Goal: Task Accomplishment & Management: Use online tool/utility

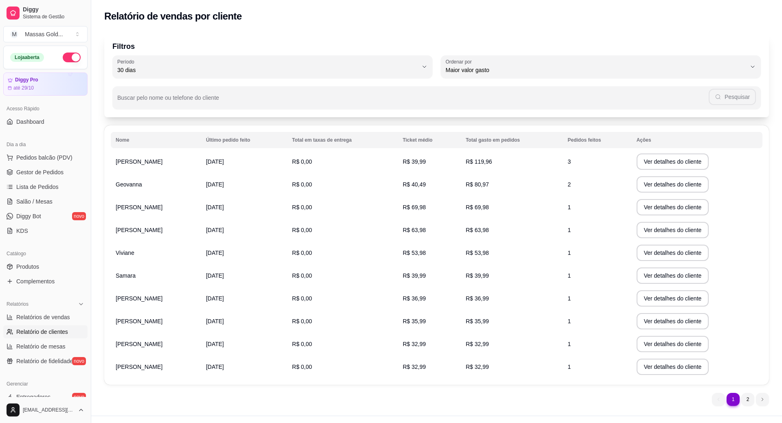
select select "30"
select select "HIGHEST_TOTAL_SPENT_WITH_ORDERS"
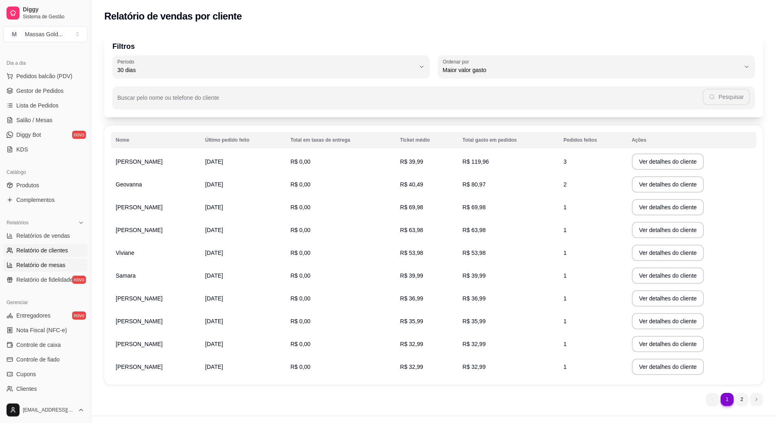
scroll to position [163, 0]
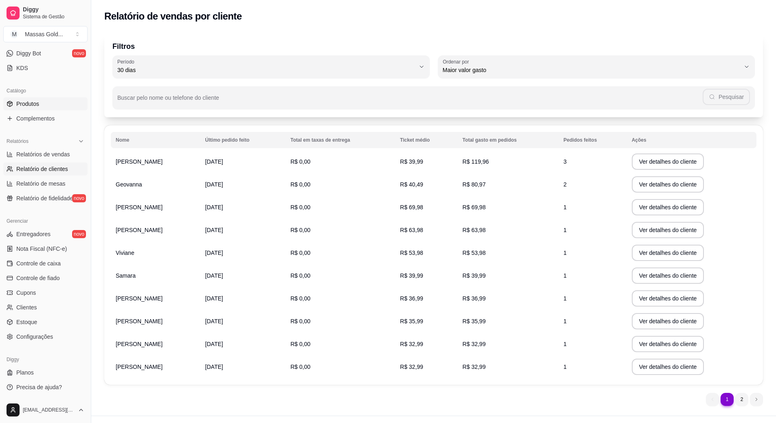
click at [50, 103] on link "Produtos" at bounding box center [45, 103] width 84 height 13
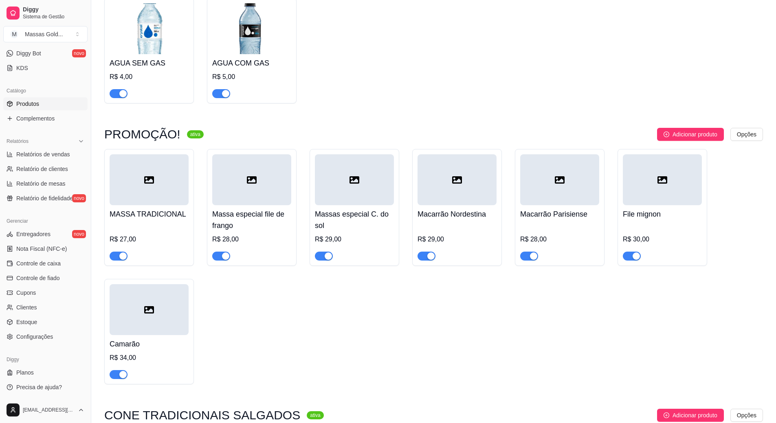
scroll to position [1058, 0]
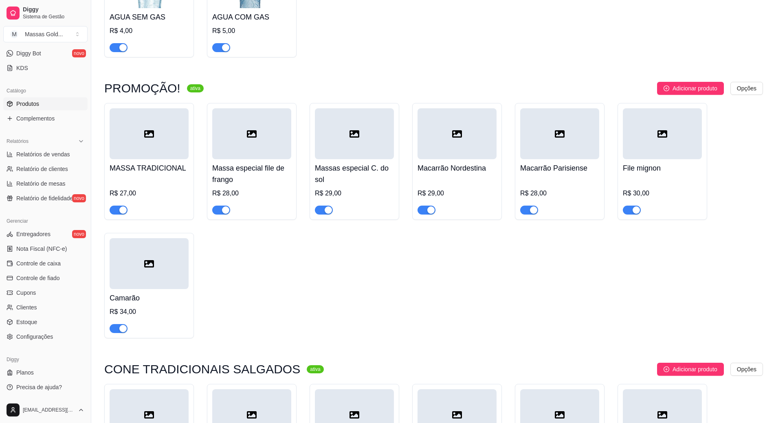
click at [147, 269] on icon at bounding box center [149, 264] width 10 height 10
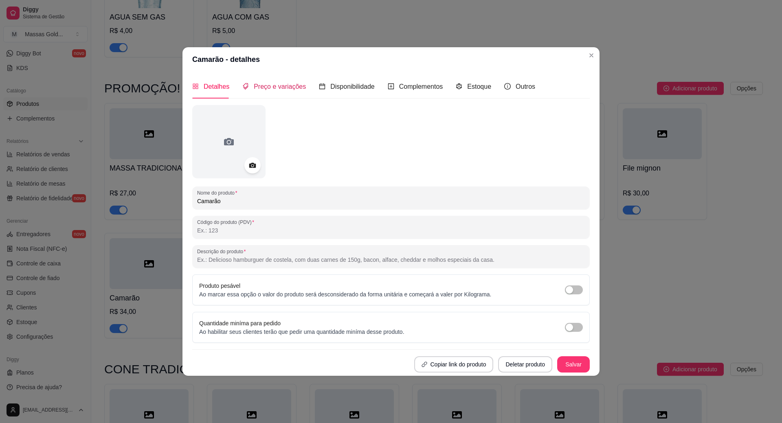
click at [294, 88] on span "Preço e variações" at bounding box center [280, 86] width 52 height 7
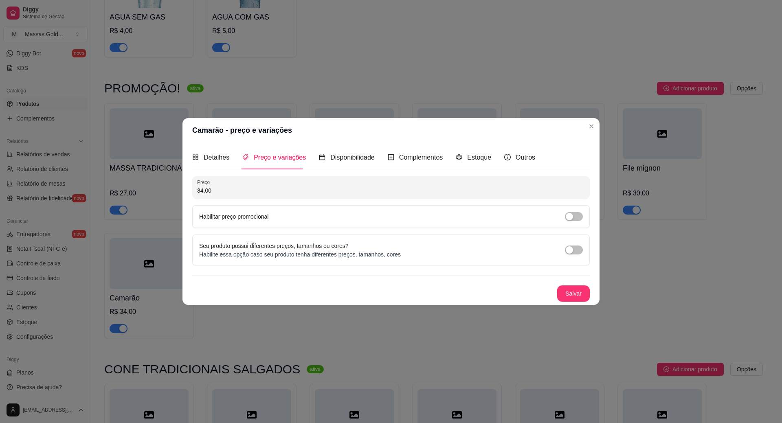
click at [228, 194] on input "34,00" at bounding box center [391, 190] width 388 height 8
type input "34,99"
click at [567, 290] on button "Salvar" at bounding box center [573, 293] width 32 height 16
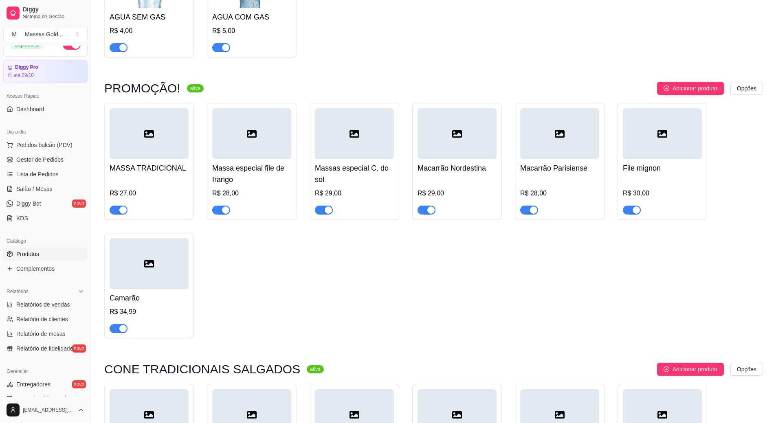
scroll to position [0, 0]
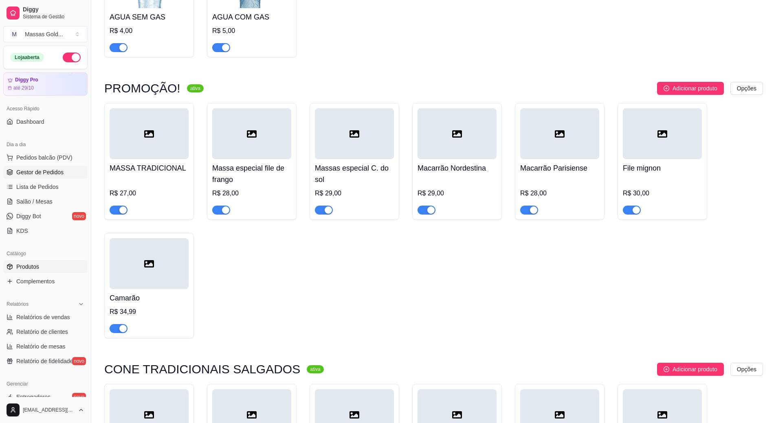
click at [48, 175] on span "Gestor de Pedidos" at bounding box center [39, 172] width 47 height 8
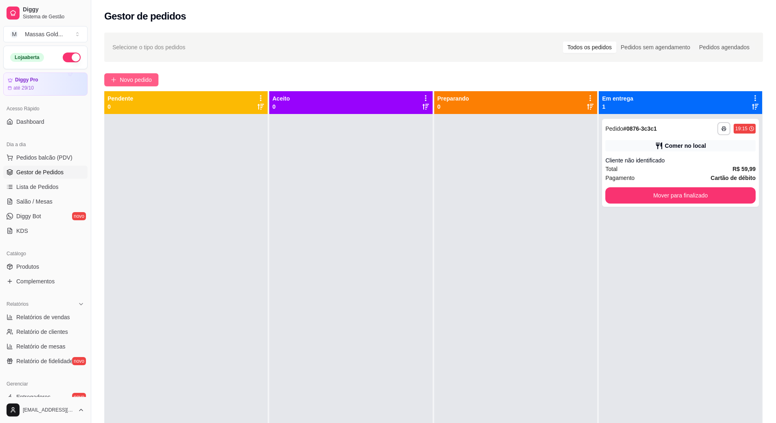
click at [147, 84] on span "Novo pedido" at bounding box center [136, 79] width 32 height 9
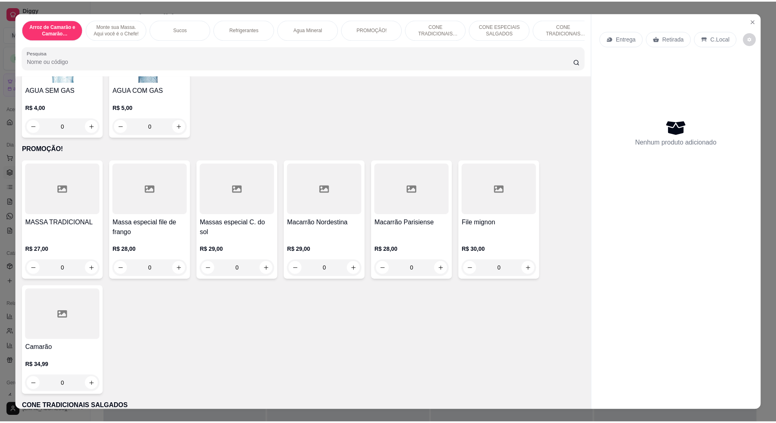
scroll to position [936, 0]
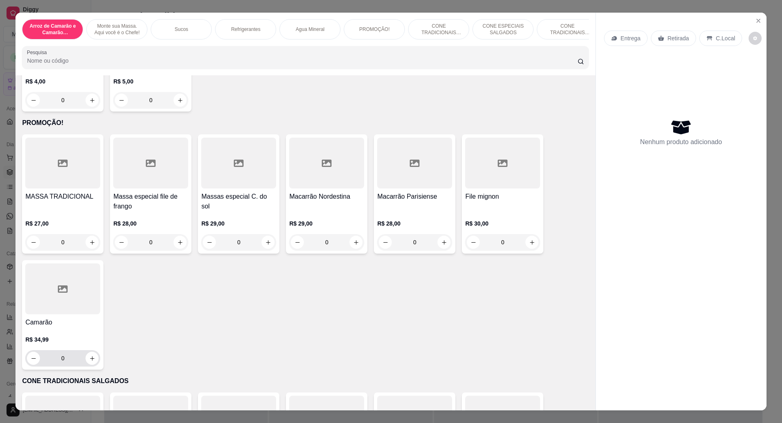
click at [92, 361] on icon "increase-product-quantity" at bounding box center [92, 358] width 6 height 6
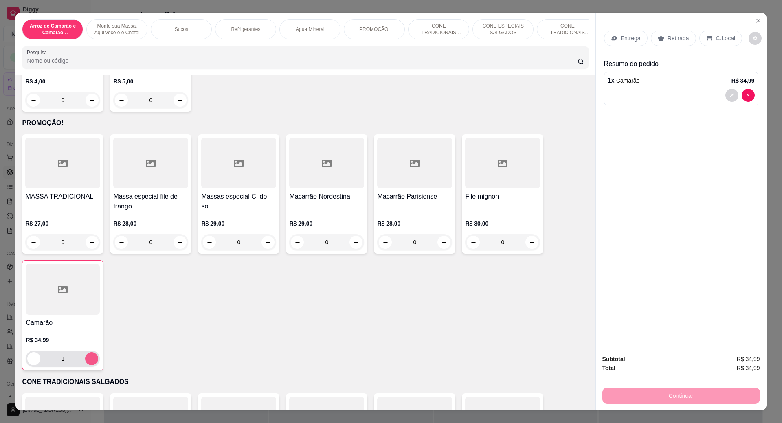
type input "1"
click at [708, 39] on div "C.Local" at bounding box center [720, 38] width 43 height 15
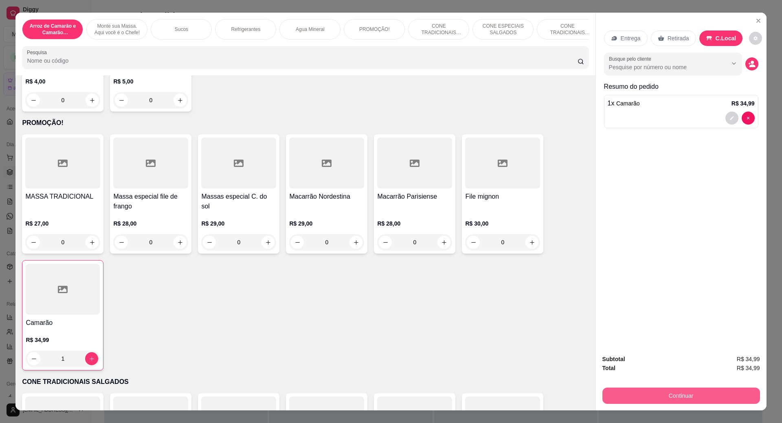
click at [698, 401] on button "Continuar" at bounding box center [681, 396] width 158 height 16
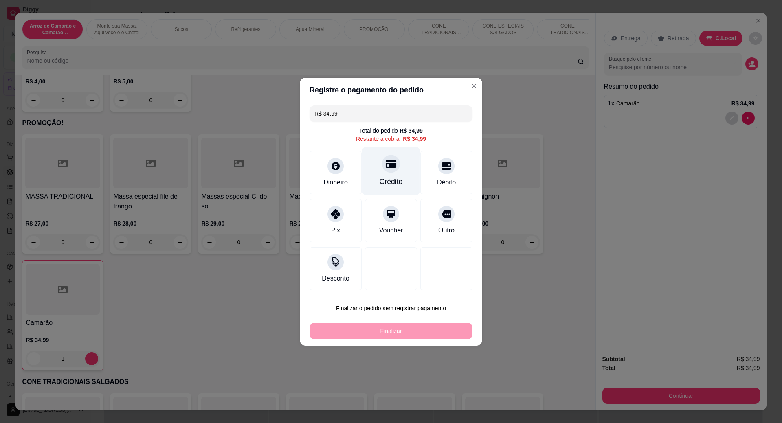
click at [391, 172] on div at bounding box center [391, 164] width 18 height 18
type input "R$ 0,00"
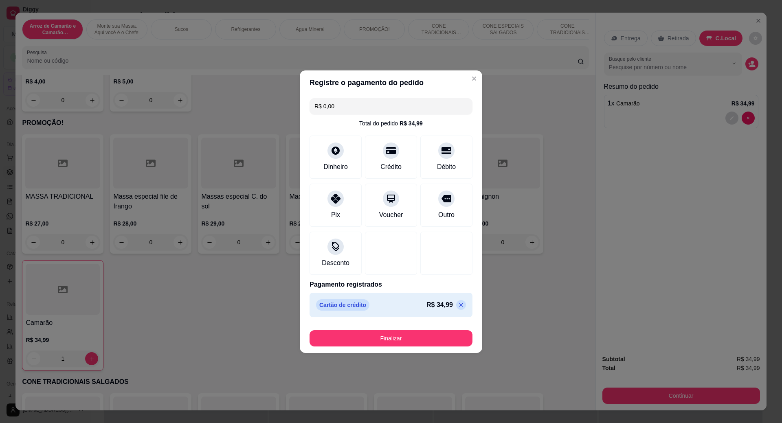
click at [430, 342] on button "Finalizar" at bounding box center [390, 338] width 163 height 16
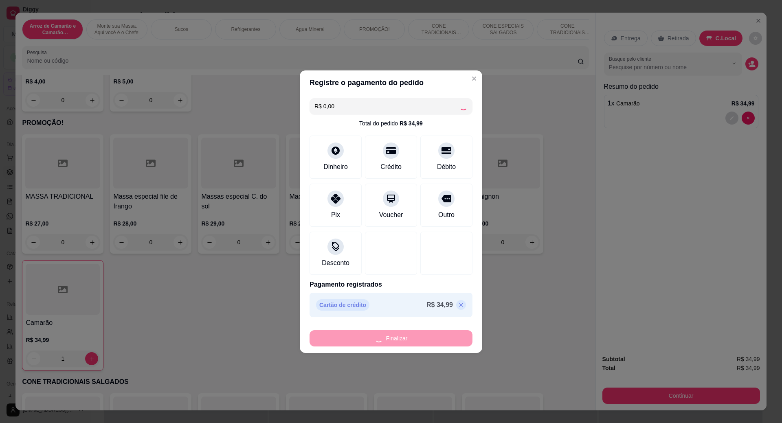
type input "0"
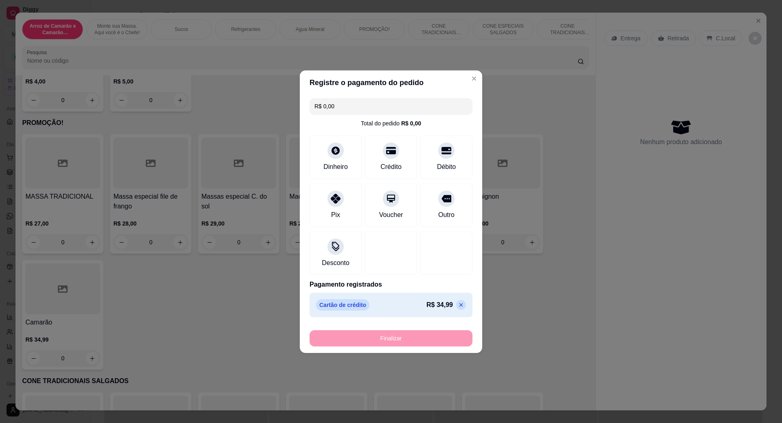
type input "-R$ 34,99"
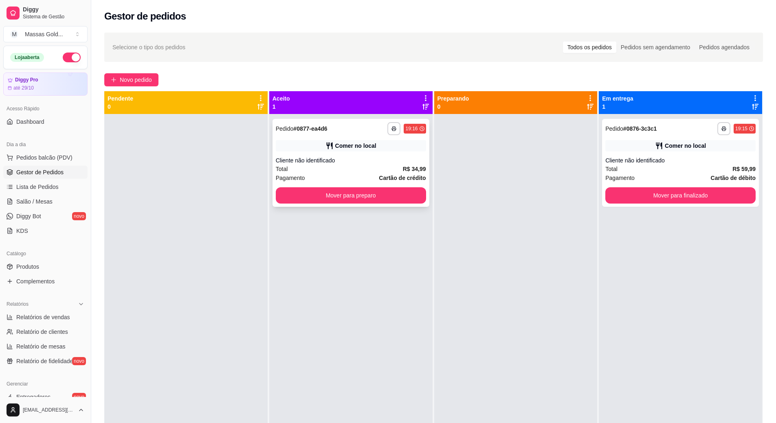
click at [390, 158] on div "Cliente não identificado" at bounding box center [351, 160] width 150 height 8
click at [398, 191] on button "Mover para preparo" at bounding box center [351, 195] width 150 height 16
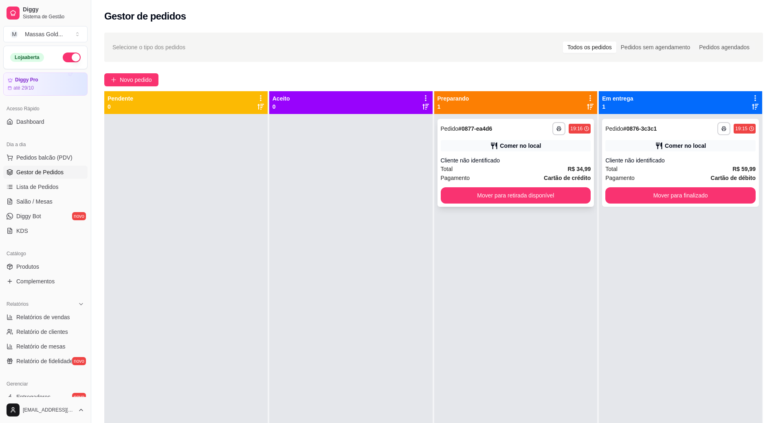
click at [521, 190] on button "Mover para retirada disponível" at bounding box center [515, 195] width 150 height 16
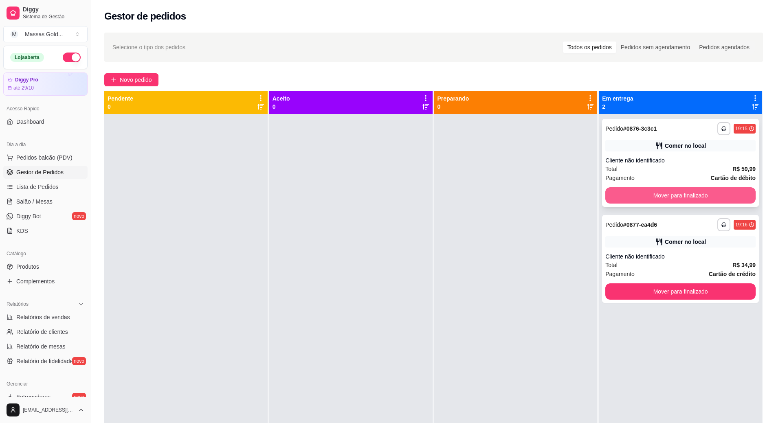
click at [691, 194] on button "Mover para finalizado" at bounding box center [680, 195] width 150 height 16
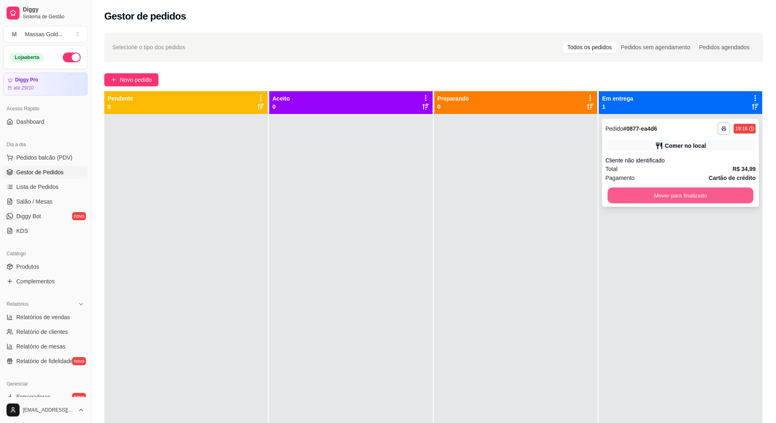
click at [689, 196] on button "Mover para finalizado" at bounding box center [680, 196] width 146 height 16
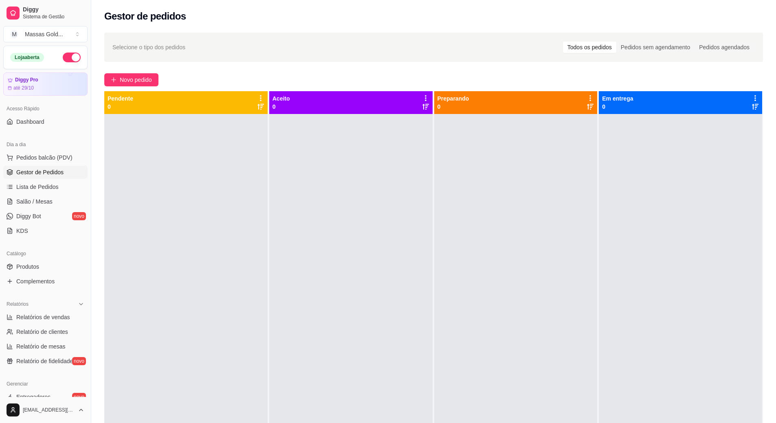
click at [41, 260] on div "Catálogo" at bounding box center [45, 253] width 84 height 13
click at [24, 270] on span "Produtos" at bounding box center [27, 267] width 23 height 8
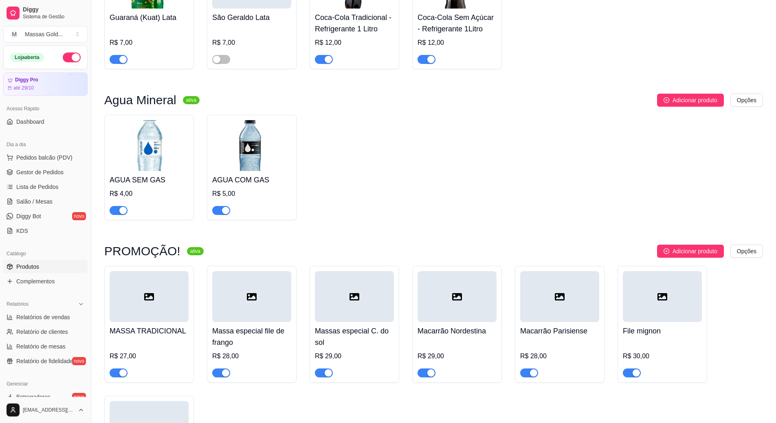
scroll to position [1058, 0]
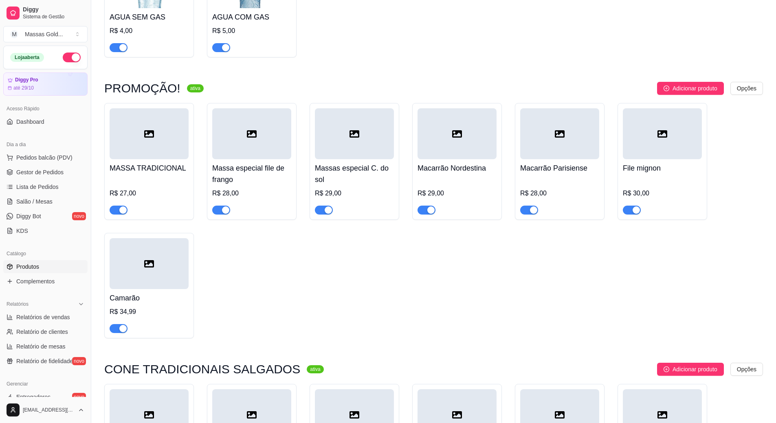
click at [147, 191] on div "R$ 27,00" at bounding box center [149, 193] width 79 height 10
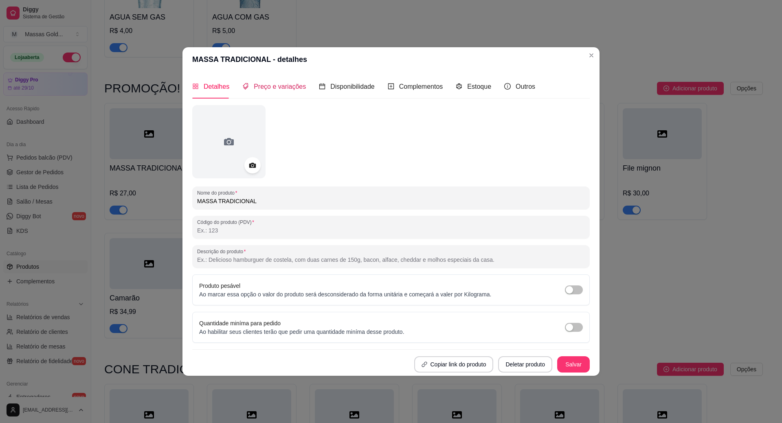
click at [267, 86] on span "Preço e variações" at bounding box center [280, 86] width 52 height 7
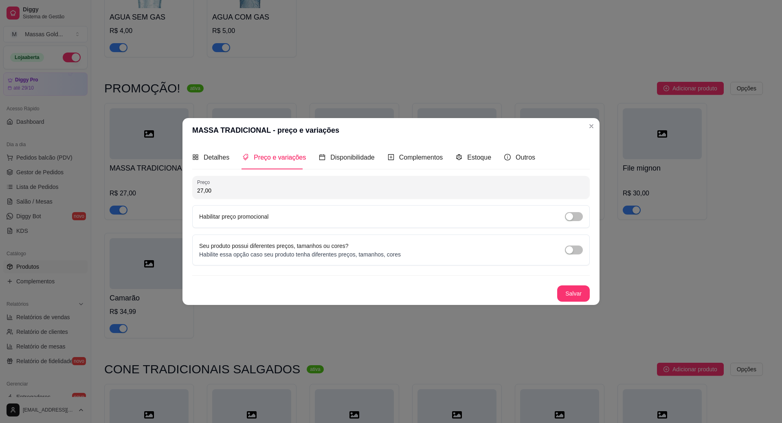
click at [233, 191] on input "27,00" at bounding box center [391, 190] width 388 height 8
type input "27,99"
click at [582, 291] on button "Salvar" at bounding box center [573, 293] width 32 height 16
click at [573, 296] on button "Salvar" at bounding box center [573, 293] width 33 height 16
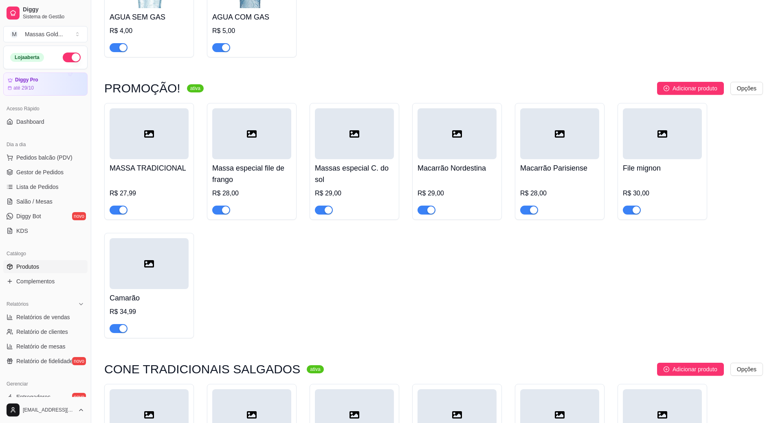
click at [247, 163] on div "Massa especial file de frango R$ 28,00" at bounding box center [251, 186] width 79 height 55
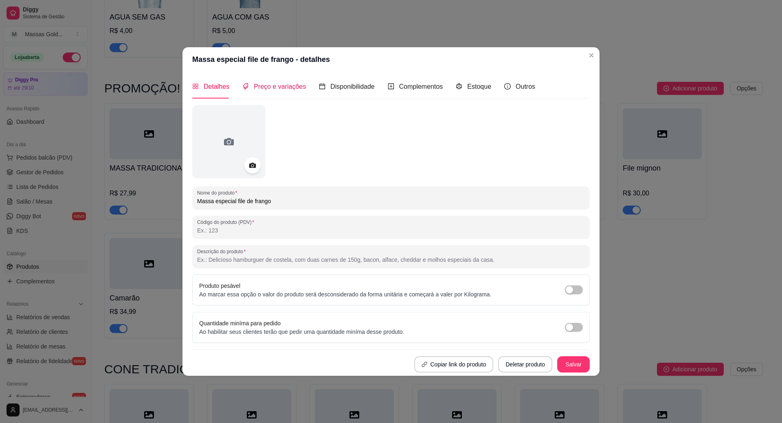
click at [272, 83] on span "Preço e variações" at bounding box center [280, 86] width 52 height 7
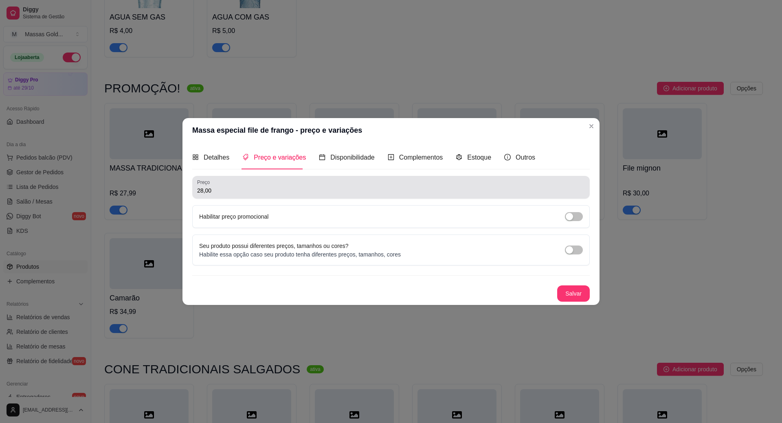
click at [221, 193] on input "28,00" at bounding box center [391, 190] width 388 height 8
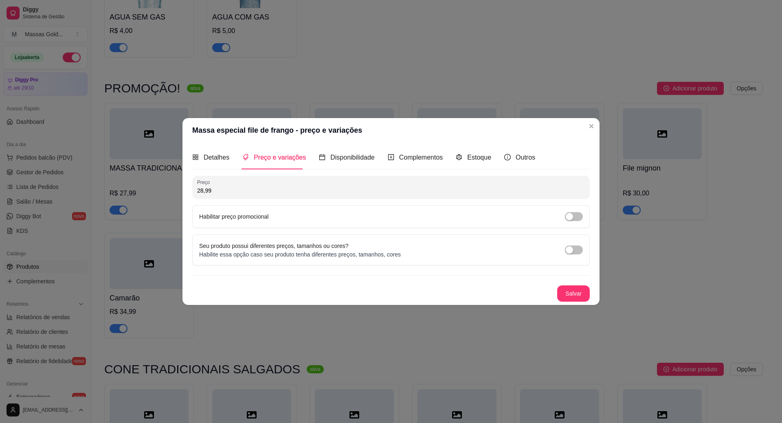
type input "28,99"
click at [581, 298] on button "Salvar" at bounding box center [573, 293] width 33 height 16
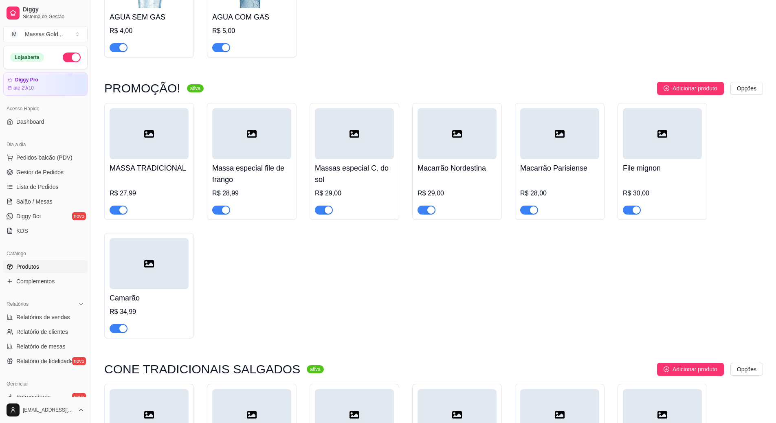
click at [353, 174] on h4 "Massas especial C. do sol" at bounding box center [354, 173] width 79 height 23
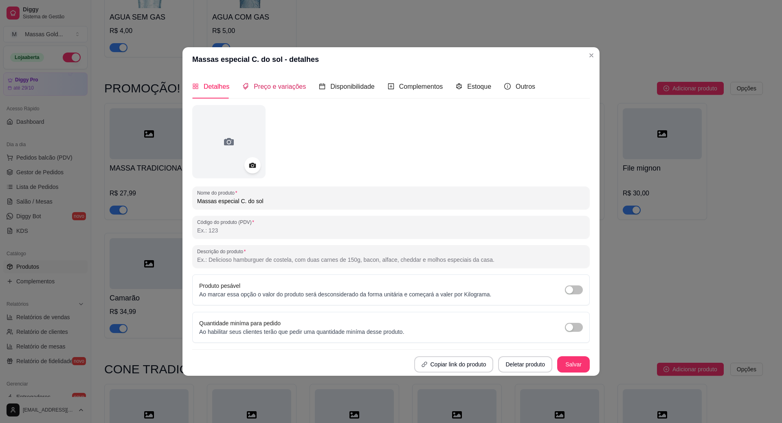
click at [254, 86] on span "Preço e variações" at bounding box center [280, 86] width 52 height 7
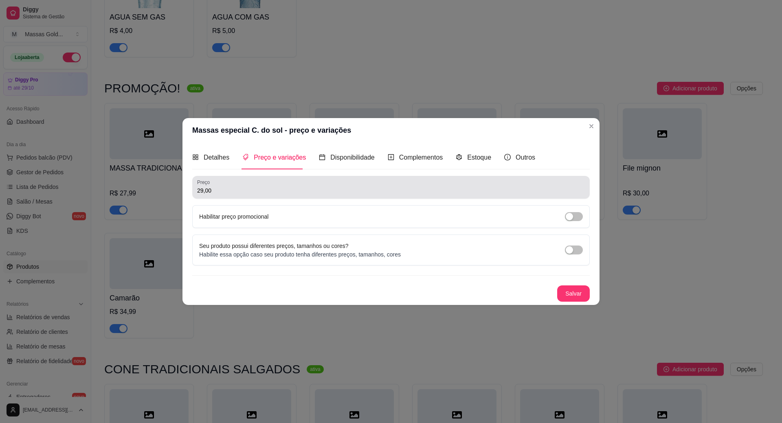
click at [230, 186] on input "29,00" at bounding box center [391, 190] width 388 height 8
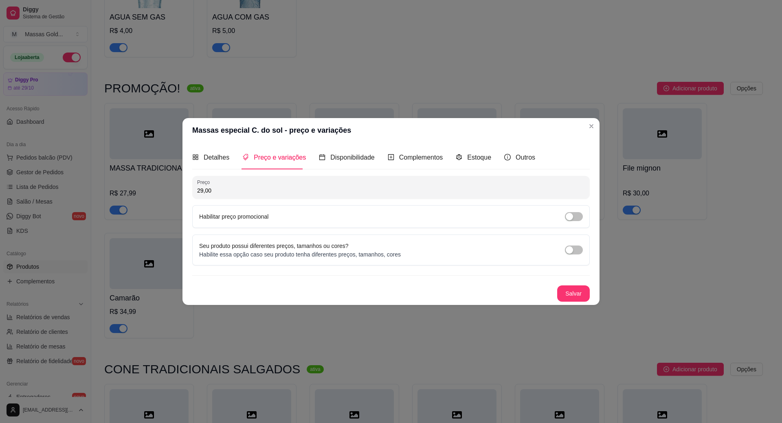
click at [230, 186] on input "29,00" at bounding box center [391, 190] width 388 height 8
type input "29,99"
click at [561, 294] on button "Salvar" at bounding box center [573, 293] width 32 height 16
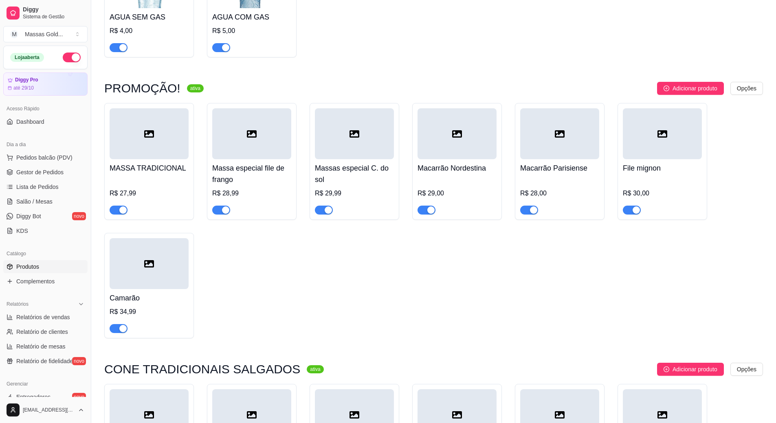
click at [354, 177] on h4 "Massas especial C. do sol" at bounding box center [354, 173] width 79 height 23
click at [436, 173] on h4 "Macarrão Nordestina" at bounding box center [456, 167] width 79 height 11
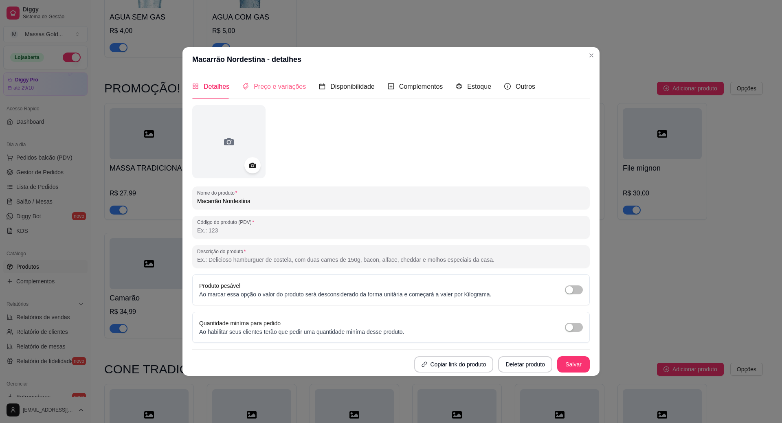
click at [263, 93] on div "Preço e variações" at bounding box center [274, 86] width 64 height 23
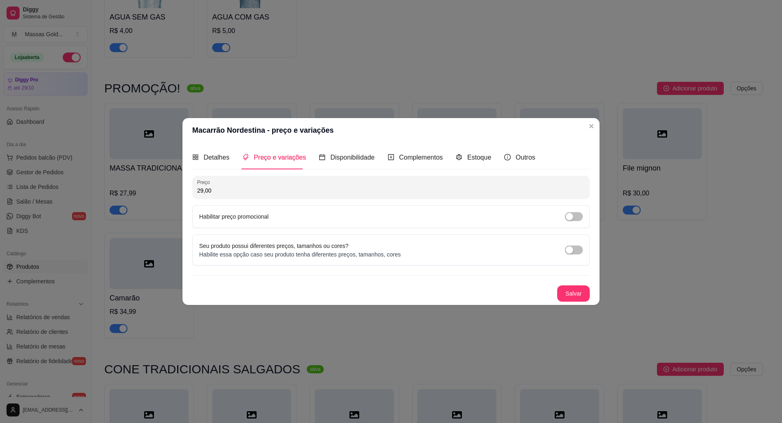
click at [240, 189] on input "29,00" at bounding box center [391, 190] width 388 height 8
type input "29,99"
click at [568, 288] on button "Salvar" at bounding box center [573, 293] width 33 height 16
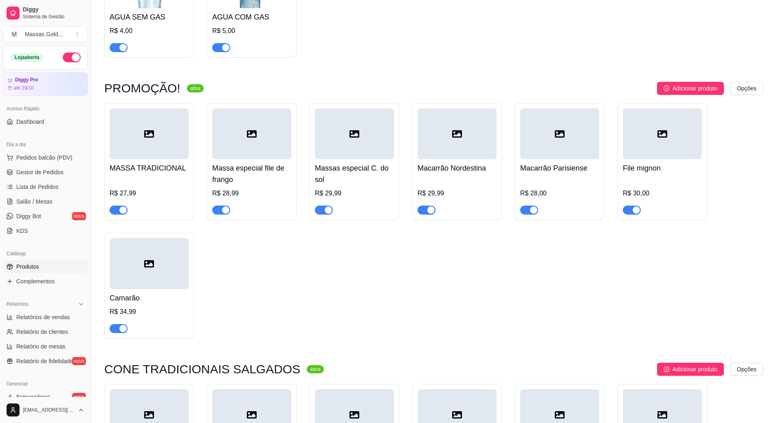
click at [579, 174] on h4 "Macarrão Parisiense" at bounding box center [559, 167] width 79 height 11
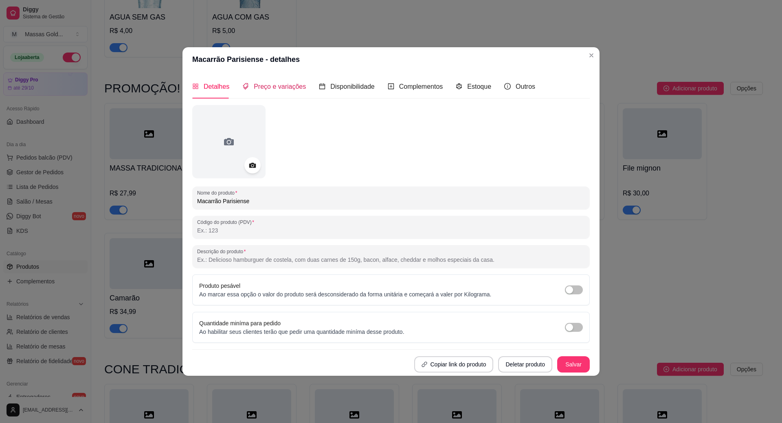
click at [281, 89] on span "Preço e variações" at bounding box center [280, 86] width 52 height 7
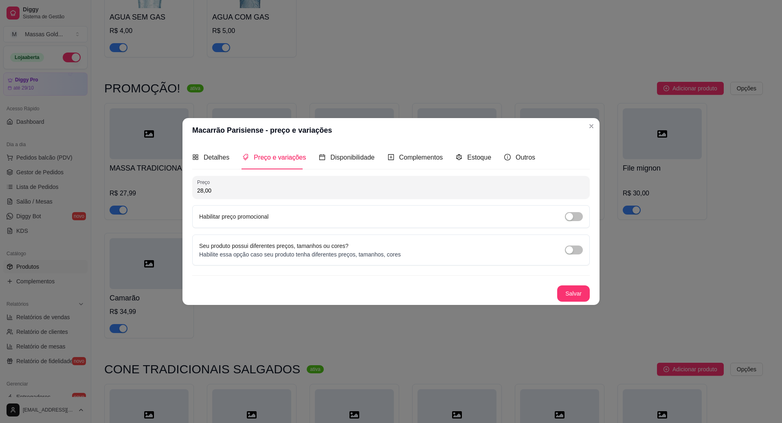
click at [243, 187] on input "28,00" at bounding box center [391, 190] width 388 height 8
type input "28,99"
click at [561, 292] on button "Salvar" at bounding box center [573, 293] width 32 height 16
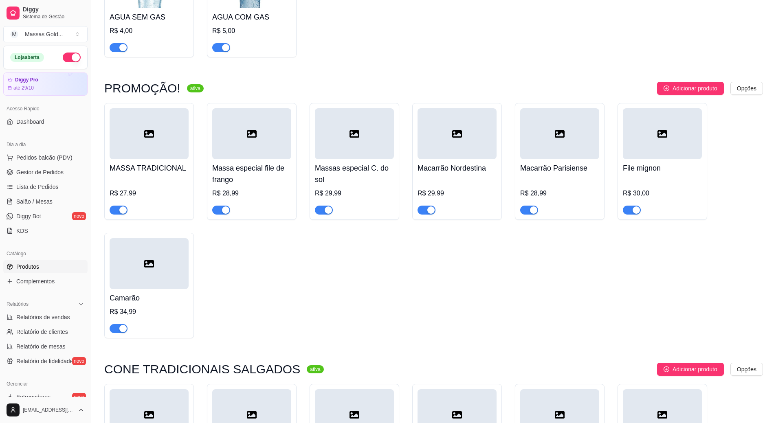
click at [673, 177] on div "File mignon R$ 30,00" at bounding box center [661, 186] width 79 height 55
click at [660, 151] on div at bounding box center [661, 133] width 79 height 51
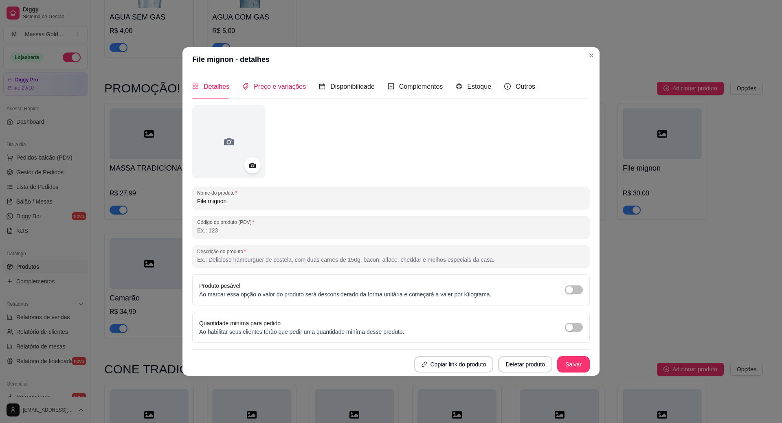
click at [296, 87] on span "Preço e variações" at bounding box center [280, 86] width 52 height 7
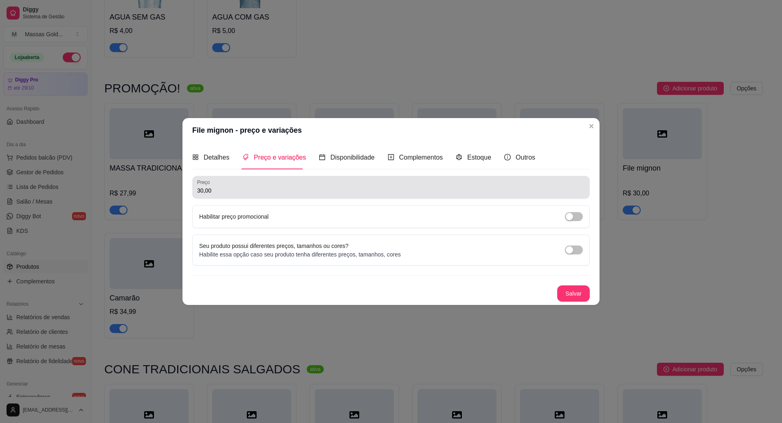
click at [231, 195] on div "30,00" at bounding box center [391, 187] width 388 height 16
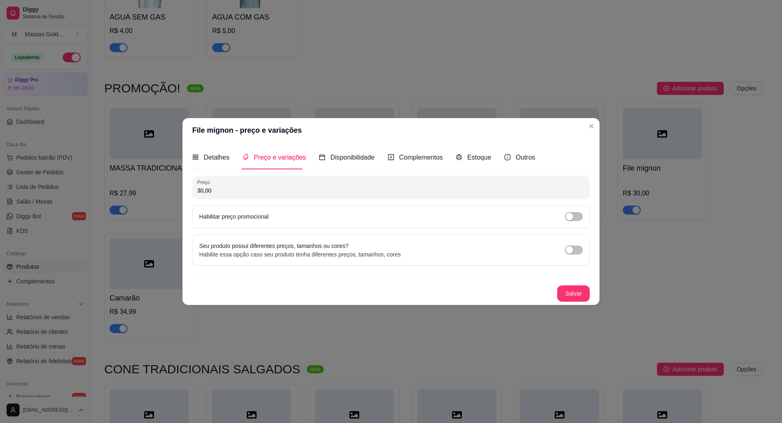
click at [239, 194] on input "30,00" at bounding box center [391, 190] width 388 height 8
drag, startPoint x: 239, startPoint y: 194, endPoint x: 246, endPoint y: 190, distance: 8.4
click at [246, 191] on input "30,00" at bounding box center [391, 190] width 388 height 8
click at [246, 190] on input "30,00" at bounding box center [391, 190] width 388 height 8
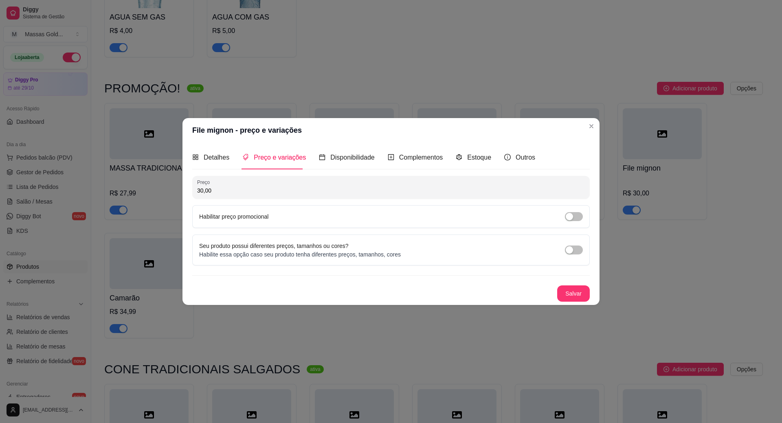
click at [245, 188] on input "30,00" at bounding box center [391, 190] width 388 height 8
type input "31,99"
click at [574, 293] on button "Salvar" at bounding box center [573, 293] width 32 height 16
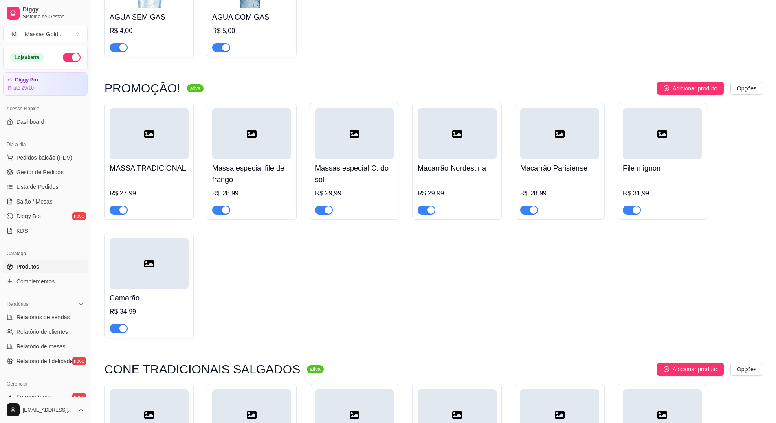
click at [537, 177] on div "Macarrão Parisiense R$ 28,99" at bounding box center [559, 186] width 79 height 55
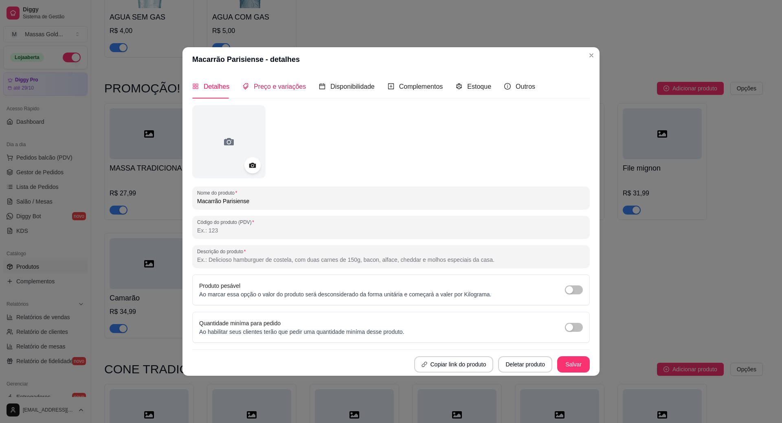
click at [282, 85] on span "Preço e variações" at bounding box center [280, 86] width 52 height 7
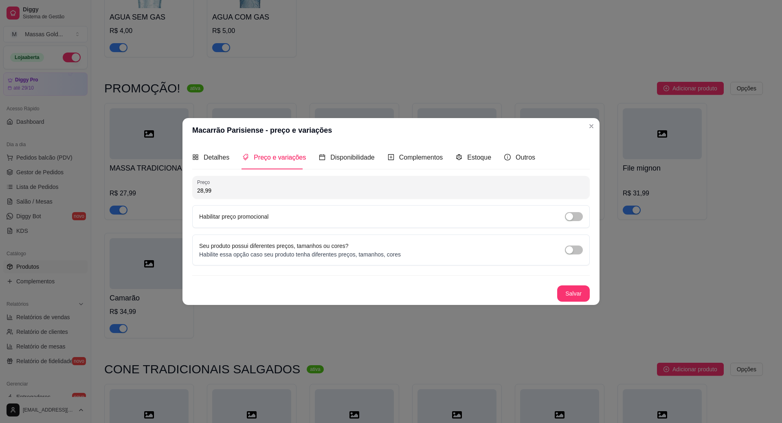
click at [243, 201] on div "Preço 28,99 Habilitar preço promocional" at bounding box center [390, 202] width 397 height 52
click at [241, 189] on input "28,99" at bounding box center [391, 190] width 388 height 8
type input "27,99"
click at [574, 294] on button "Salvar" at bounding box center [573, 293] width 32 height 16
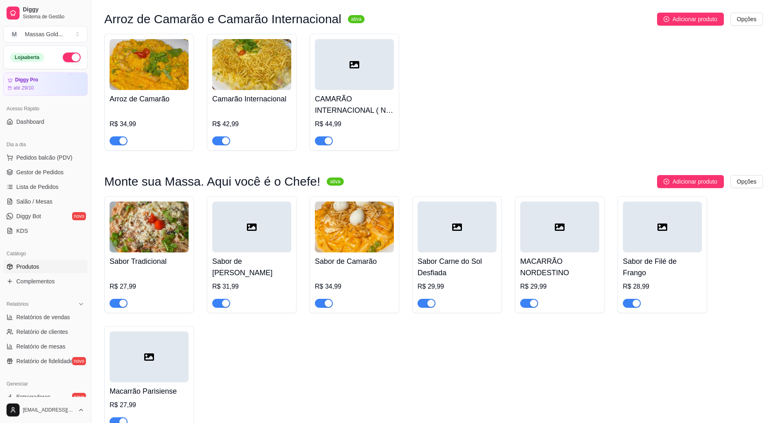
scroll to position [81, 0]
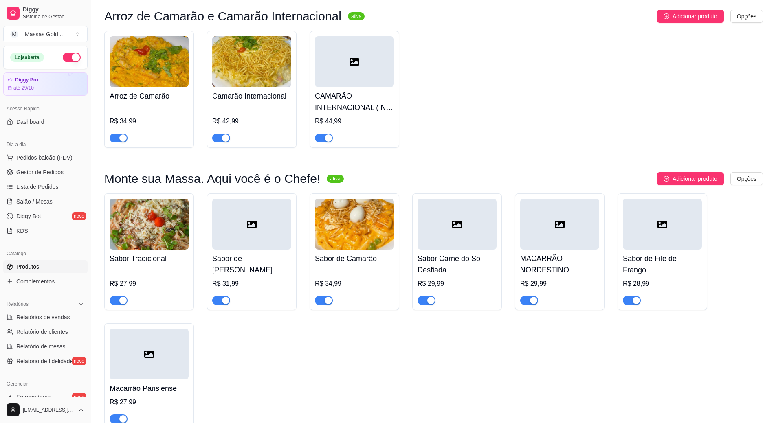
click at [156, 246] on img at bounding box center [149, 224] width 79 height 51
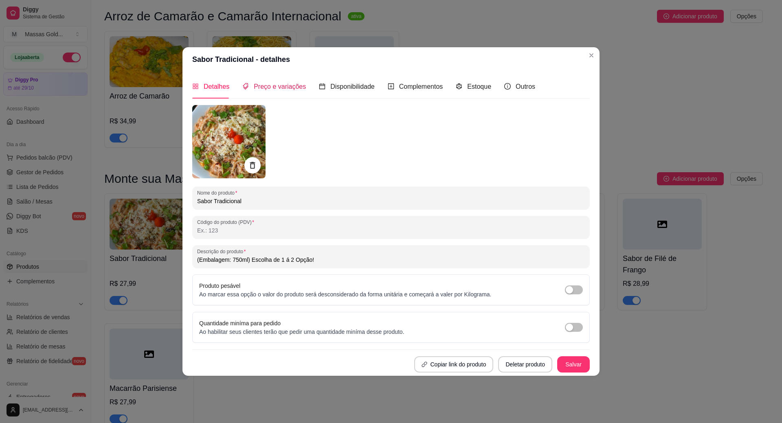
click at [286, 83] on span "Preço e variações" at bounding box center [280, 86] width 52 height 7
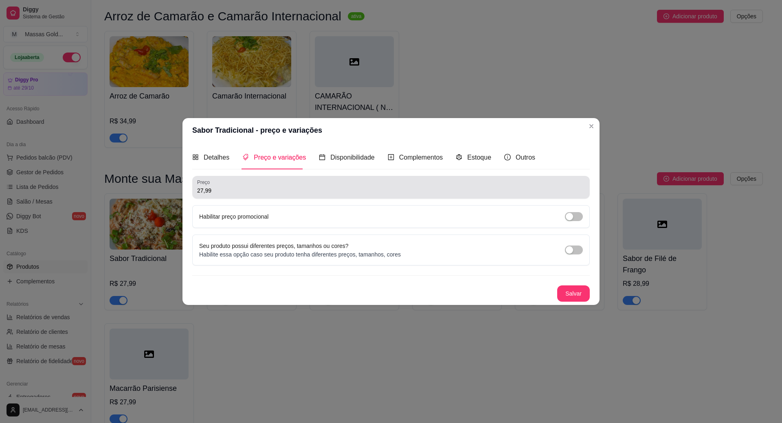
click at [223, 187] on input "27,99" at bounding box center [391, 190] width 388 height 8
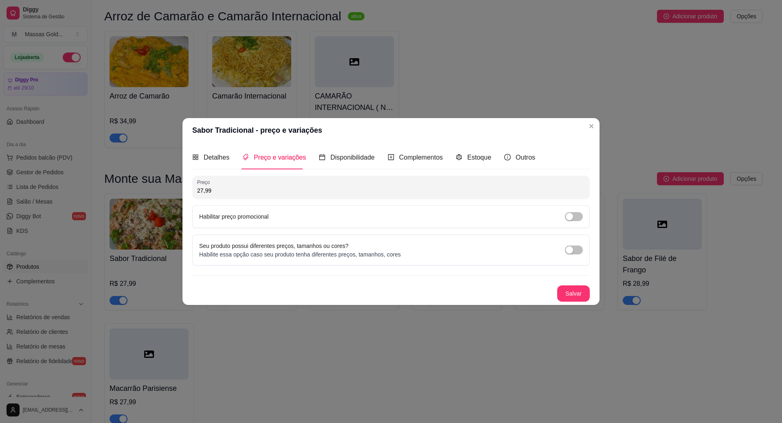
click at [223, 187] on input "27,99" at bounding box center [391, 190] width 388 height 8
type input "28,99"
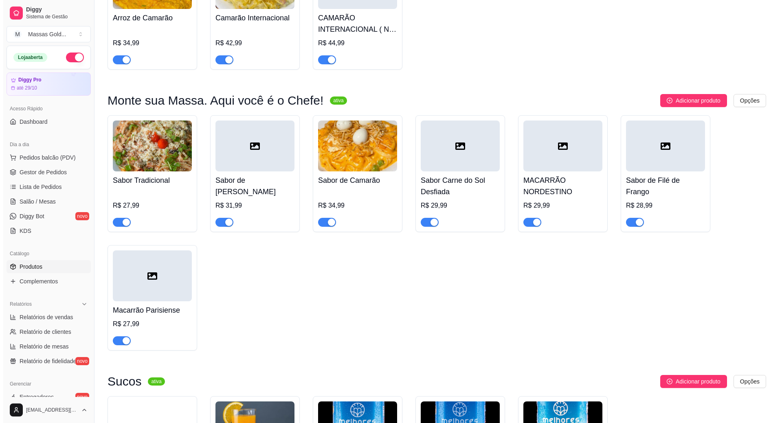
scroll to position [204, 0]
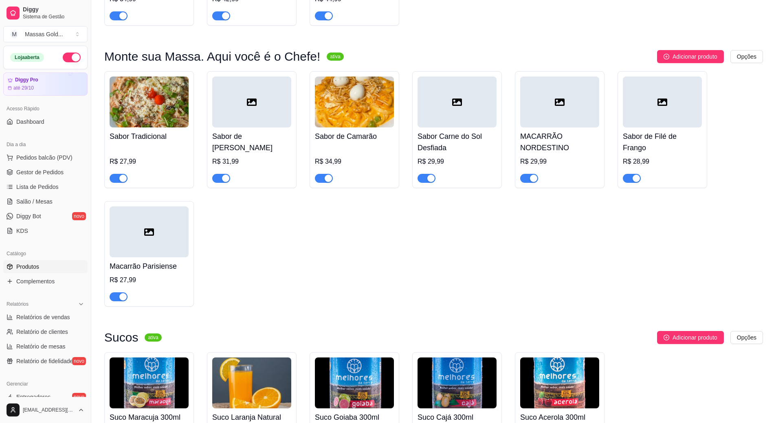
click at [173, 182] on div at bounding box center [149, 174] width 79 height 16
click at [40, 157] on span "Pedidos balcão (PDV)" at bounding box center [44, 157] width 56 height 8
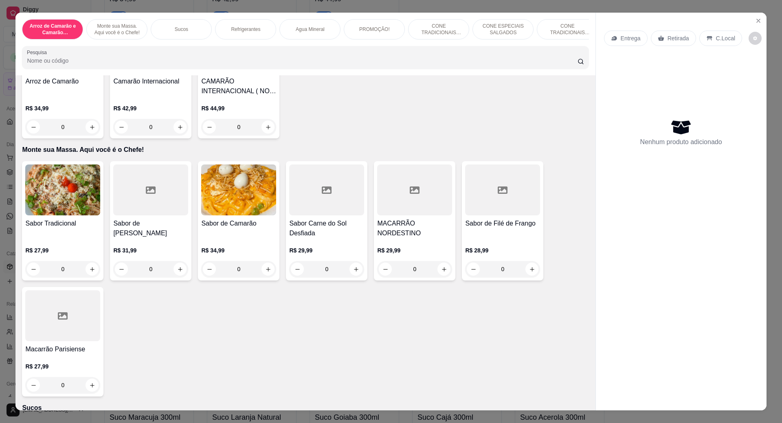
scroll to position [122, 0]
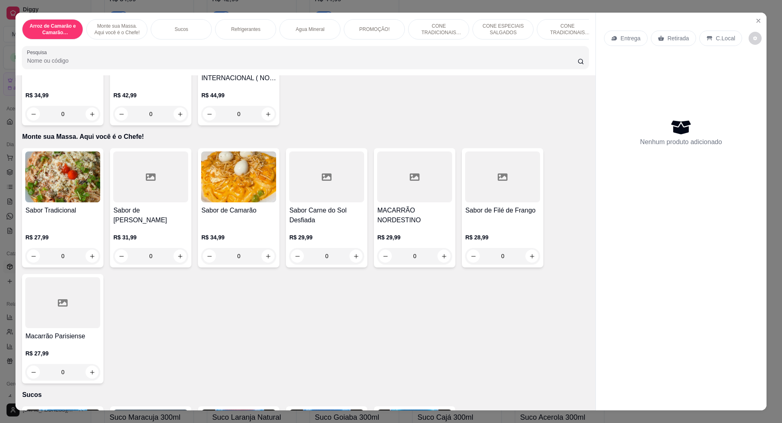
click at [90, 262] on div "0" at bounding box center [62, 256] width 75 height 16
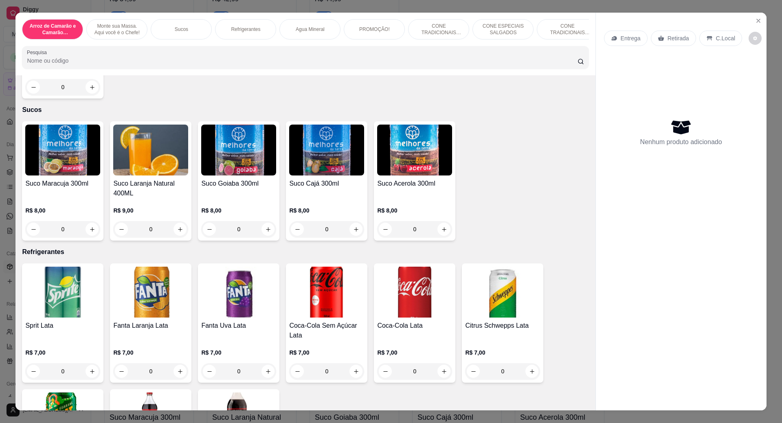
scroll to position [366, 0]
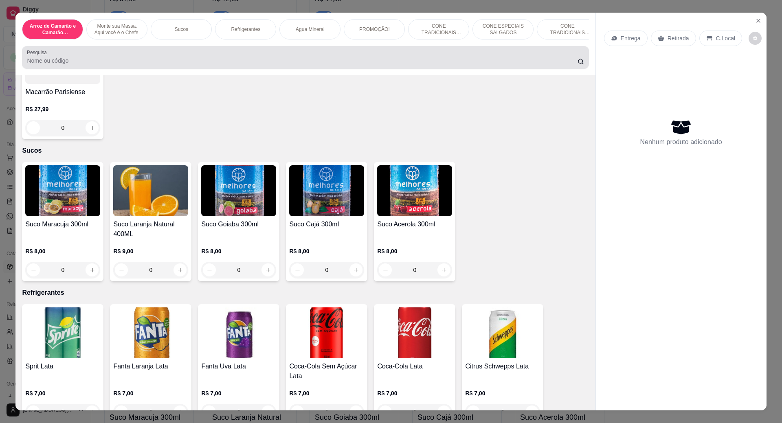
click at [87, 65] on input "Pesquisa" at bounding box center [302, 61] width 550 height 8
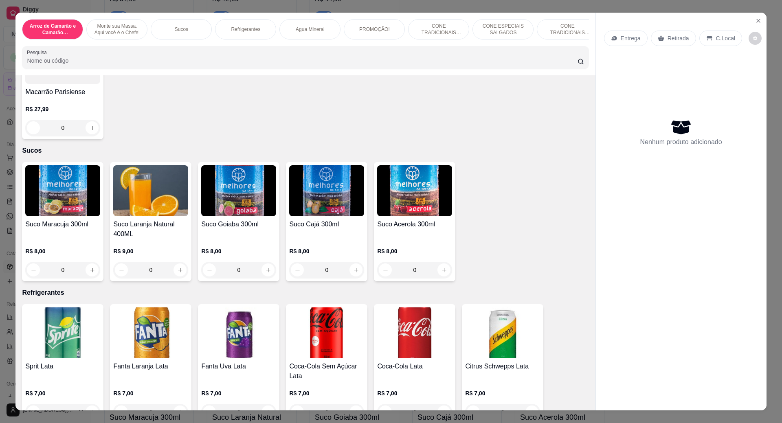
click at [55, 65] on input "Pesquisa" at bounding box center [302, 61] width 550 height 8
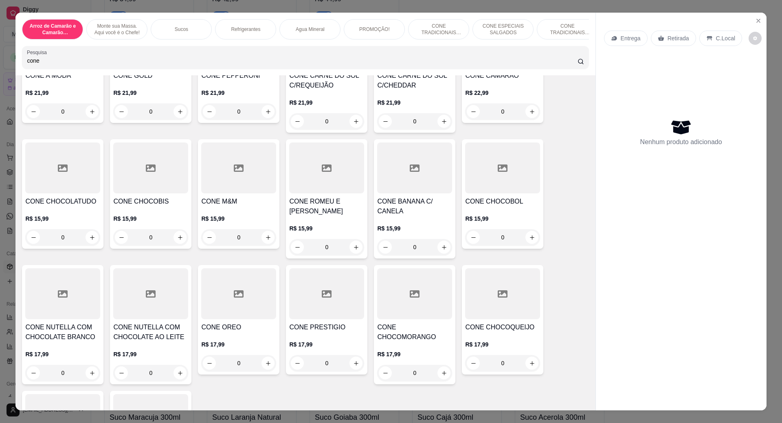
scroll to position [1137, 0]
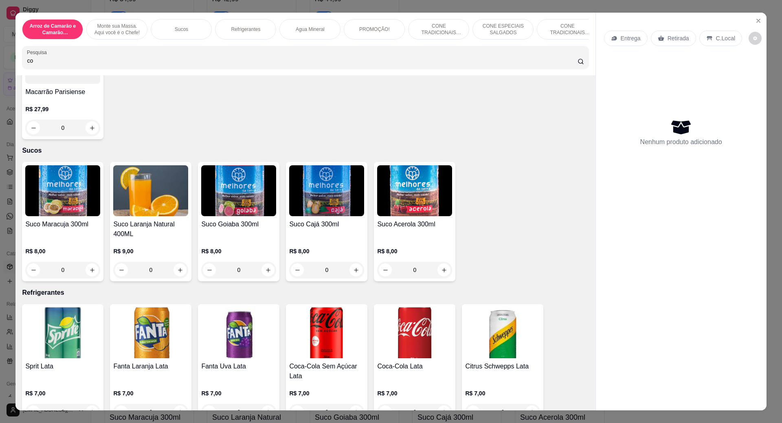
type input "c"
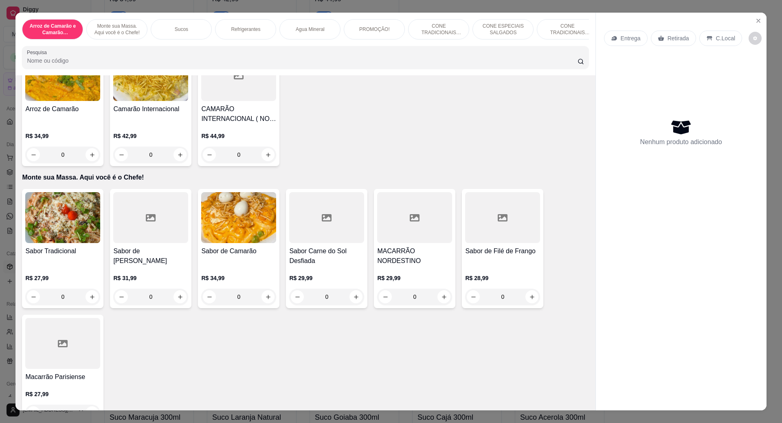
scroll to position [0, 0]
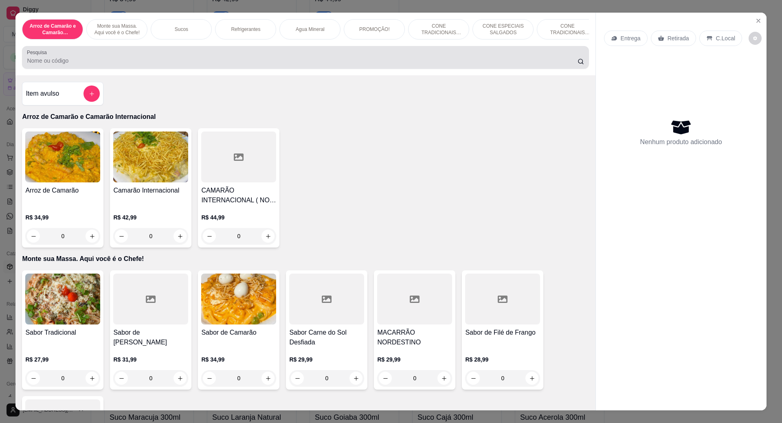
click at [45, 66] on div at bounding box center [305, 57] width 556 height 16
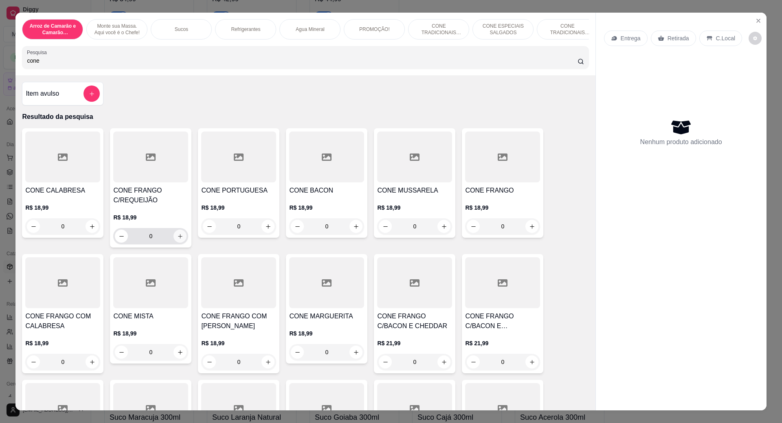
type input "cone"
click at [177, 239] on icon "increase-product-quantity" at bounding box center [180, 236] width 6 height 6
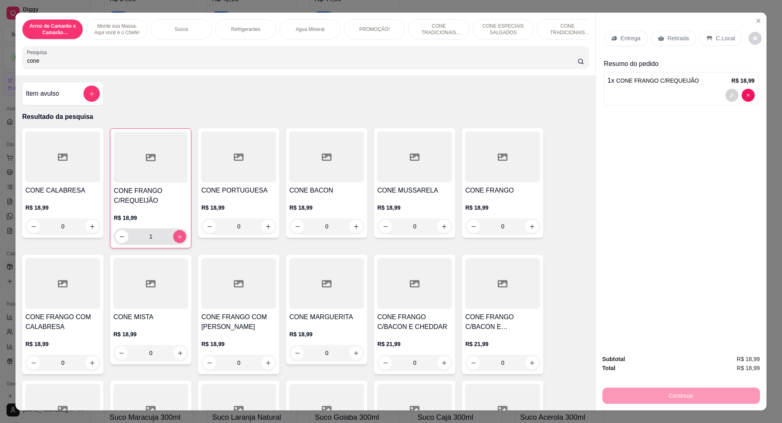
type input "1"
click at [177, 240] on icon "increase-product-quantity" at bounding box center [180, 237] width 6 height 6
type input "2"
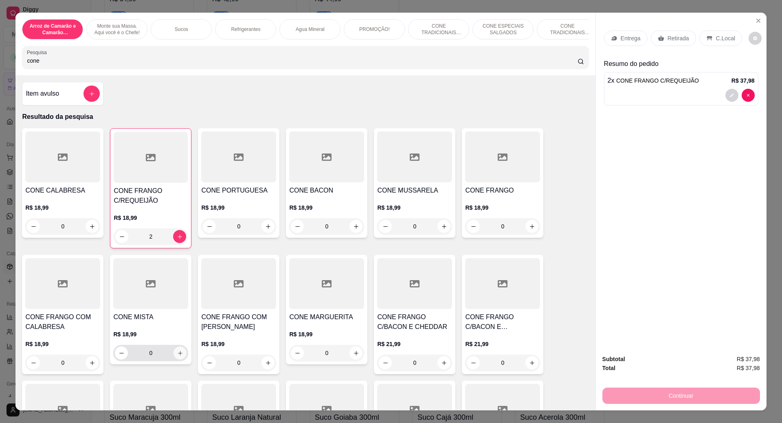
click at [174, 359] on button "increase-product-quantity" at bounding box center [179, 352] width 13 height 13
type input "1"
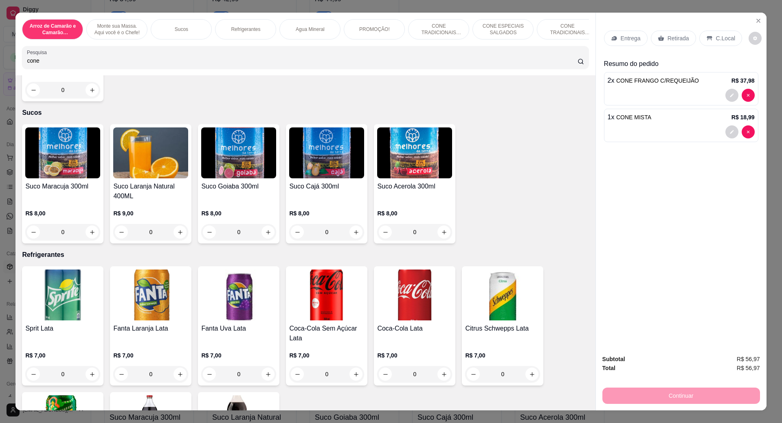
scroll to position [1181, 0]
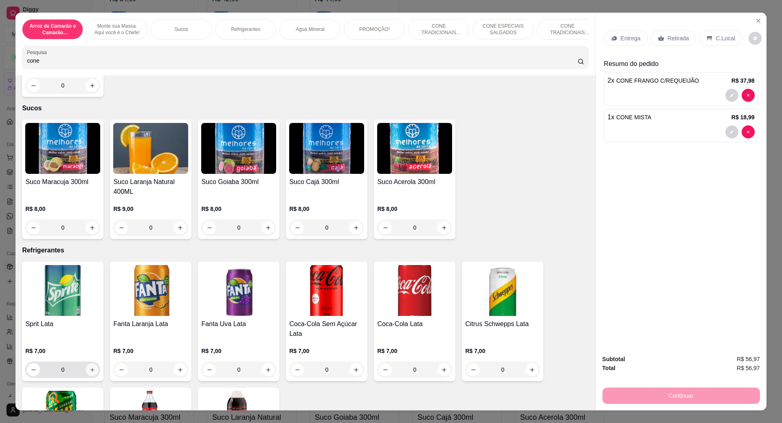
click at [92, 376] on button "increase-product-quantity" at bounding box center [92, 370] width 13 height 13
type input "1"
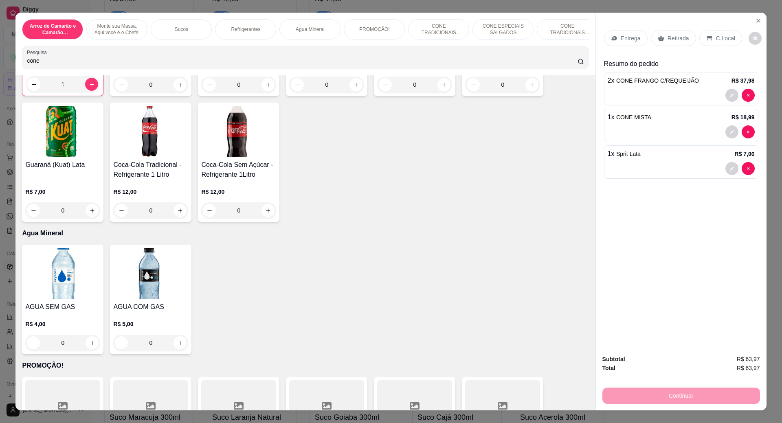
scroll to position [1506, 0]
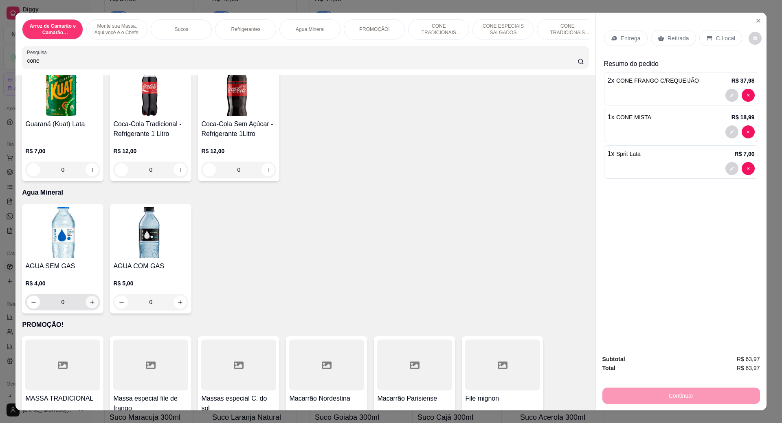
click at [89, 305] on icon "increase-product-quantity" at bounding box center [92, 302] width 6 height 6
type input "1"
click at [717, 39] on p "C.Local" at bounding box center [725, 38] width 19 height 8
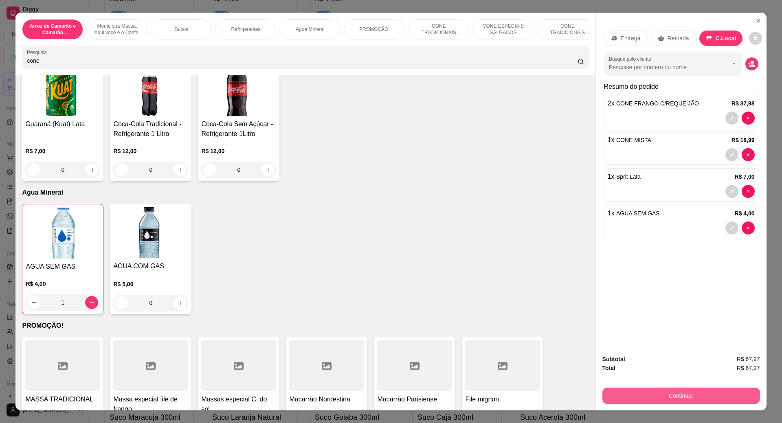
click at [691, 394] on button "Continuar" at bounding box center [681, 396] width 158 height 16
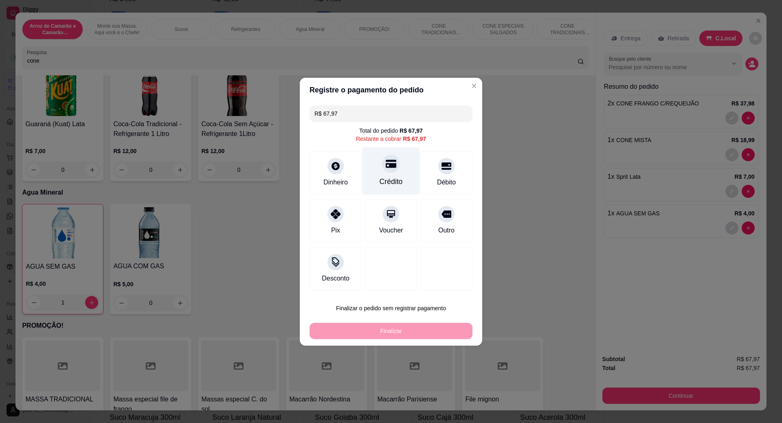
click at [385, 177] on div "Crédito" at bounding box center [390, 171] width 57 height 48
type input "R$ 0,00"
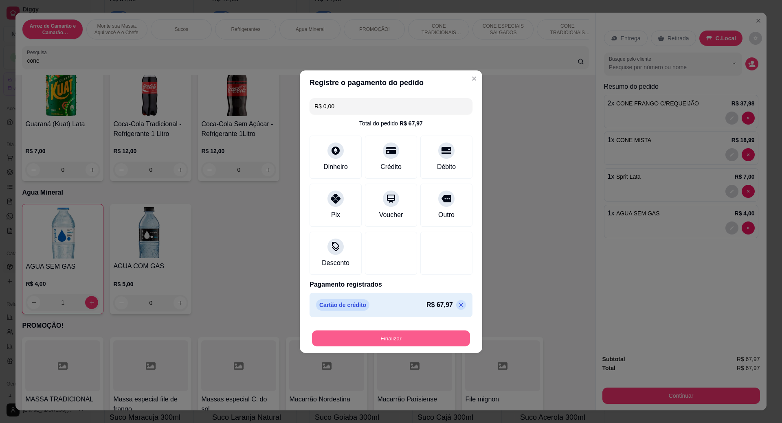
click at [404, 337] on button "Finalizar" at bounding box center [391, 338] width 158 height 16
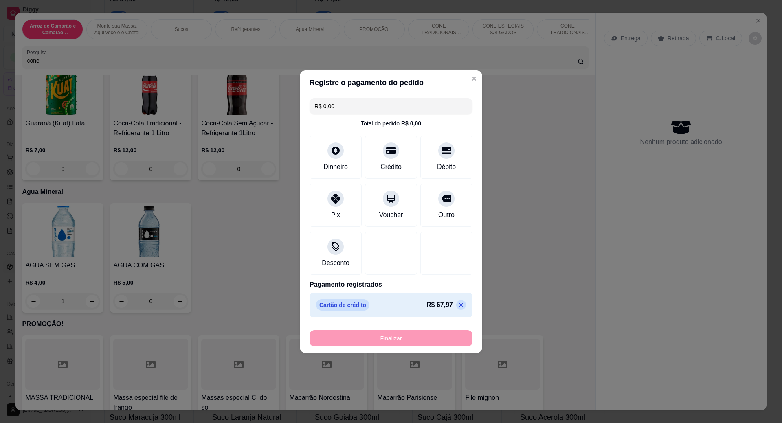
type input "0"
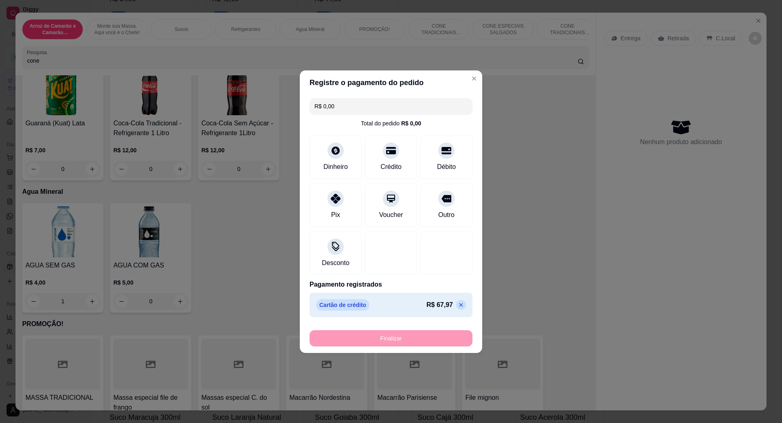
type input "0"
type input "-R$ 67,97"
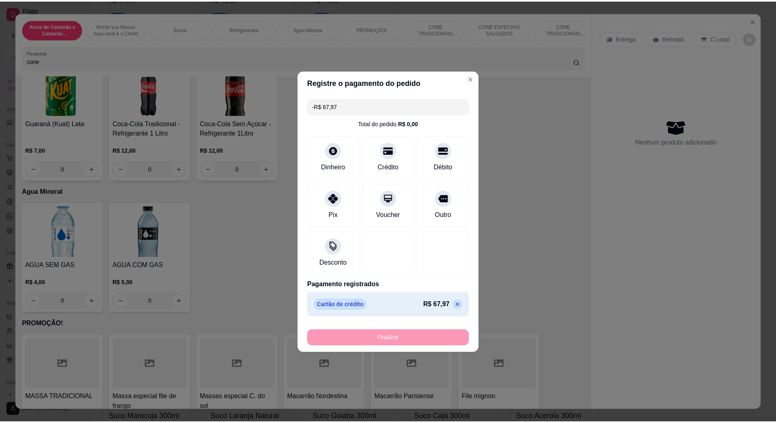
scroll to position [1505, 0]
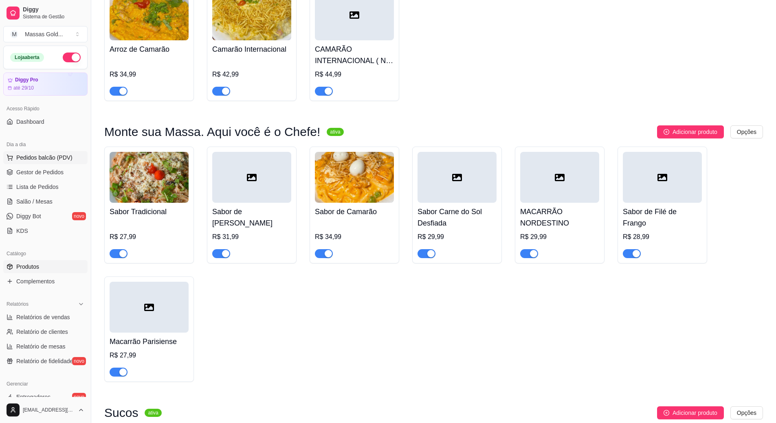
scroll to position [41, 0]
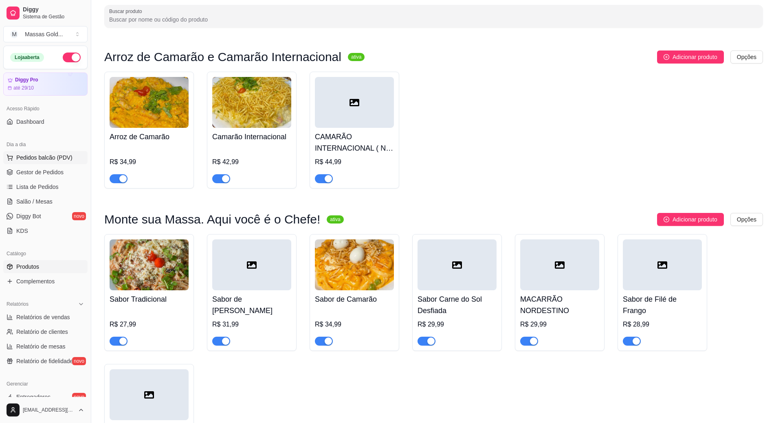
click at [25, 157] on span "Pedidos balcão (PDV)" at bounding box center [44, 157] width 56 height 8
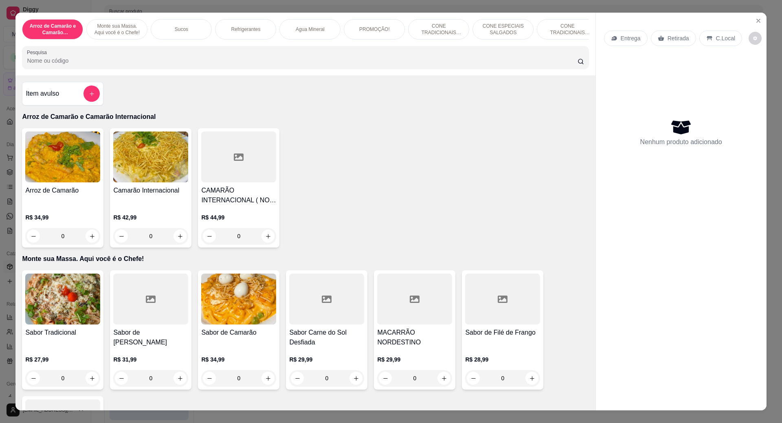
click at [41, 65] on input "Pesquisa" at bounding box center [302, 61] width 550 height 8
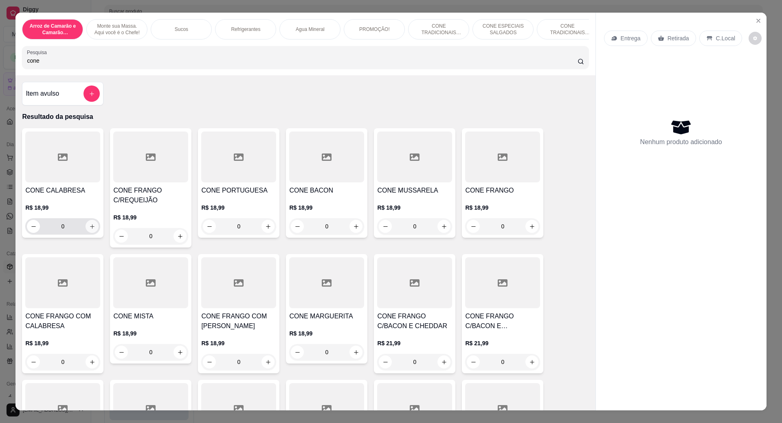
type input "cone"
click at [92, 230] on icon "increase-product-quantity" at bounding box center [92, 226] width 6 height 6
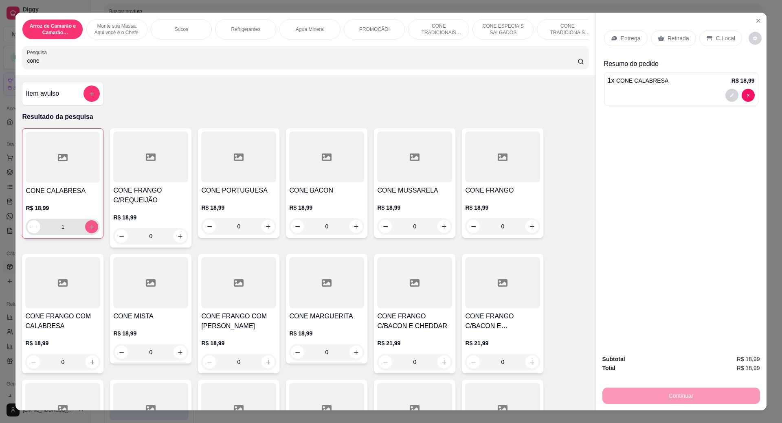
type input "1"
click at [716, 38] on p "C.Local" at bounding box center [725, 38] width 19 height 8
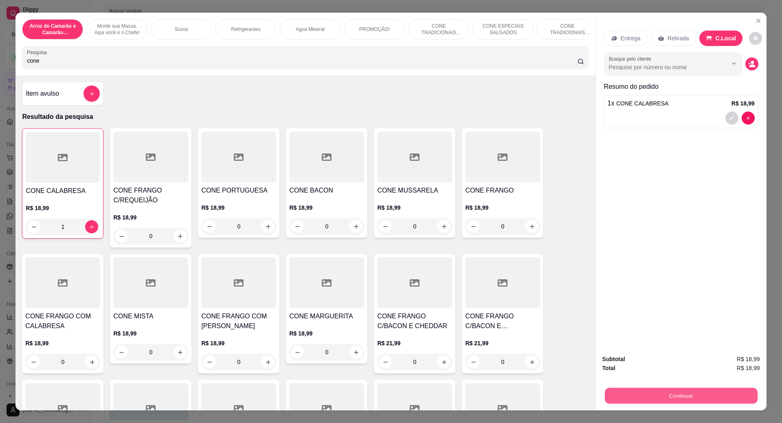
click at [680, 391] on button "Continuar" at bounding box center [680, 396] width 153 height 16
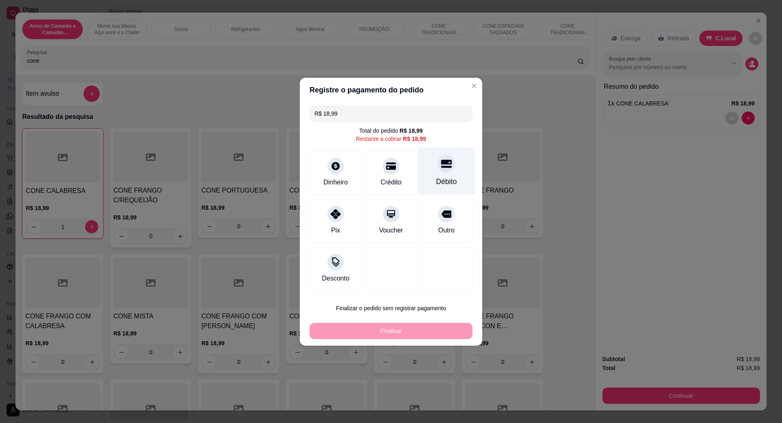
click at [436, 179] on div "Débito" at bounding box center [446, 181] width 21 height 11
type input "R$ 0,00"
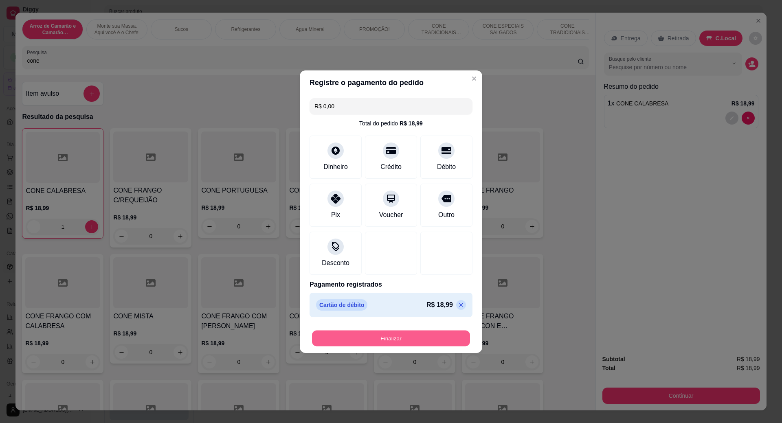
click at [388, 333] on button "Finalizar" at bounding box center [391, 338] width 158 height 16
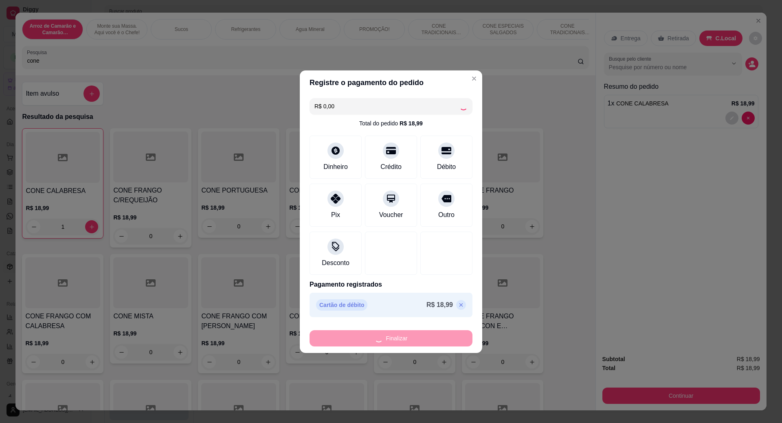
type input "0"
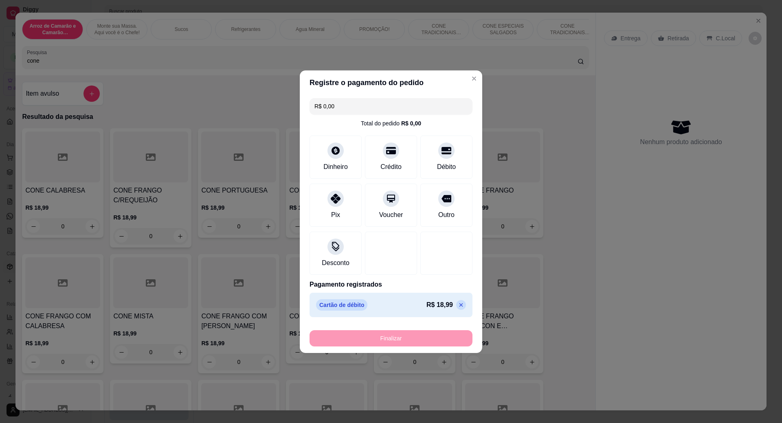
type input "-R$ 18,99"
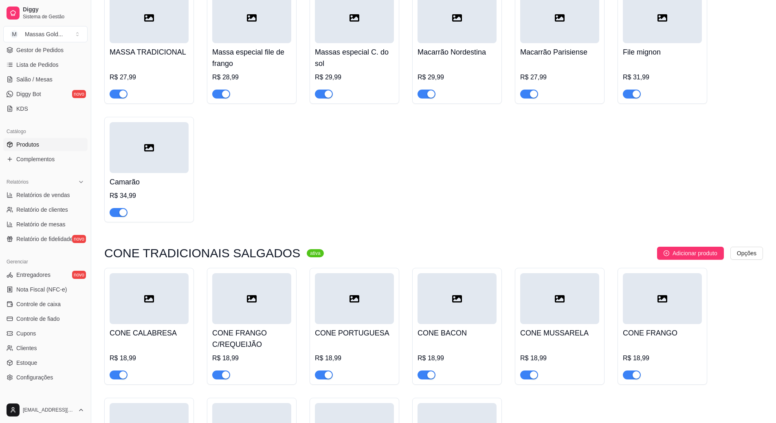
scroll to position [1058, 0]
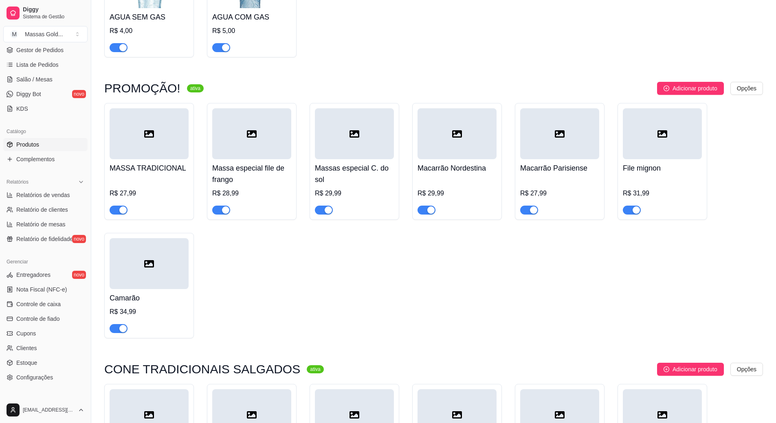
click at [170, 215] on div at bounding box center [149, 206] width 79 height 16
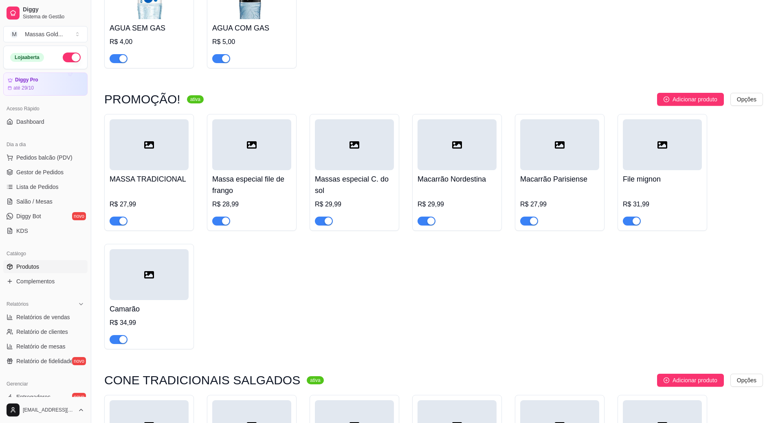
scroll to position [936, 0]
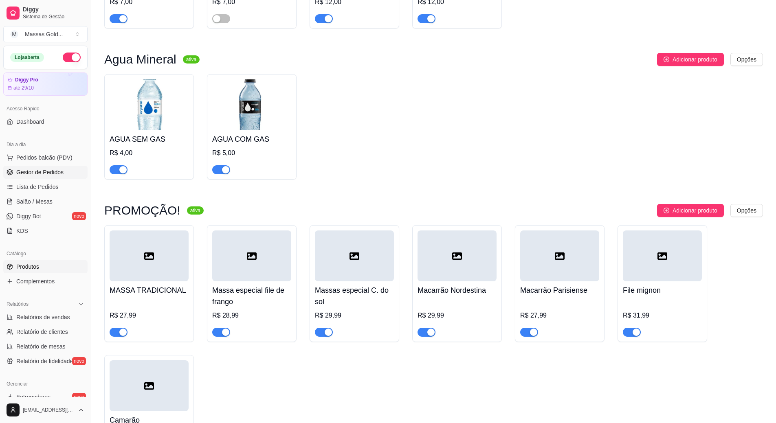
click at [41, 171] on span "Gestor de Pedidos" at bounding box center [39, 172] width 47 height 8
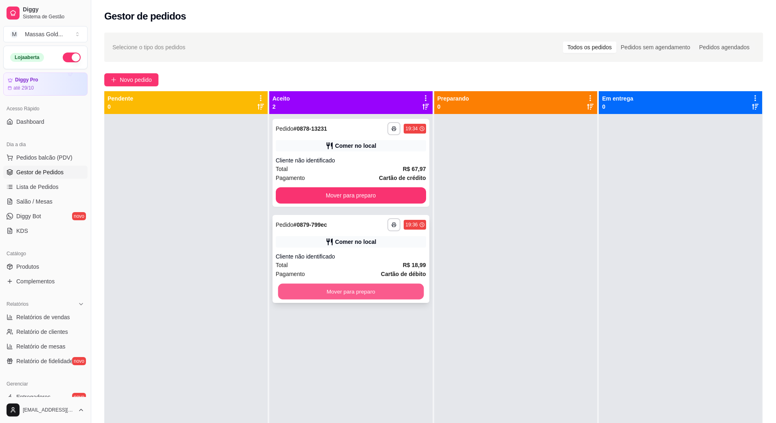
click at [344, 298] on button "Mover para preparo" at bounding box center [351, 292] width 146 height 16
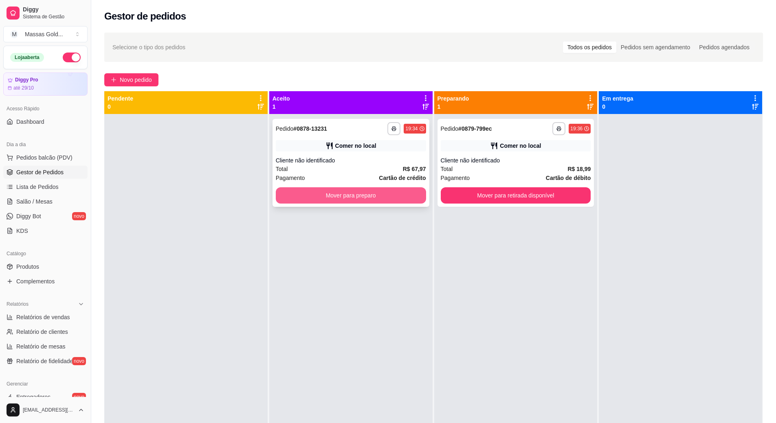
click at [357, 197] on button "Mover para preparo" at bounding box center [351, 195] width 150 height 16
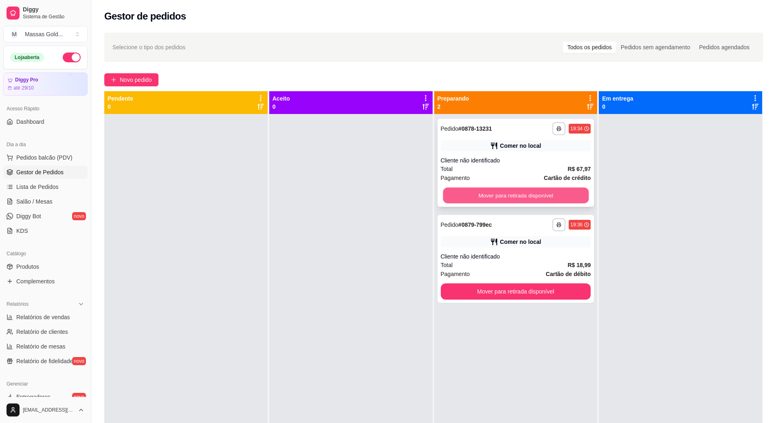
click at [525, 193] on button "Mover para retirada disponível" at bounding box center [516, 196] width 146 height 16
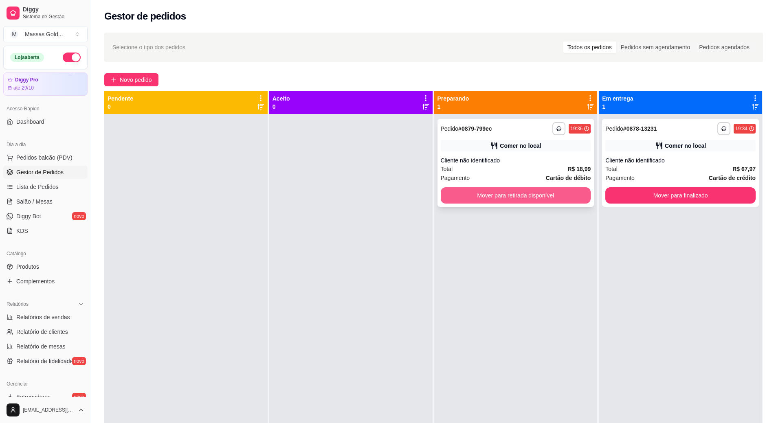
click at [526, 195] on button "Mover para retirada disponível" at bounding box center [515, 195] width 150 height 16
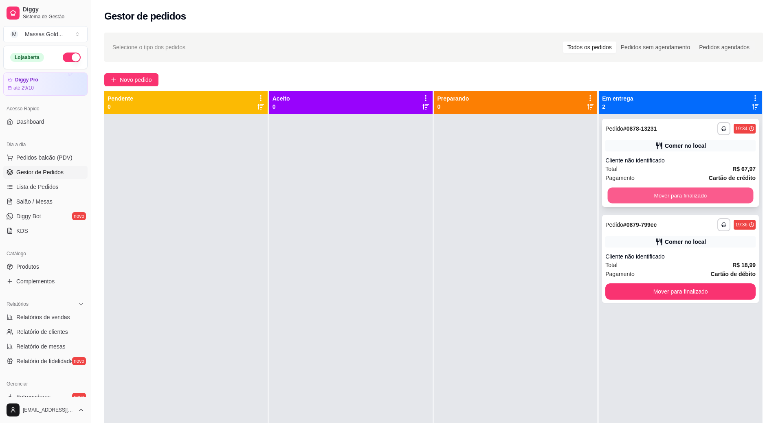
click at [697, 198] on button "Mover para finalizado" at bounding box center [680, 196] width 146 height 16
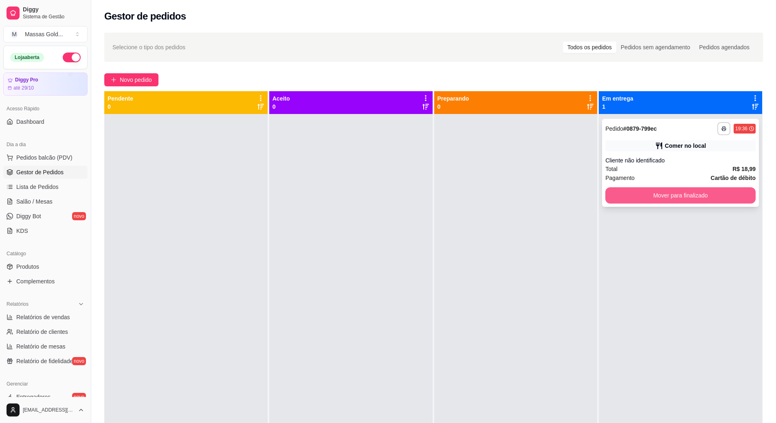
click at [668, 191] on button "Mover para finalizado" at bounding box center [680, 195] width 150 height 16
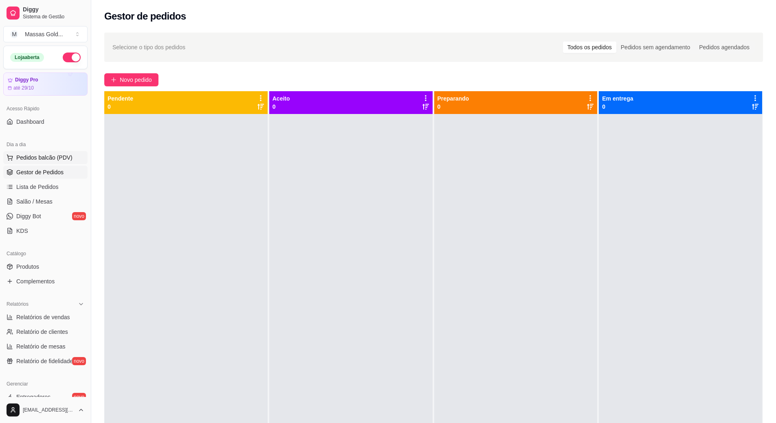
click at [34, 159] on span "Pedidos balcão (PDV)" at bounding box center [44, 157] width 56 height 8
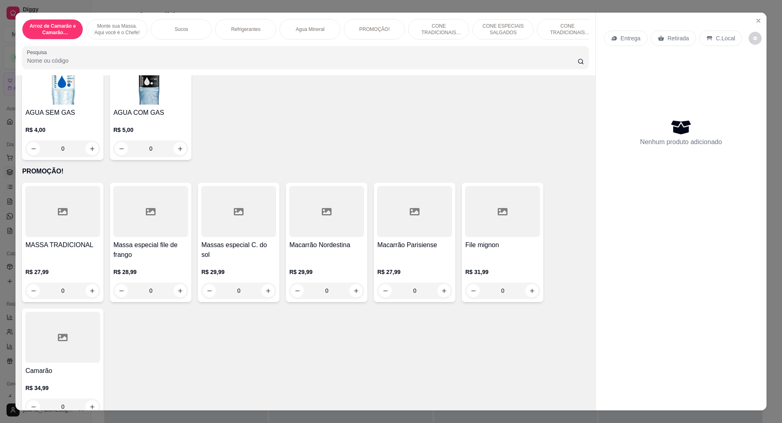
scroll to position [896, 0]
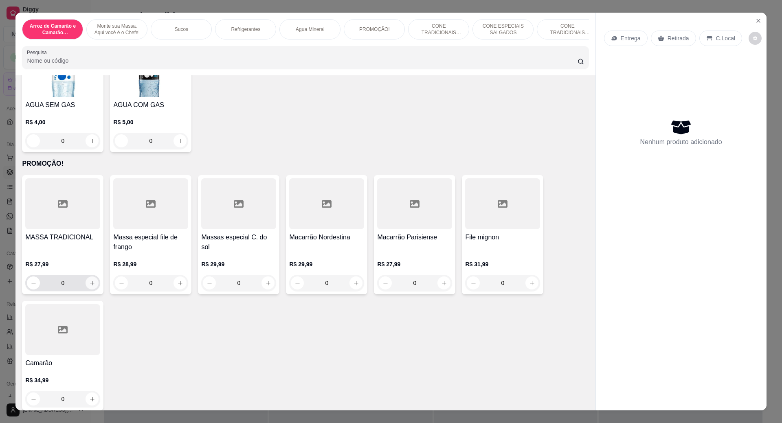
click at [91, 286] on icon "increase-product-quantity" at bounding box center [92, 283] width 6 height 6
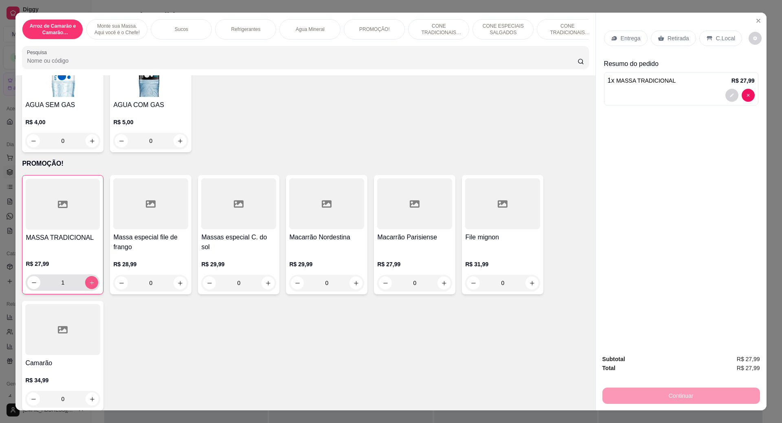
type input "1"
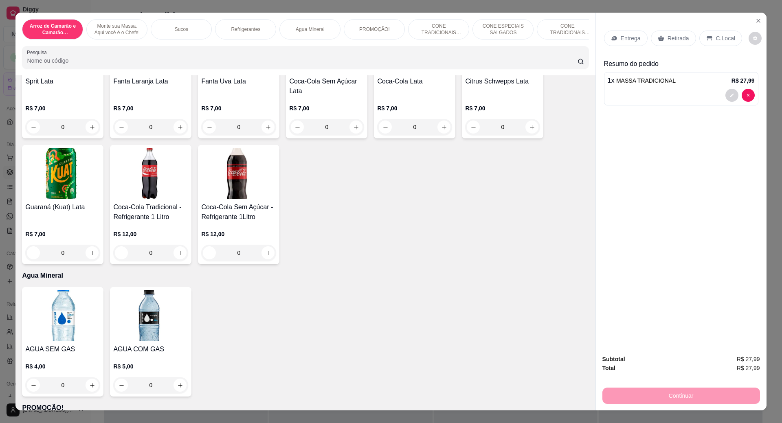
scroll to position [448, 0]
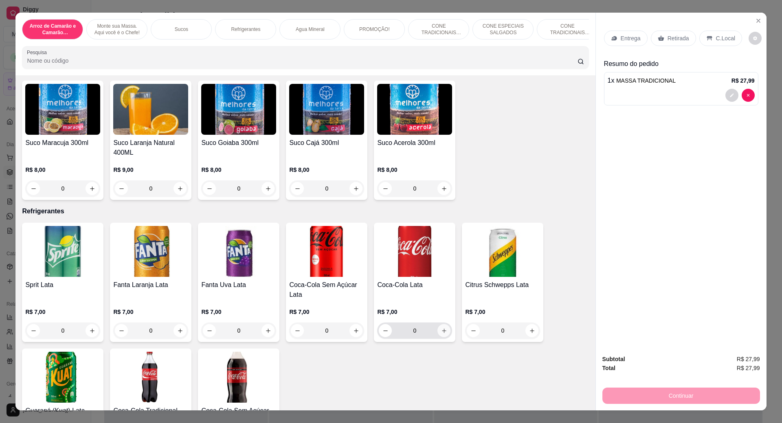
click at [442, 334] on icon "increase-product-quantity" at bounding box center [444, 331] width 6 height 6
type input "1"
click at [717, 40] on p "C.Local" at bounding box center [725, 38] width 19 height 8
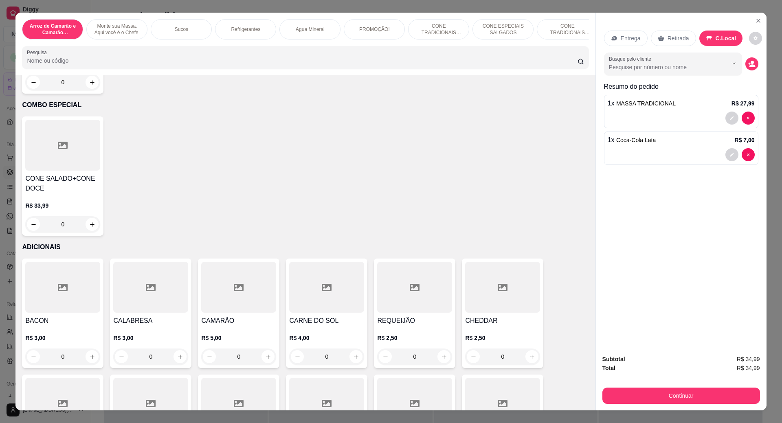
scroll to position [2361, 0]
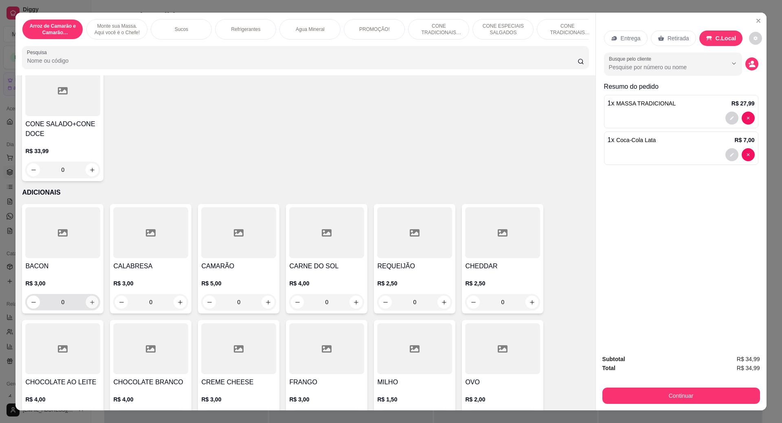
click at [89, 305] on icon "increase-product-quantity" at bounding box center [92, 302] width 6 height 6
click at [89, 306] on icon "increase-product-quantity" at bounding box center [92, 303] width 6 height 6
type input "2"
click at [715, 39] on p "C.Local" at bounding box center [725, 38] width 21 height 8
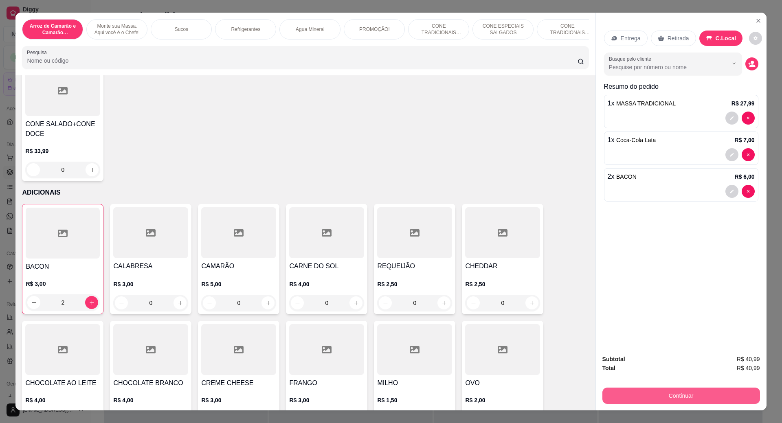
click at [680, 399] on button "Continuar" at bounding box center [681, 396] width 158 height 16
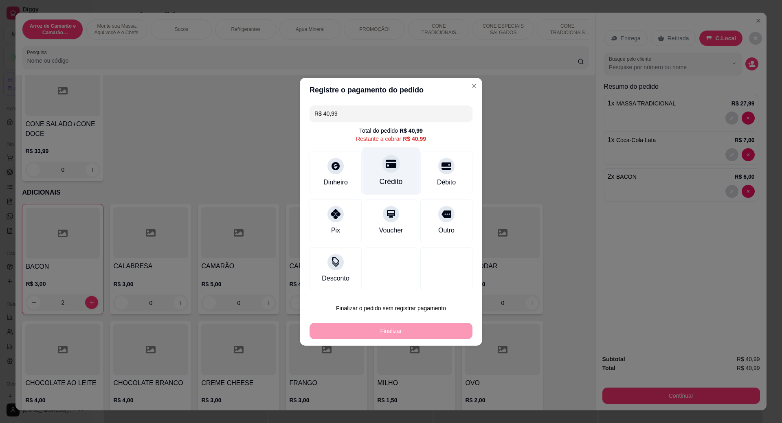
click at [387, 180] on div "Crédito" at bounding box center [390, 181] width 23 height 11
type input "R$ 0,00"
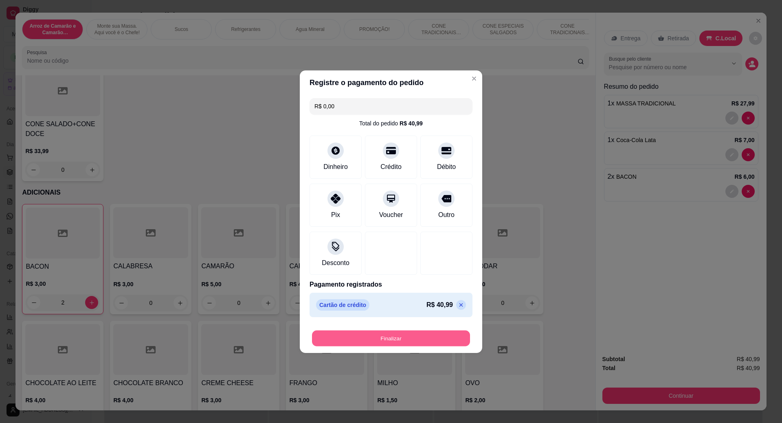
click at [398, 340] on button "Finalizar" at bounding box center [391, 338] width 158 height 16
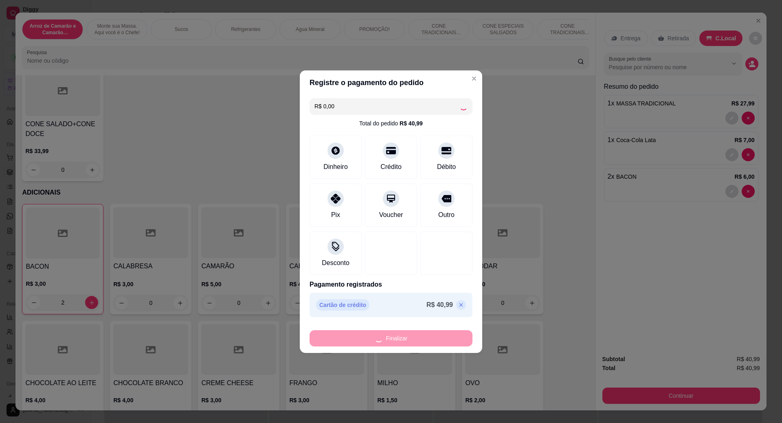
type input "0"
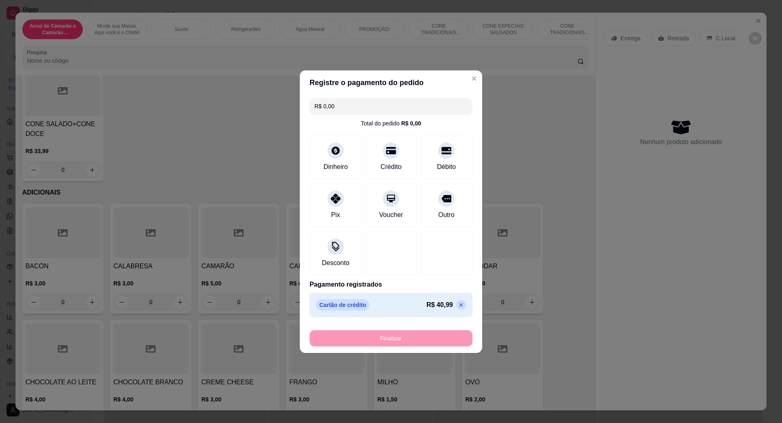
type input "-R$ 40,99"
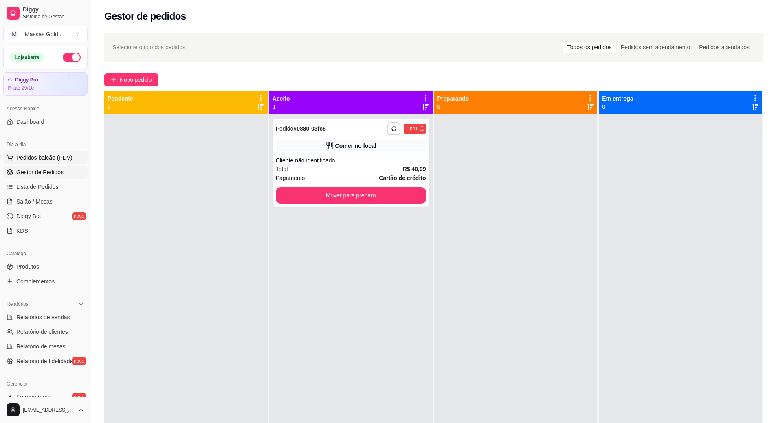
click at [37, 157] on span "Pedidos balcão (PDV)" at bounding box center [44, 157] width 56 height 8
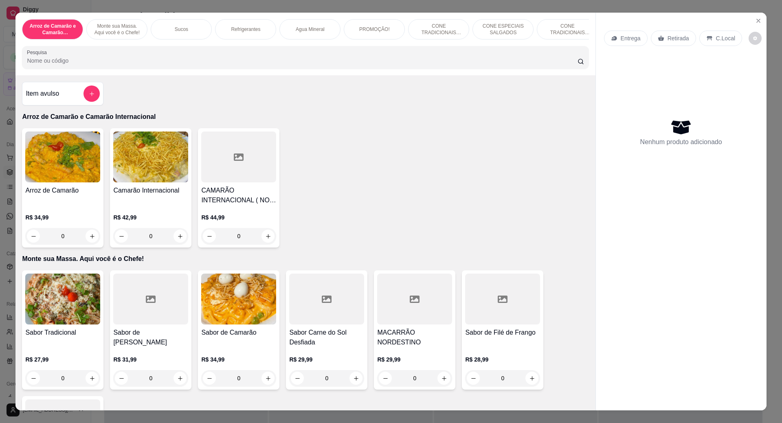
click at [90, 65] on input "Pesquisa" at bounding box center [302, 61] width 550 height 8
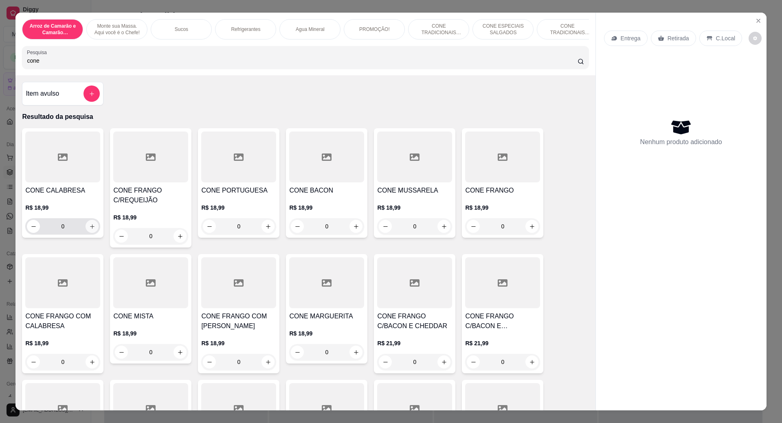
type input "cone"
click at [90, 230] on icon "increase-product-quantity" at bounding box center [92, 226] width 6 height 6
type input "1"
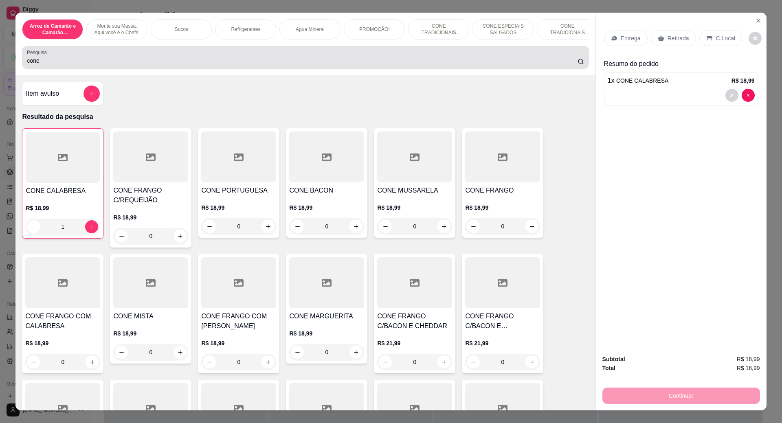
click at [44, 65] on input "cone" at bounding box center [302, 61] width 550 height 8
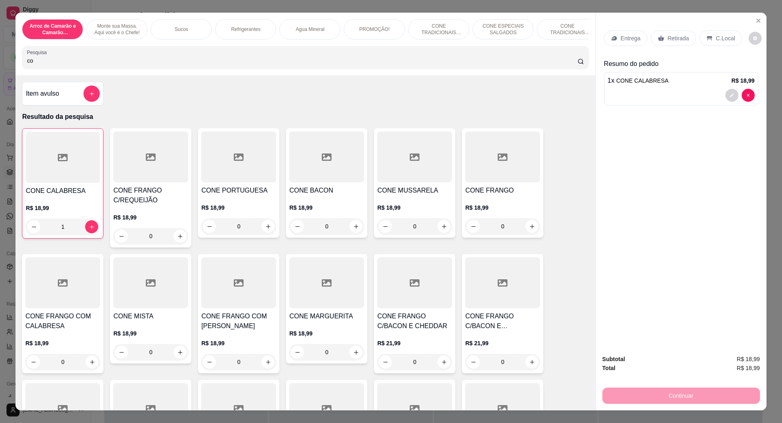
type input "c"
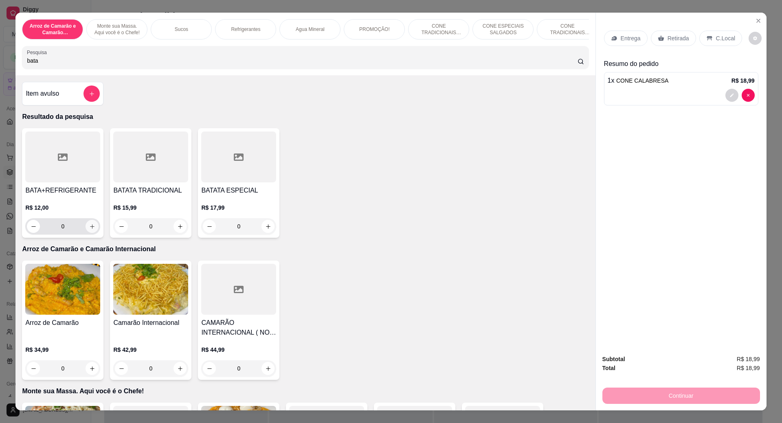
type input "bata"
click at [91, 230] on icon "increase-product-quantity" at bounding box center [92, 226] width 6 height 6
type input "1"
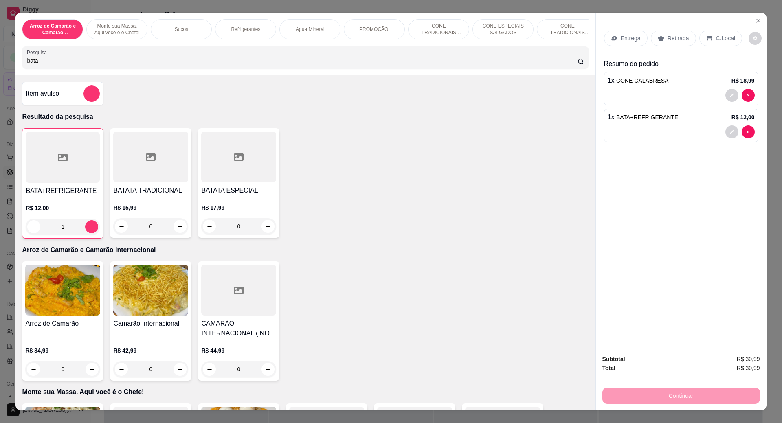
click at [721, 35] on p "C.Local" at bounding box center [725, 38] width 19 height 8
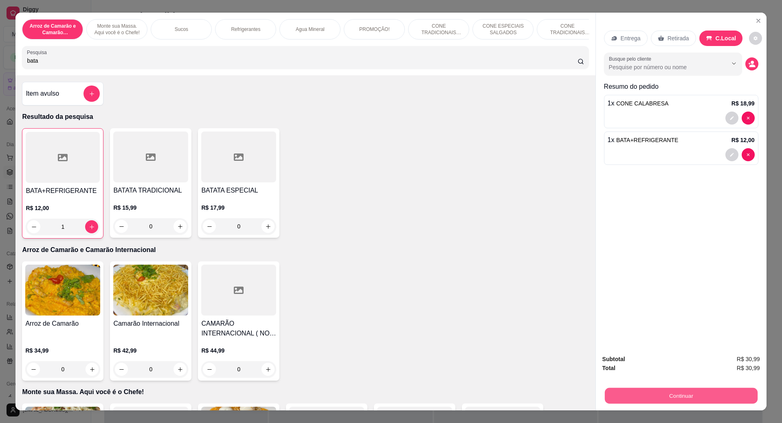
click at [669, 395] on button "Continuar" at bounding box center [680, 396] width 153 height 16
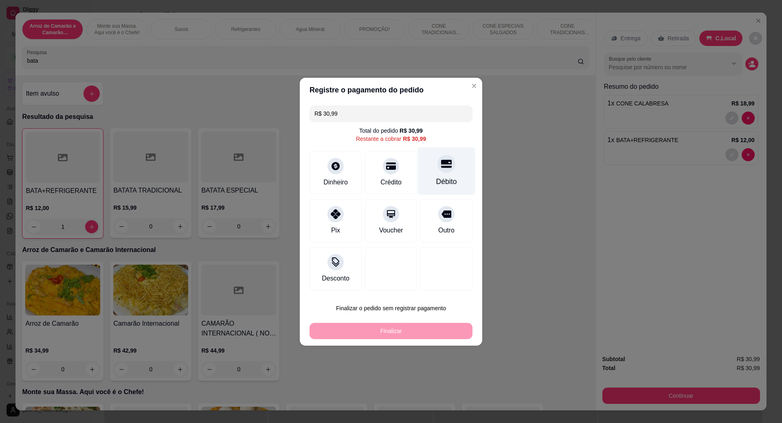
click at [458, 173] on div "Débito" at bounding box center [446, 171] width 57 height 48
type input "R$ 0,00"
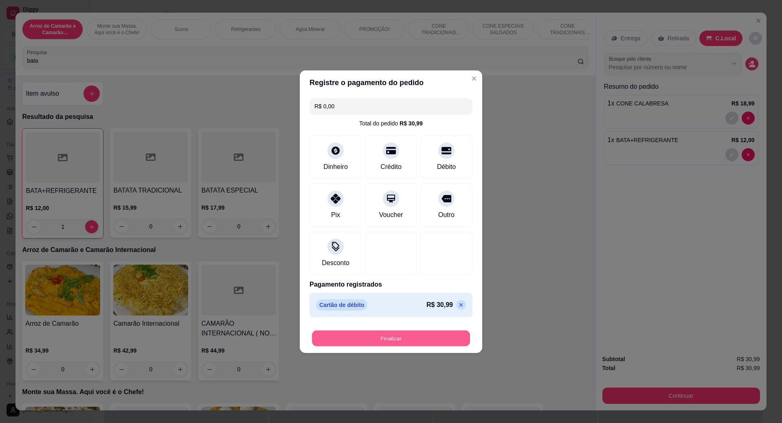
click at [390, 336] on button "Finalizar" at bounding box center [391, 338] width 158 height 16
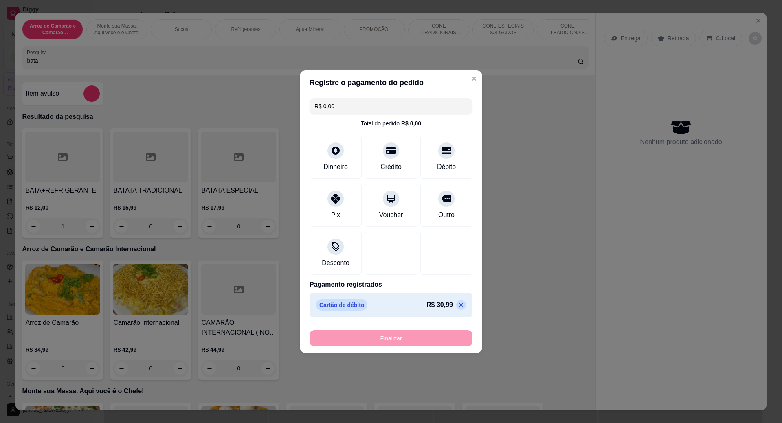
type input "0"
type input "-R$ 30,99"
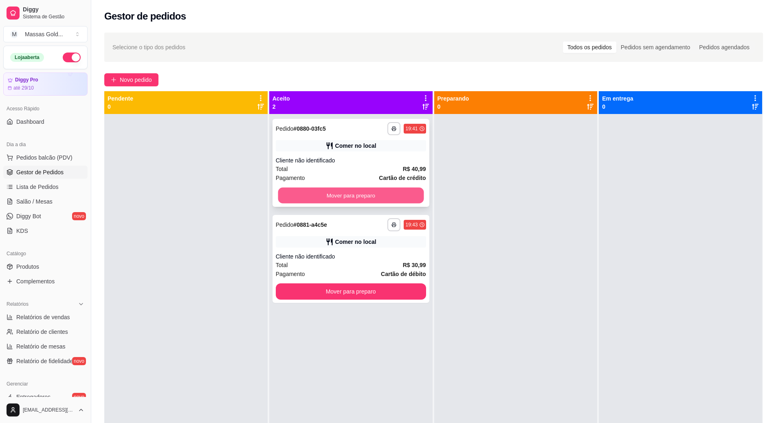
click at [353, 196] on button "Mover para preparo" at bounding box center [351, 196] width 146 height 16
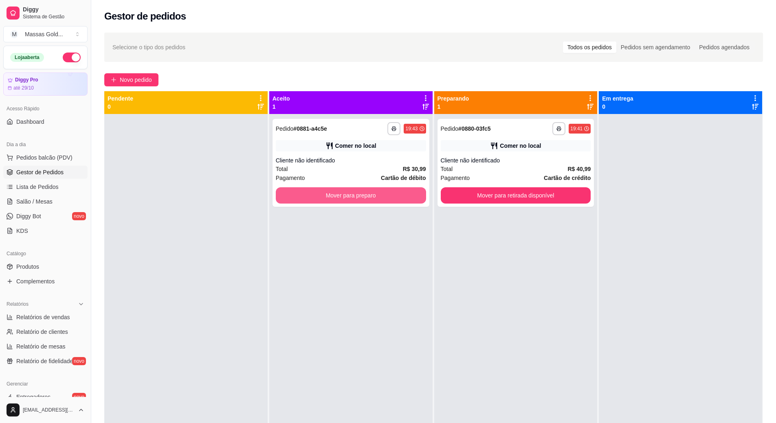
click at [353, 196] on button "Mover para preparo" at bounding box center [351, 195] width 150 height 16
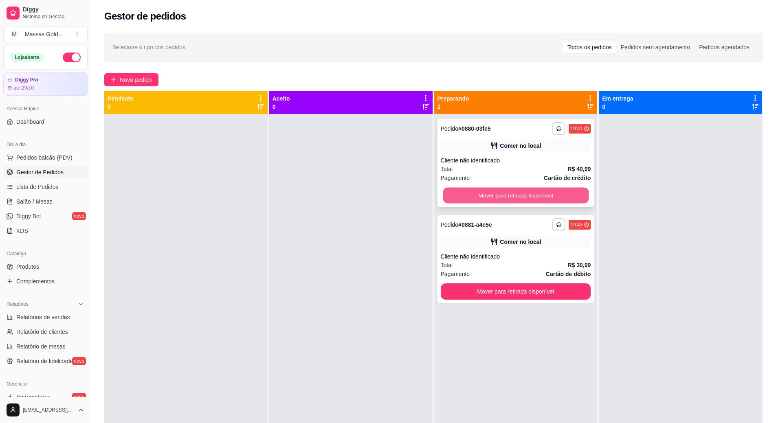
click at [516, 198] on button "Mover para retirada disponível" at bounding box center [516, 196] width 146 height 16
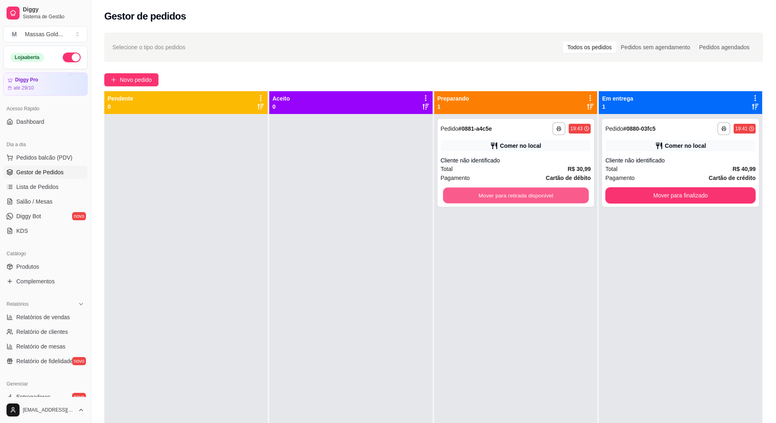
click at [516, 198] on button "Mover para retirada disponível" at bounding box center [516, 196] width 146 height 16
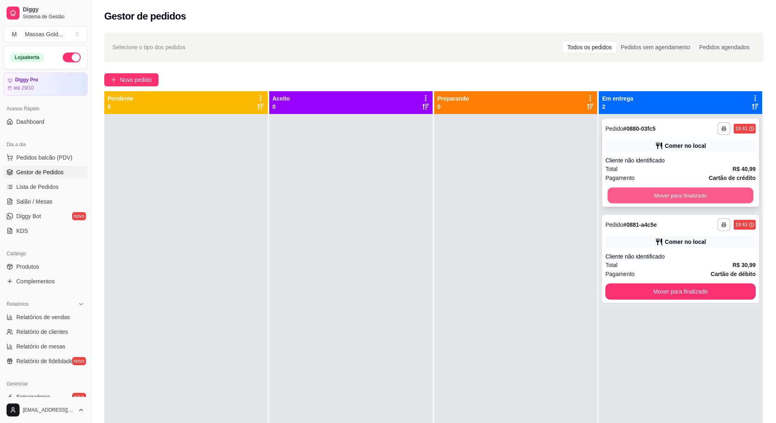
click at [612, 194] on button "Mover para finalizado" at bounding box center [680, 196] width 146 height 16
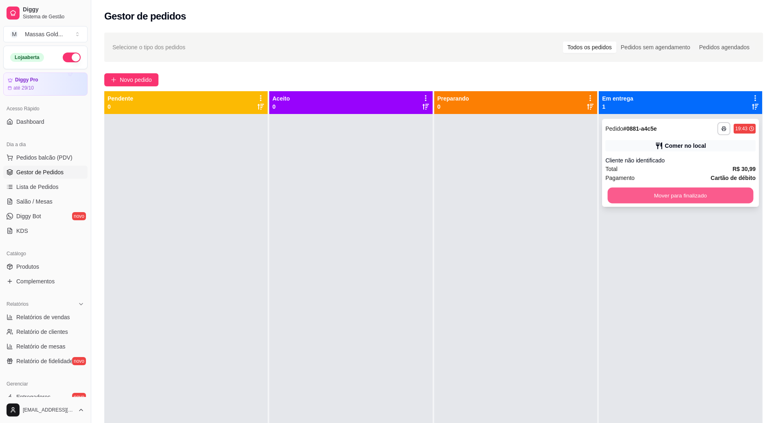
click at [612, 194] on button "Mover para finalizado" at bounding box center [680, 196] width 146 height 16
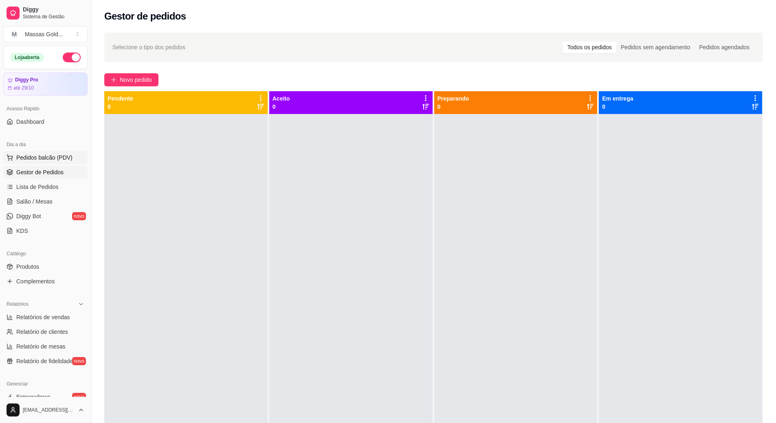
click at [38, 161] on span "Pedidos balcão (PDV)" at bounding box center [44, 157] width 56 height 8
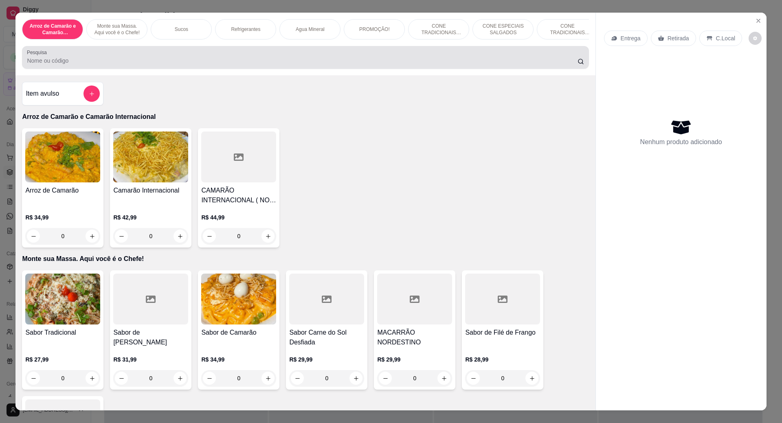
click at [90, 65] on input "Pesquisa" at bounding box center [302, 61] width 550 height 8
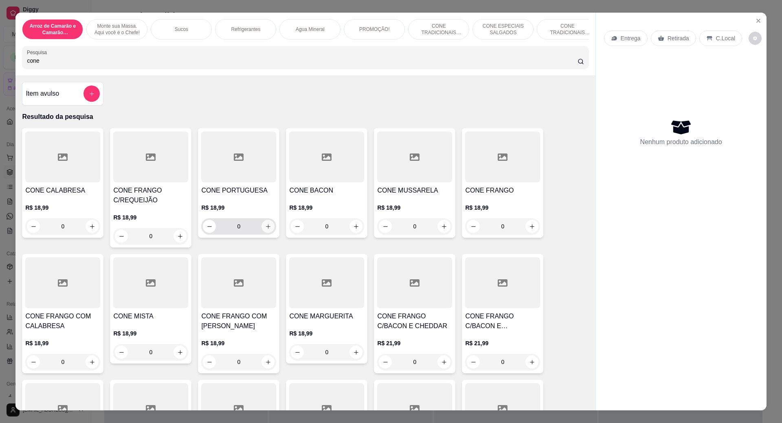
type input "cone"
click at [265, 230] on icon "increase-product-quantity" at bounding box center [268, 226] width 6 height 6
type input "1"
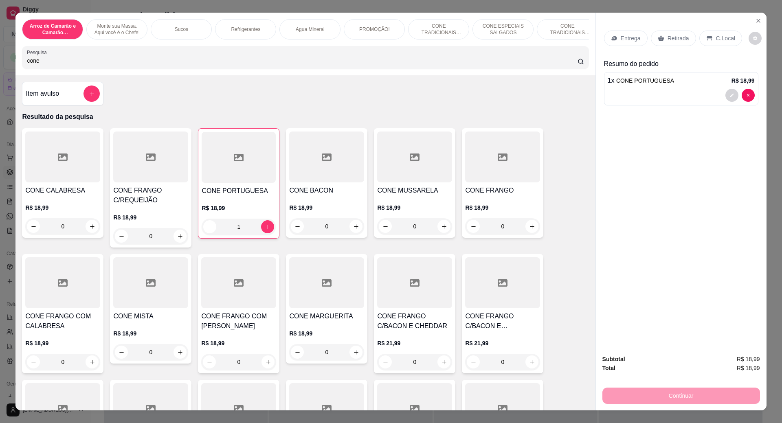
click at [722, 37] on p "C.Local" at bounding box center [725, 38] width 19 height 8
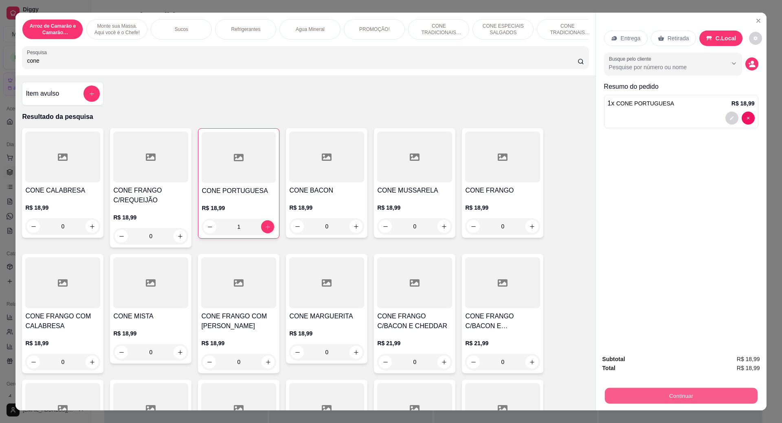
click at [687, 396] on button "Continuar" at bounding box center [680, 396] width 153 height 16
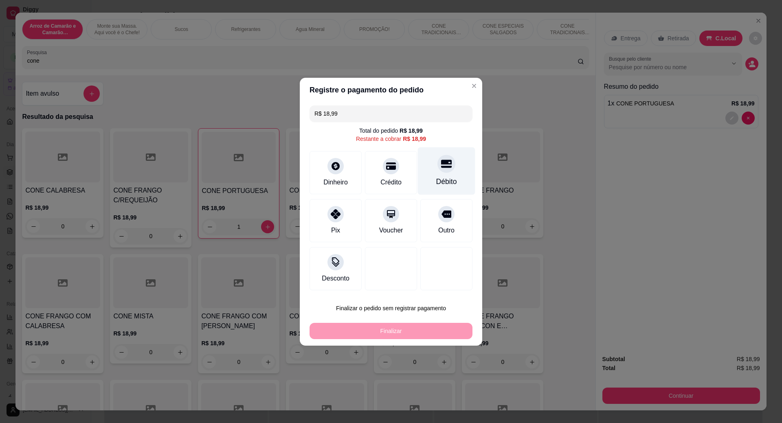
click at [447, 167] on div at bounding box center [446, 164] width 18 height 18
type input "R$ 0,00"
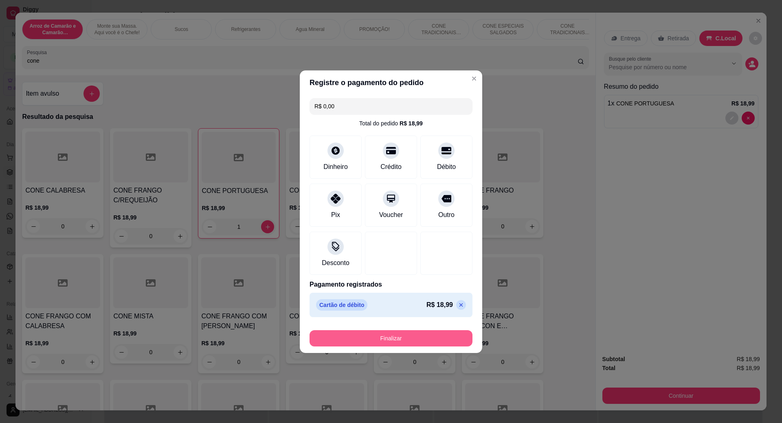
click at [387, 341] on button "Finalizar" at bounding box center [390, 338] width 163 height 16
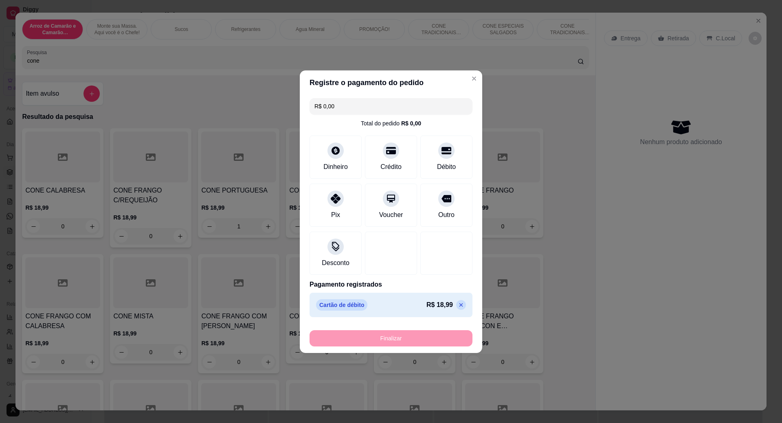
type input "0"
type input "-R$ 18,99"
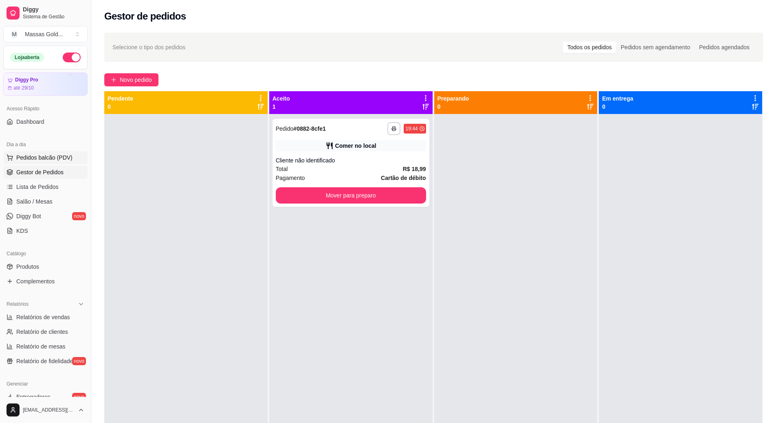
click at [40, 156] on span "Pedidos balcão (PDV)" at bounding box center [44, 157] width 56 height 8
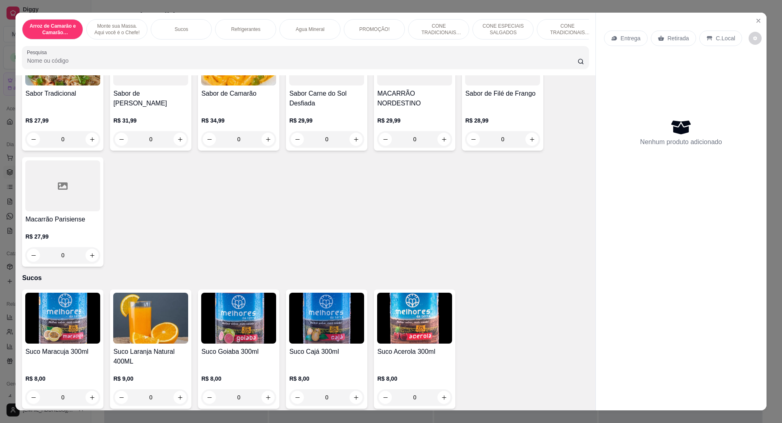
scroll to position [220, 0]
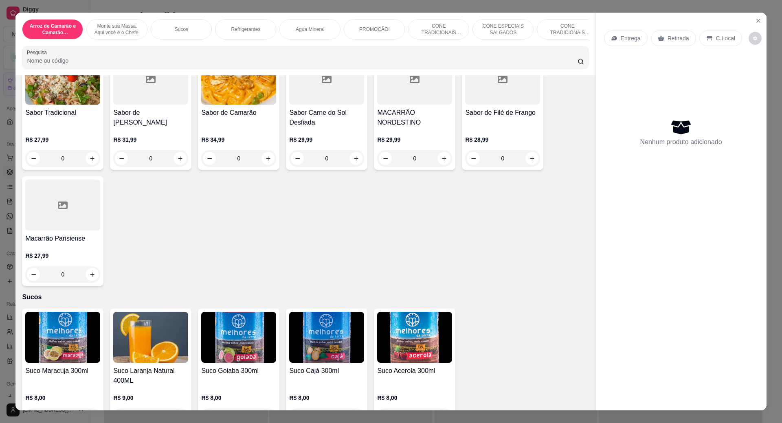
click at [92, 162] on div "0" at bounding box center [62, 158] width 75 height 16
click at [756, 19] on icon "Close" at bounding box center [757, 20] width 3 height 3
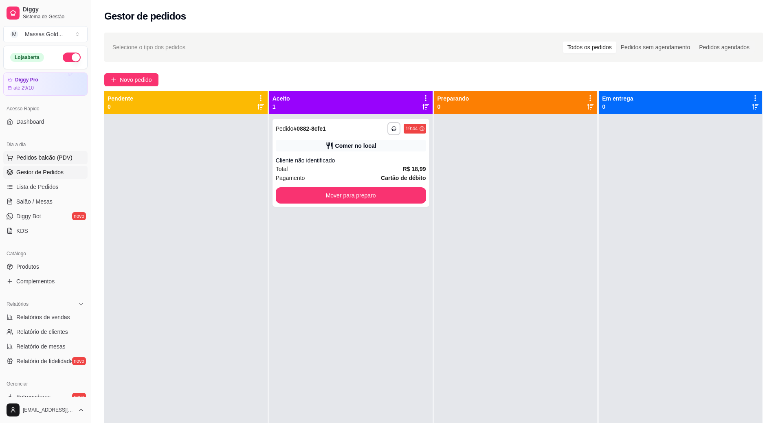
click at [37, 152] on button "Pedidos balcão (PDV)" at bounding box center [45, 157] width 84 height 13
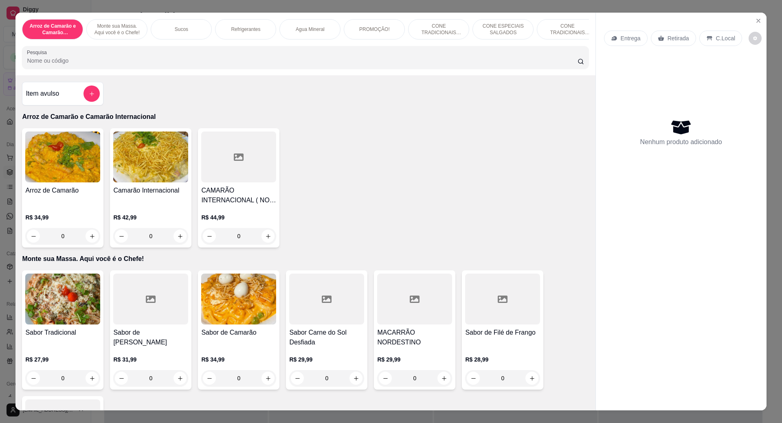
scroll to position [163, 0]
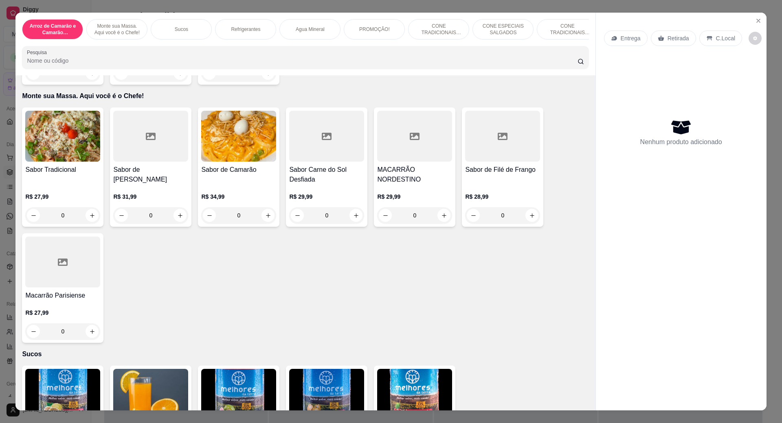
click at [90, 222] on div "0" at bounding box center [62, 215] width 75 height 16
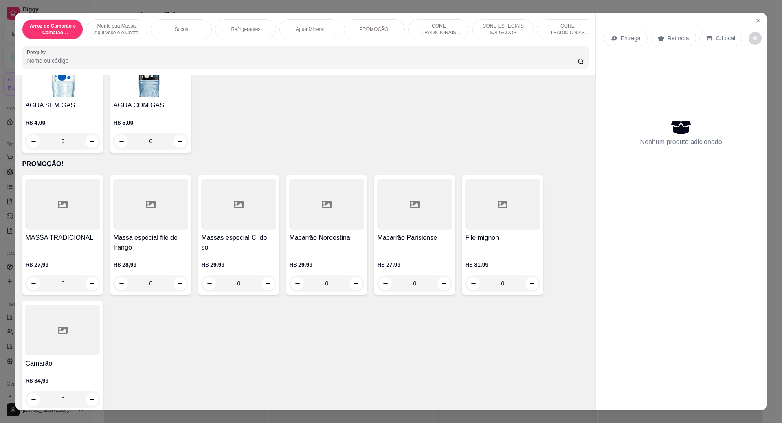
scroll to position [896, 0]
click at [90, 285] on icon "increase-product-quantity" at bounding box center [92, 283] width 4 height 4
type input "1"
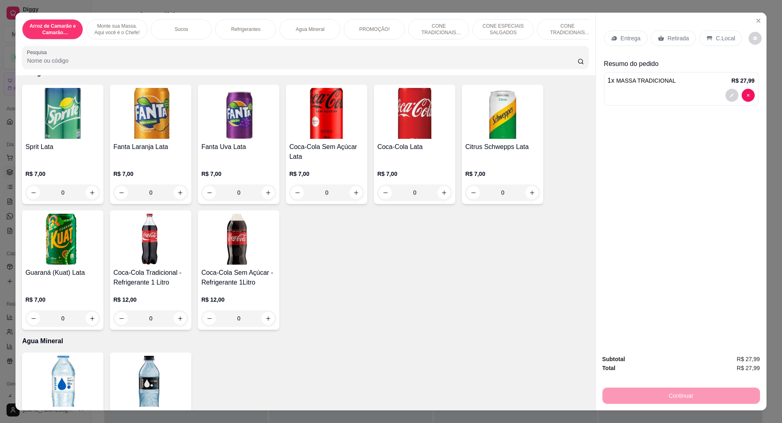
scroll to position [570, 0]
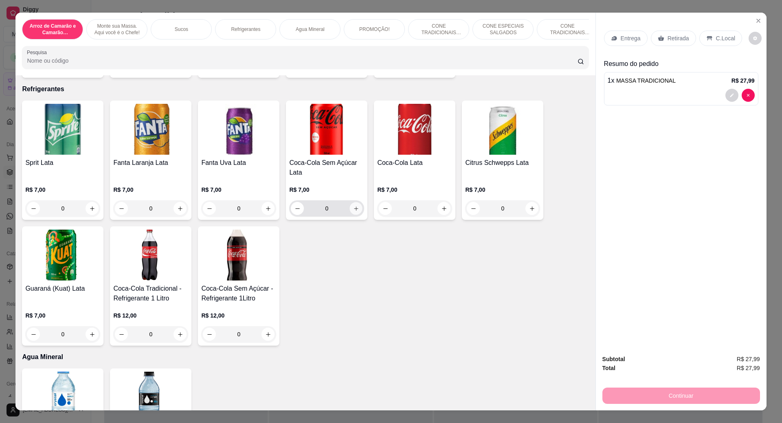
click at [353, 212] on icon "increase-product-quantity" at bounding box center [356, 209] width 6 height 6
type input "1"
click at [716, 37] on p "C.Local" at bounding box center [725, 38] width 19 height 8
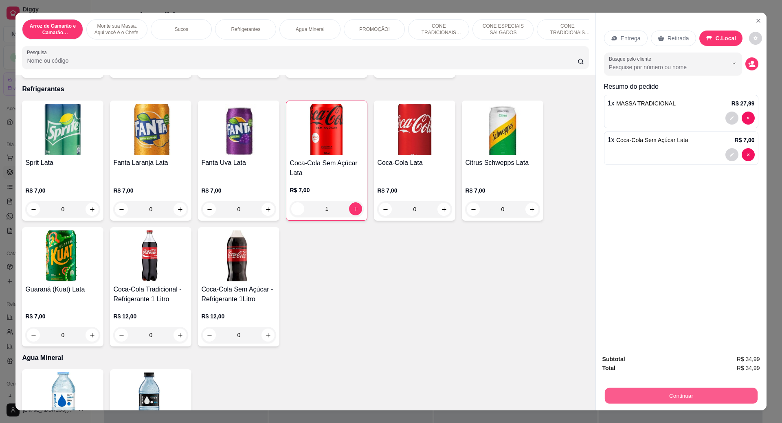
click at [693, 401] on button "Continuar" at bounding box center [680, 396] width 153 height 16
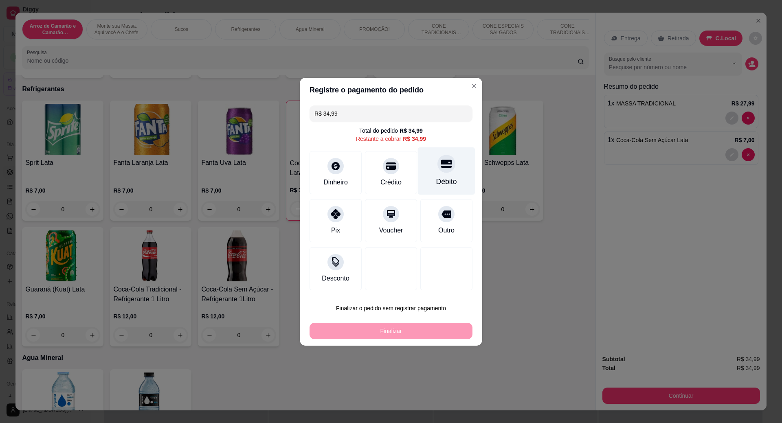
click at [437, 181] on div "Débito" at bounding box center [446, 181] width 21 height 11
type input "R$ 0,00"
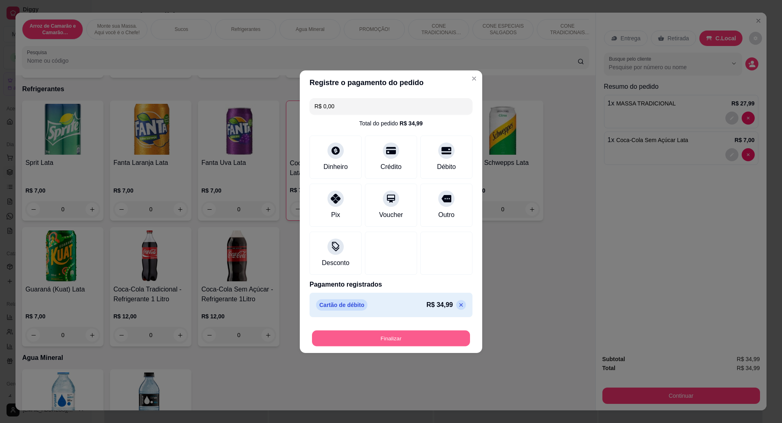
click at [398, 339] on button "Finalizar" at bounding box center [391, 338] width 158 height 16
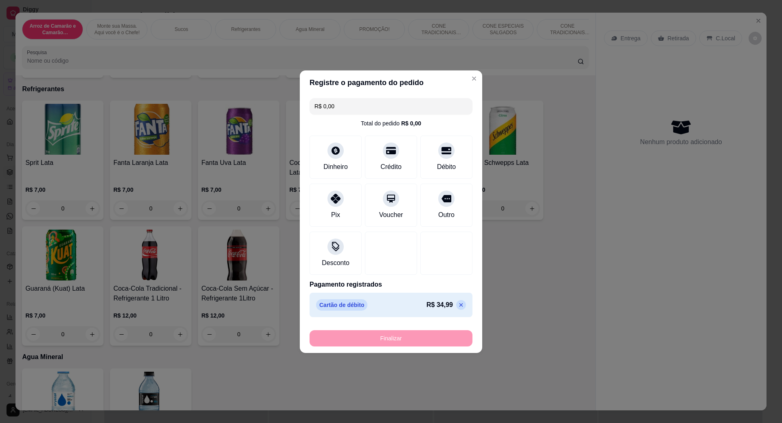
type input "0"
type input "-R$ 34,99"
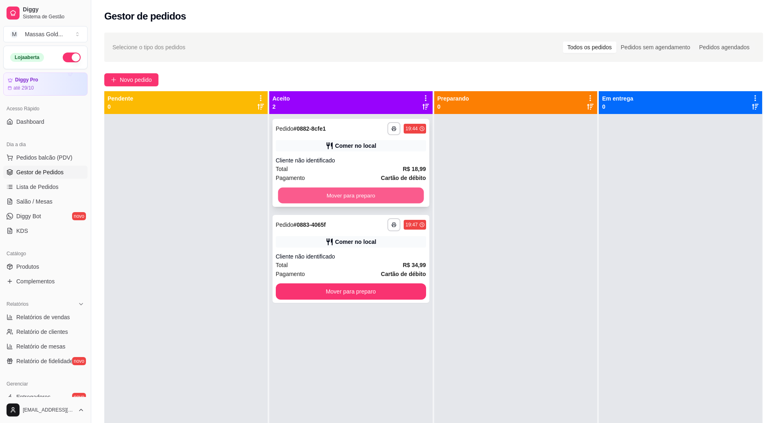
click at [391, 189] on button "Mover para preparo" at bounding box center [351, 196] width 146 height 16
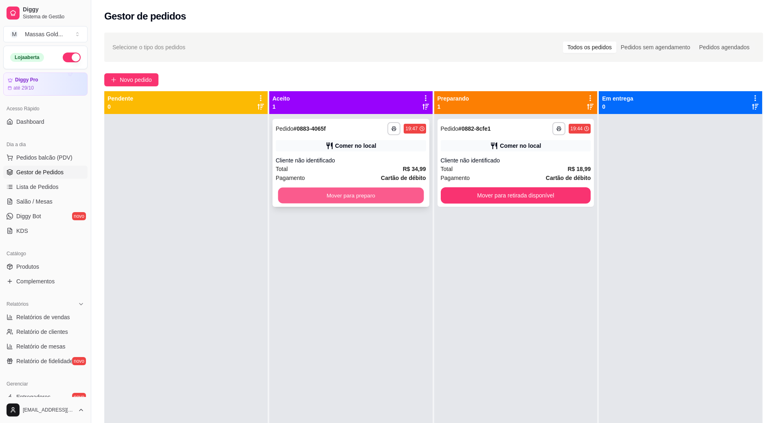
click at [391, 193] on button "Mover para preparo" at bounding box center [351, 196] width 146 height 16
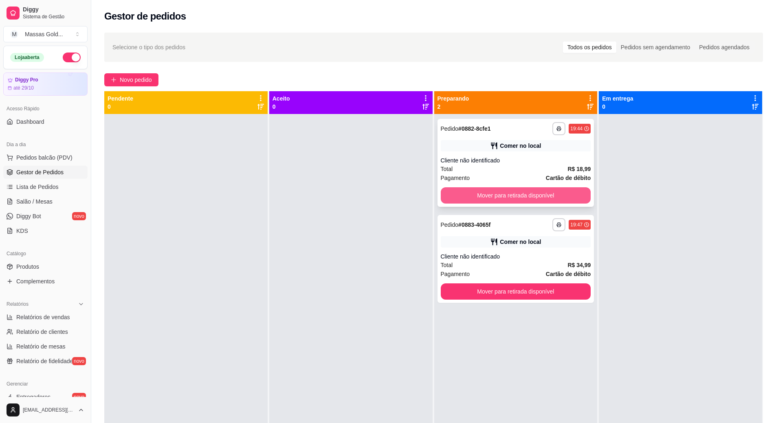
click at [487, 192] on button "Mover para retirada disponível" at bounding box center [515, 195] width 150 height 16
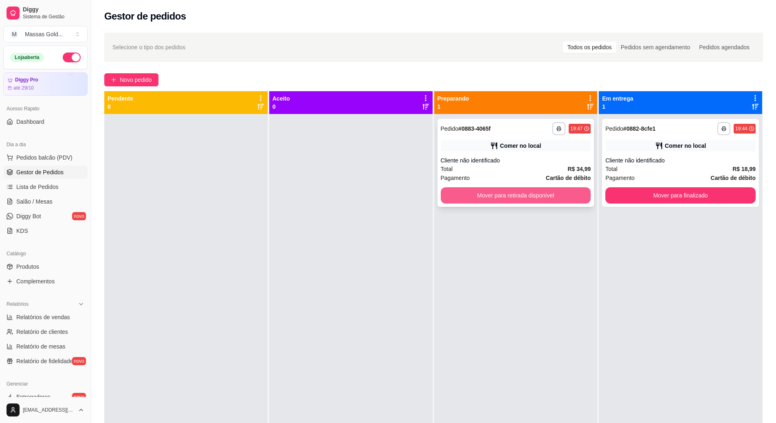
click at [493, 193] on button "Mover para retirada disponível" at bounding box center [515, 195] width 150 height 16
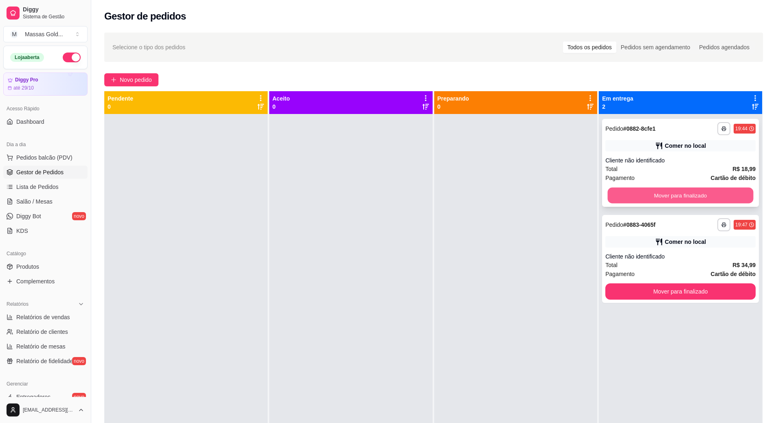
click at [657, 189] on button "Mover para finalizado" at bounding box center [680, 196] width 146 height 16
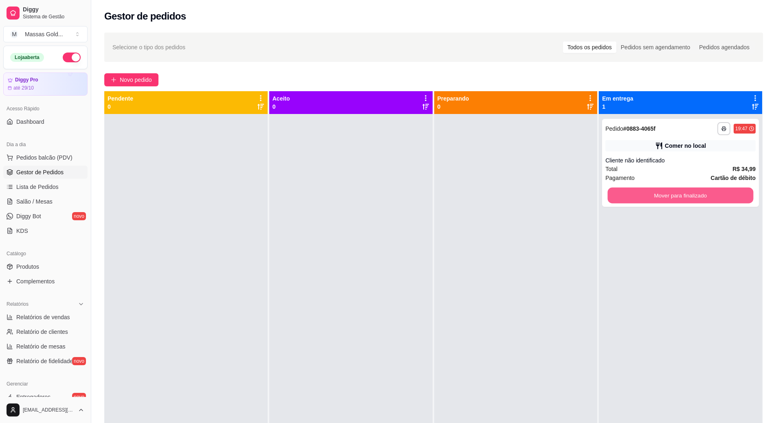
click at [658, 189] on button "Mover para finalizado" at bounding box center [680, 196] width 146 height 16
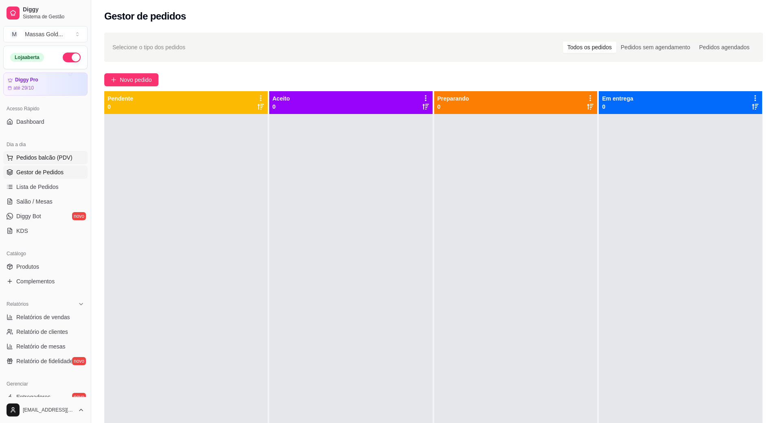
click at [16, 158] on button "Pedidos balcão (PDV)" at bounding box center [45, 157] width 84 height 13
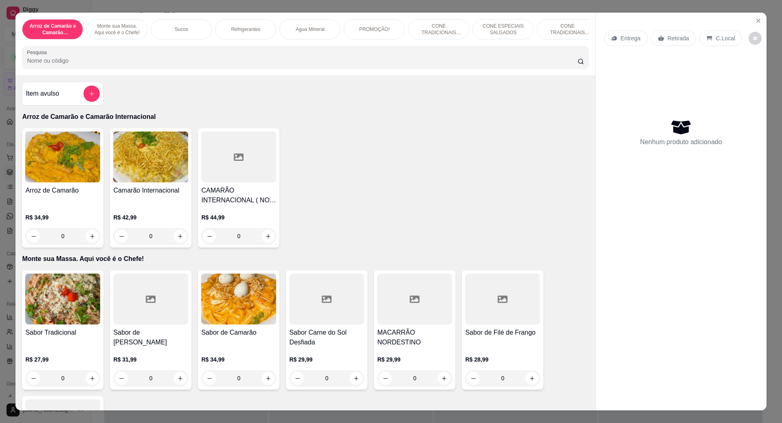
click at [41, 65] on input "Pesquisa" at bounding box center [302, 61] width 550 height 8
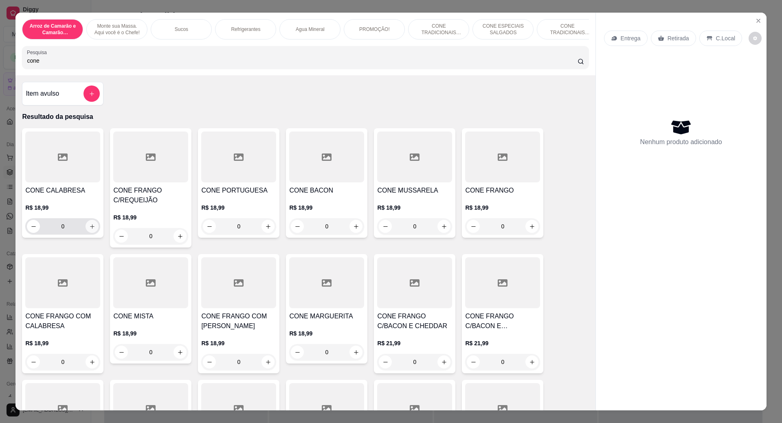
type input "cone"
click at [91, 233] on button "increase-product-quantity" at bounding box center [92, 226] width 13 height 13
type input "1"
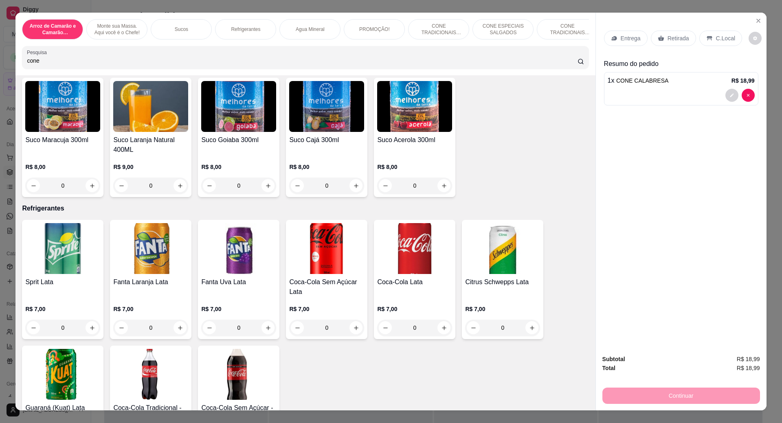
scroll to position [1303, 0]
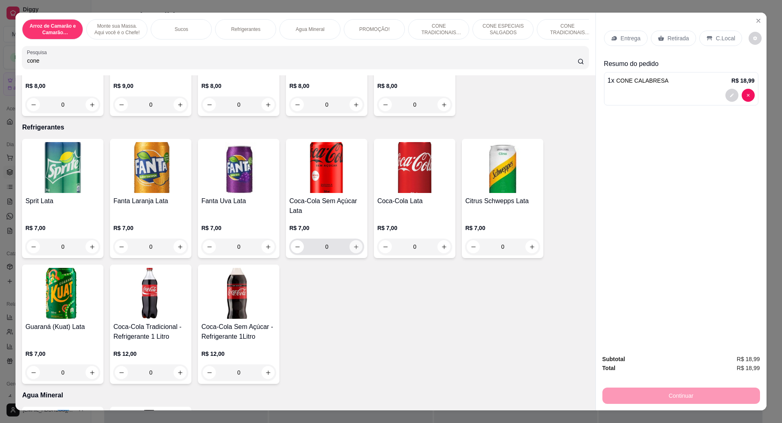
click at [351, 253] on button "increase-product-quantity" at bounding box center [355, 246] width 13 height 13
type input "1"
click at [718, 40] on p "C.Local" at bounding box center [725, 38] width 19 height 8
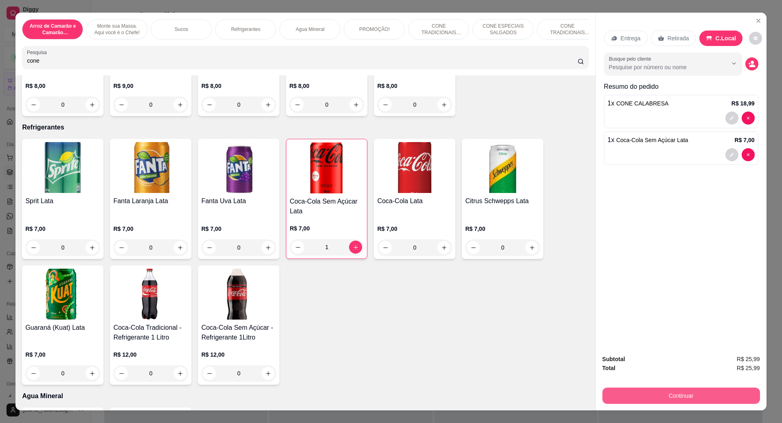
click at [686, 395] on button "Continuar" at bounding box center [681, 396] width 158 height 16
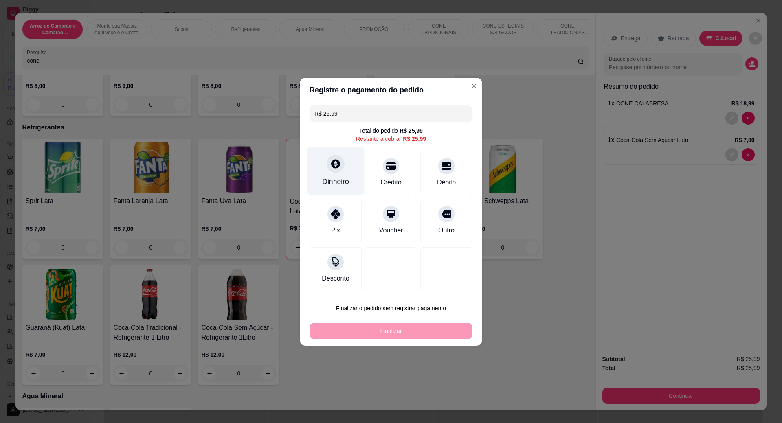
click at [329, 180] on div "Dinheiro" at bounding box center [335, 181] width 27 height 11
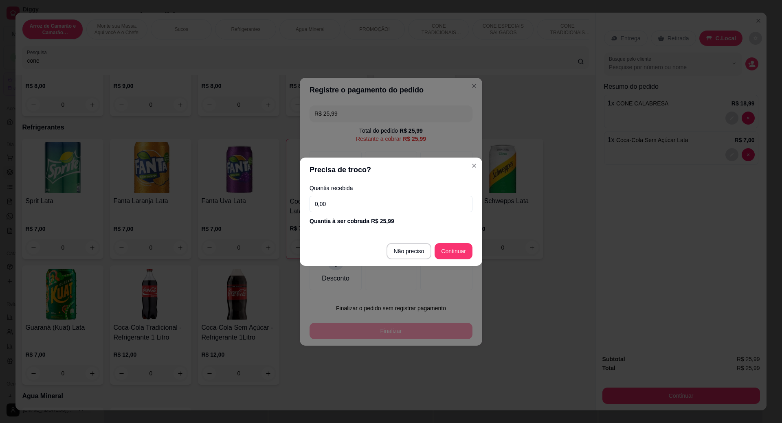
click at [346, 203] on input "0,00" at bounding box center [390, 204] width 163 height 16
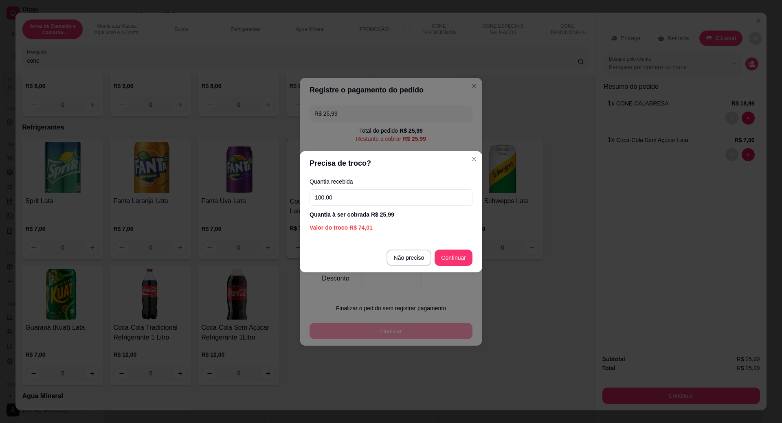
type input "100,00"
type input "R$ 0,00"
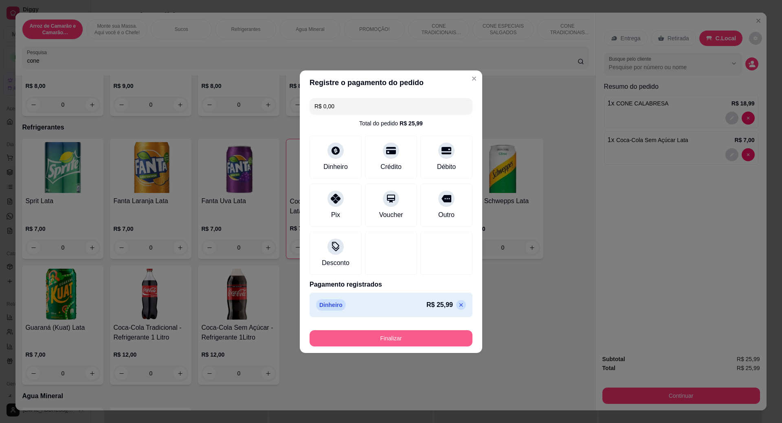
click at [401, 339] on button "Finalizar" at bounding box center [390, 338] width 163 height 16
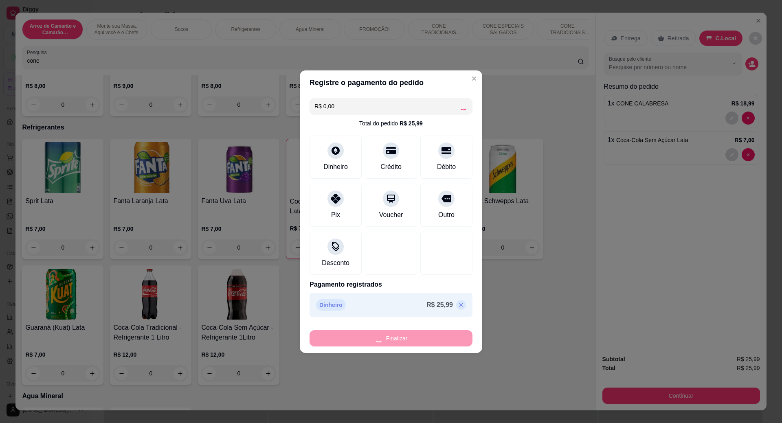
type input "0"
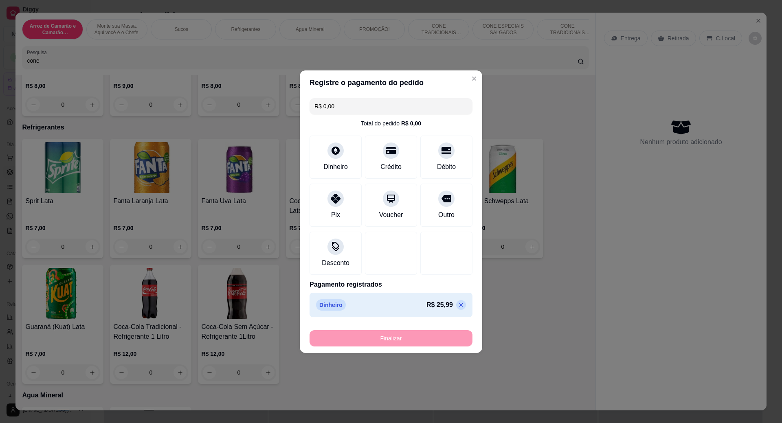
type input "-R$ 25,99"
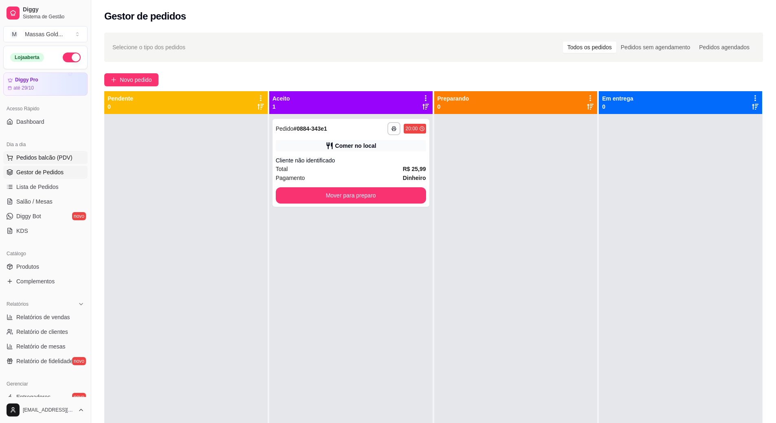
click at [39, 155] on span "Pedidos balcão (PDV)" at bounding box center [44, 157] width 56 height 8
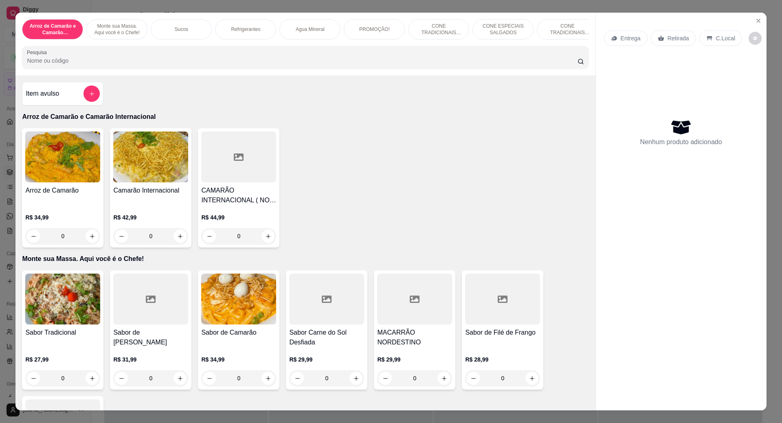
click at [100, 65] on input "Pesquisa" at bounding box center [302, 61] width 550 height 8
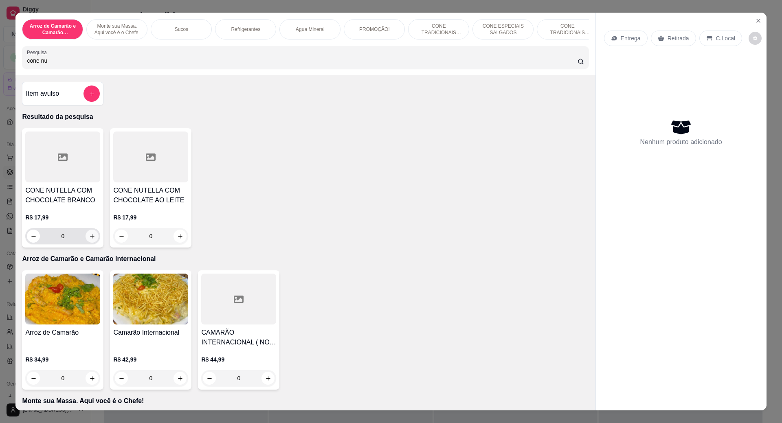
type input "cone nu"
click at [89, 239] on icon "increase-product-quantity" at bounding box center [92, 236] width 6 height 6
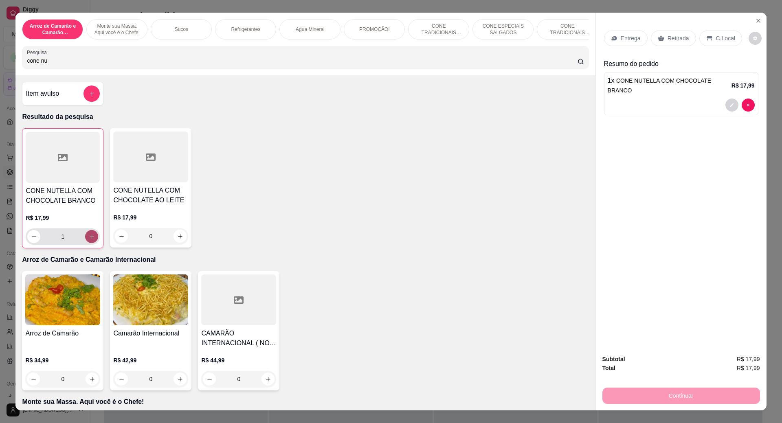
type input "1"
drag, startPoint x: 725, startPoint y: 38, endPoint x: 725, endPoint y: 42, distance: 4.1
click at [725, 38] on p "C.Local" at bounding box center [725, 38] width 19 height 8
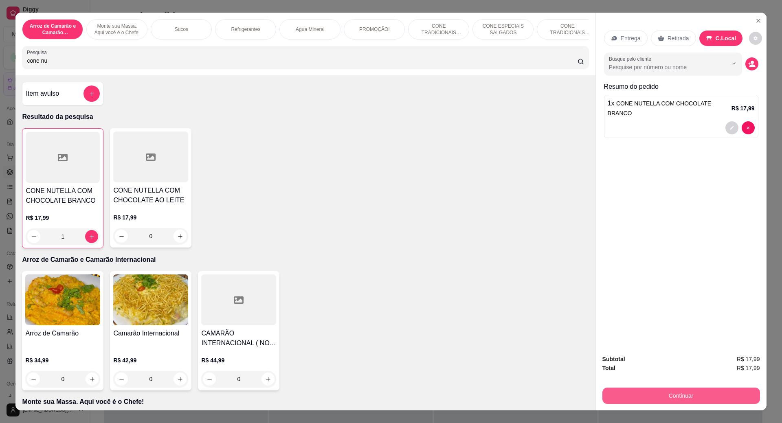
click at [695, 400] on button "Continuar" at bounding box center [681, 396] width 158 height 16
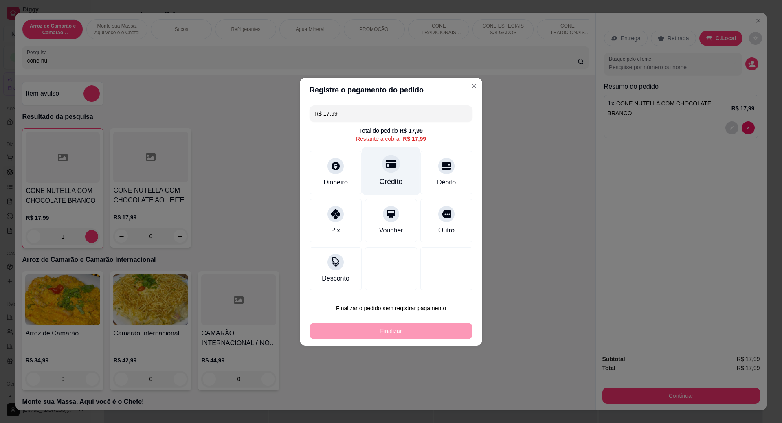
click at [391, 177] on div "Crédito" at bounding box center [390, 181] width 23 height 11
type input "R$ 0,00"
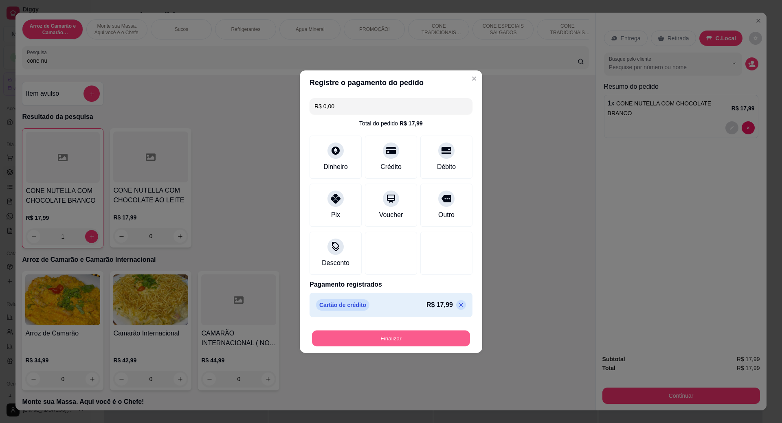
click at [407, 338] on button "Finalizar" at bounding box center [391, 338] width 158 height 16
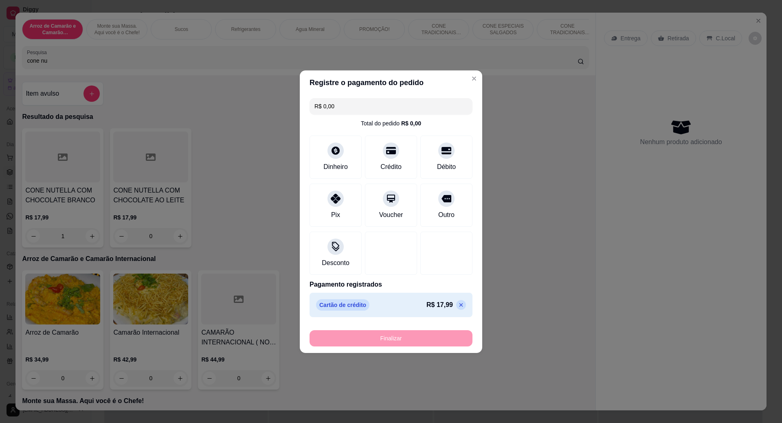
type input "0"
type input "-R$ 17,99"
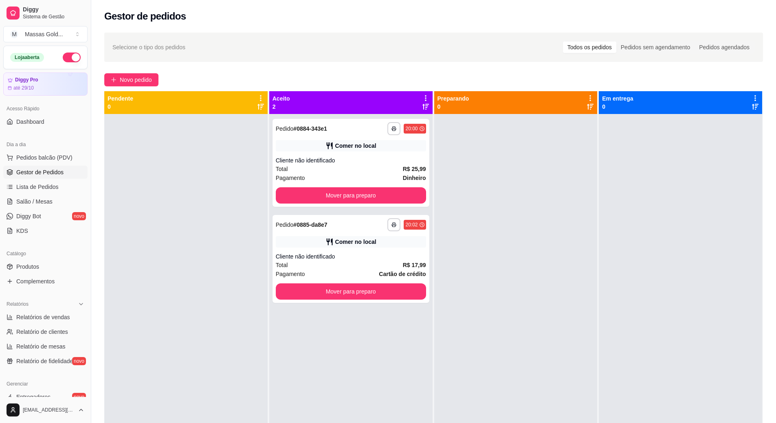
click at [128, 72] on div "**********" at bounding box center [433, 276] width 684 height 496
click at [134, 80] on span "Novo pedido" at bounding box center [136, 79] width 32 height 9
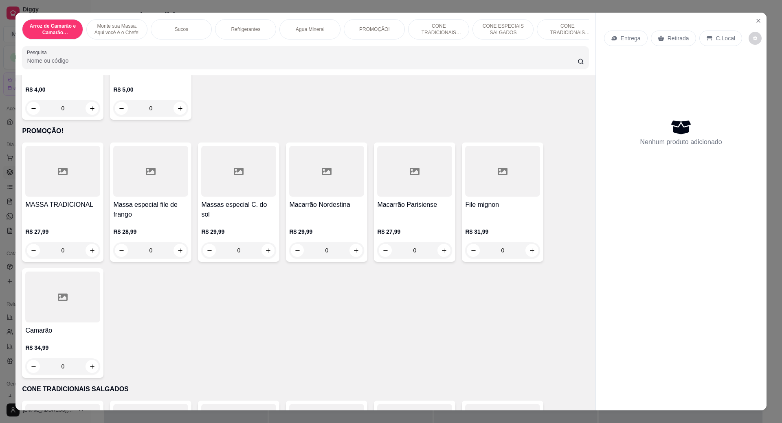
scroll to position [977, 0]
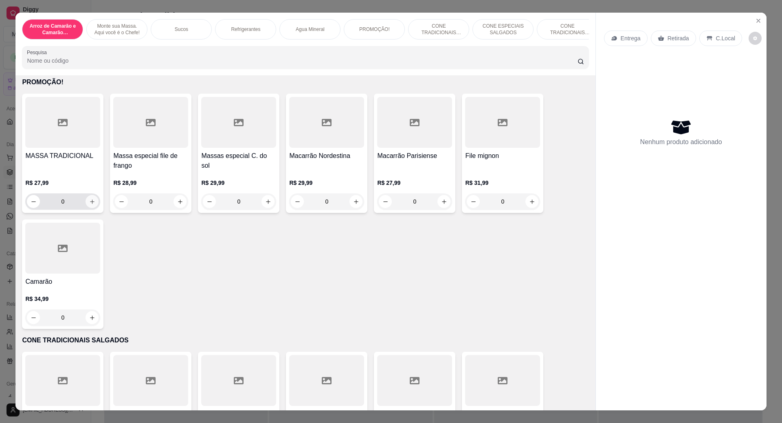
click at [91, 205] on icon "increase-product-quantity" at bounding box center [92, 202] width 6 height 6
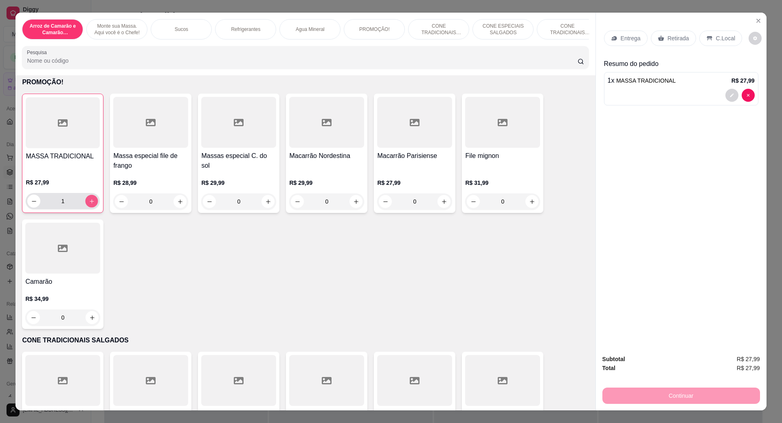
click at [91, 204] on icon "increase-product-quantity" at bounding box center [92, 201] width 6 height 6
type input "2"
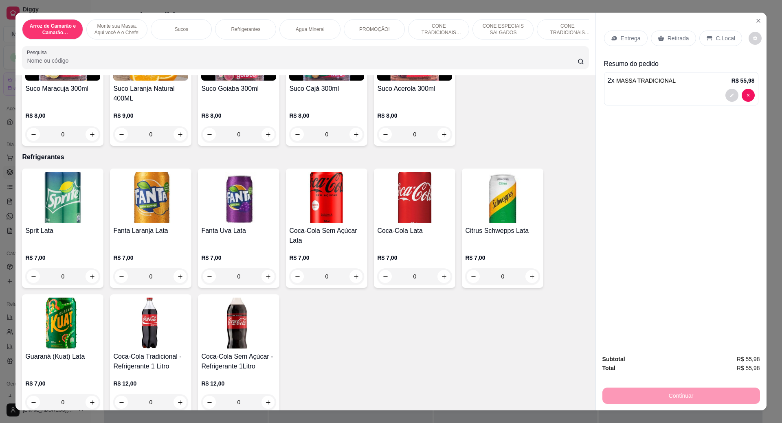
scroll to position [366, 0]
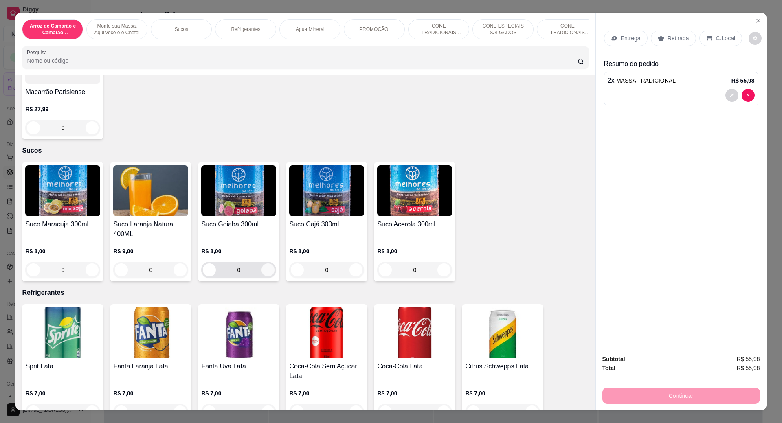
click at [266, 272] on icon "increase-product-quantity" at bounding box center [268, 270] width 4 height 4
type input "1"
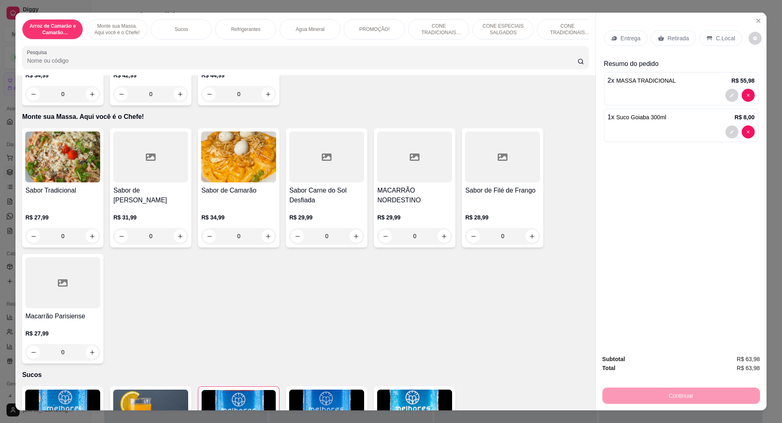
scroll to position [81, 0]
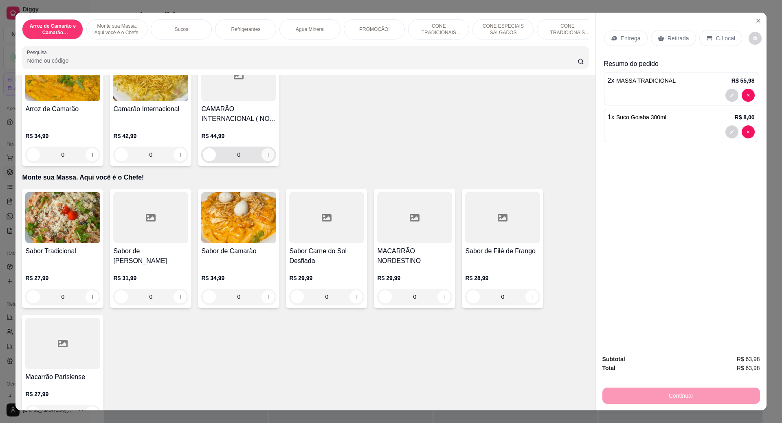
click at [265, 158] on icon "increase-product-quantity" at bounding box center [268, 155] width 6 height 6
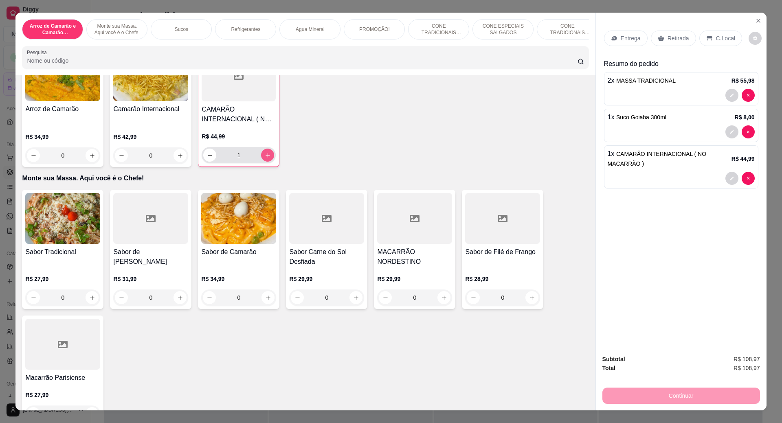
click at [268, 162] on button "increase-product-quantity" at bounding box center [267, 155] width 13 height 13
type input "2"
click at [178, 159] on icon "increase-product-quantity" at bounding box center [180, 156] width 6 height 6
type input "1"
click at [208, 158] on icon "decrease-product-quantity" at bounding box center [210, 155] width 6 height 6
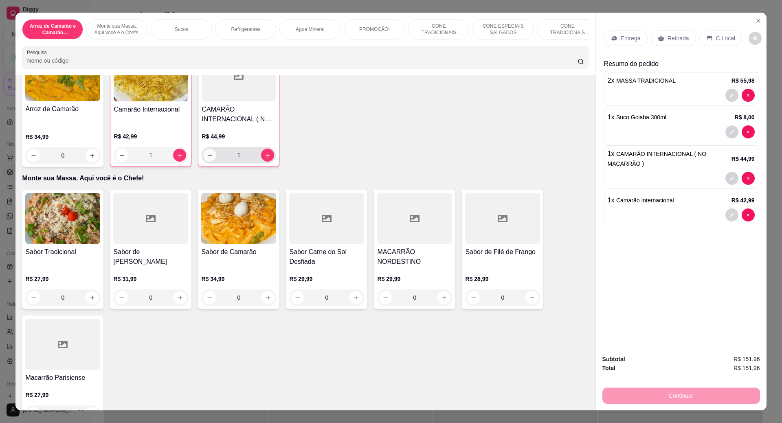
click at [208, 158] on icon "decrease-product-quantity" at bounding box center [210, 155] width 6 height 6
type input "0"
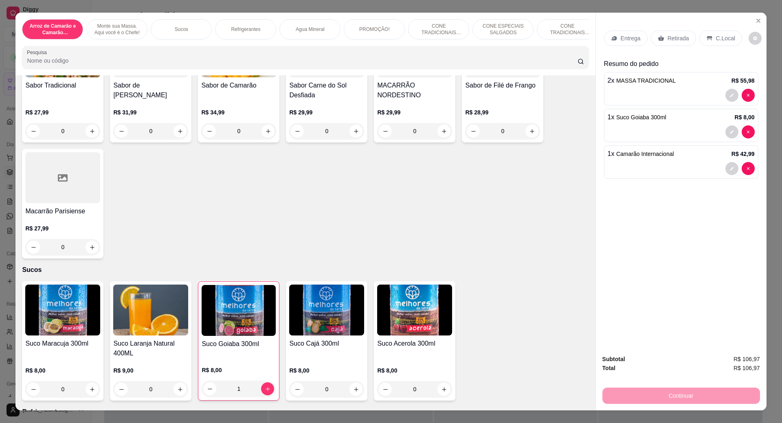
scroll to position [407, 0]
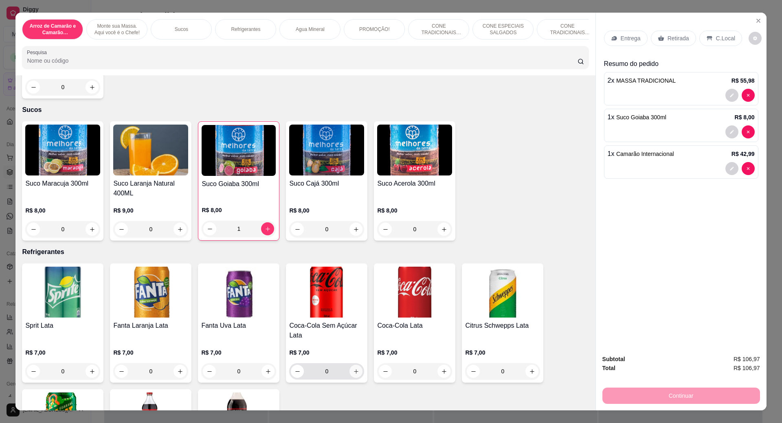
click at [353, 375] on icon "increase-product-quantity" at bounding box center [356, 371] width 6 height 6
type input "1"
click at [706, 37] on icon at bounding box center [708, 38] width 5 height 4
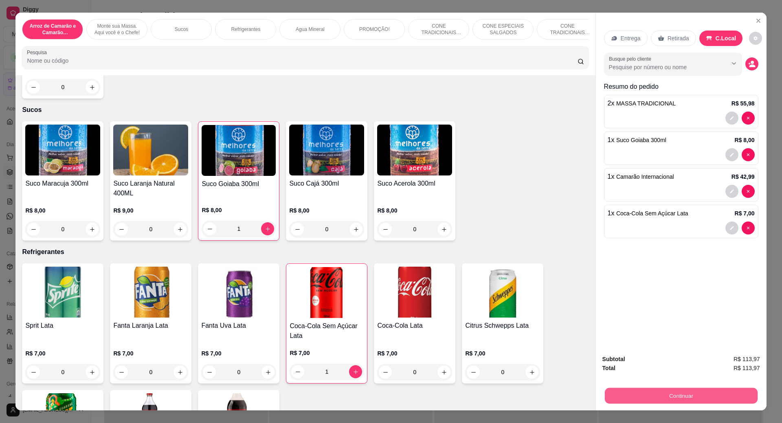
click at [681, 397] on button "Continuar" at bounding box center [680, 396] width 153 height 16
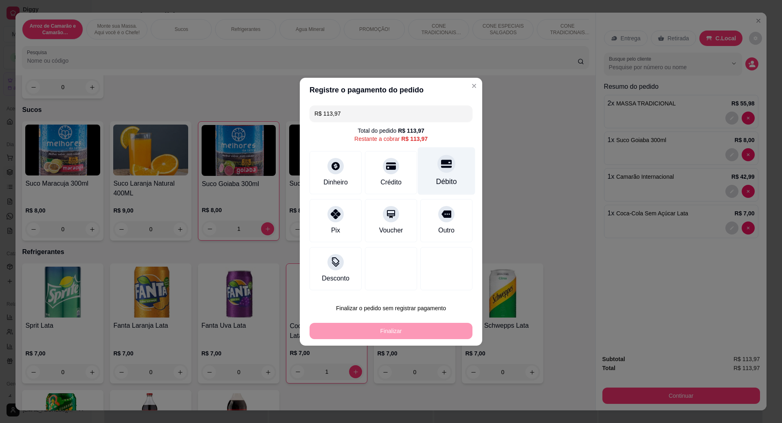
click at [449, 175] on div "Débito" at bounding box center [446, 171] width 57 height 48
type input "R$ 0,00"
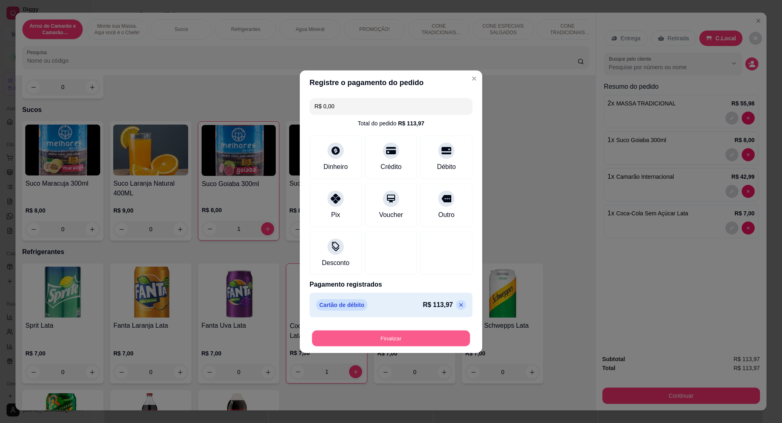
click at [407, 336] on button "Finalizar" at bounding box center [391, 338] width 158 height 16
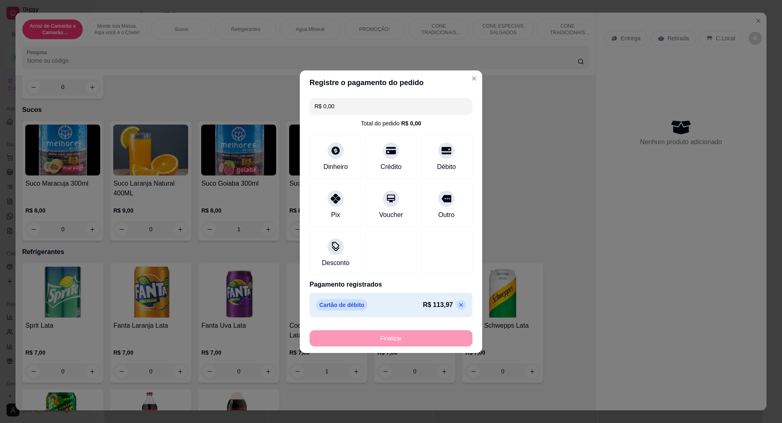
type input "0"
type input "-R$ 113,97"
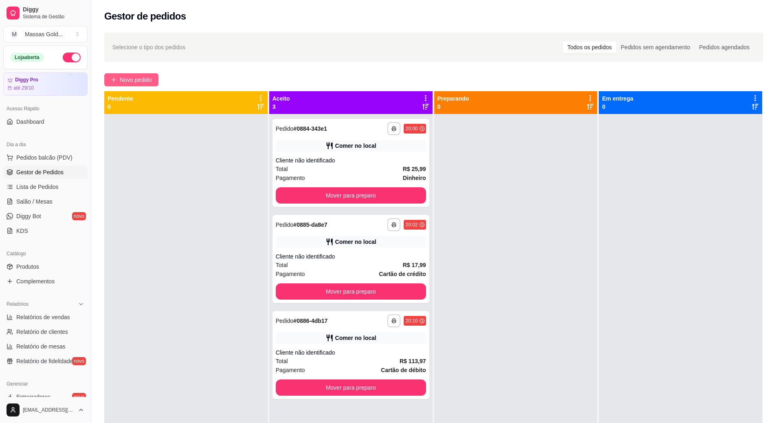
click at [140, 74] on button "Novo pedido" at bounding box center [131, 79] width 54 height 13
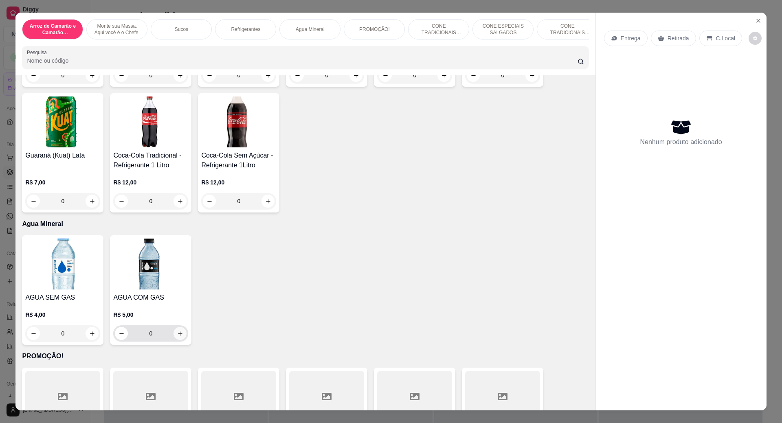
scroll to position [855, 0]
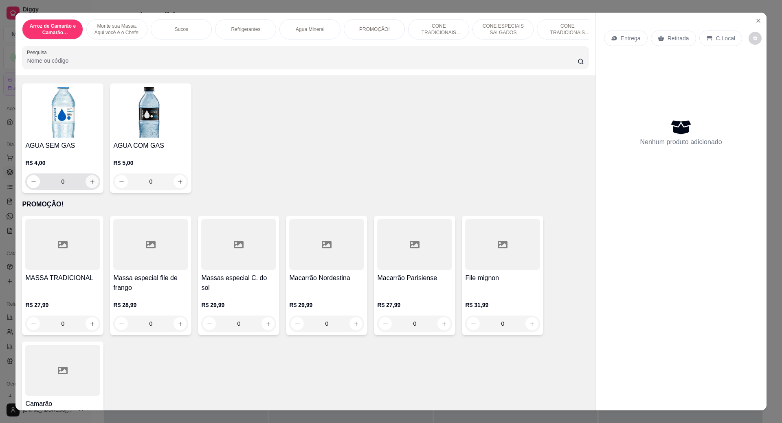
click at [89, 185] on icon "increase-product-quantity" at bounding box center [92, 182] width 6 height 6
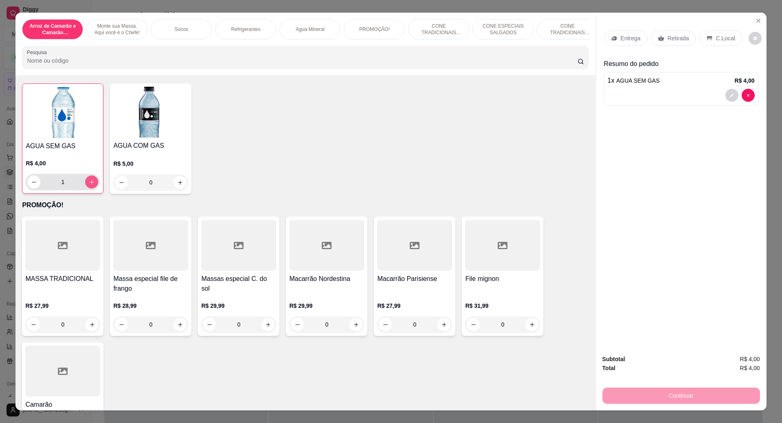
type input "1"
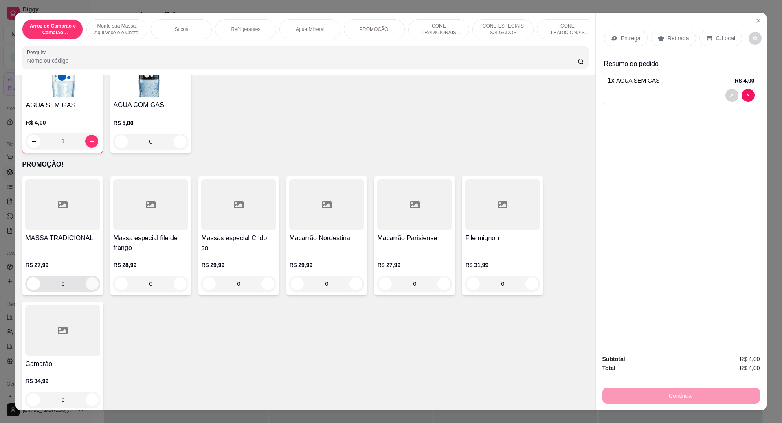
click at [91, 283] on div "0" at bounding box center [63, 284] width 72 height 16
click at [90, 287] on icon "increase-product-quantity" at bounding box center [92, 284] width 6 height 6
type input "1"
click at [722, 42] on p "C.Local" at bounding box center [725, 38] width 19 height 8
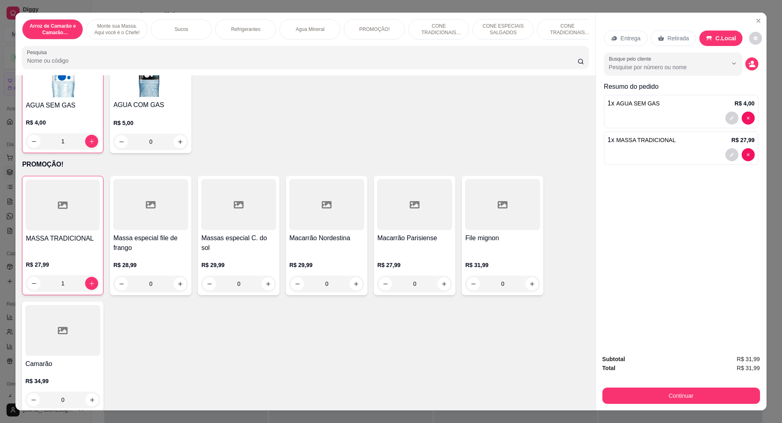
click at [692, 392] on button "Continuar" at bounding box center [681, 396] width 158 height 16
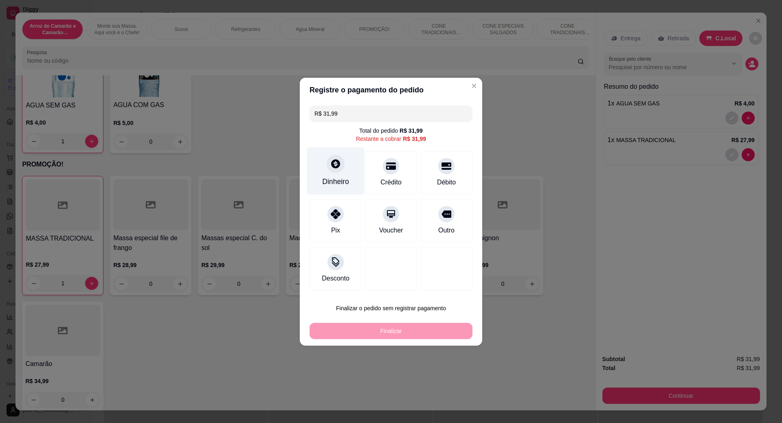
click at [340, 177] on div "Dinheiro" at bounding box center [335, 171] width 57 height 48
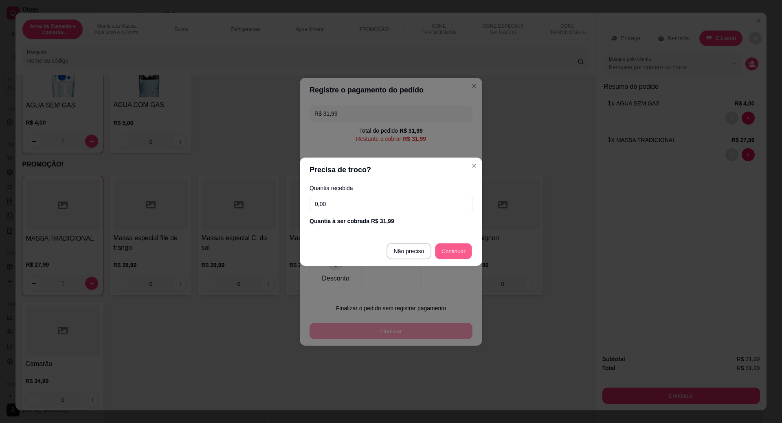
type input "R$ 0,00"
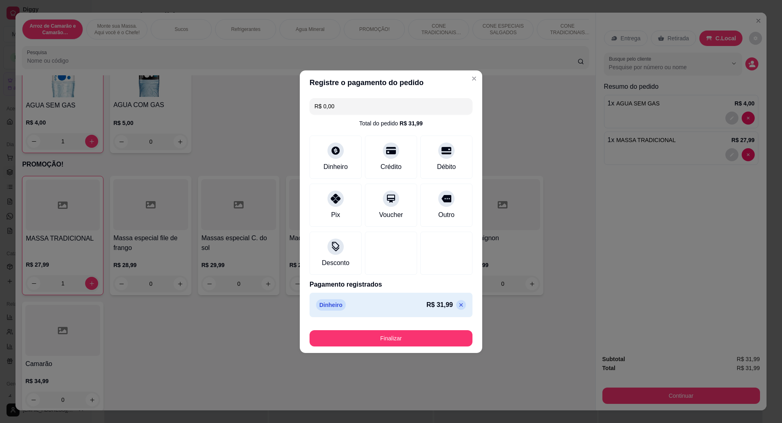
click at [418, 335] on button "Finalizar" at bounding box center [390, 338] width 163 height 16
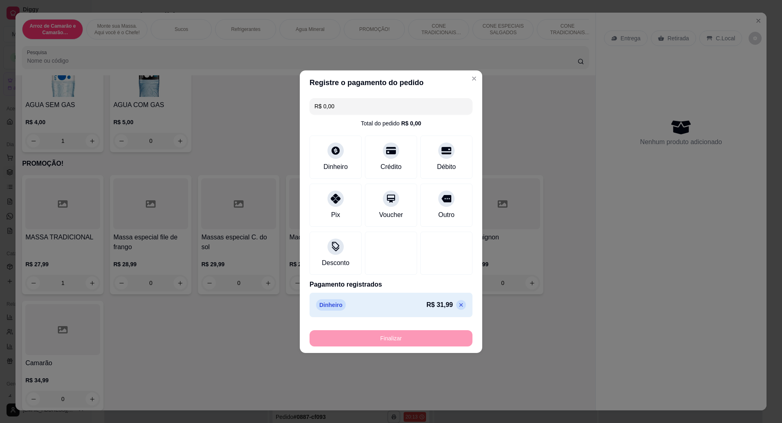
type input "0"
type input "-R$ 31,99"
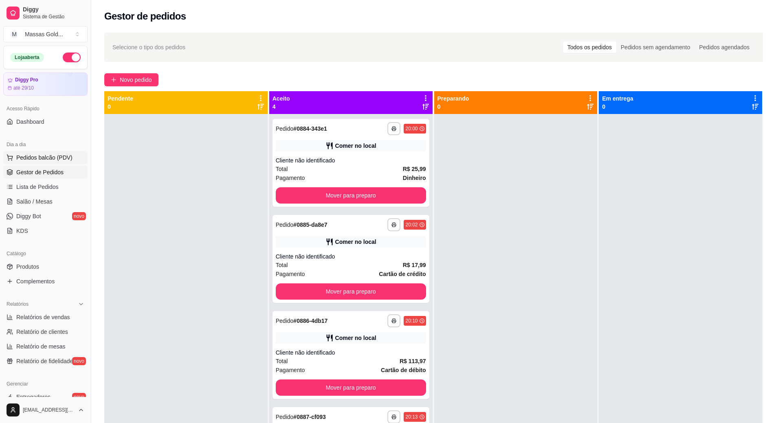
click at [44, 158] on span "Pedidos balcão (PDV)" at bounding box center [44, 157] width 56 height 8
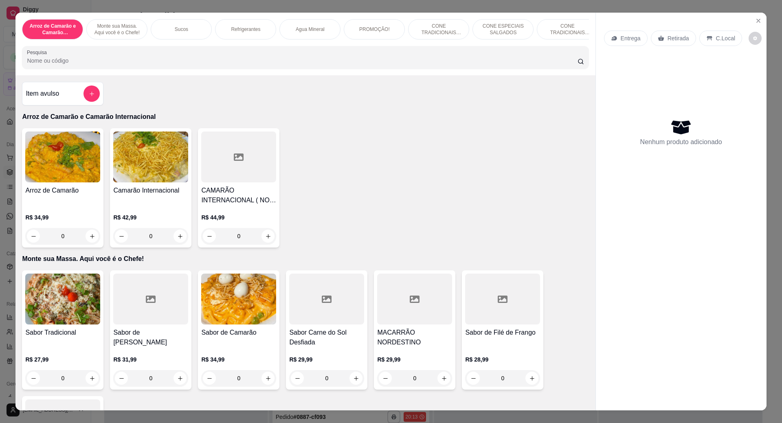
click at [65, 65] on input "Pesquisa" at bounding box center [302, 61] width 550 height 8
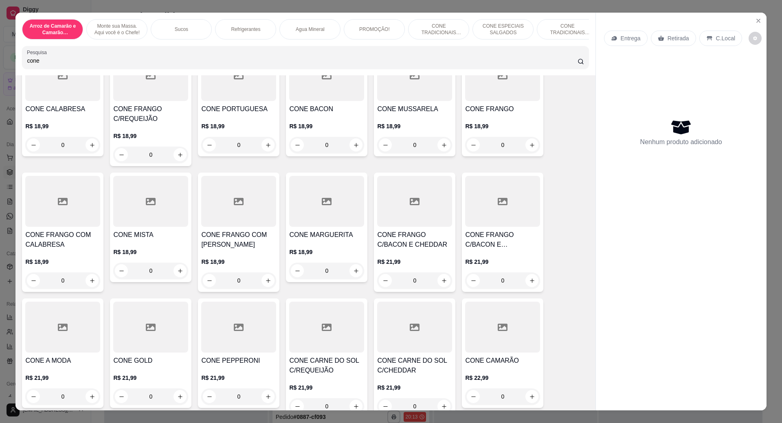
scroll to position [122, 0]
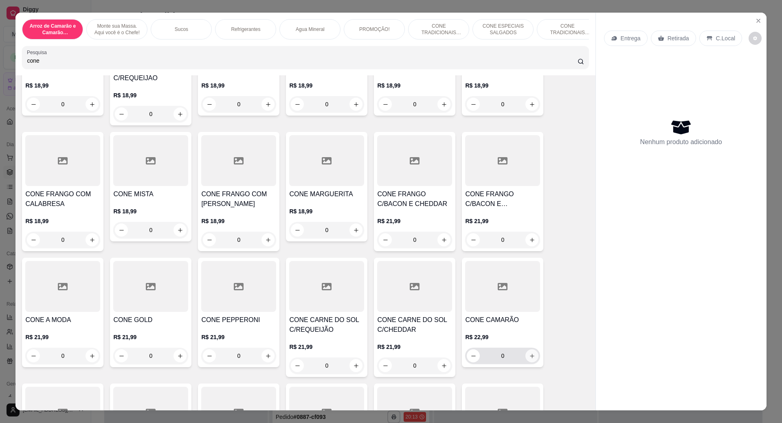
type input "cone"
click at [529, 359] on icon "increase-product-quantity" at bounding box center [532, 356] width 6 height 6
type input "1"
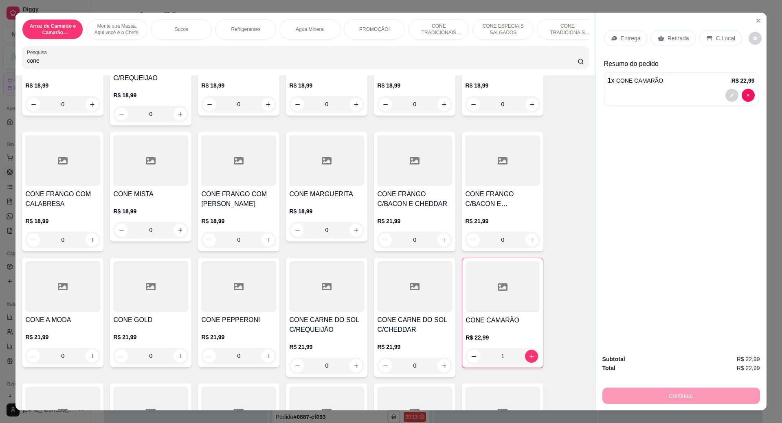
click at [722, 38] on p "C.Local" at bounding box center [725, 38] width 19 height 8
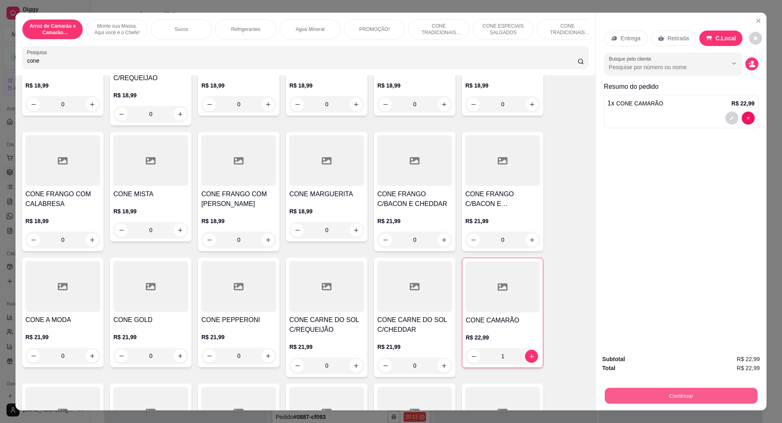
click at [686, 396] on button "Continuar" at bounding box center [680, 396] width 153 height 16
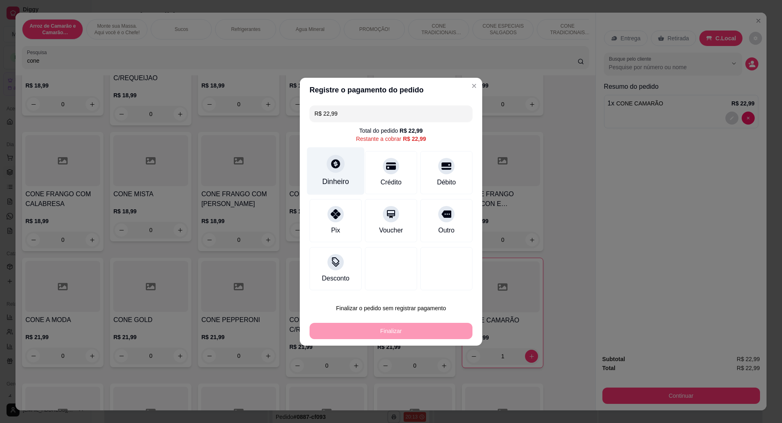
click at [339, 175] on div "Dinheiro" at bounding box center [335, 171] width 57 height 48
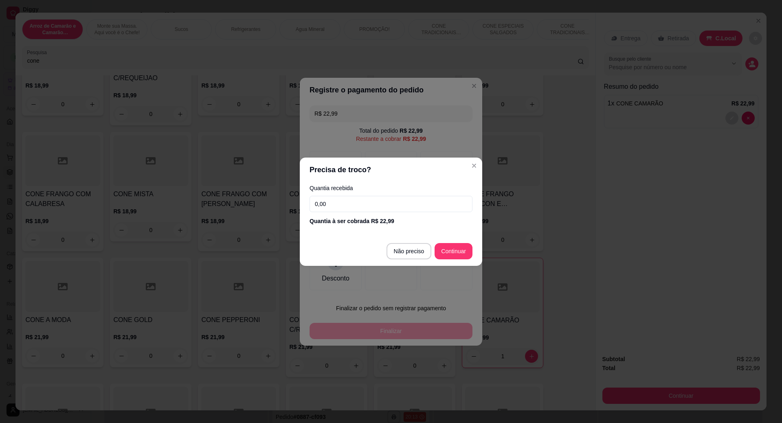
click at [351, 209] on input "0,00" at bounding box center [390, 204] width 163 height 16
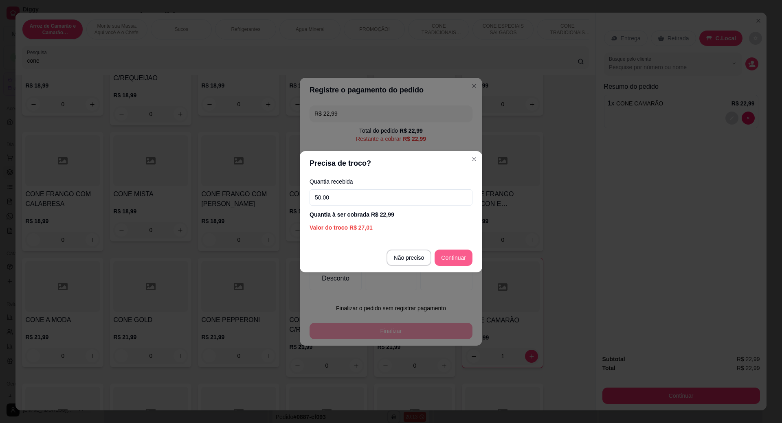
type input "50,00"
type input "R$ 0,00"
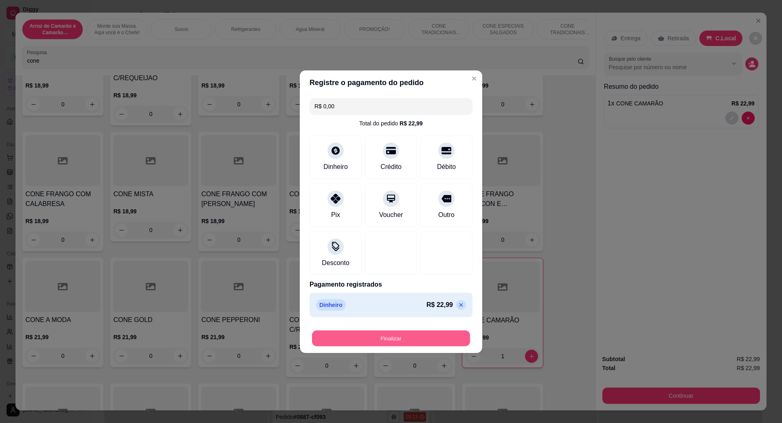
click at [405, 335] on button "Finalizar" at bounding box center [391, 338] width 158 height 16
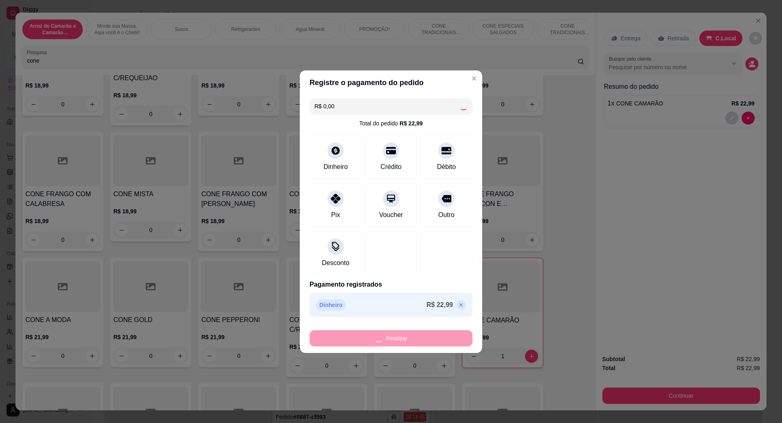
type input "0"
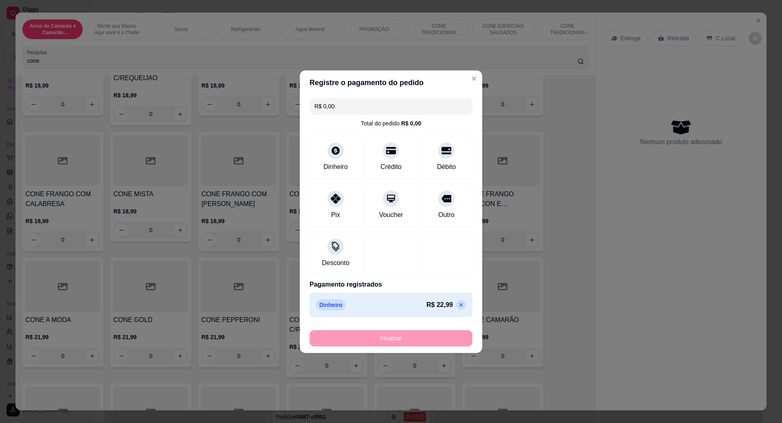
type input "-R$ 22,99"
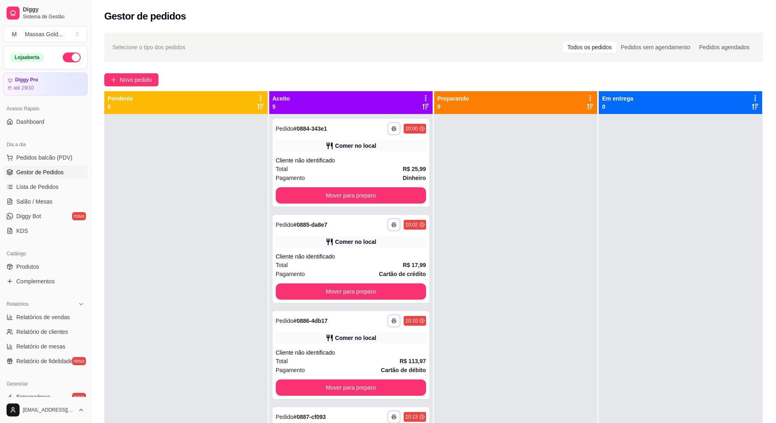
click at [124, 88] on div "**********" at bounding box center [433, 276] width 684 height 496
click at [127, 85] on button "Novo pedido" at bounding box center [131, 79] width 54 height 13
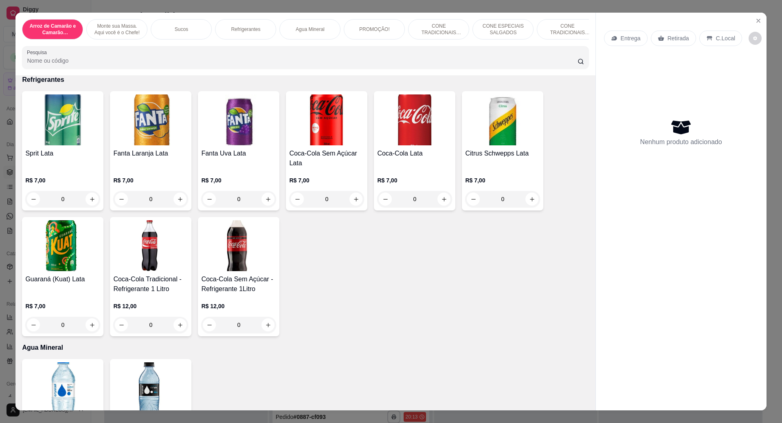
scroll to position [773, 0]
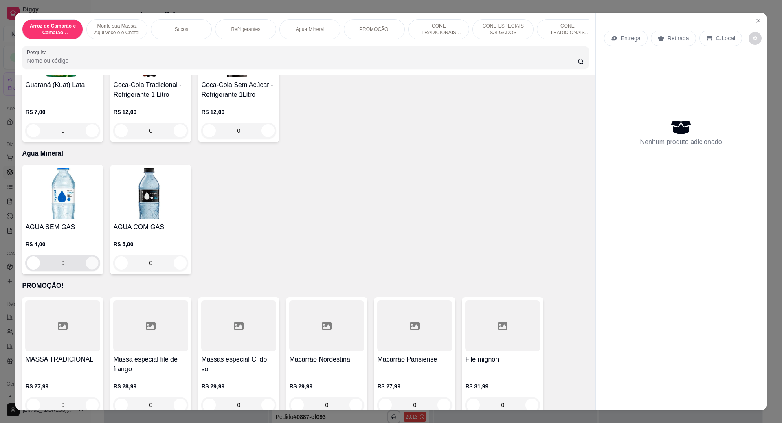
click at [86, 269] on button "increase-product-quantity" at bounding box center [92, 263] width 13 height 13
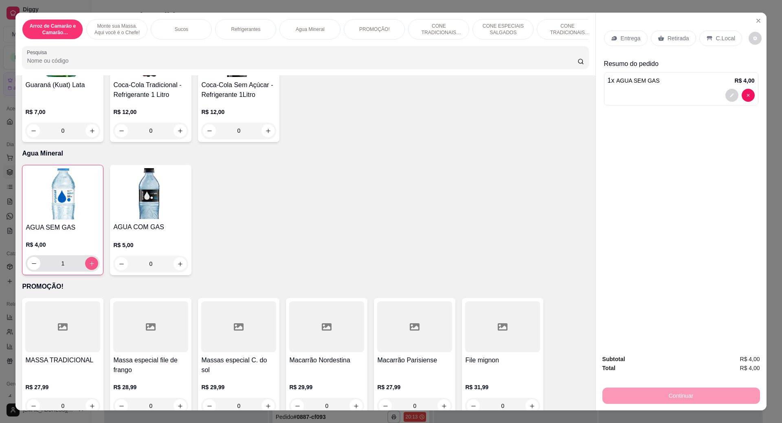
click at [89, 267] on icon "increase-product-quantity" at bounding box center [92, 264] width 6 height 6
type input "2"
click at [717, 34] on div "C.Local" at bounding box center [720, 38] width 43 height 15
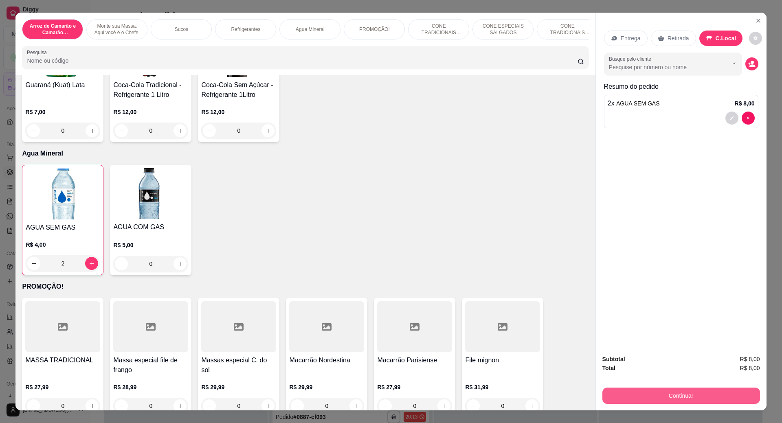
click at [684, 391] on button "Continuar" at bounding box center [681, 396] width 158 height 16
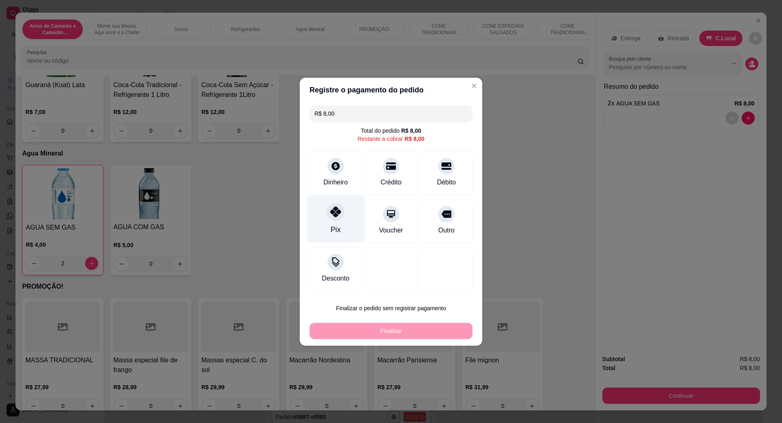
click at [320, 226] on div "Pix" at bounding box center [335, 219] width 57 height 48
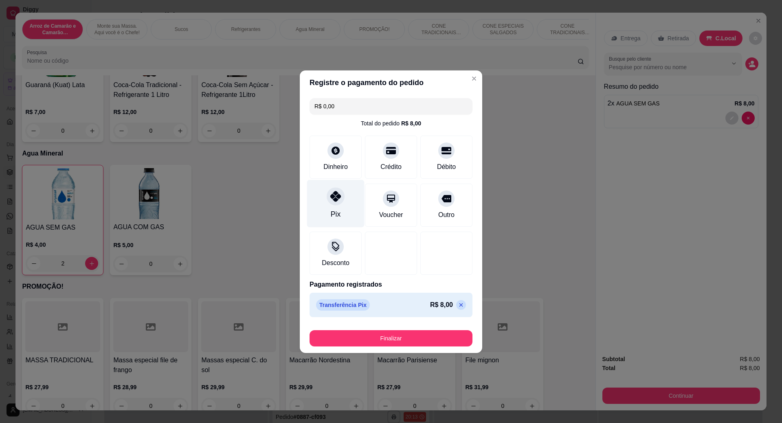
type input "R$ 0,00"
click at [405, 335] on button "Finalizar" at bounding box center [390, 338] width 163 height 16
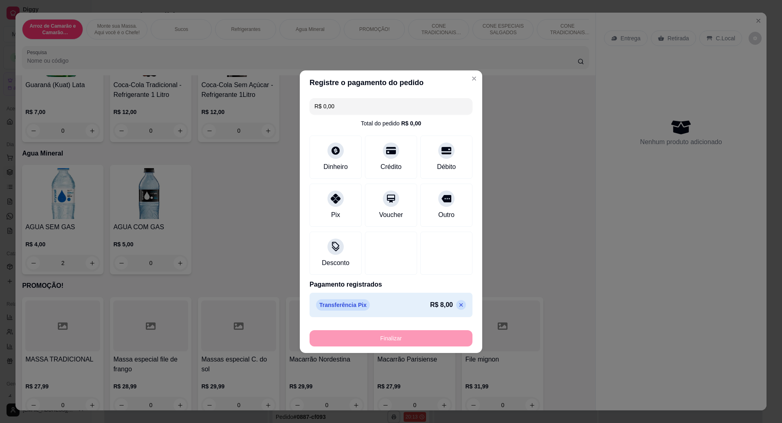
type input "0"
type input "-R$ 8,00"
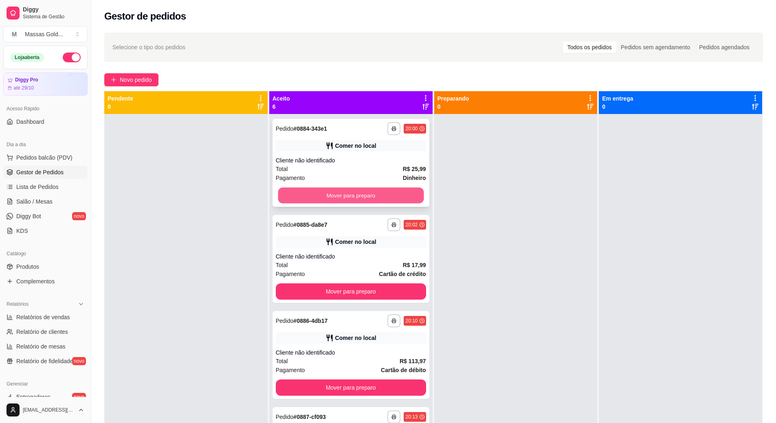
click at [353, 199] on button "Mover para preparo" at bounding box center [351, 196] width 146 height 16
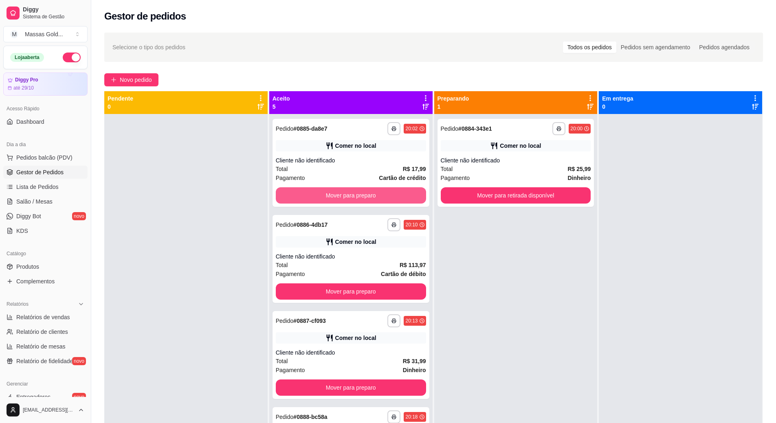
click at [353, 199] on button "Mover para preparo" at bounding box center [351, 195] width 150 height 16
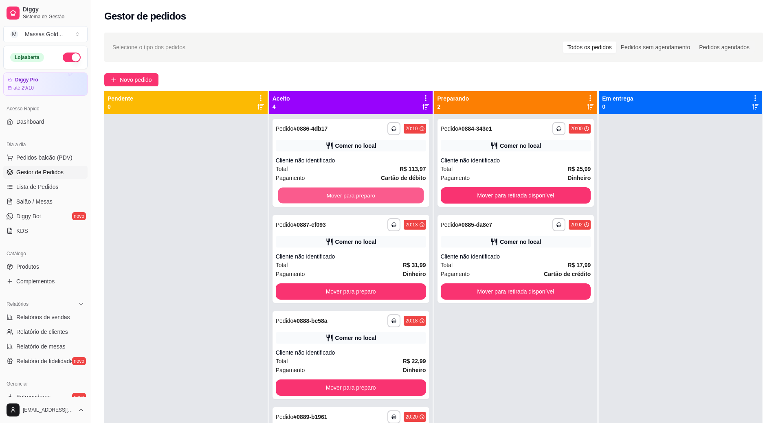
click at [353, 199] on button "Mover para preparo" at bounding box center [351, 196] width 146 height 16
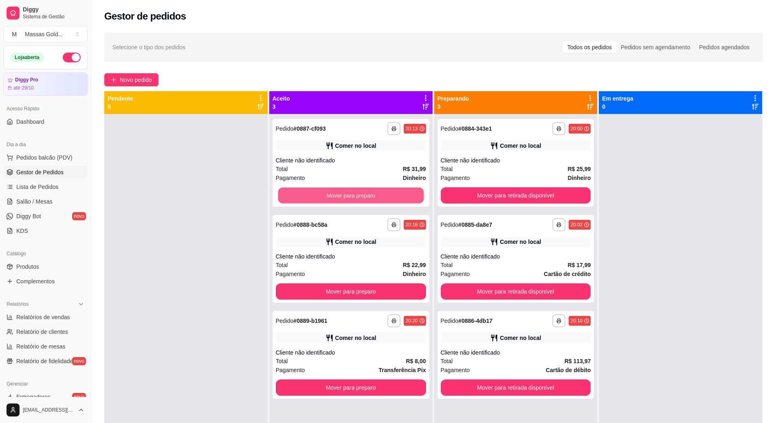
click at [353, 199] on button "Mover para preparo" at bounding box center [351, 196] width 146 height 16
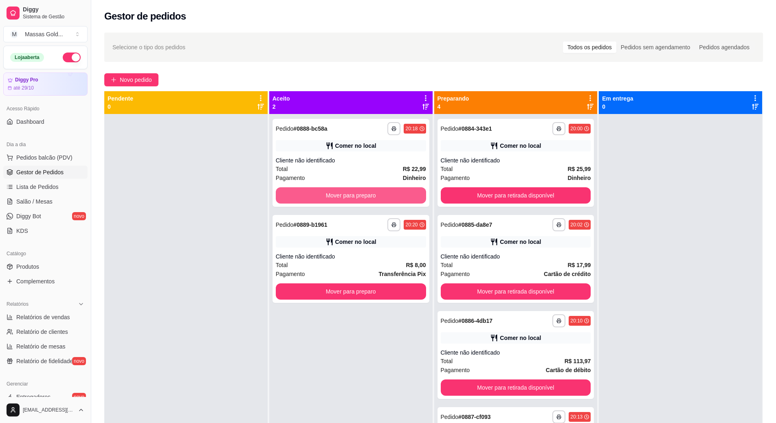
click at [353, 199] on button "Mover para preparo" at bounding box center [351, 195] width 150 height 16
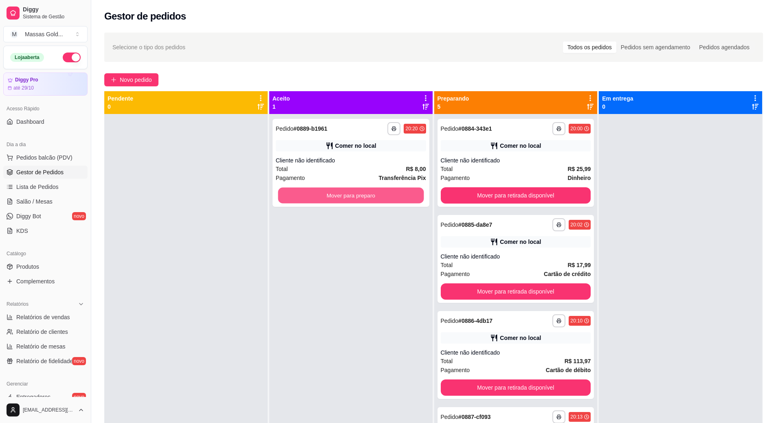
click at [353, 199] on button "Mover para preparo" at bounding box center [351, 196] width 146 height 16
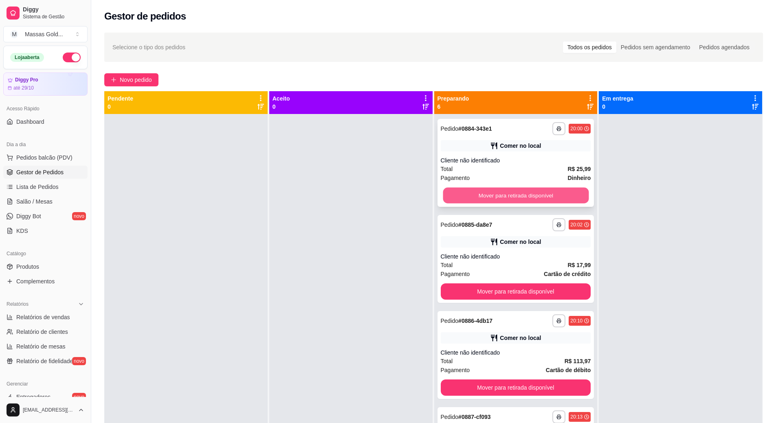
click at [452, 197] on button "Mover para retirada disponível" at bounding box center [516, 196] width 146 height 16
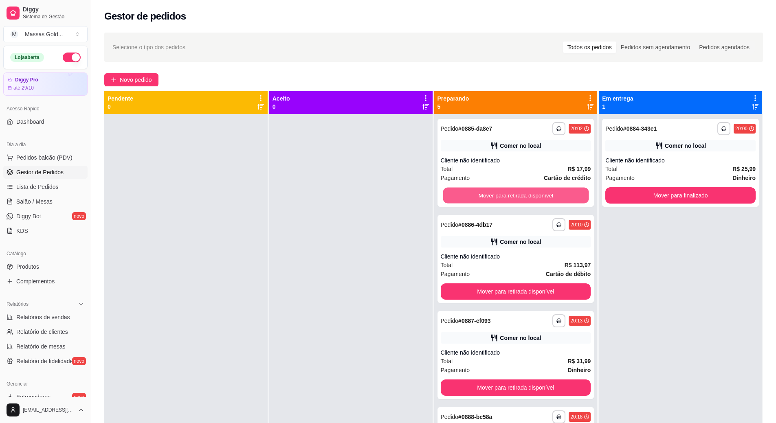
click at [452, 197] on button "Mover para retirada disponível" at bounding box center [516, 196] width 146 height 16
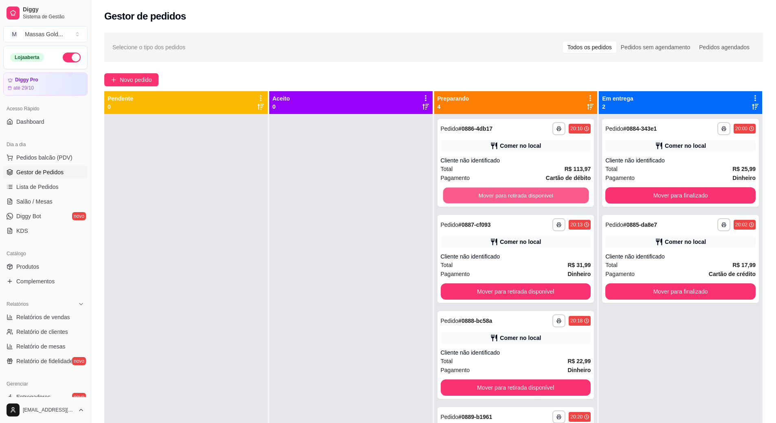
click at [452, 197] on button "Mover para retirada disponível" at bounding box center [516, 196] width 146 height 16
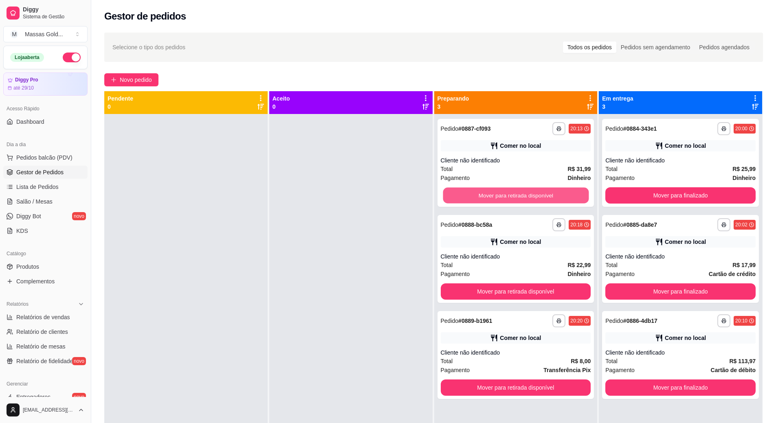
click at [452, 197] on button "Mover para retirada disponível" at bounding box center [516, 196] width 146 height 16
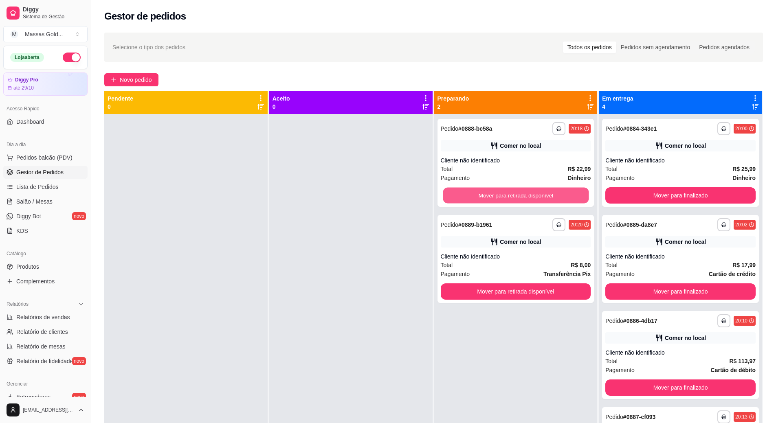
click at [452, 197] on button "Mover para retirada disponível" at bounding box center [516, 196] width 146 height 16
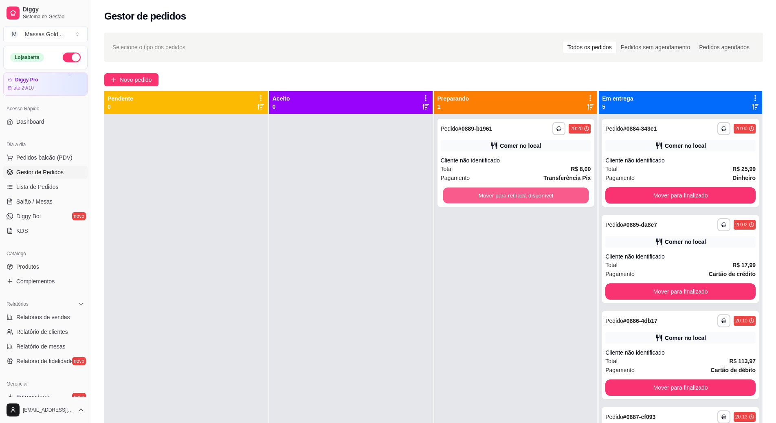
click at [452, 197] on button "Mover para retirada disponível" at bounding box center [516, 196] width 146 height 16
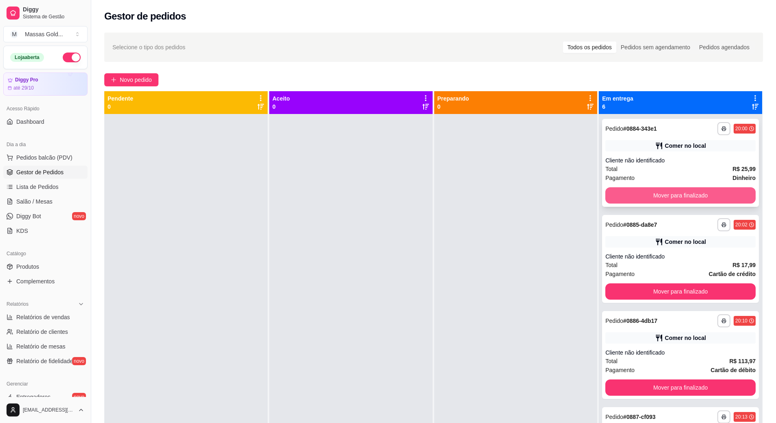
click at [646, 200] on button "Mover para finalizado" at bounding box center [680, 195] width 150 height 16
click at [646, 200] on button "Mover para finalizado" at bounding box center [680, 196] width 146 height 16
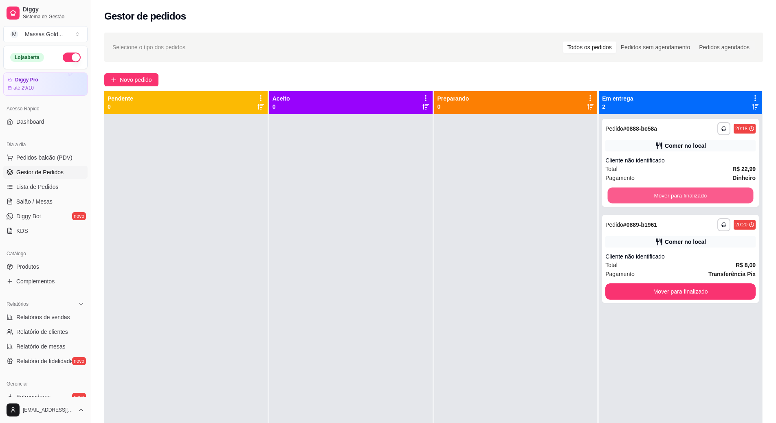
click at [646, 200] on button "Mover para finalizado" at bounding box center [680, 196] width 146 height 16
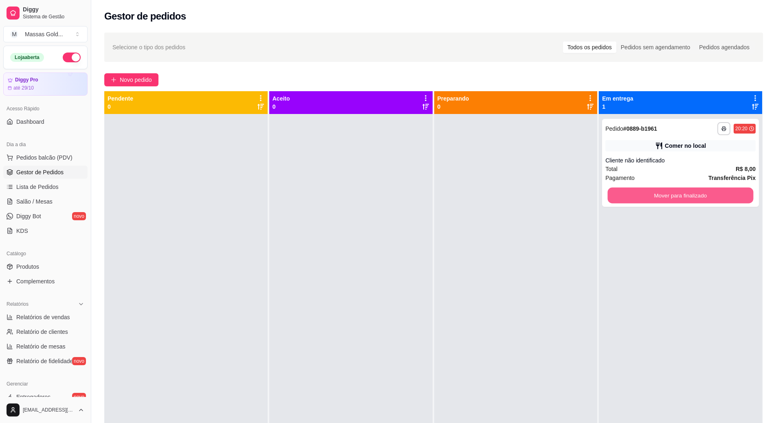
click at [646, 200] on button "Mover para finalizado" at bounding box center [680, 196] width 146 height 16
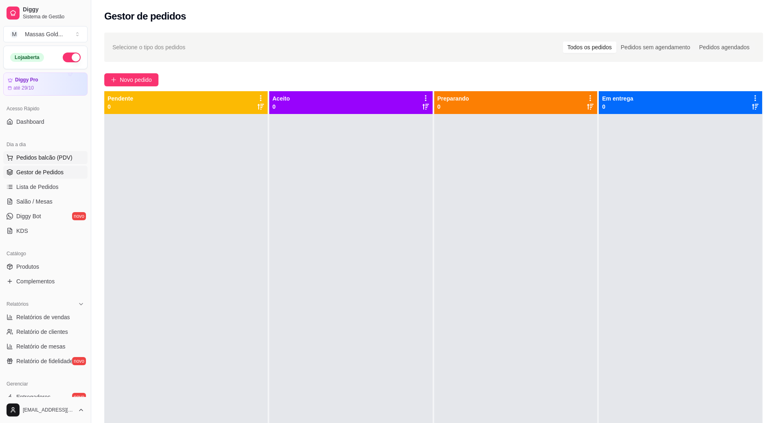
click at [35, 156] on span "Pedidos balcão (PDV)" at bounding box center [44, 157] width 56 height 8
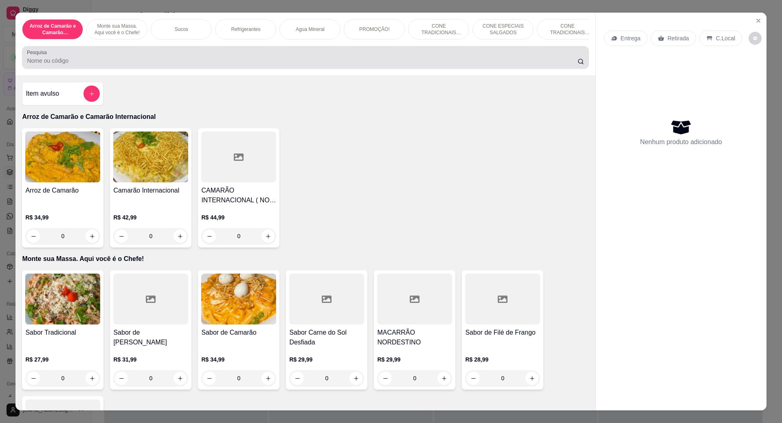
click at [79, 66] on div at bounding box center [305, 57] width 556 height 16
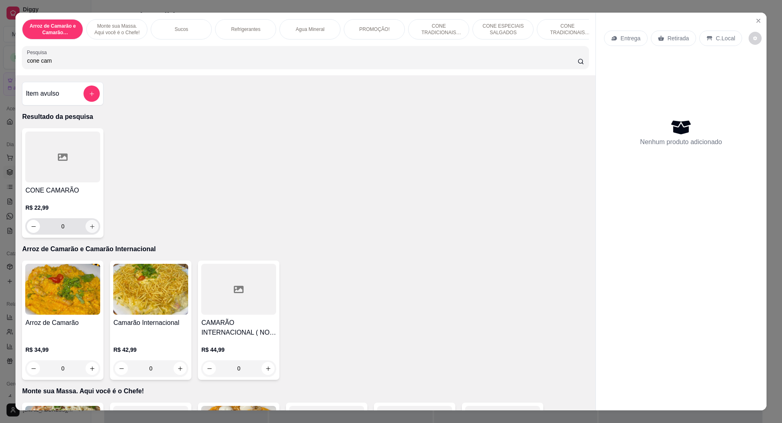
type input "cone cam"
click at [91, 230] on icon "increase-product-quantity" at bounding box center [92, 226] width 6 height 6
type input "1"
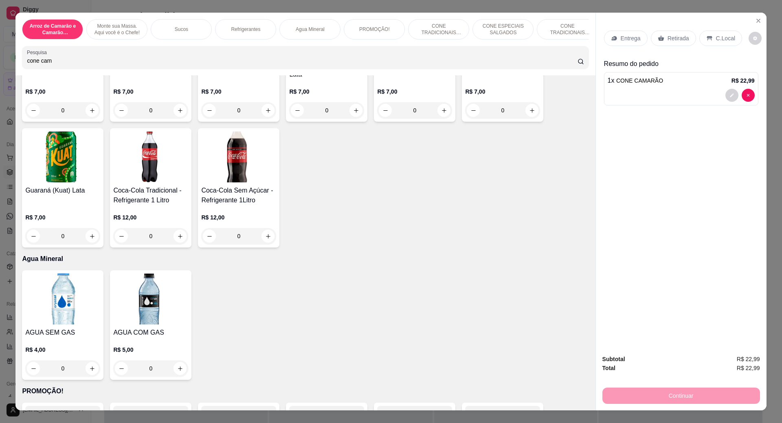
scroll to position [814, 0]
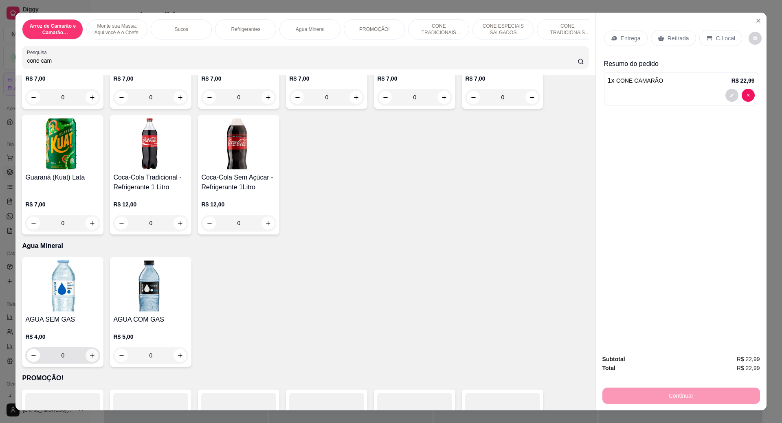
click at [89, 359] on icon "increase-product-quantity" at bounding box center [92, 356] width 6 height 6
type input "1"
click at [723, 40] on p "C.Local" at bounding box center [725, 38] width 19 height 8
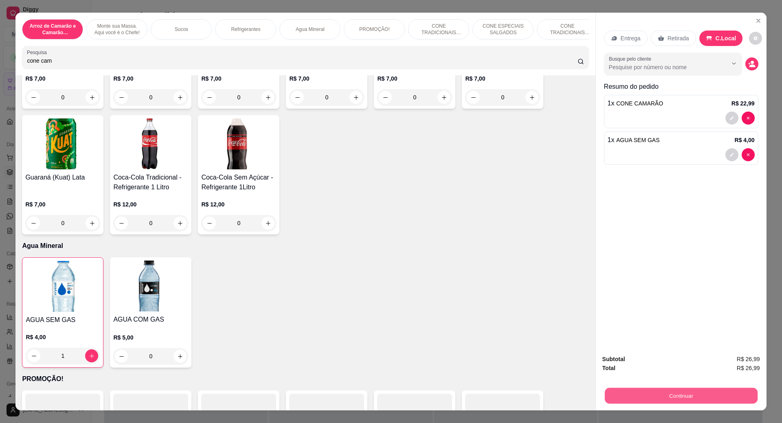
click at [683, 398] on button "Continuar" at bounding box center [680, 396] width 153 height 16
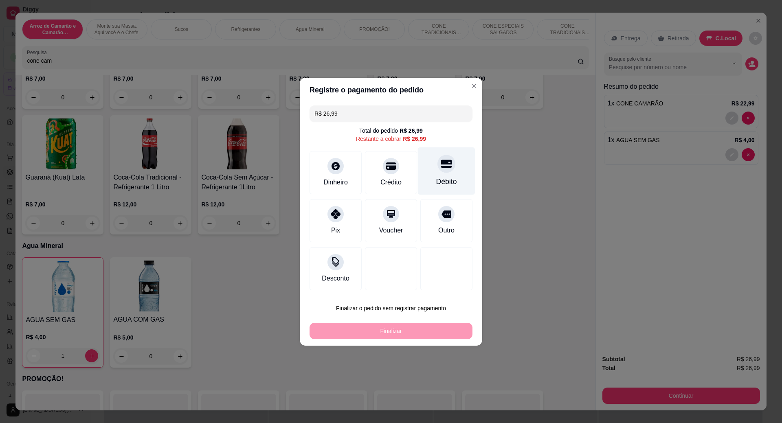
click at [446, 172] on div "Débito" at bounding box center [446, 171] width 57 height 48
type input "R$ 0,00"
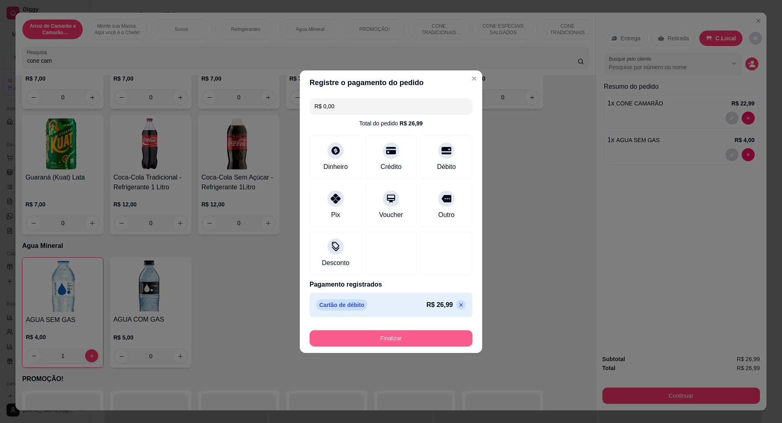
click at [396, 338] on button "Finalizar" at bounding box center [390, 338] width 163 height 16
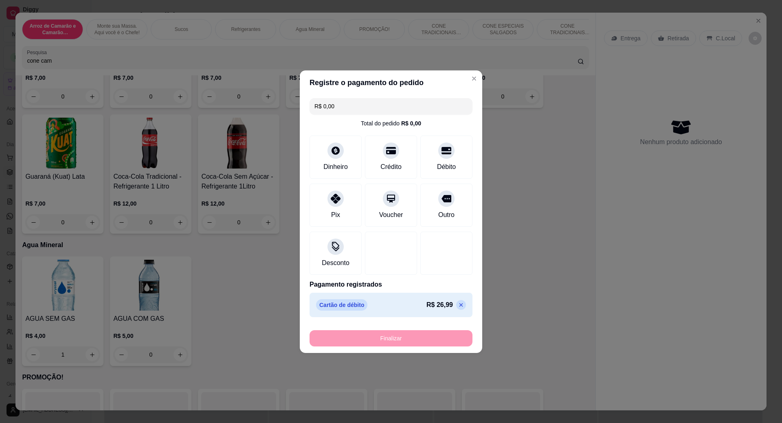
type input "0"
type input "-R$ 26,99"
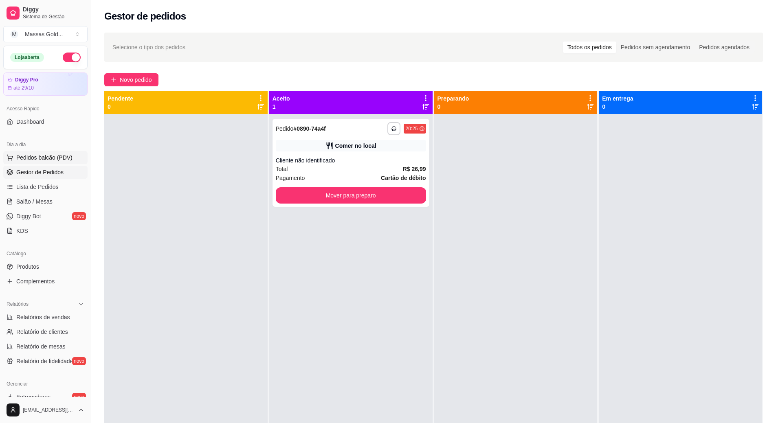
click at [36, 157] on span "Pedidos balcão (PDV)" at bounding box center [44, 157] width 56 height 8
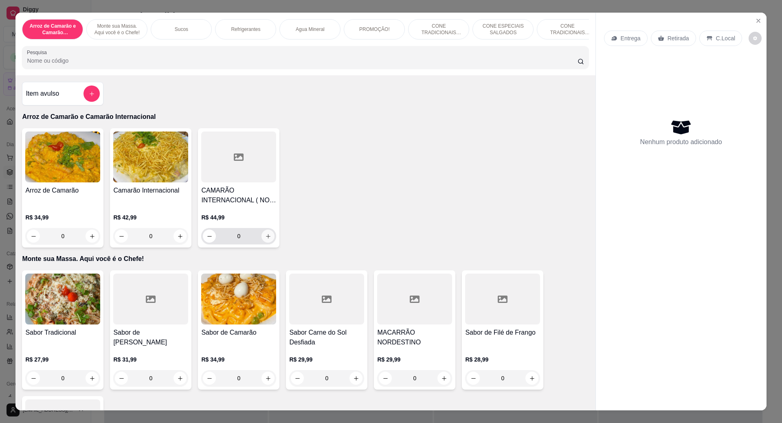
click at [267, 239] on icon "increase-product-quantity" at bounding box center [268, 236] width 6 height 6
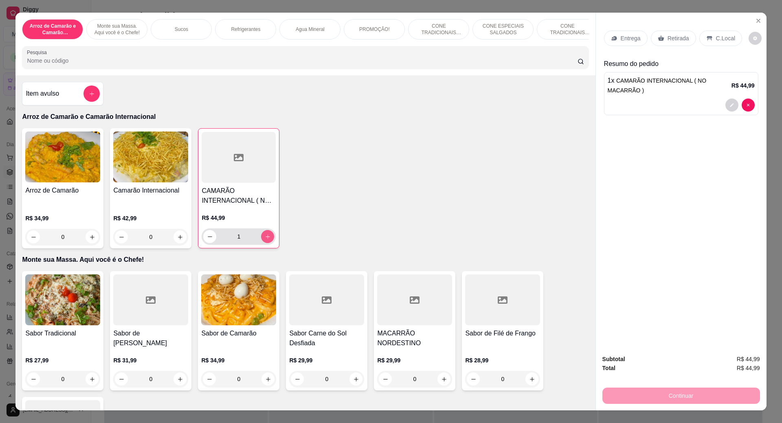
type input "1"
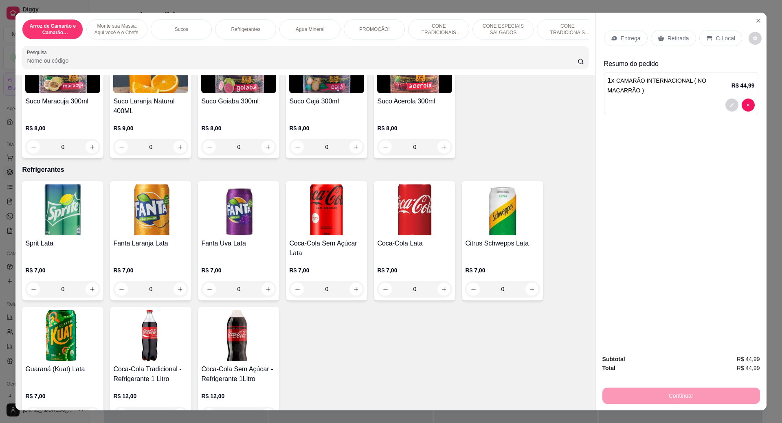
scroll to position [570, 0]
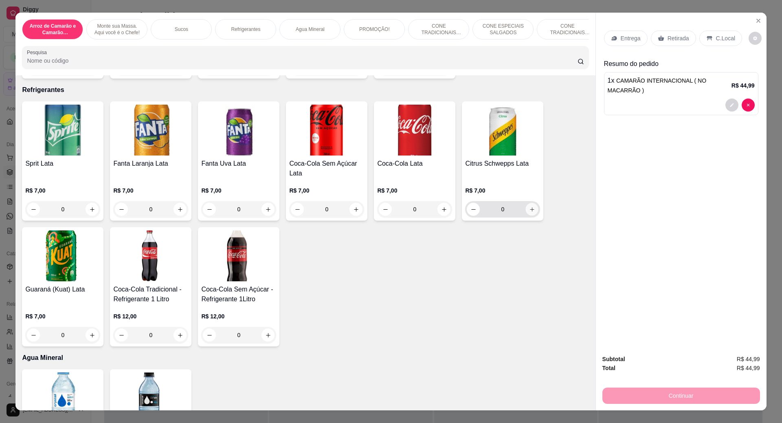
click at [528, 216] on button "increase-product-quantity" at bounding box center [532, 209] width 13 height 13
type input "1"
click at [719, 37] on p "C.Local" at bounding box center [725, 38] width 19 height 8
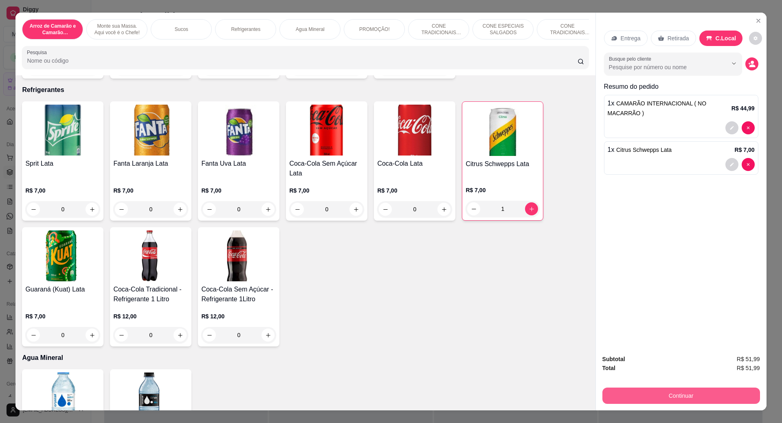
click at [673, 397] on button "Continuar" at bounding box center [681, 396] width 158 height 16
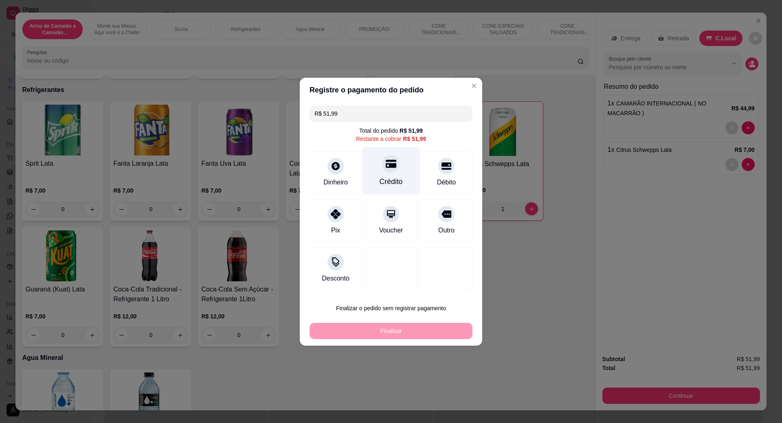
click at [386, 180] on div "Crédito" at bounding box center [390, 181] width 23 height 11
type input "R$ 0,00"
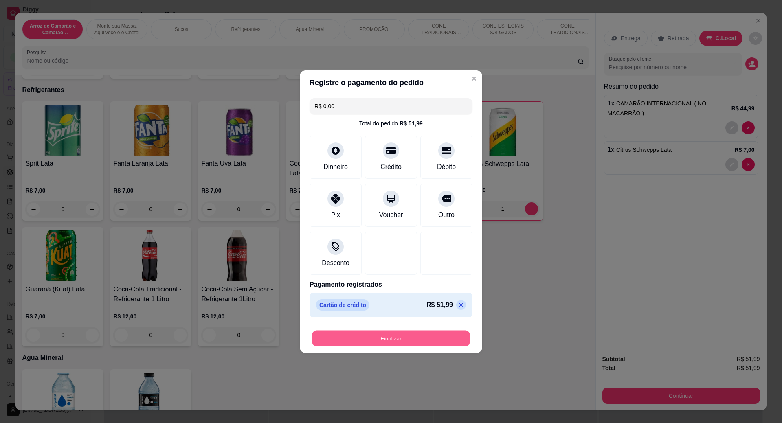
click at [418, 338] on button "Finalizar" at bounding box center [391, 338] width 158 height 16
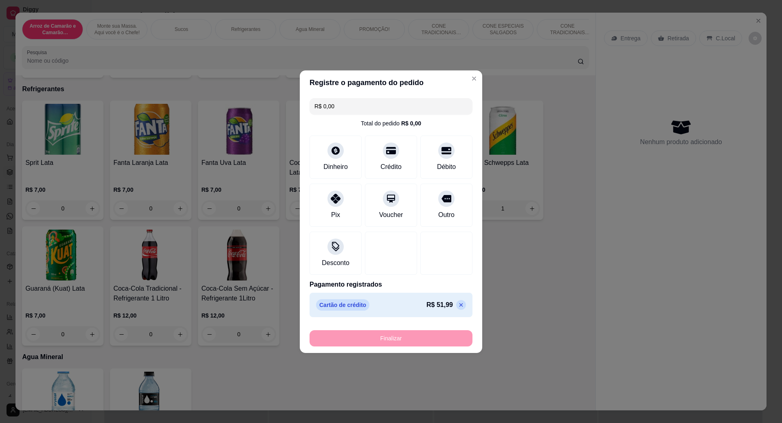
type input "0"
type input "-R$ 51,99"
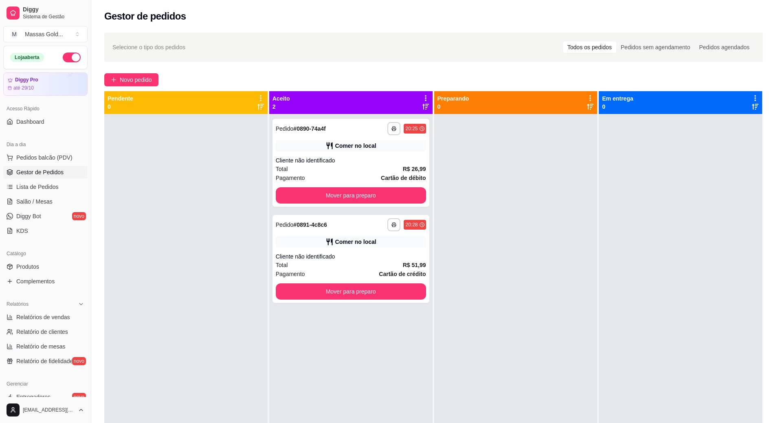
click at [145, 90] on div "**********" at bounding box center [433, 276] width 684 height 496
click at [146, 84] on span "Novo pedido" at bounding box center [136, 79] width 32 height 9
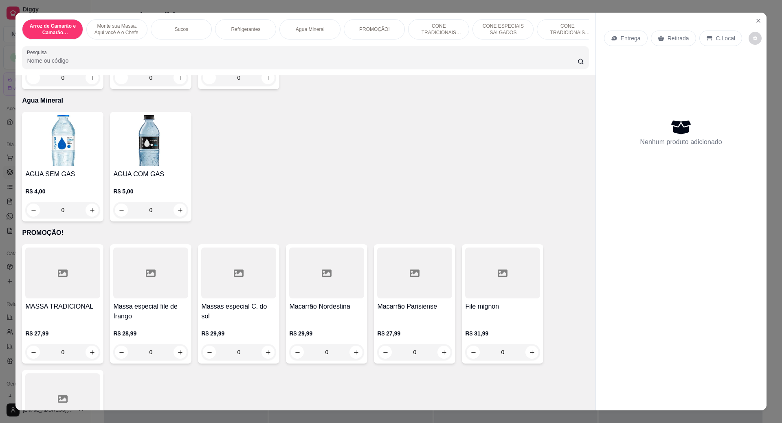
scroll to position [837, 0]
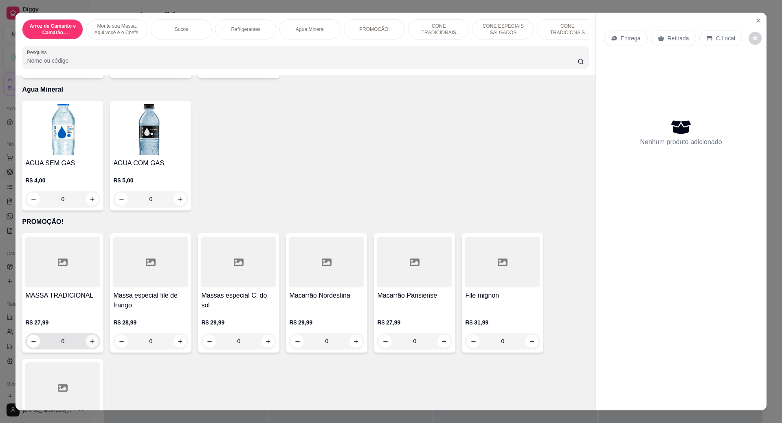
click at [92, 346] on button "increase-product-quantity" at bounding box center [91, 341] width 13 height 13
type input "1"
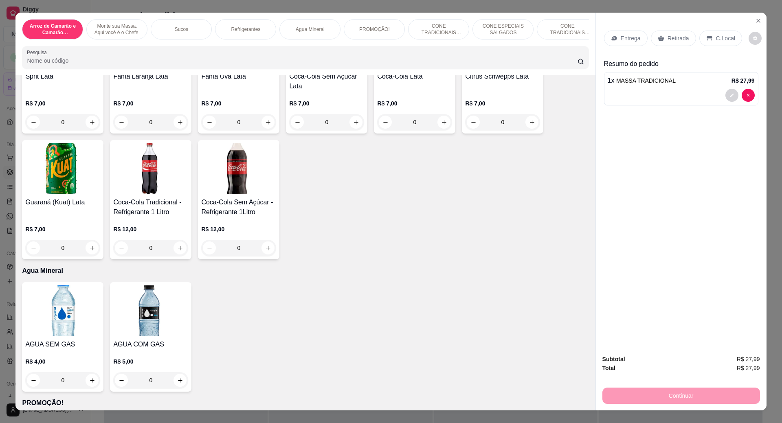
scroll to position [552, 0]
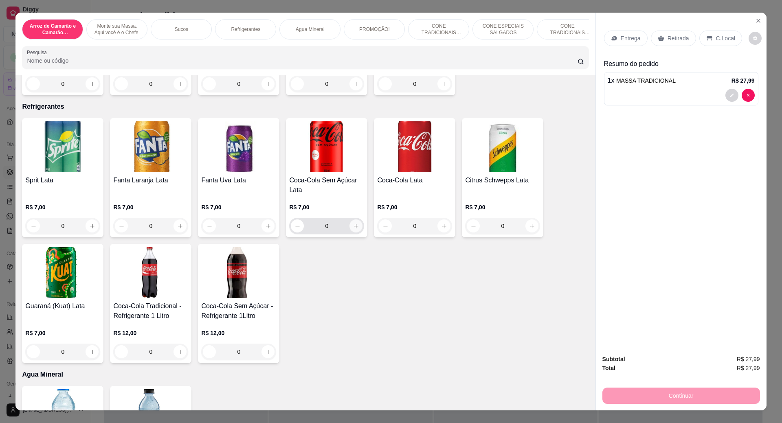
click at [349, 230] on button "increase-product-quantity" at bounding box center [355, 225] width 13 height 13
type input "1"
drag, startPoint x: 707, startPoint y: 37, endPoint x: 673, endPoint y: 263, distance: 228.4
click at [707, 37] on icon at bounding box center [709, 38] width 7 height 7
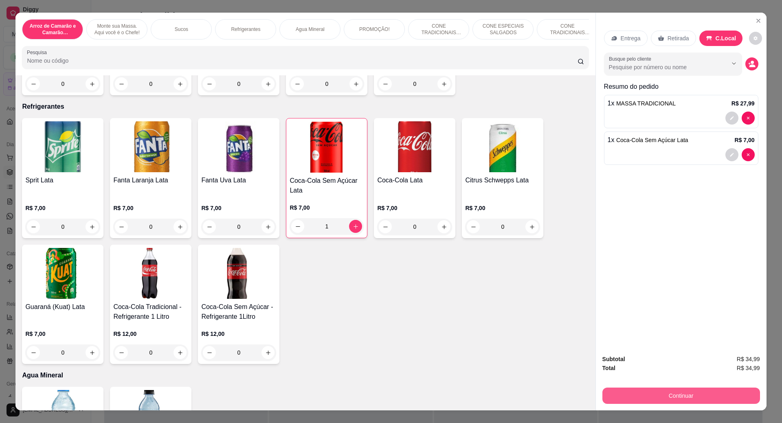
click at [674, 397] on button "Continuar" at bounding box center [681, 396] width 158 height 16
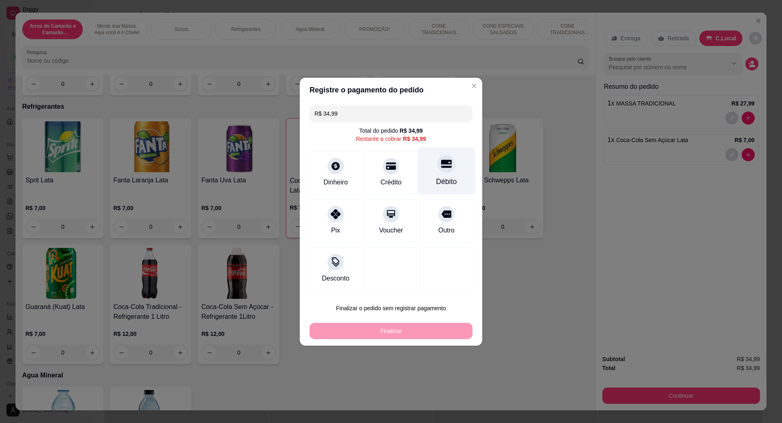
click at [449, 169] on div at bounding box center [446, 164] width 18 height 18
type input "R$ 0,00"
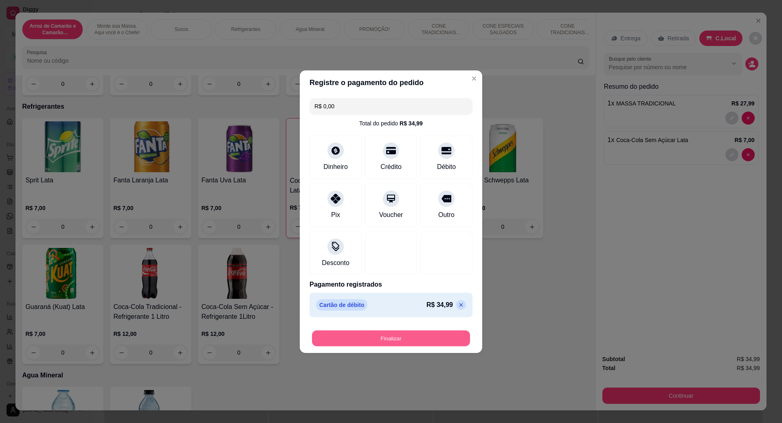
click at [437, 333] on button "Finalizar" at bounding box center [391, 338] width 158 height 16
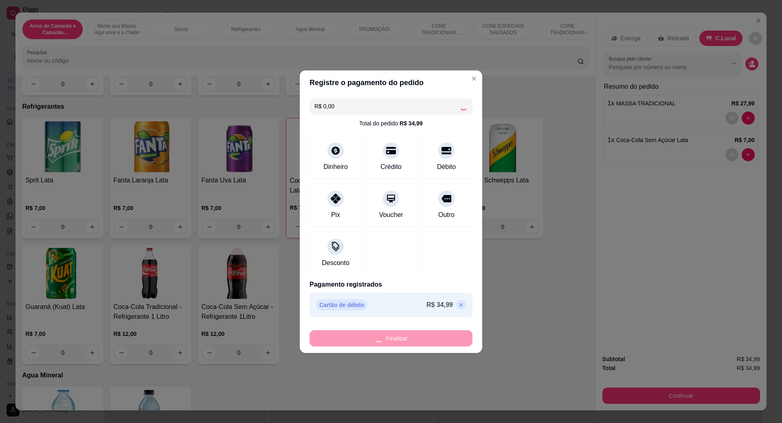
type input "0"
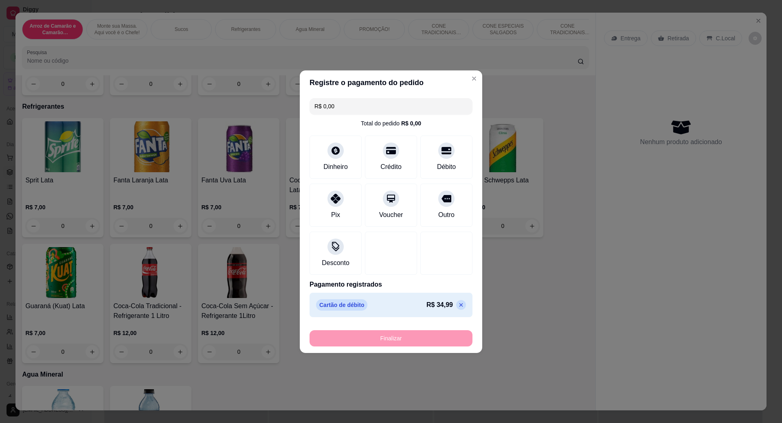
type input "-R$ 34,99"
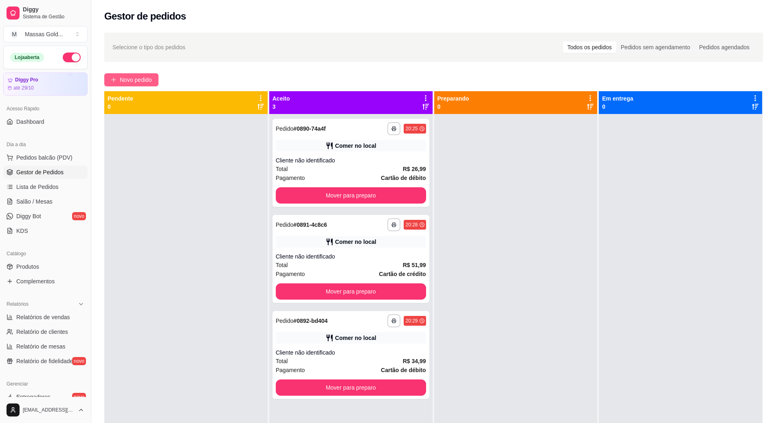
click at [140, 81] on span "Novo pedido" at bounding box center [136, 79] width 32 height 9
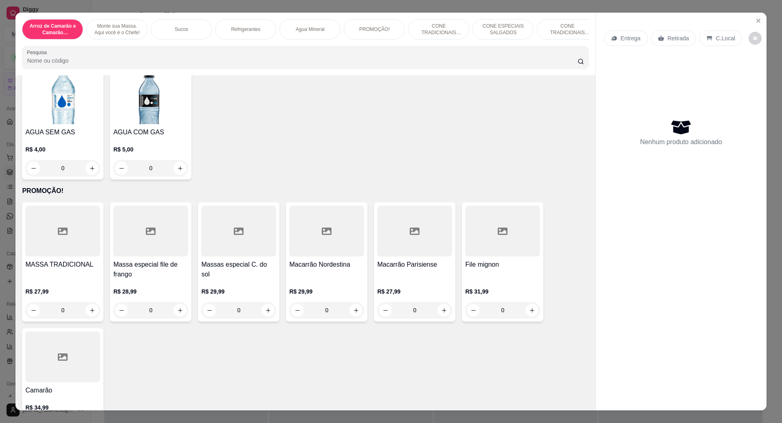
scroll to position [896, 0]
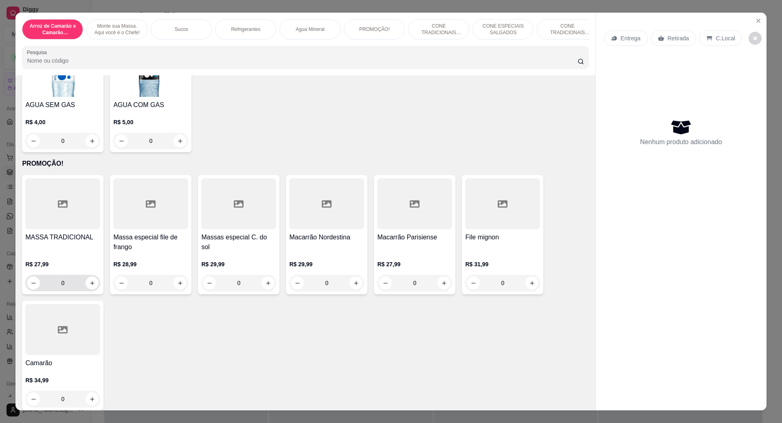
click at [93, 289] on button "increase-product-quantity" at bounding box center [91, 282] width 13 height 13
type input "1"
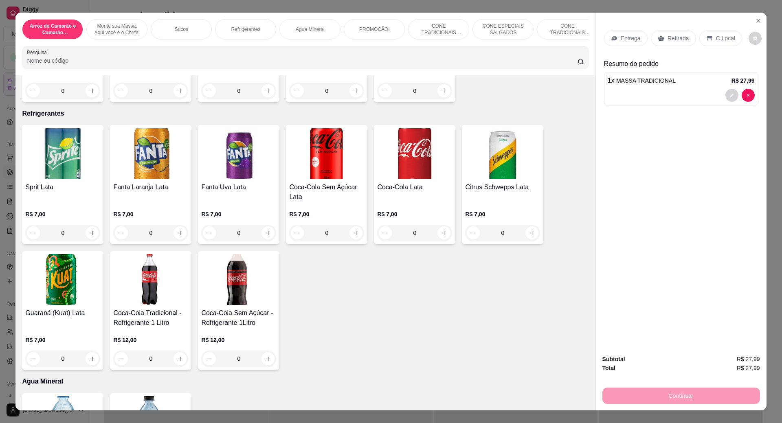
scroll to position [529, 0]
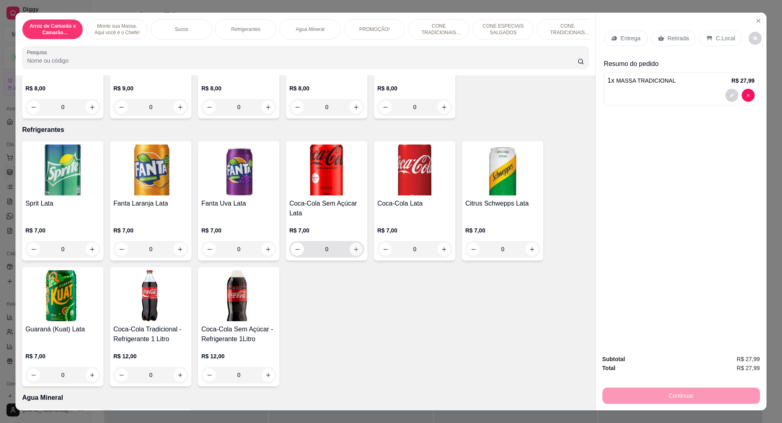
click at [353, 252] on icon "increase-product-quantity" at bounding box center [356, 249] width 6 height 6
type input "1"
click at [716, 35] on p "C.Local" at bounding box center [725, 38] width 19 height 8
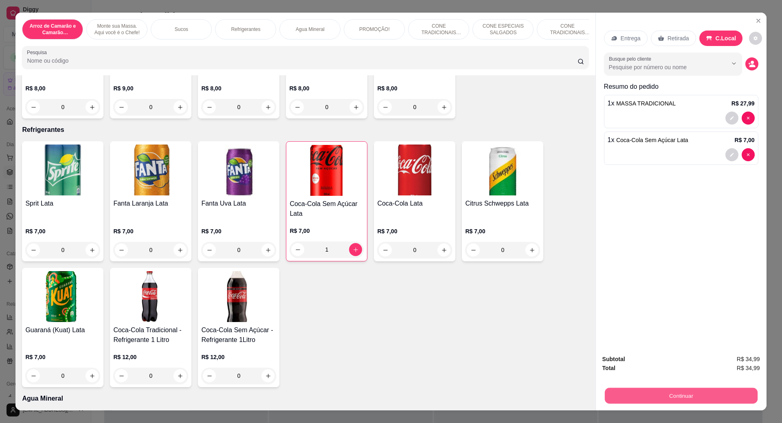
click at [655, 398] on button "Continuar" at bounding box center [680, 396] width 153 height 16
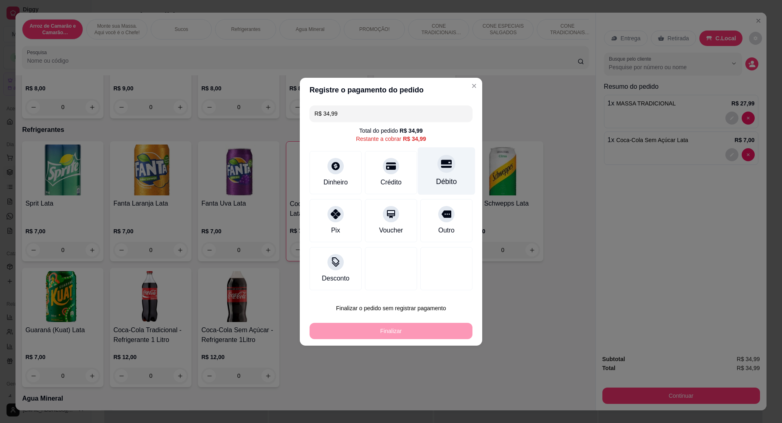
click at [444, 176] on div "Débito" at bounding box center [446, 181] width 21 height 11
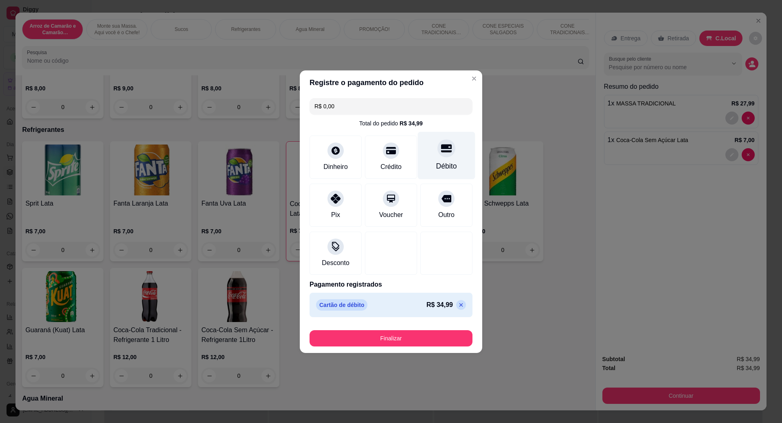
type input "R$ 0,00"
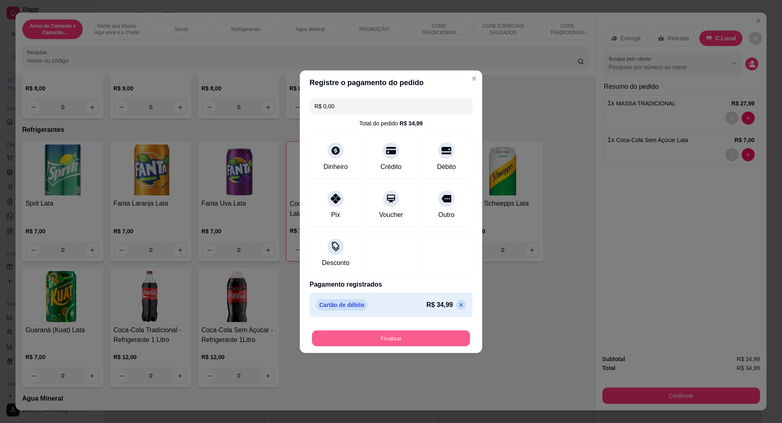
click at [436, 340] on button "Finalizar" at bounding box center [391, 338] width 158 height 16
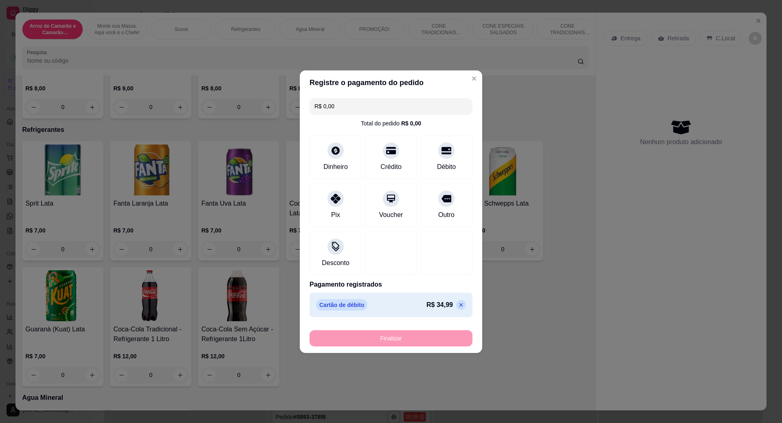
type input "0"
type input "-R$ 34,99"
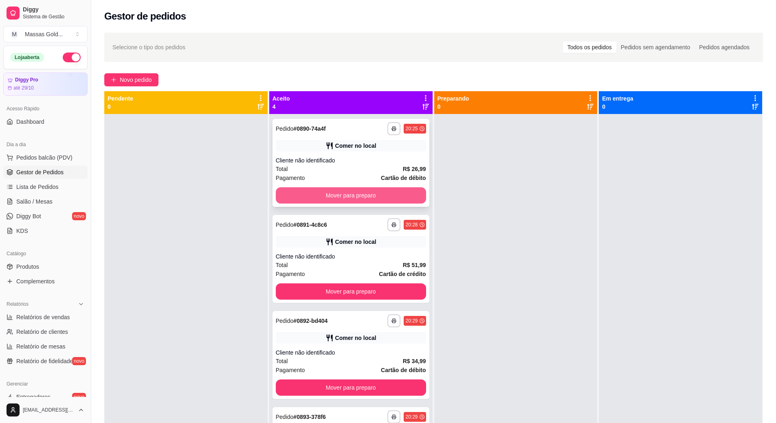
click at [322, 190] on button "Mover para preparo" at bounding box center [351, 195] width 150 height 16
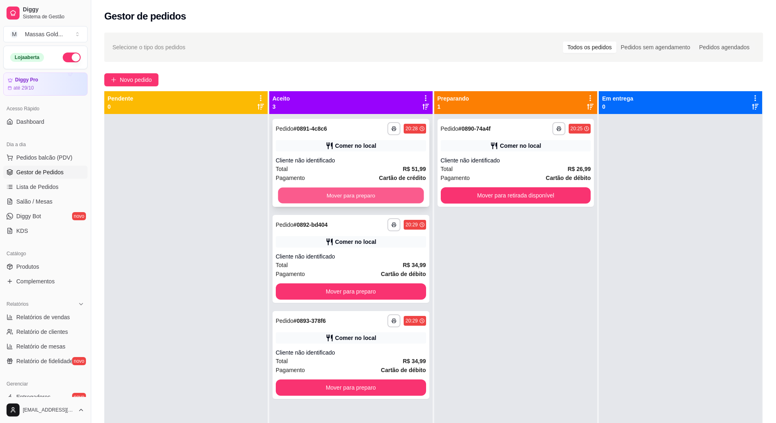
click at [323, 192] on button "Mover para preparo" at bounding box center [351, 196] width 146 height 16
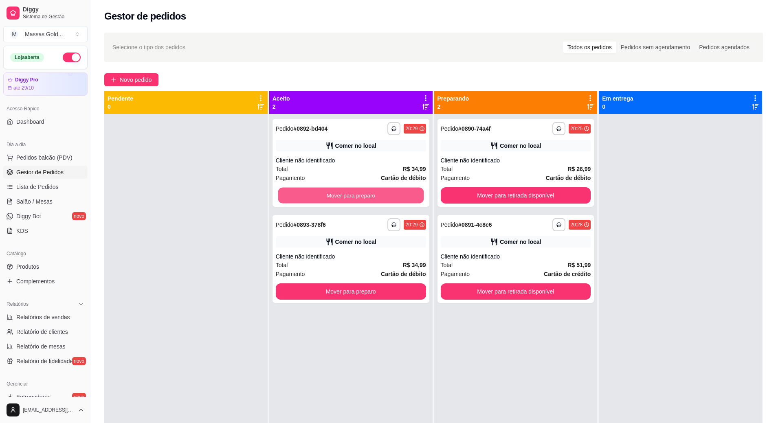
click at [323, 192] on button "Mover para preparo" at bounding box center [351, 196] width 146 height 16
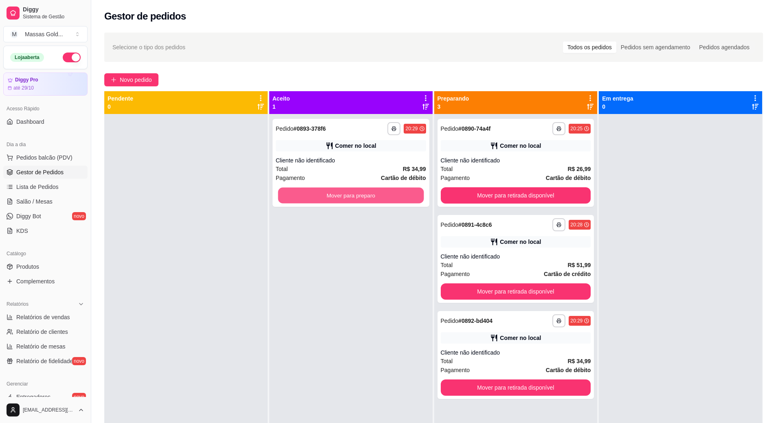
click at [323, 192] on button "Mover para preparo" at bounding box center [351, 196] width 146 height 16
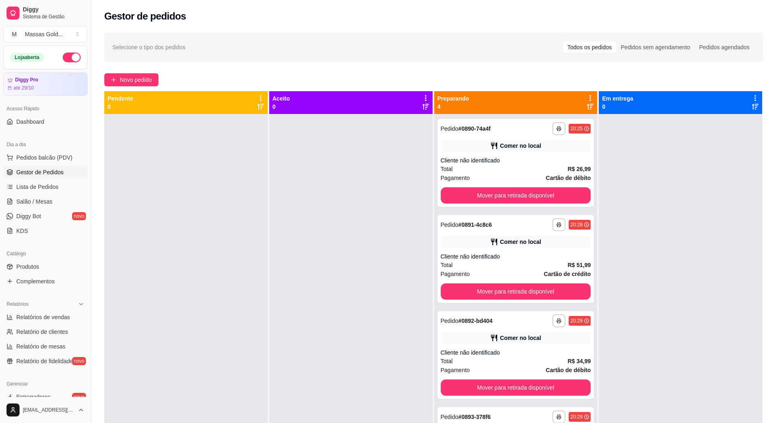
click at [322, 193] on div at bounding box center [350, 325] width 163 height 423
click at [475, 192] on button "Mover para retirada disponível" at bounding box center [516, 196] width 146 height 16
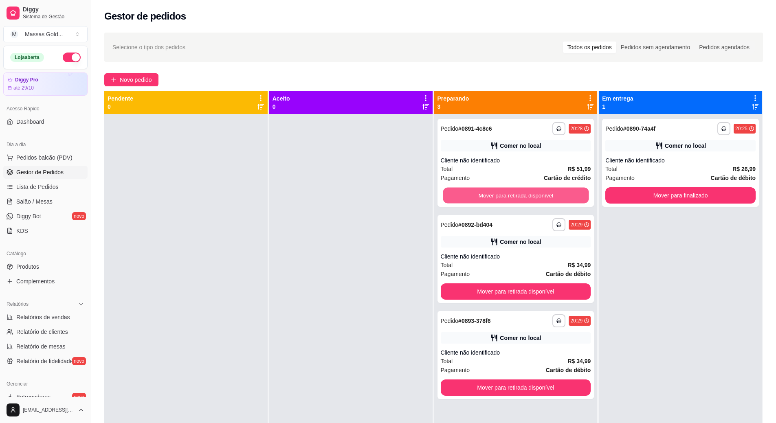
click at [475, 192] on button "Mover para retirada disponível" at bounding box center [516, 196] width 146 height 16
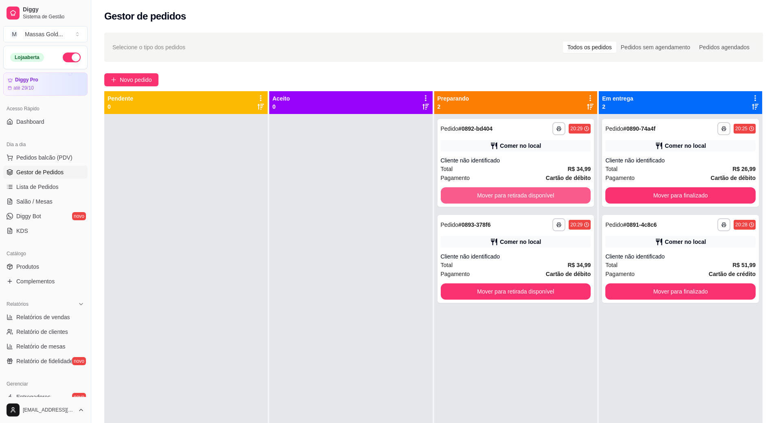
click at [475, 192] on button "Mover para retirada disponível" at bounding box center [515, 195] width 150 height 16
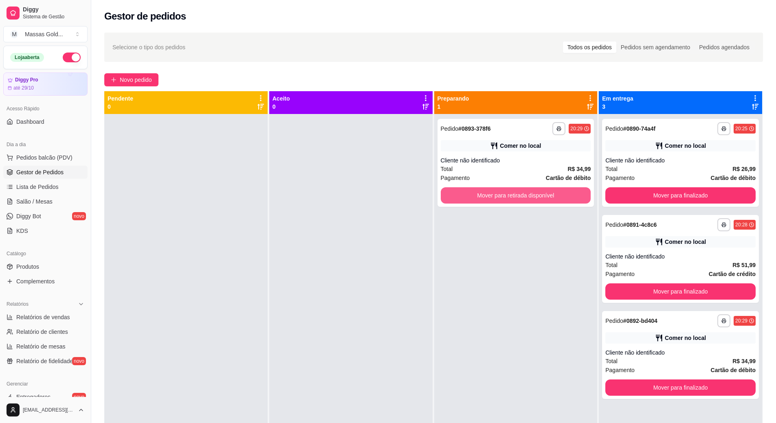
click at [475, 192] on button "Mover para retirada disponível" at bounding box center [515, 195] width 150 height 16
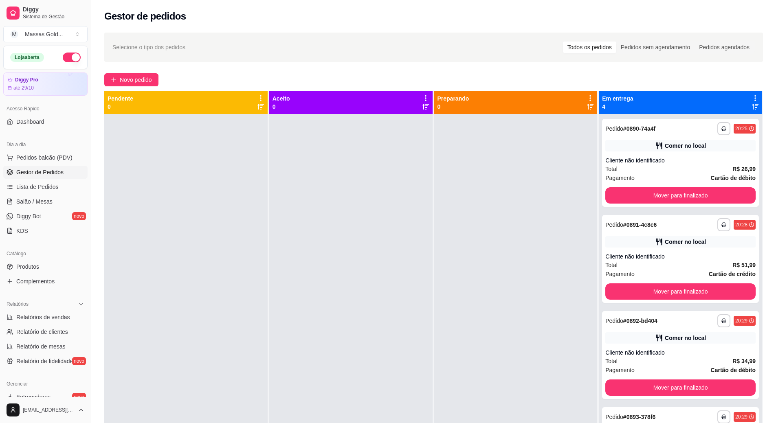
click at [475, 192] on div at bounding box center [515, 325] width 163 height 423
click at [639, 196] on button "Mover para finalizado" at bounding box center [680, 196] width 146 height 16
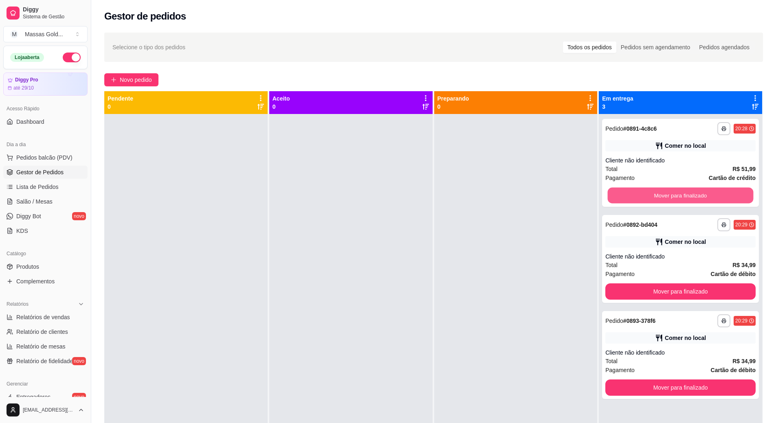
click at [639, 196] on button "Mover para finalizado" at bounding box center [680, 196] width 146 height 16
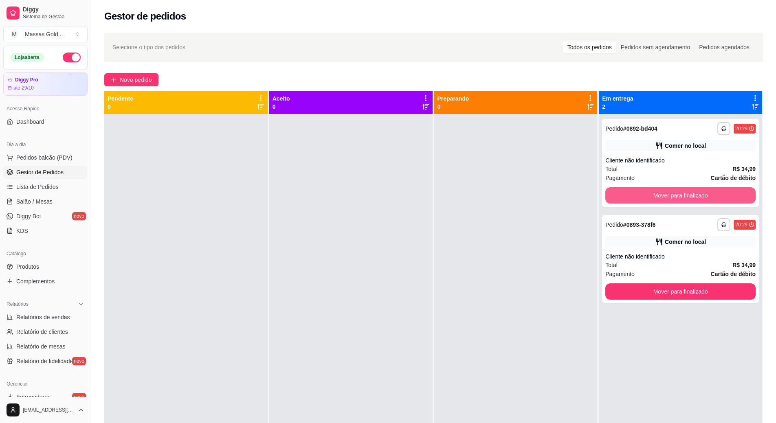
click at [639, 196] on button "Mover para finalizado" at bounding box center [680, 195] width 150 height 16
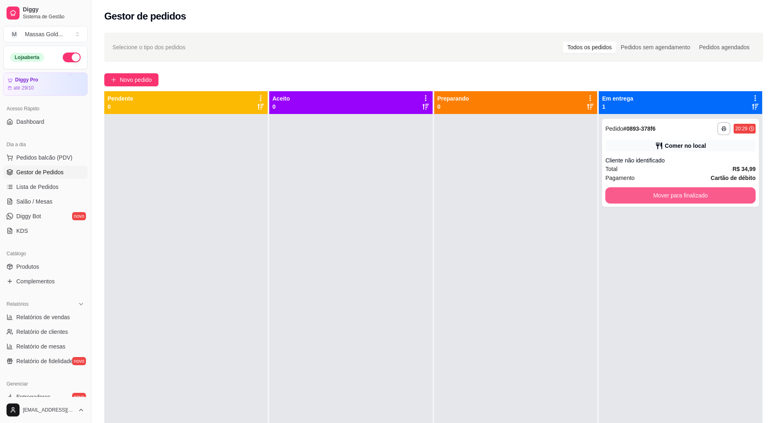
click at [639, 196] on button "Mover para finalizado" at bounding box center [680, 195] width 150 height 16
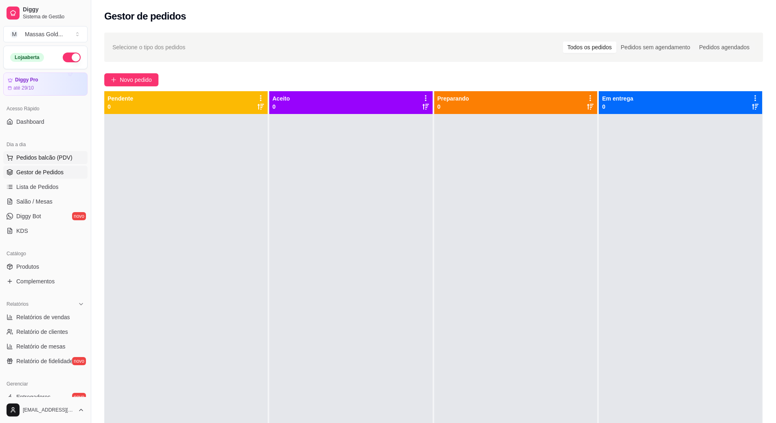
click at [37, 156] on span "Pedidos balcão (PDV)" at bounding box center [44, 157] width 56 height 8
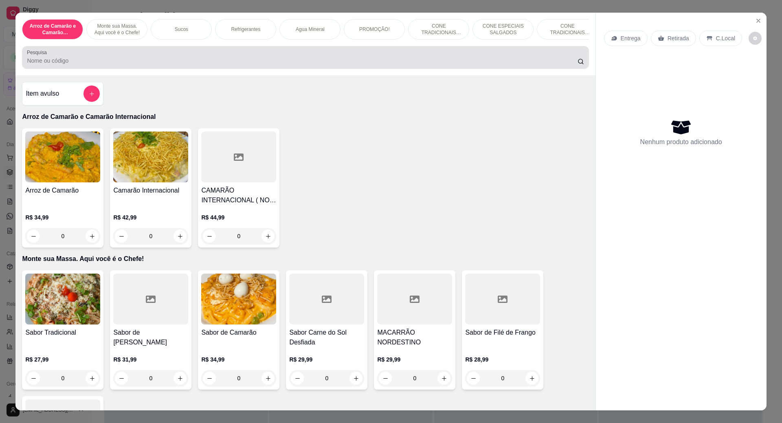
click at [49, 65] on input "Pesquisa" at bounding box center [302, 61] width 550 height 8
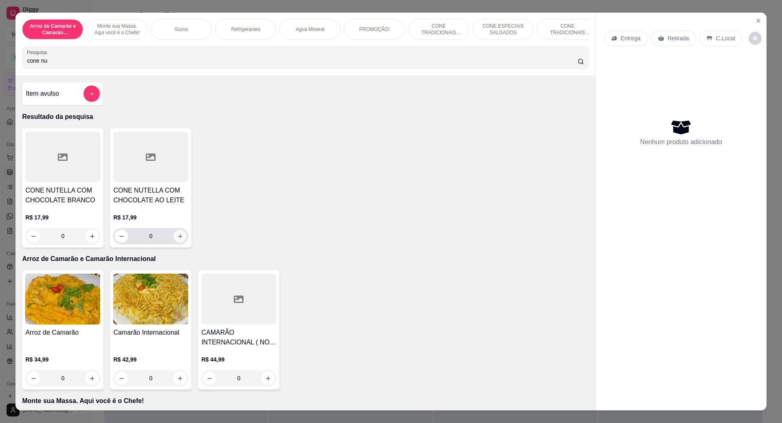
type input "cone nu"
click at [177, 239] on icon "increase-product-quantity" at bounding box center [180, 236] width 6 height 6
type input "1"
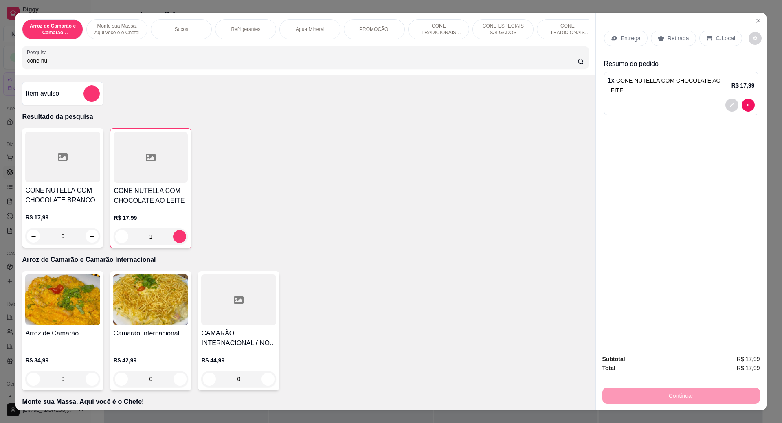
click at [716, 38] on p "C.Local" at bounding box center [725, 38] width 19 height 8
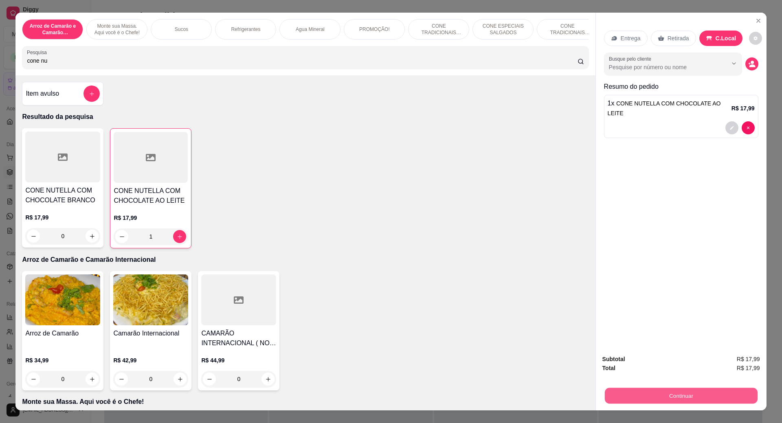
click at [683, 392] on button "Continuar" at bounding box center [680, 396] width 153 height 16
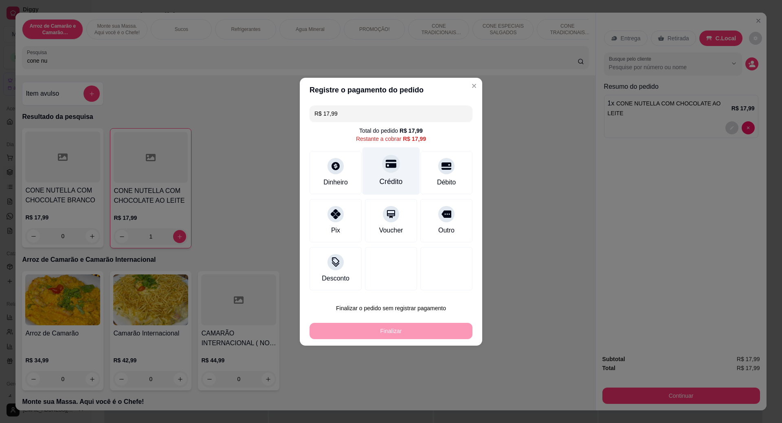
click at [386, 173] on div "Crédito" at bounding box center [390, 171] width 57 height 48
type input "R$ 0,00"
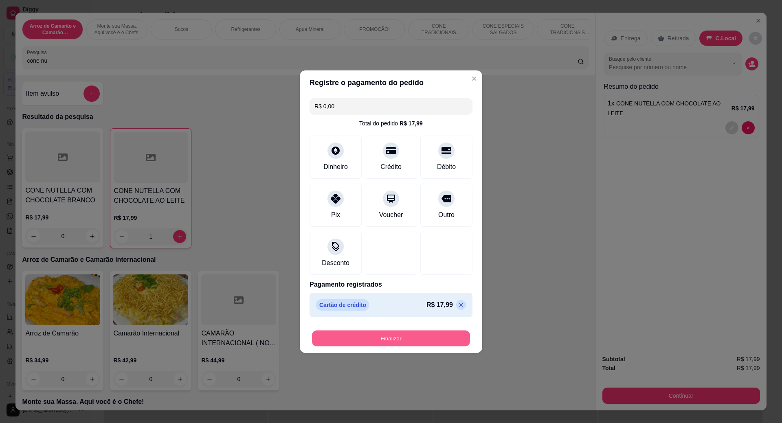
click at [396, 335] on button "Finalizar" at bounding box center [391, 338] width 158 height 16
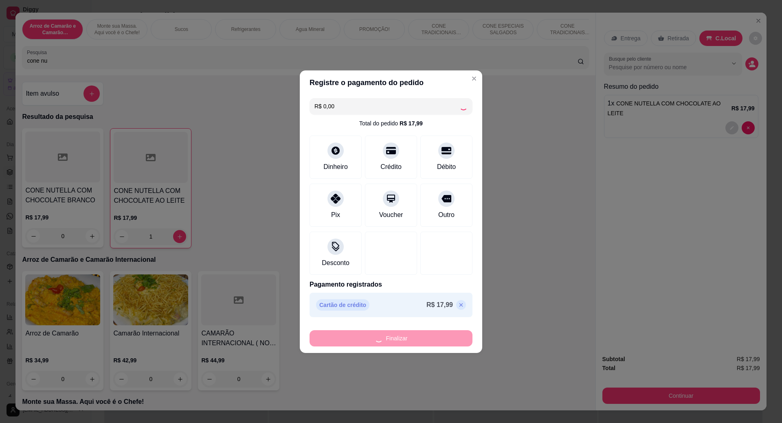
type input "0"
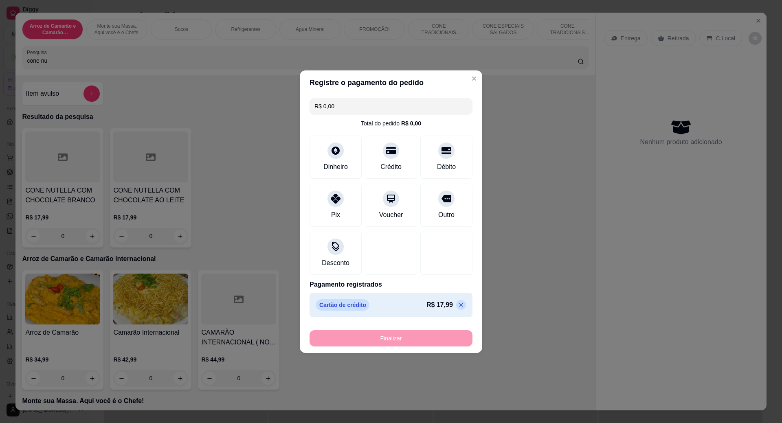
type input "-R$ 17,99"
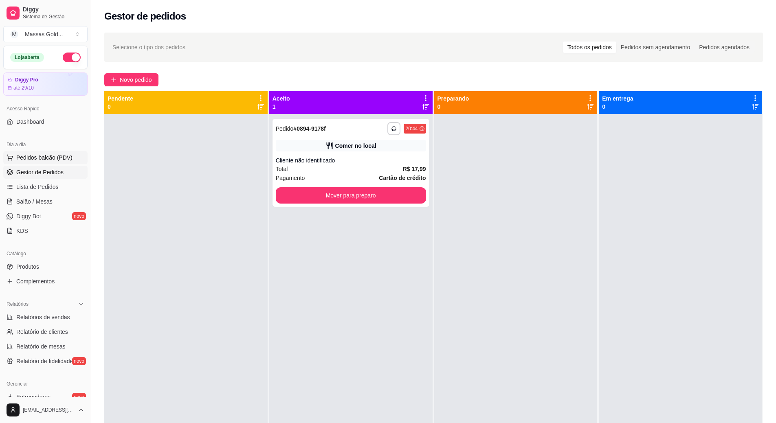
click at [50, 157] on span "Pedidos balcão (PDV)" at bounding box center [44, 157] width 56 height 8
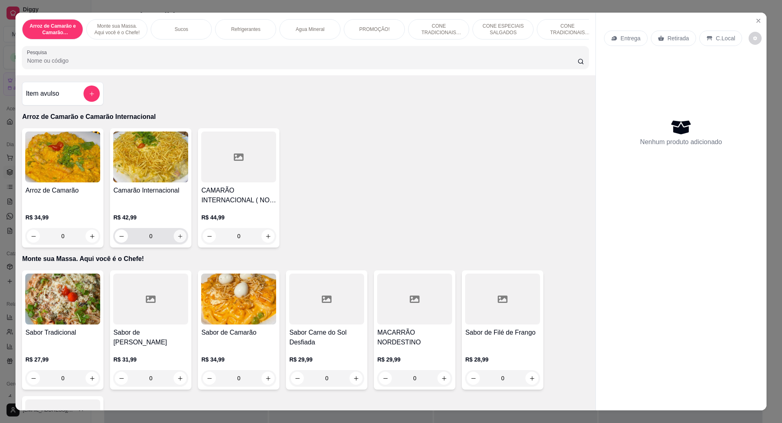
click at [177, 239] on icon "increase-product-quantity" at bounding box center [180, 236] width 6 height 6
type input "1"
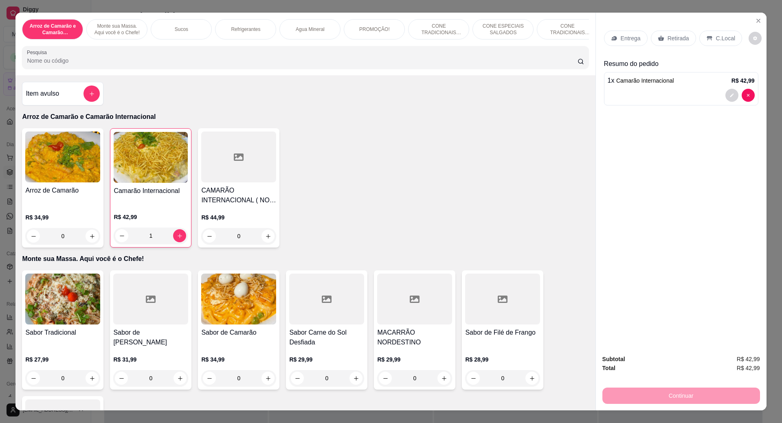
click at [725, 39] on p "C.Local" at bounding box center [725, 38] width 19 height 8
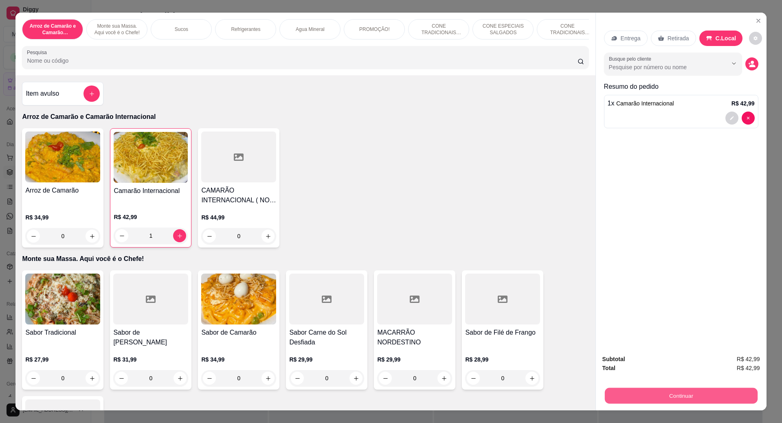
click at [683, 397] on button "Continuar" at bounding box center [680, 396] width 153 height 16
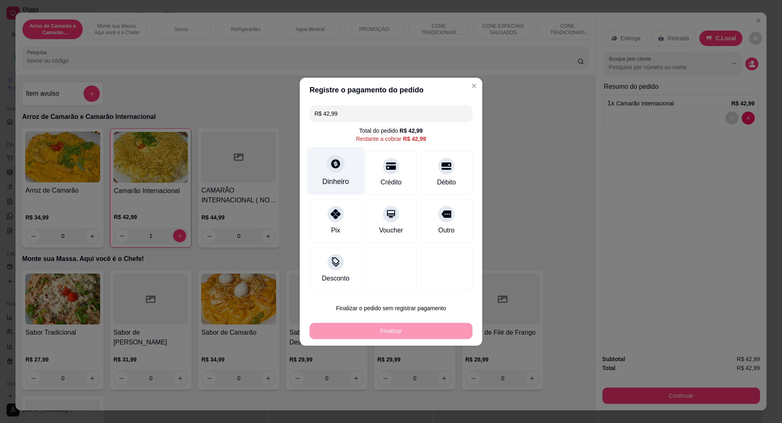
click at [333, 180] on div "Dinheiro" at bounding box center [335, 181] width 27 height 11
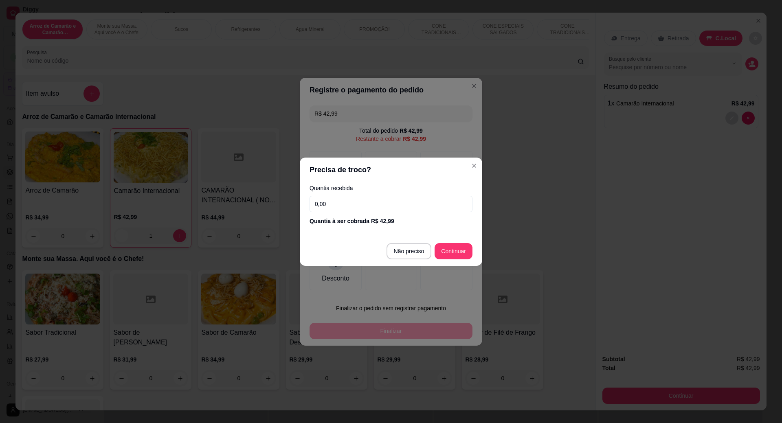
click at [358, 208] on input "0,00" at bounding box center [390, 204] width 163 height 16
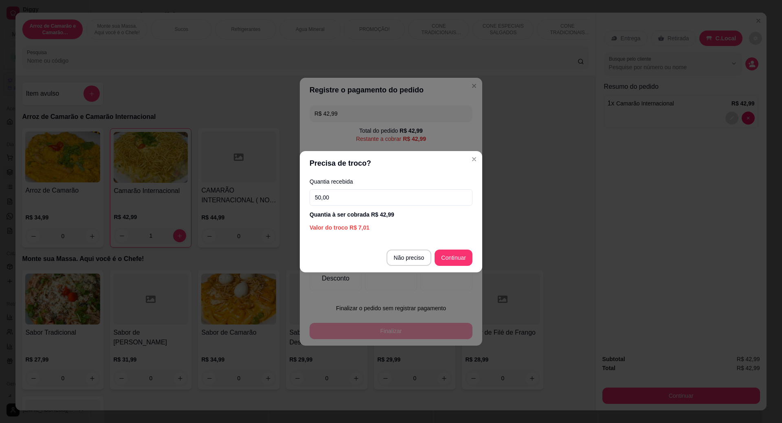
type input "50,00"
drag, startPoint x: 478, startPoint y: 249, endPoint x: 475, endPoint y: 257, distance: 8.8
click at [475, 257] on footer "Não preciso Continuar" at bounding box center [391, 257] width 182 height 29
type input "R$ 0,00"
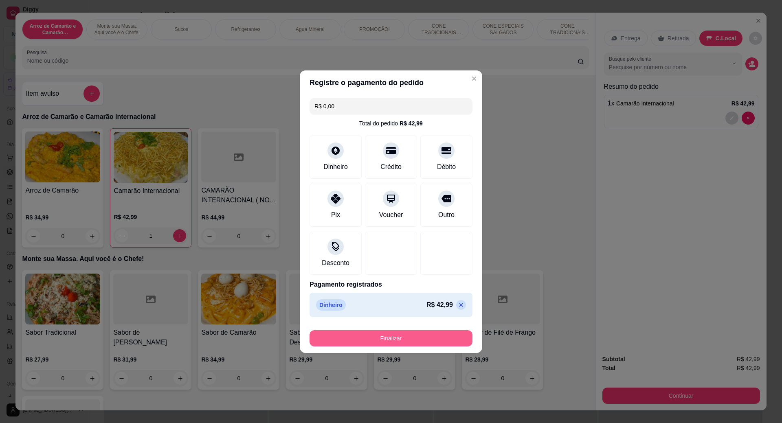
click at [385, 341] on button "Finalizar" at bounding box center [390, 338] width 163 height 16
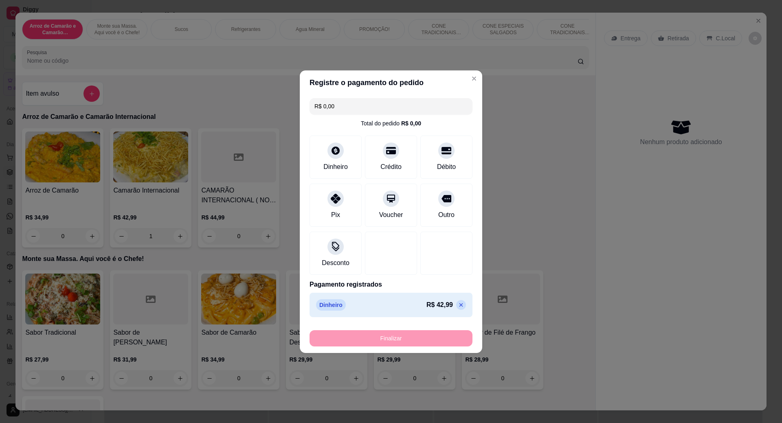
type input "0"
type input "-R$ 42,99"
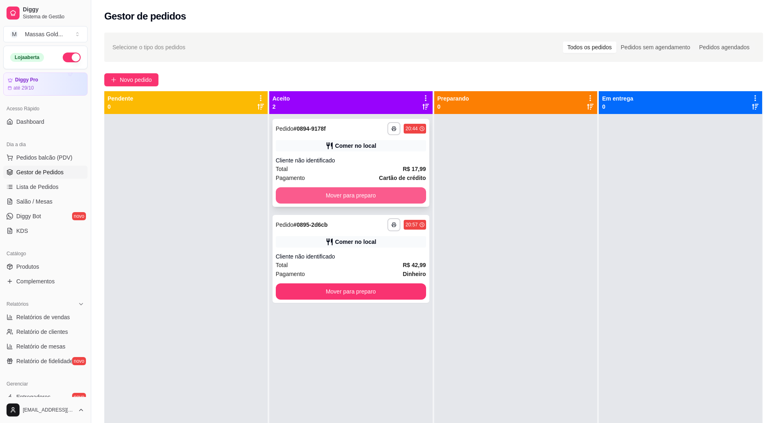
click at [341, 197] on button "Mover para preparo" at bounding box center [351, 195] width 150 height 16
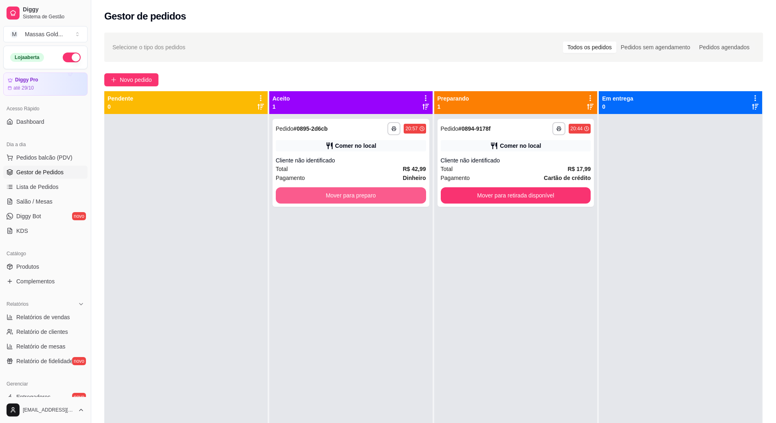
click at [341, 197] on button "Mover para preparo" at bounding box center [351, 195] width 150 height 16
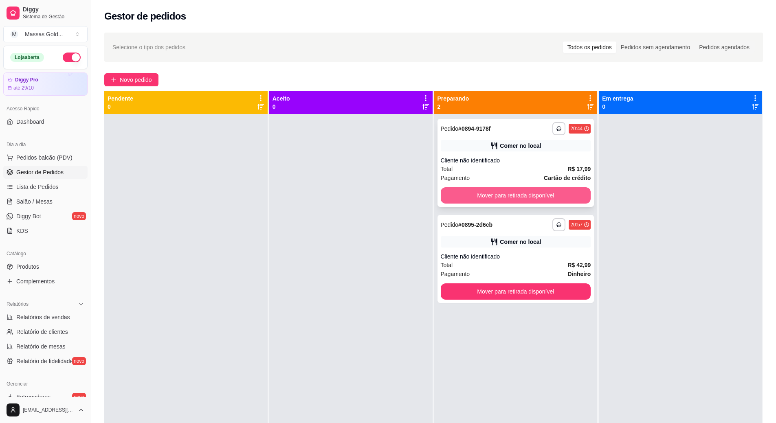
click at [524, 203] on button "Mover para retirada disponível" at bounding box center [515, 195] width 150 height 16
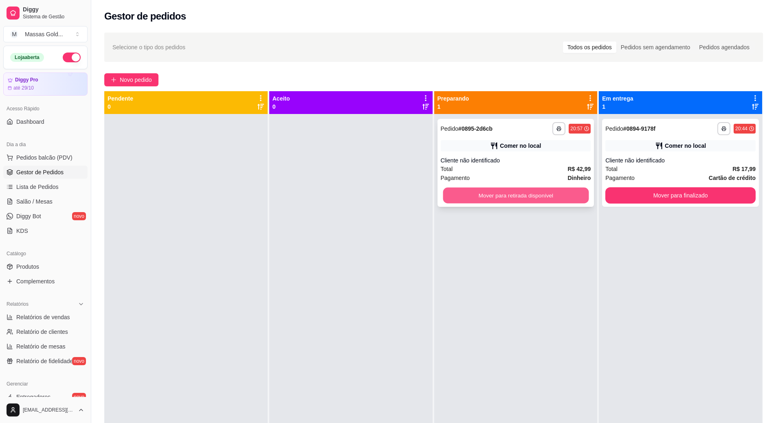
click at [525, 203] on button "Mover para retirada disponível" at bounding box center [516, 196] width 146 height 16
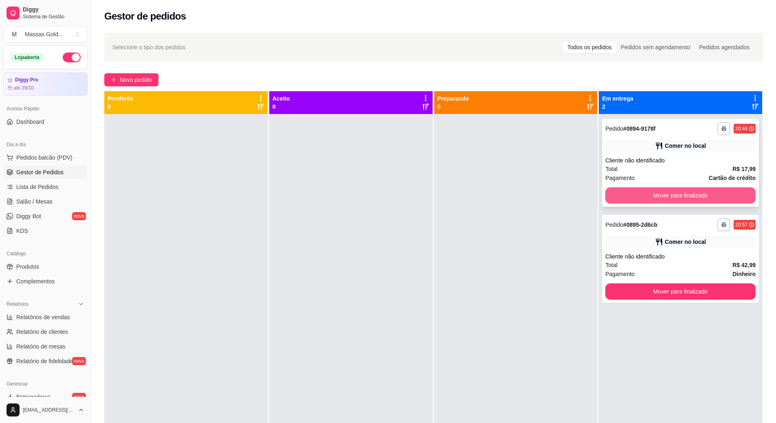
click at [651, 198] on button "Mover para finalizado" at bounding box center [680, 195] width 150 height 16
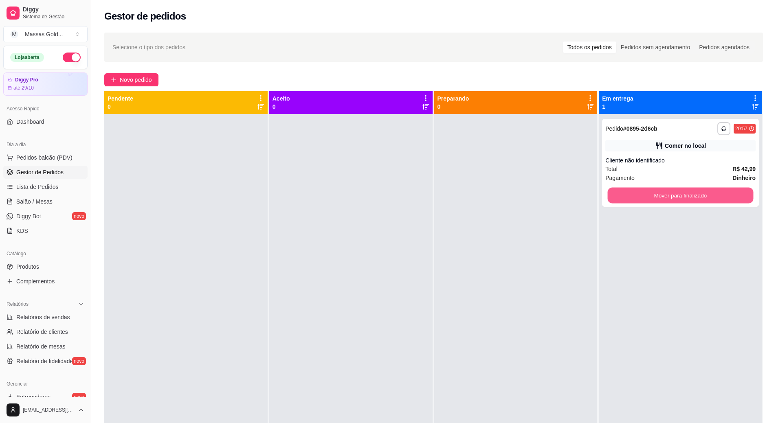
click at [651, 199] on button "Mover para finalizado" at bounding box center [680, 196] width 146 height 16
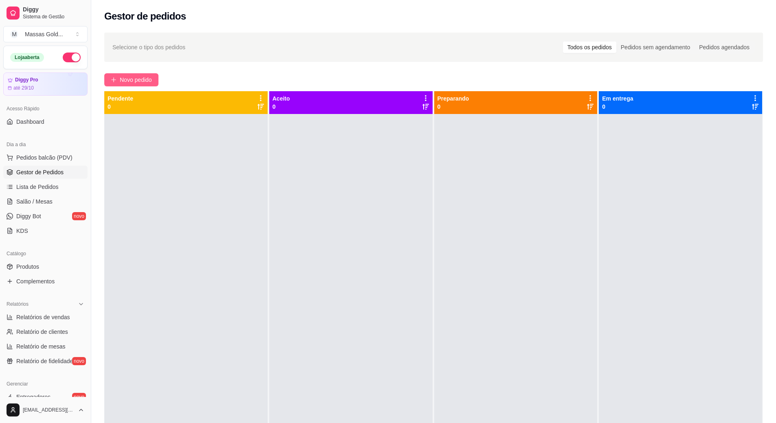
click at [125, 83] on span "Novo pedido" at bounding box center [136, 79] width 32 height 9
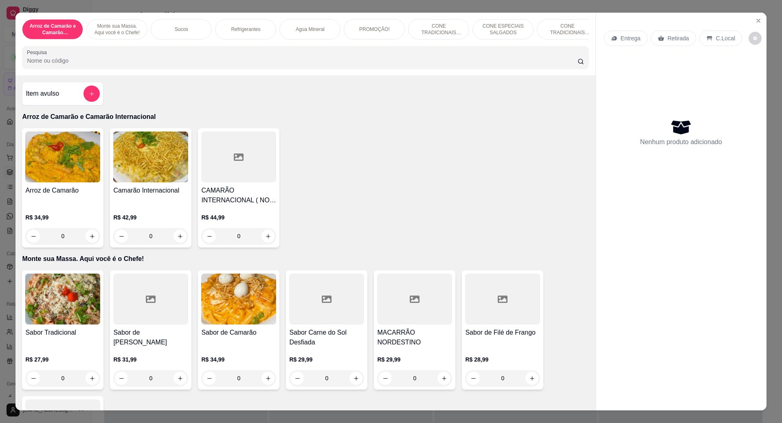
scroll to position [163, 0]
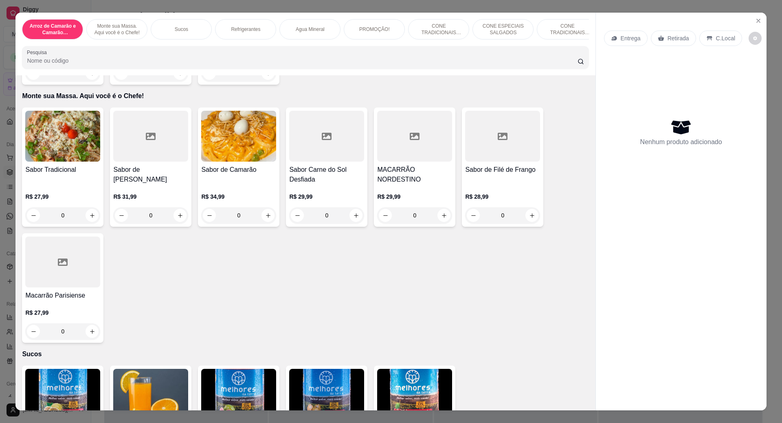
click at [358, 223] on div "0" at bounding box center [326, 215] width 75 height 16
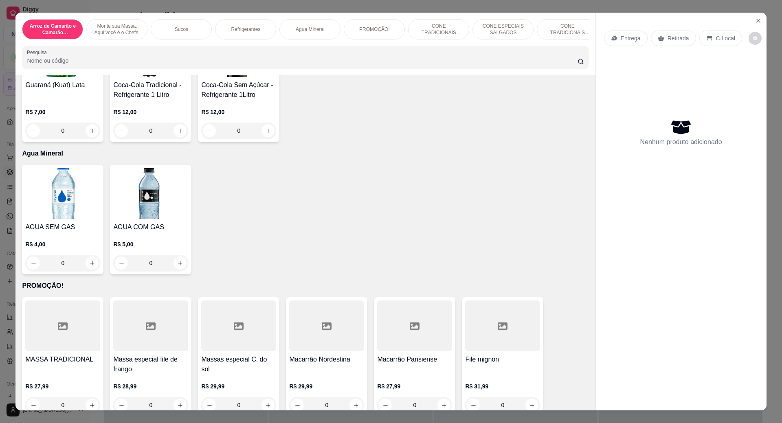
scroll to position [1018, 0]
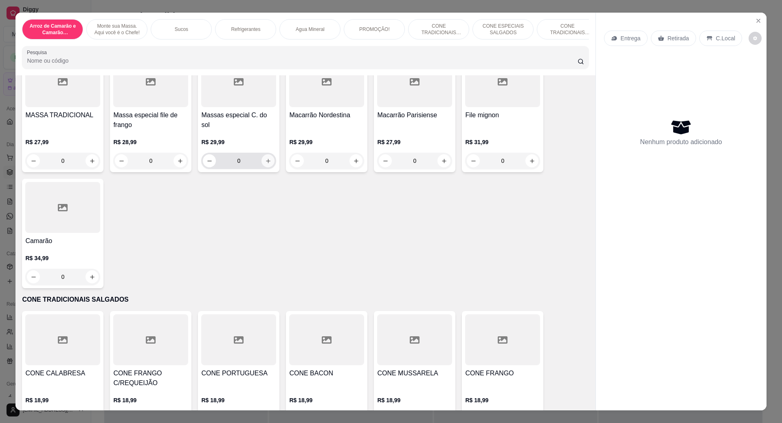
click at [268, 167] on button "increase-product-quantity" at bounding box center [267, 160] width 13 height 13
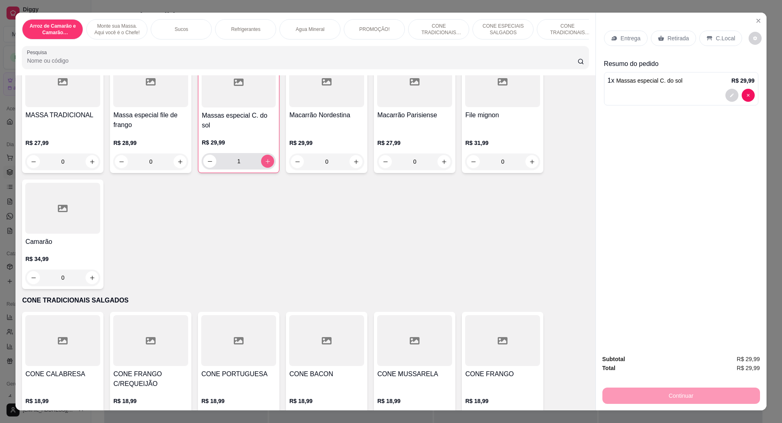
type input "1"
click at [719, 40] on p "C.Local" at bounding box center [725, 38] width 19 height 8
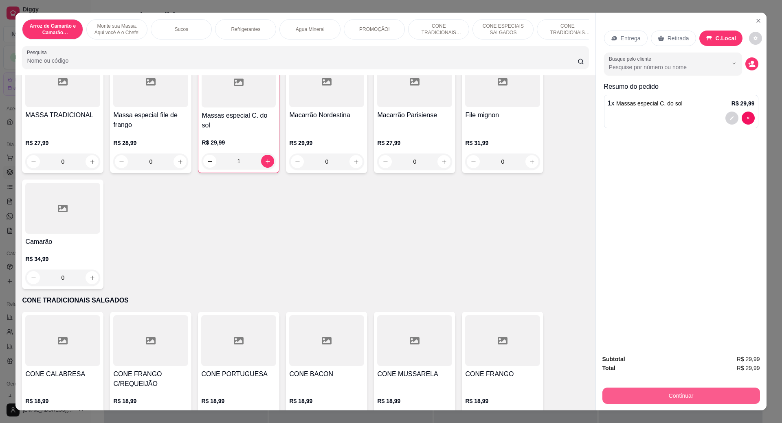
click at [683, 391] on button "Continuar" at bounding box center [681, 396] width 158 height 16
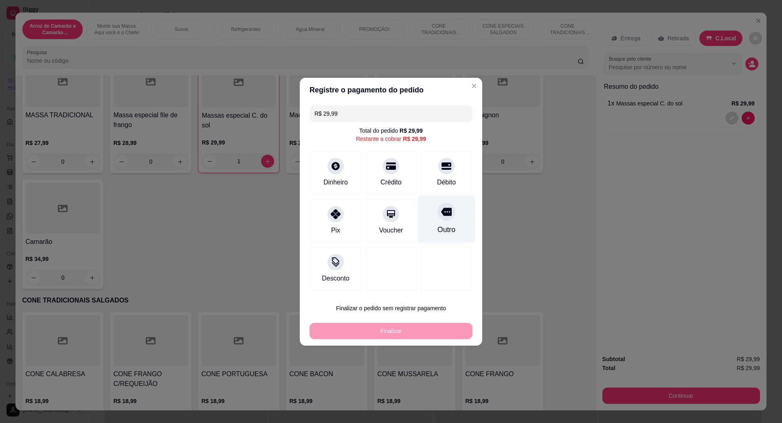
click at [446, 175] on div "Débito" at bounding box center [446, 172] width 52 height 43
type input "R$ 0,00"
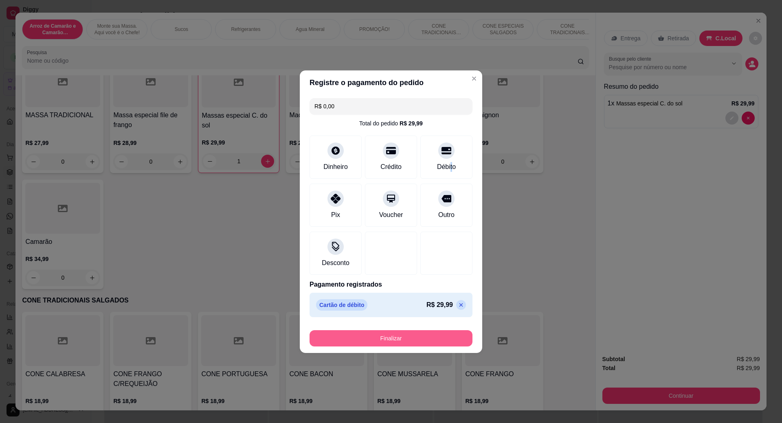
click at [429, 342] on button "Finalizar" at bounding box center [390, 338] width 163 height 16
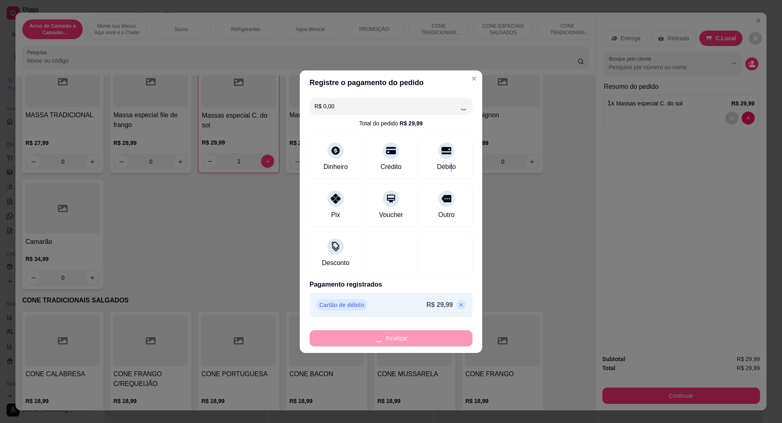
type input "0"
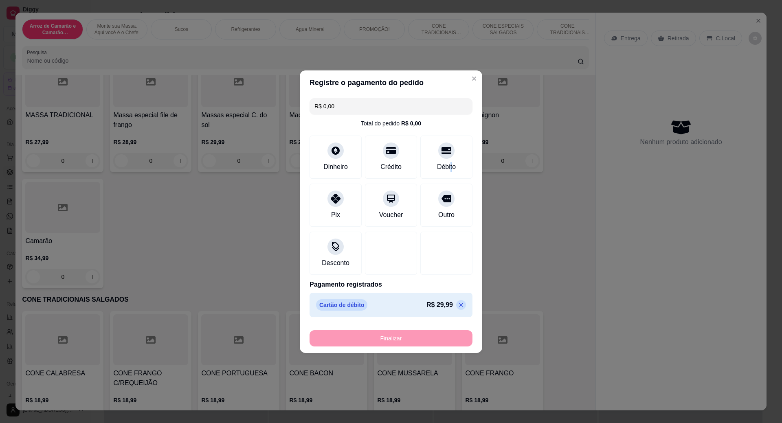
type input "-R$ 29,99"
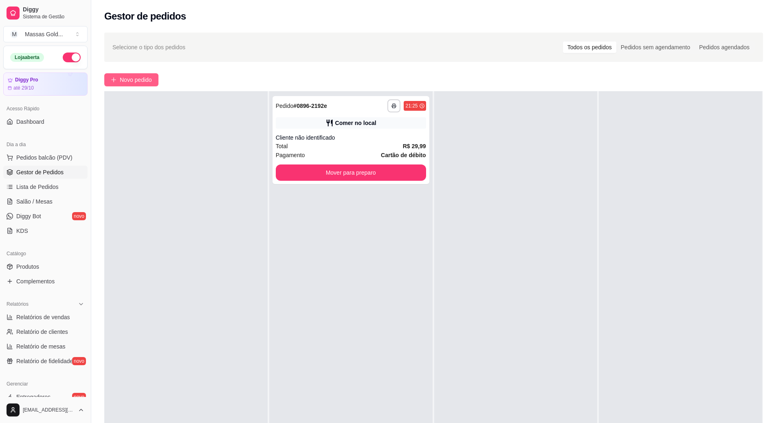
click at [137, 74] on div "**********" at bounding box center [433, 276] width 684 height 496
click at [138, 77] on span "Novo pedido" at bounding box center [136, 79] width 32 height 9
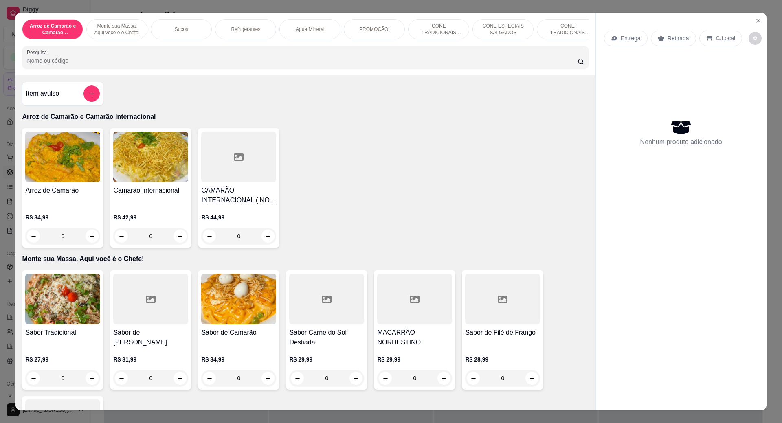
click at [153, 65] on input "Pesquisa" at bounding box center [302, 61] width 550 height 8
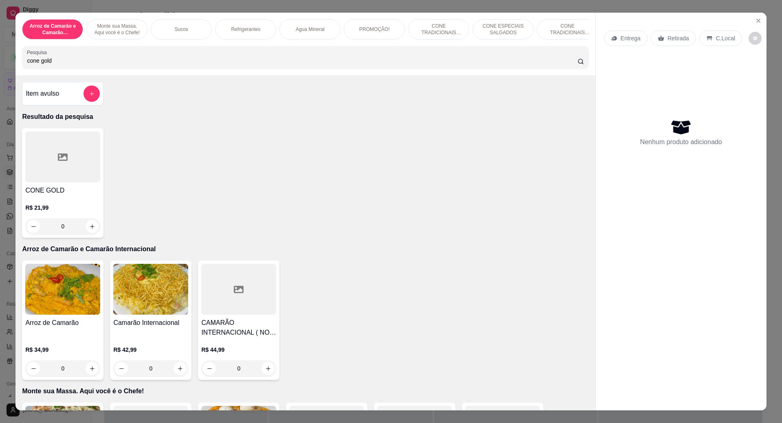
type input "cone gold"
click at [90, 233] on button "increase-product-quantity" at bounding box center [91, 226] width 13 height 13
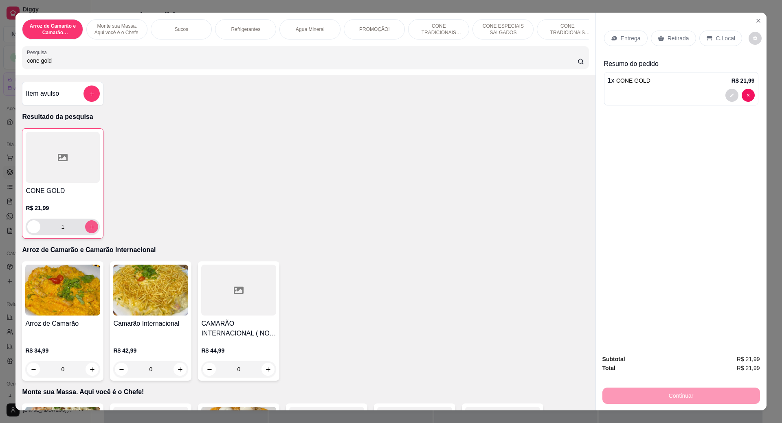
type input "1"
click at [701, 35] on div "C.Local" at bounding box center [720, 38] width 43 height 15
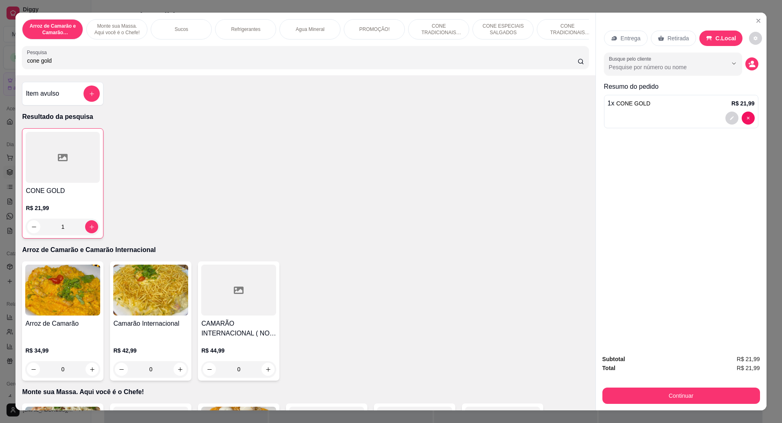
click at [699, 401] on button "Continuar" at bounding box center [681, 396] width 158 height 16
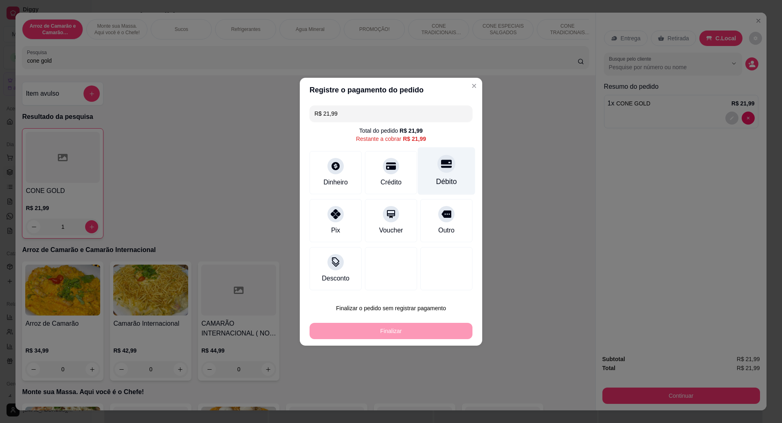
click at [443, 173] on div "Débito" at bounding box center [446, 171] width 57 height 48
type input "R$ 0,00"
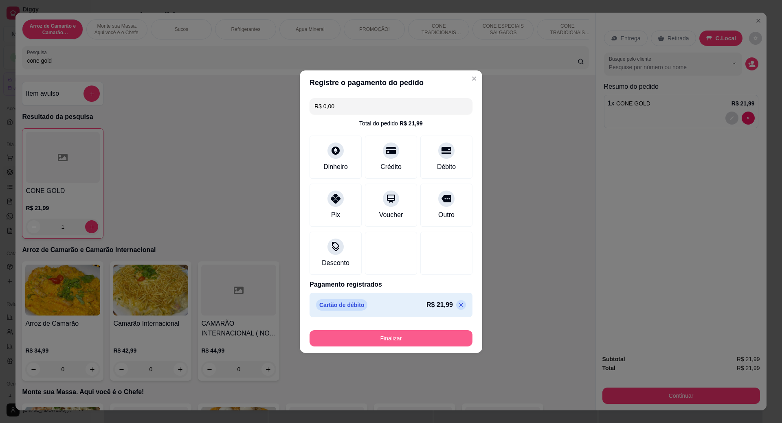
click at [421, 336] on button "Finalizar" at bounding box center [390, 338] width 163 height 16
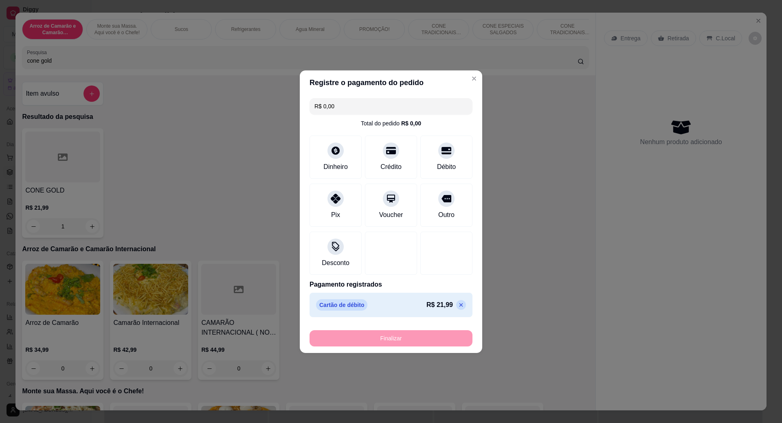
type input "0"
type input "-R$ 21,99"
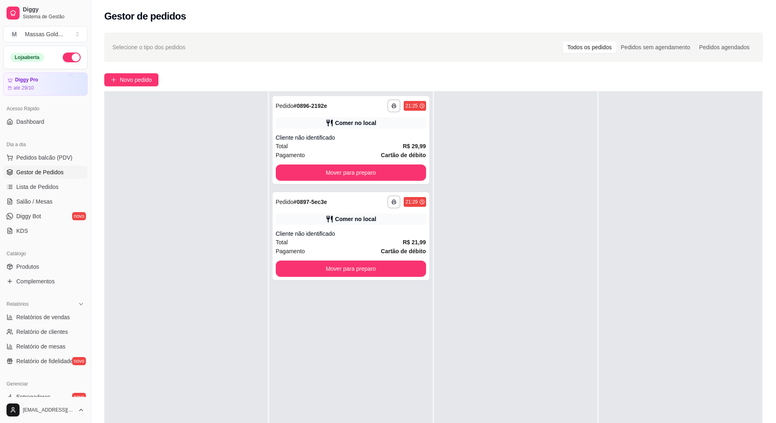
click at [140, 88] on div "**********" at bounding box center [433, 276] width 684 height 496
click at [146, 81] on span "Novo pedido" at bounding box center [136, 79] width 32 height 9
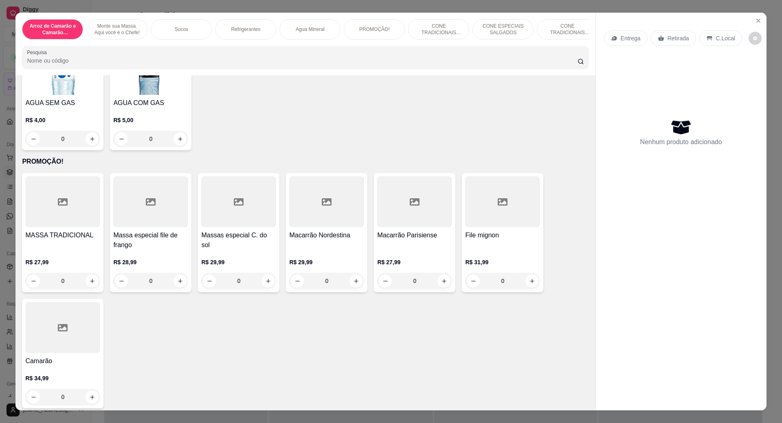
scroll to position [1018, 0]
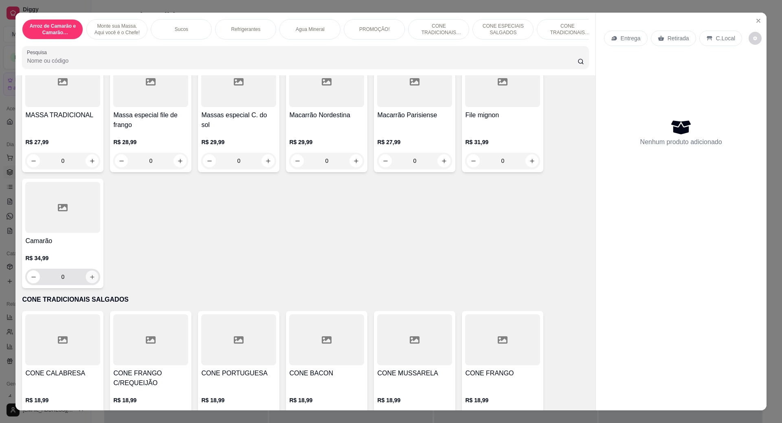
click at [89, 280] on icon "increase-product-quantity" at bounding box center [92, 277] width 6 height 6
type input "1"
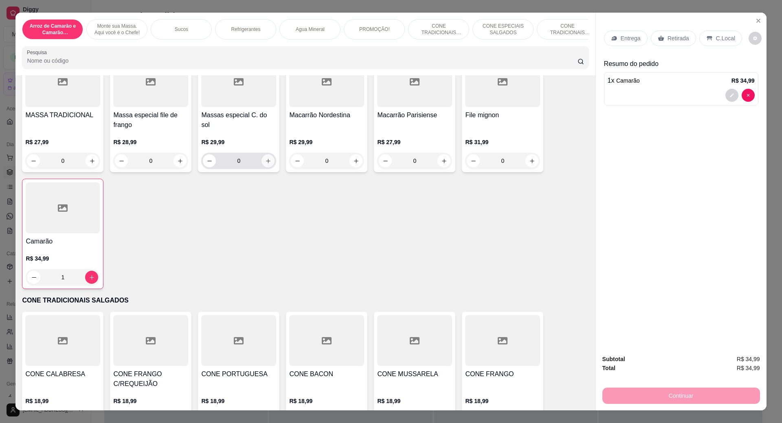
click at [266, 164] on icon "increase-product-quantity" at bounding box center [268, 161] width 6 height 6
type input "1"
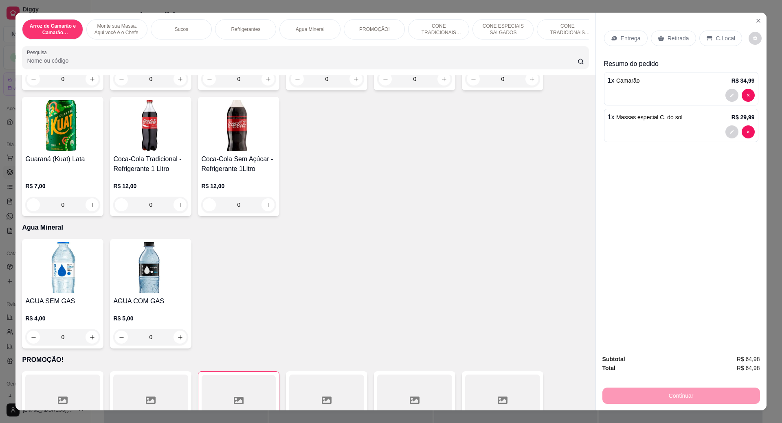
scroll to position [651, 0]
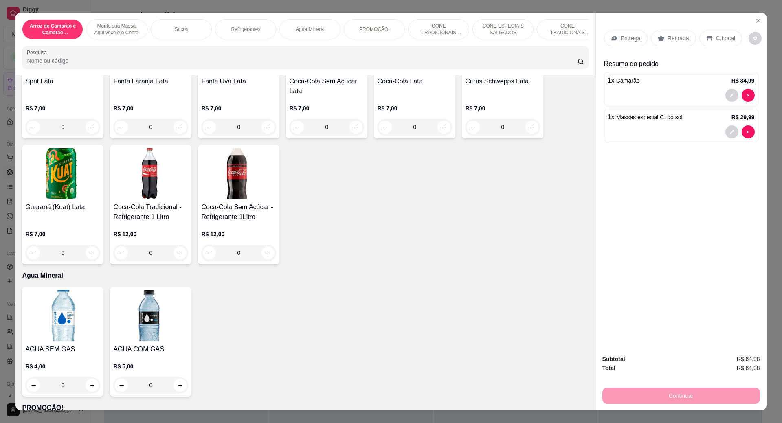
click at [269, 256] on button "increase-product-quantity" at bounding box center [267, 252] width 13 height 13
type input "1"
click at [717, 41] on p "C.Local" at bounding box center [725, 38] width 19 height 8
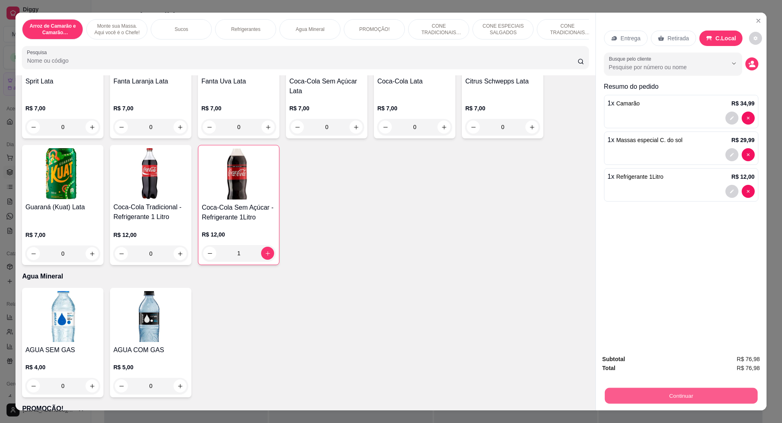
click at [665, 392] on button "Continuar" at bounding box center [680, 396] width 153 height 16
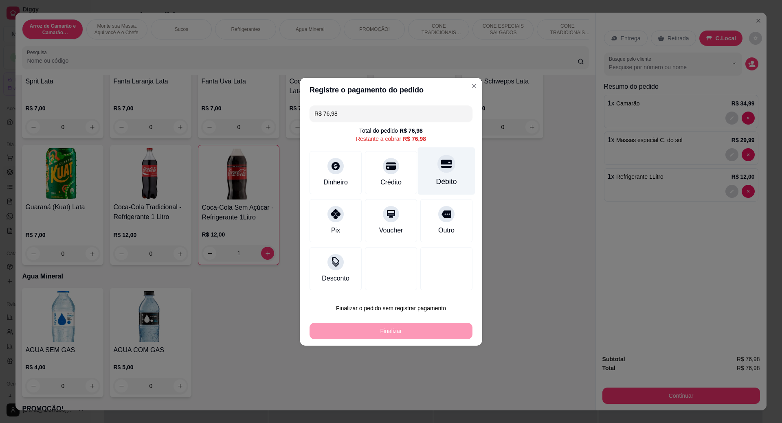
click at [437, 167] on div at bounding box center [446, 164] width 18 height 18
type input "R$ 0,00"
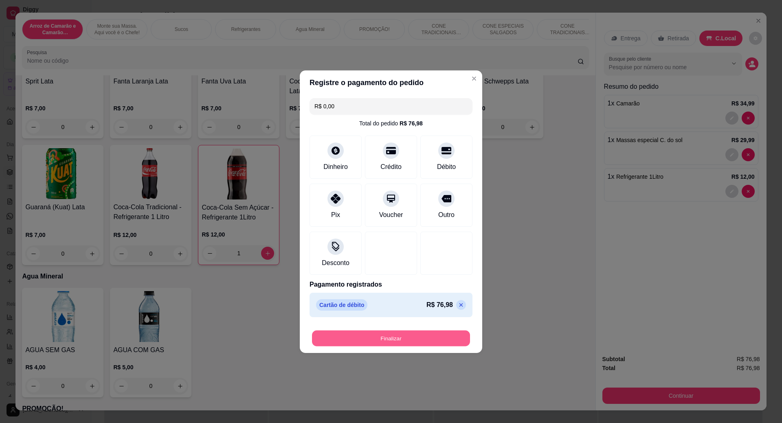
click at [423, 332] on button "Finalizar" at bounding box center [391, 338] width 158 height 16
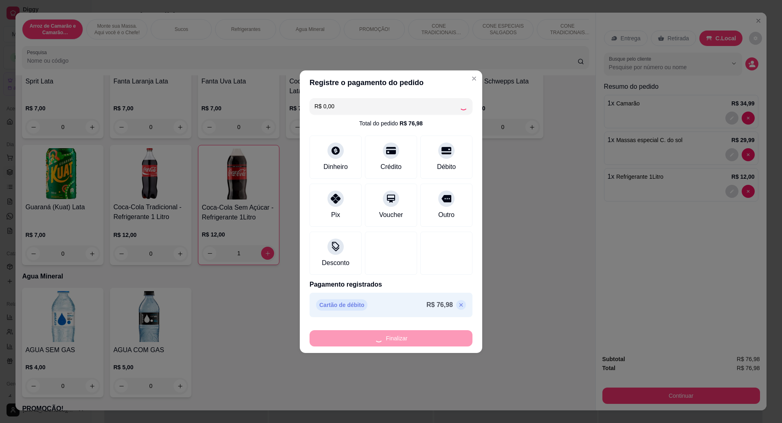
type input "0"
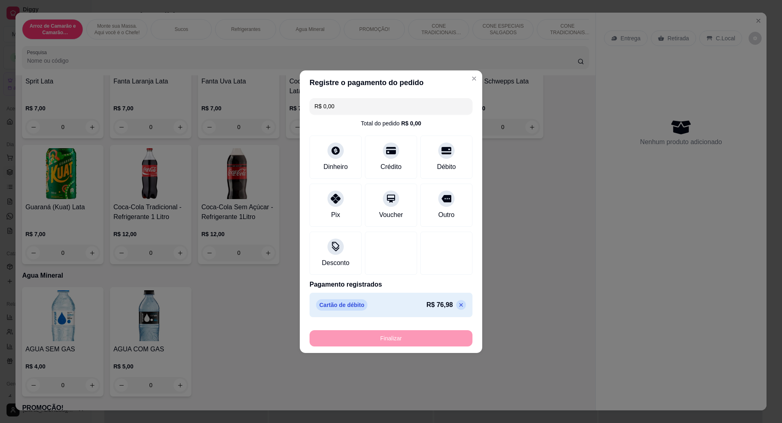
type input "-R$ 76,98"
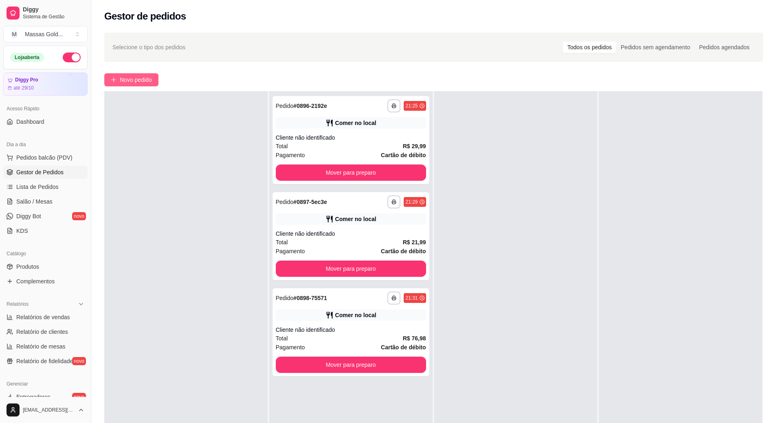
click at [137, 76] on button "Novo pedido" at bounding box center [131, 79] width 54 height 13
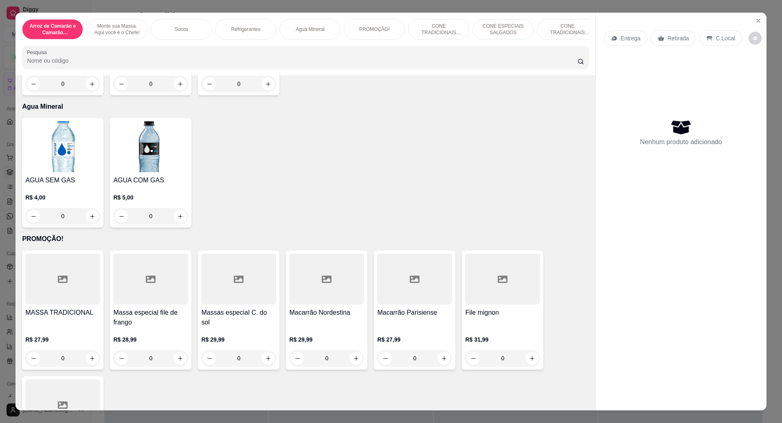
scroll to position [1058, 0]
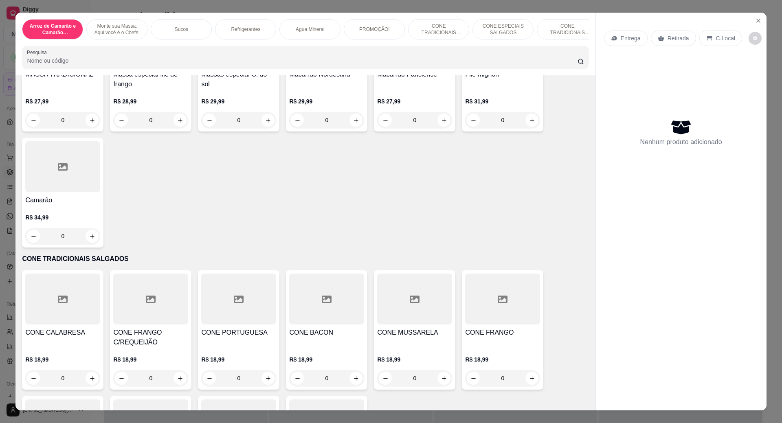
click at [90, 239] on icon "increase-product-quantity" at bounding box center [92, 236] width 6 height 6
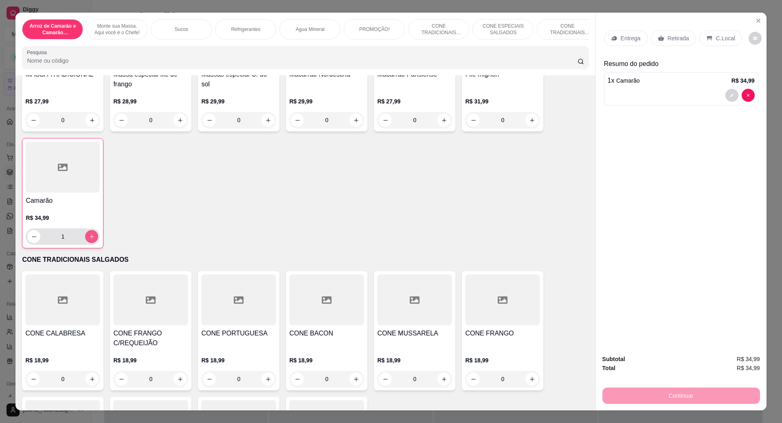
type input "1"
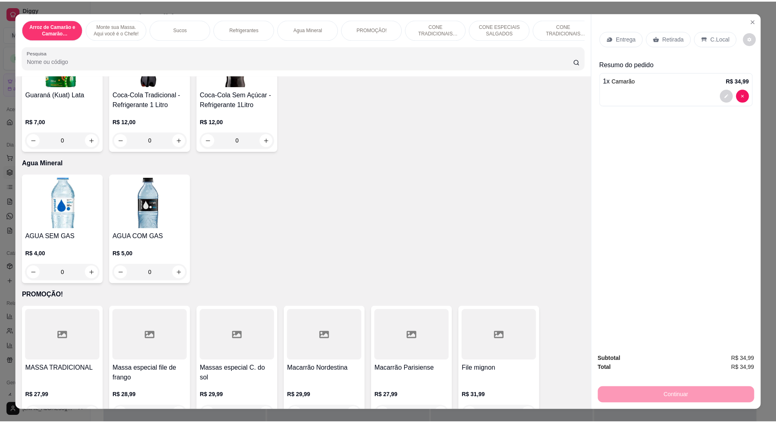
scroll to position [596, 0]
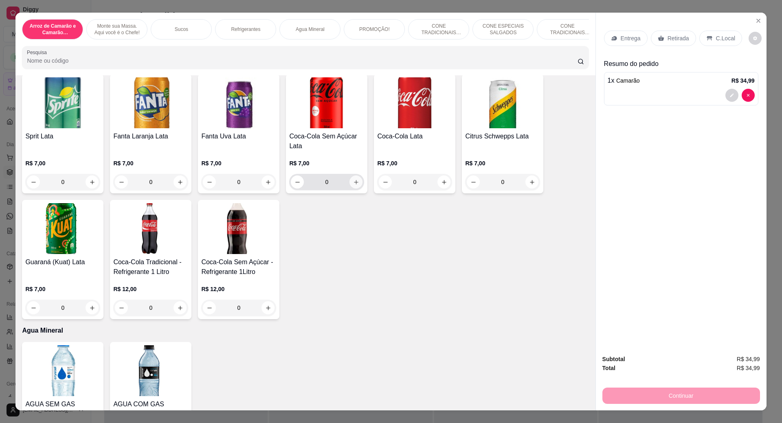
click at [353, 185] on icon "increase-product-quantity" at bounding box center [356, 182] width 6 height 6
type input "1"
click at [710, 35] on div "C.Local" at bounding box center [720, 38] width 43 height 15
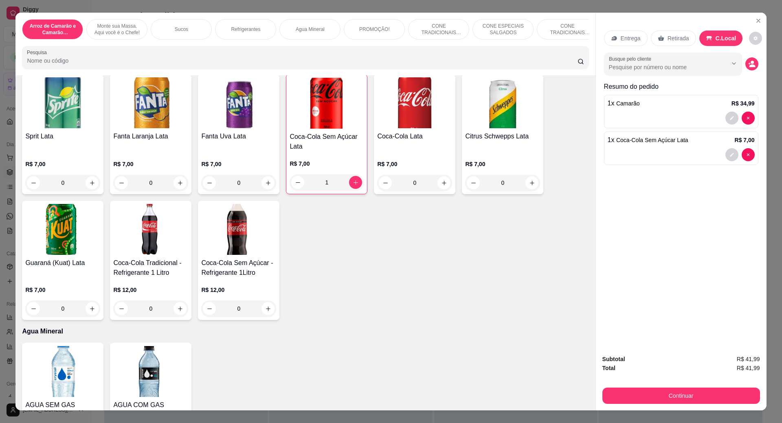
click at [684, 392] on button "Continuar" at bounding box center [681, 396] width 158 height 16
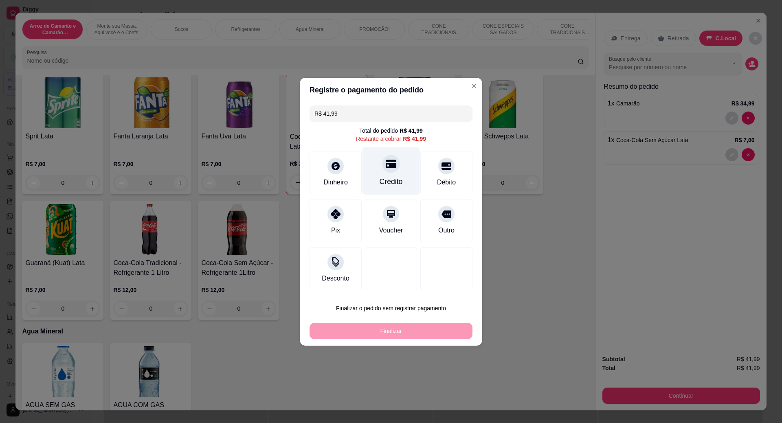
click at [400, 173] on div "Crédito" at bounding box center [390, 171] width 57 height 48
type input "R$ 0,00"
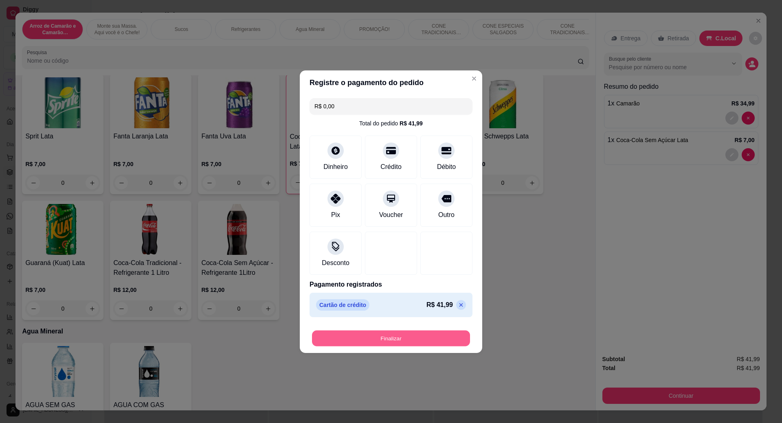
click at [434, 341] on button "Finalizar" at bounding box center [391, 338] width 158 height 16
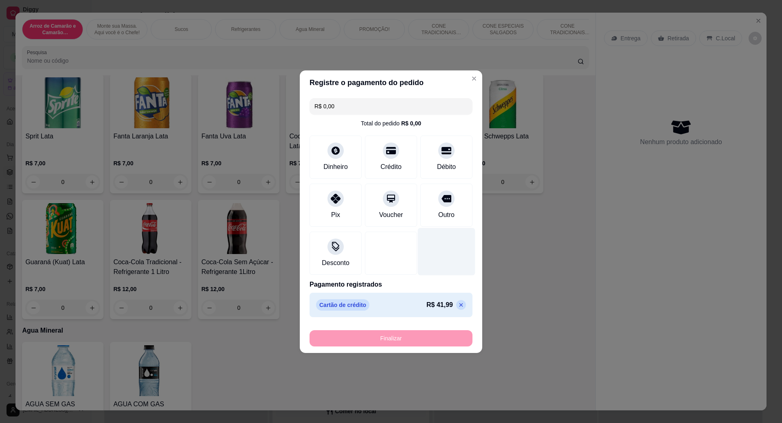
type input "0"
type input "-R$ 41,99"
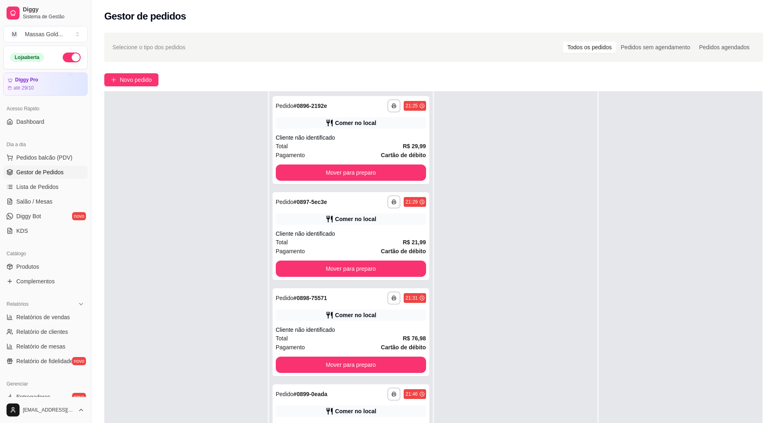
click at [160, 83] on div "Novo pedido" at bounding box center [433, 79] width 658 height 13
click at [139, 78] on span "Novo pedido" at bounding box center [136, 79] width 32 height 9
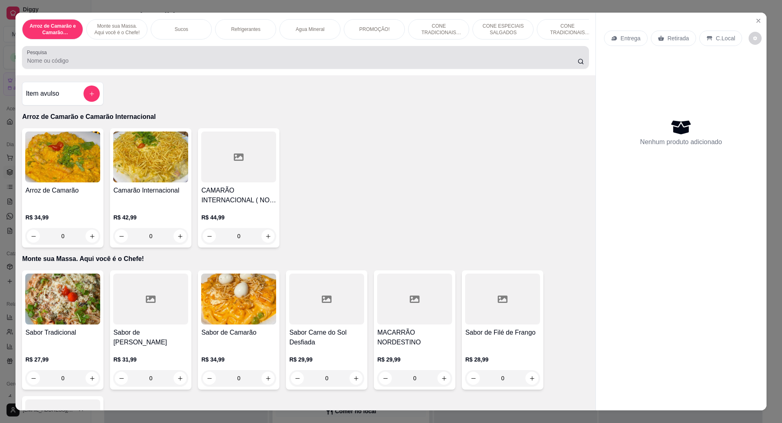
click at [123, 62] on div at bounding box center [305, 57] width 556 height 16
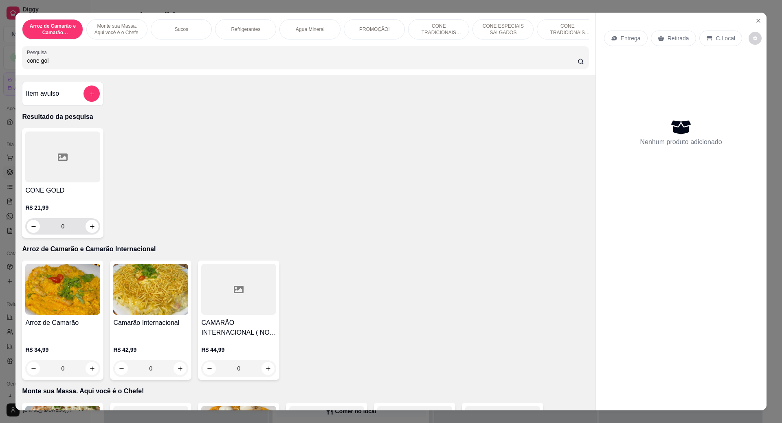
type input "cone gol"
click at [89, 230] on icon "increase-product-quantity" at bounding box center [92, 226] width 6 height 6
type input "1"
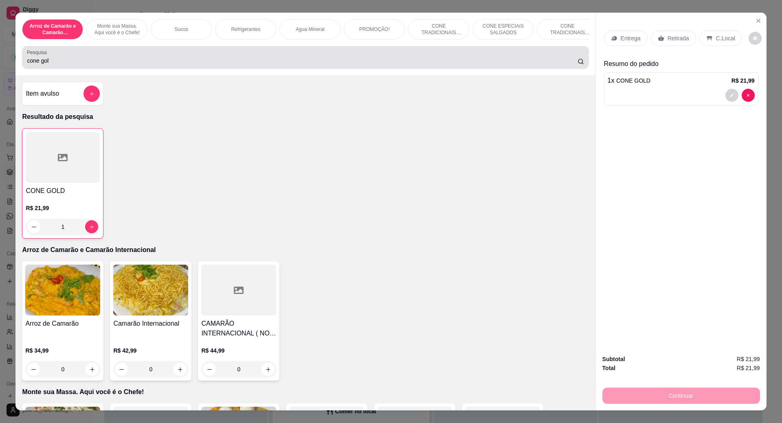
click at [72, 65] on input "cone gol" at bounding box center [302, 61] width 550 height 8
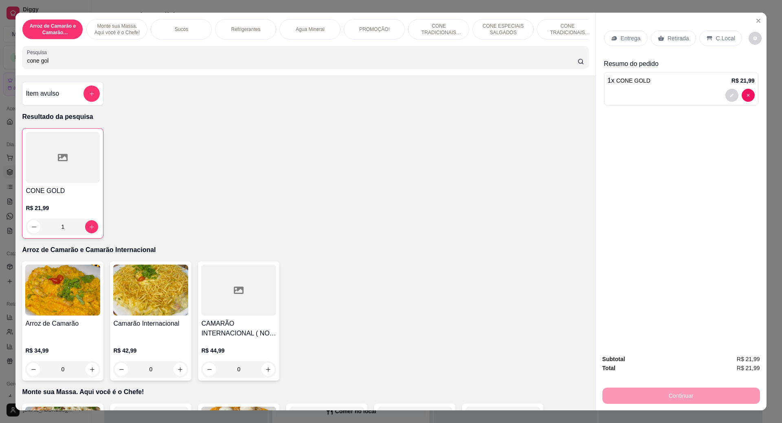
click at [72, 65] on input "cone gol" at bounding box center [302, 61] width 550 height 8
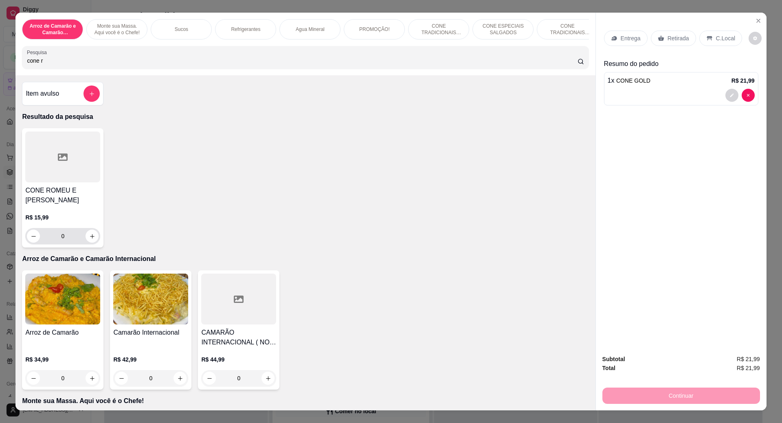
type input "cone r"
click at [89, 233] on icon "increase-product-quantity" at bounding box center [92, 236] width 6 height 6
type input "1"
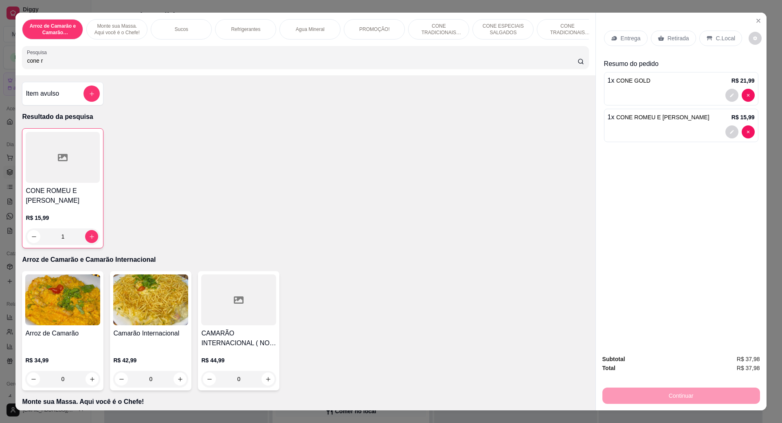
click at [716, 42] on p "C.Local" at bounding box center [725, 38] width 19 height 8
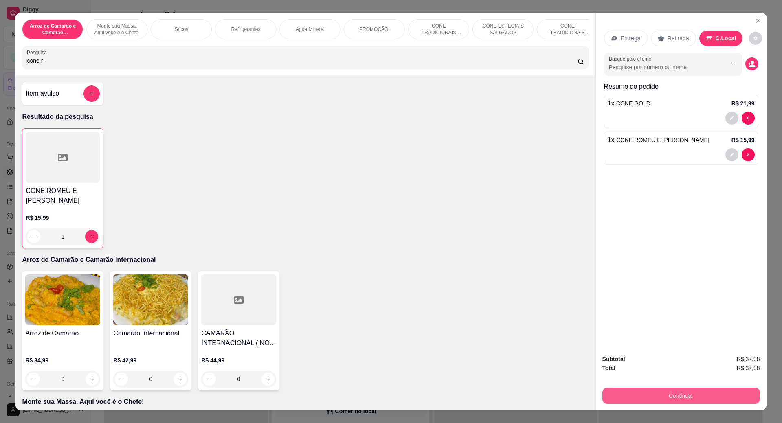
click at [697, 394] on button "Continuar" at bounding box center [681, 396] width 158 height 16
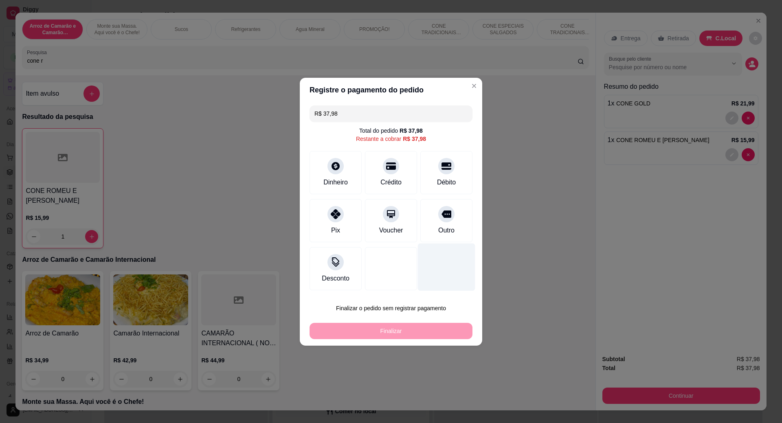
drag, startPoint x: 445, startPoint y: 175, endPoint x: 439, endPoint y: 246, distance: 70.7
click at [445, 176] on div "Débito" at bounding box center [446, 172] width 52 height 43
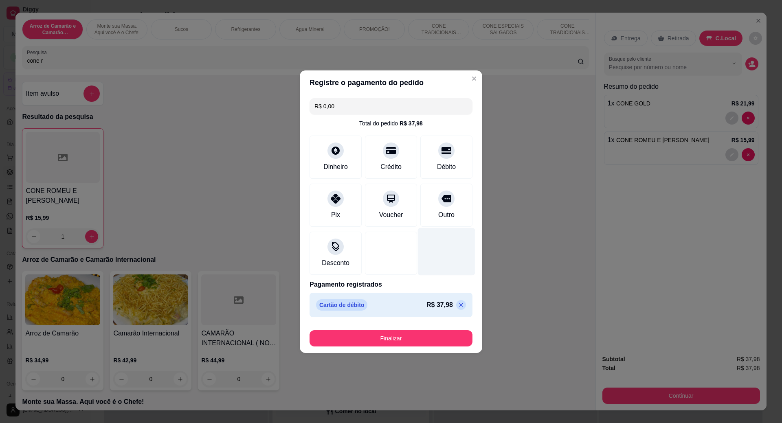
type input "R$ 0,00"
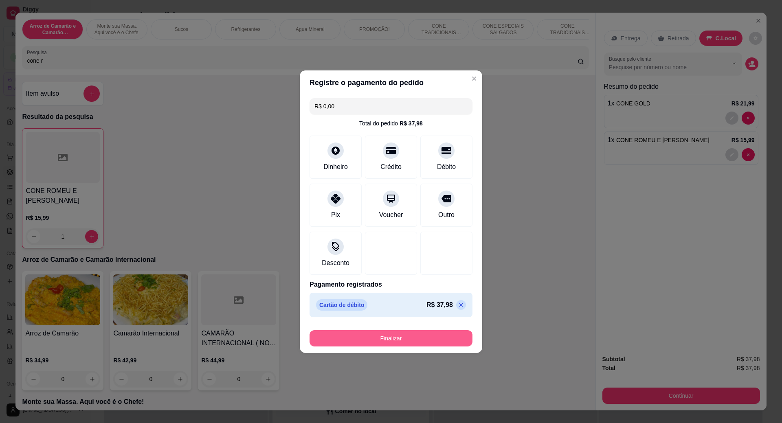
click at [421, 338] on button "Finalizar" at bounding box center [390, 338] width 163 height 16
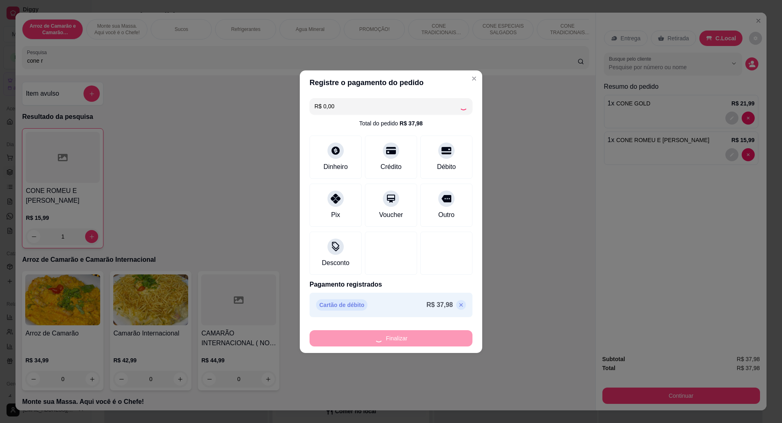
type input "0"
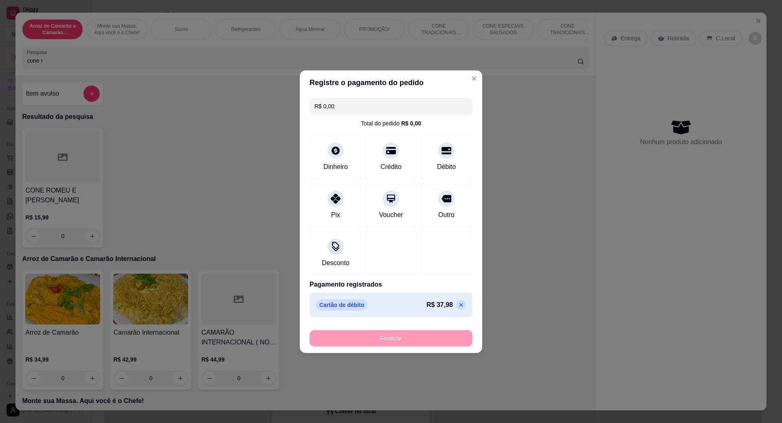
type input "-R$ 37,98"
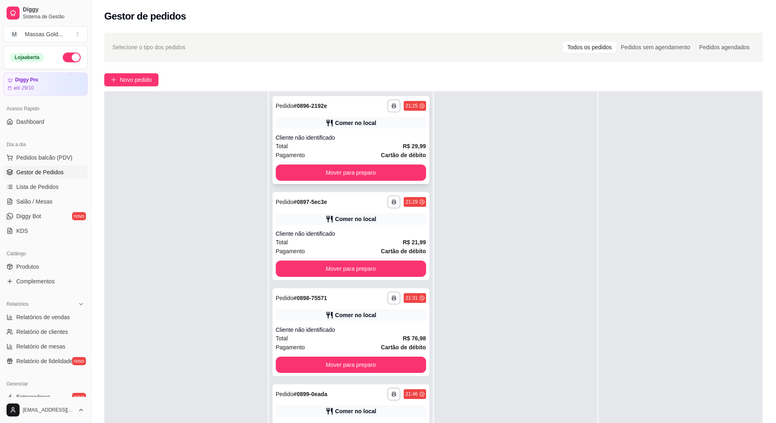
click at [392, 181] on div "**********" at bounding box center [350, 140] width 157 height 88
click at [375, 175] on button "Mover para preparo" at bounding box center [351, 172] width 150 height 16
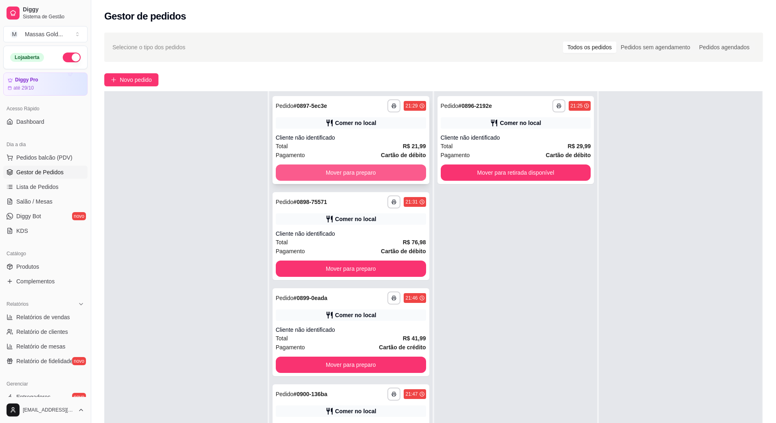
click at [379, 178] on button "Mover para preparo" at bounding box center [351, 172] width 150 height 16
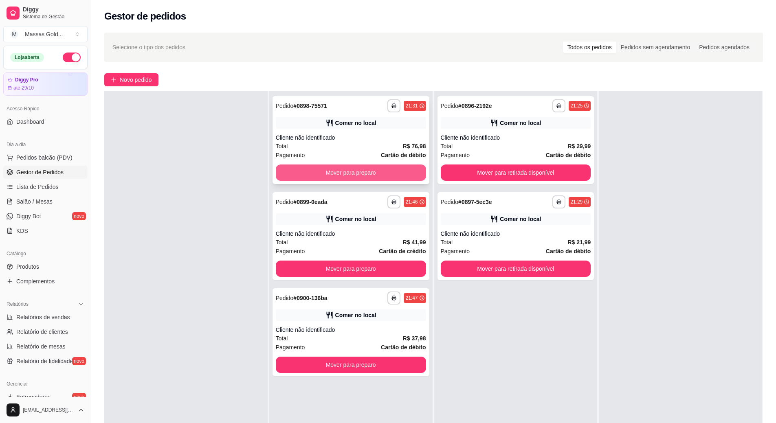
click at [378, 173] on button "Mover para preparo" at bounding box center [351, 172] width 150 height 16
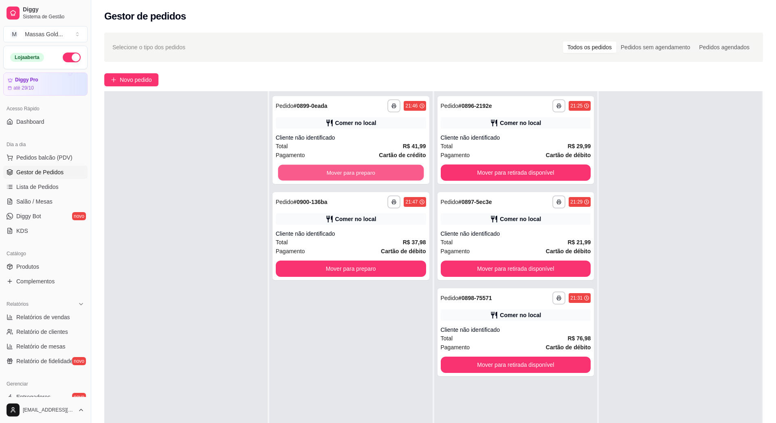
click at [378, 173] on button "Mover para preparo" at bounding box center [351, 173] width 146 height 16
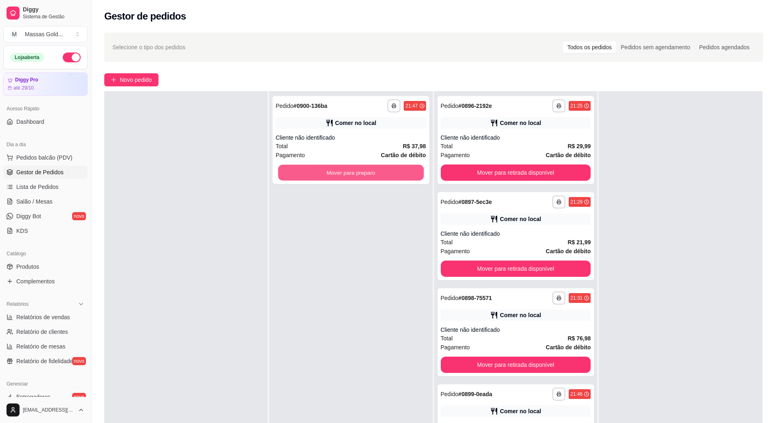
click at [378, 173] on button "Mover para preparo" at bounding box center [351, 173] width 146 height 16
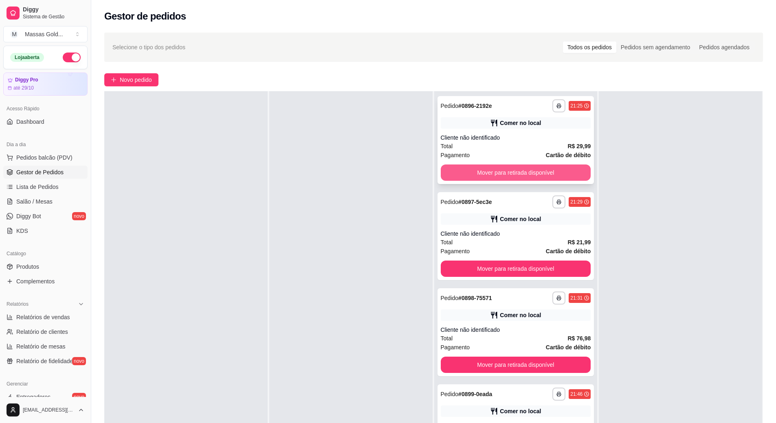
click at [491, 176] on button "Mover para retirada disponível" at bounding box center [515, 172] width 150 height 16
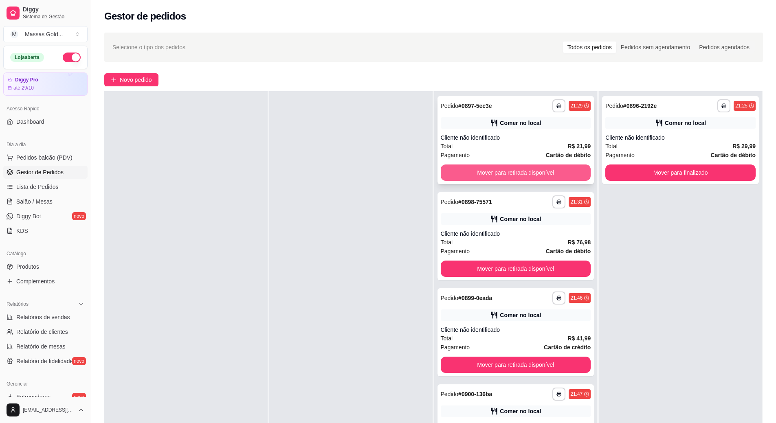
click at [491, 176] on button "Mover para retirada disponível" at bounding box center [515, 172] width 150 height 16
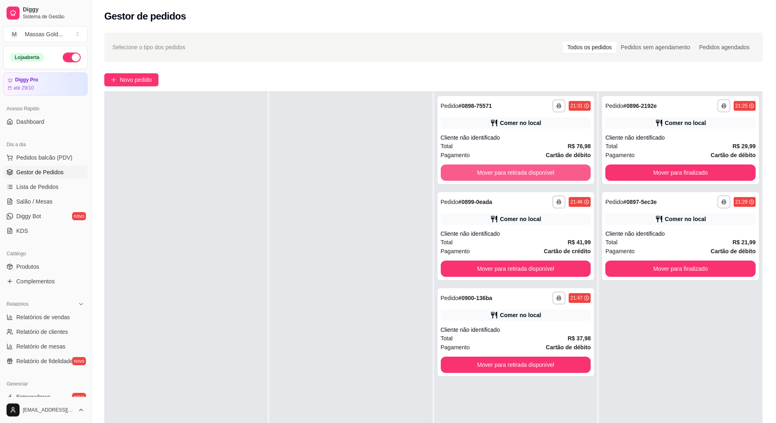
click at [491, 176] on button "Mover para retirada disponível" at bounding box center [515, 172] width 150 height 16
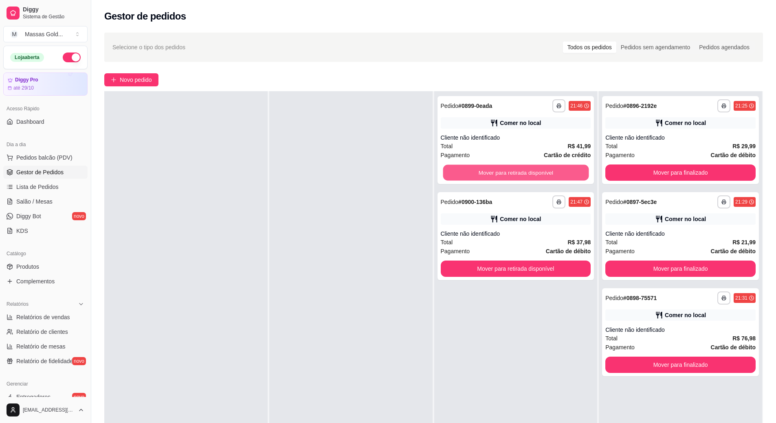
click at [491, 176] on button "Mover para retirada disponível" at bounding box center [516, 173] width 146 height 16
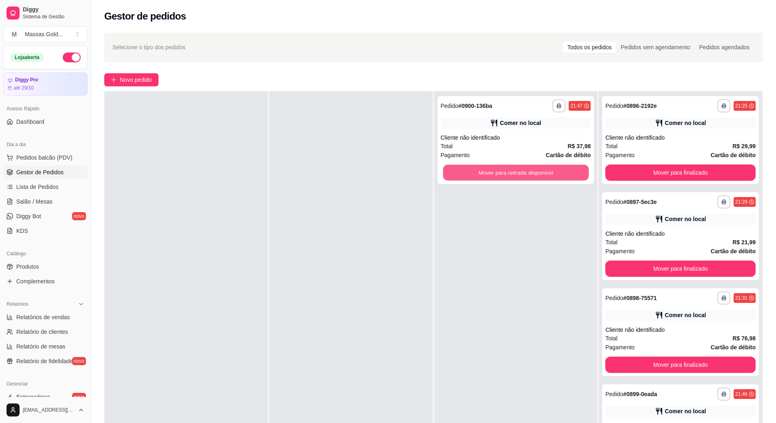
click at [491, 176] on button "Mover para retirada disponível" at bounding box center [516, 173] width 146 height 16
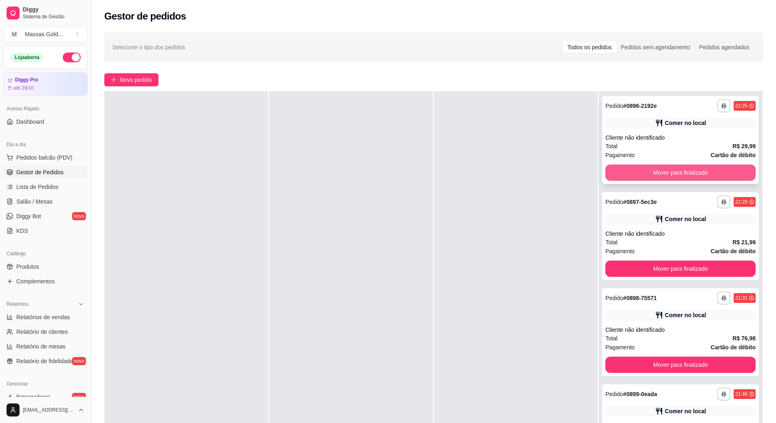
click at [621, 174] on button "Mover para finalizado" at bounding box center [680, 172] width 150 height 16
click at [621, 174] on button "Mover para finalizado" at bounding box center [680, 173] width 146 height 16
click at [621, 261] on button "Mover para finalizado" at bounding box center [680, 269] width 150 height 16
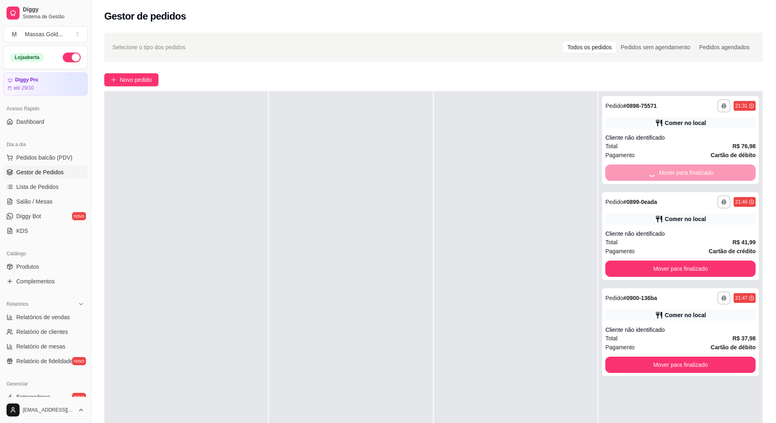
click at [621, 261] on button "Mover para finalizado" at bounding box center [680, 269] width 150 height 16
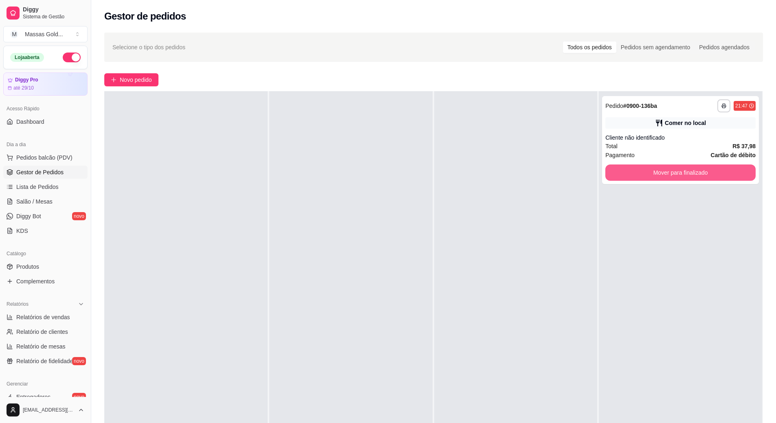
click at [621, 174] on button "Mover para finalizado" at bounding box center [680, 172] width 150 height 16
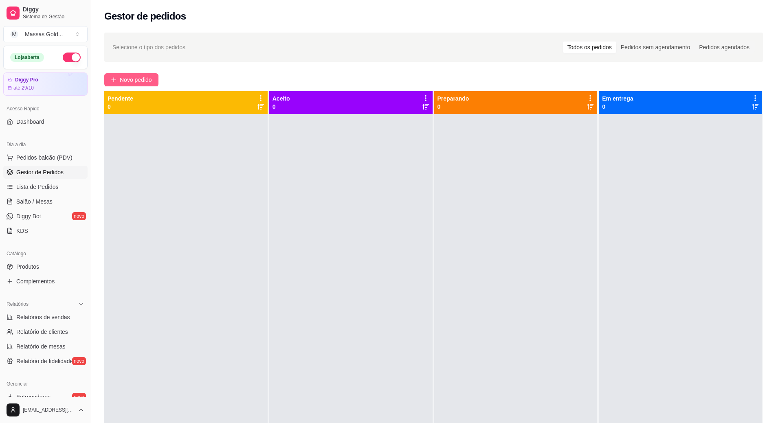
click at [141, 83] on span "Novo pedido" at bounding box center [136, 79] width 32 height 9
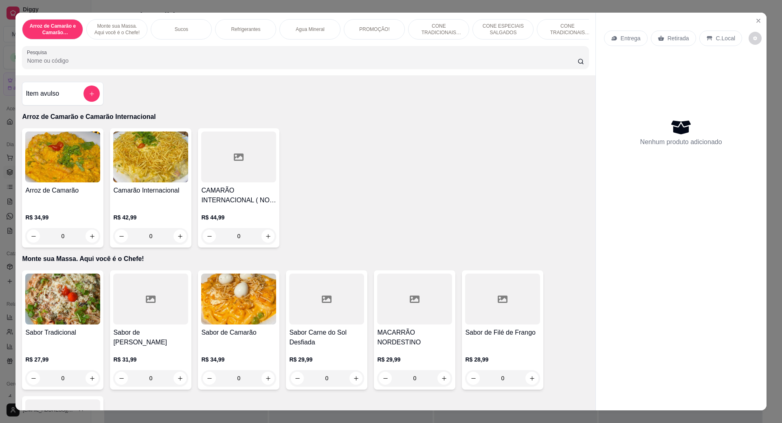
click at [265, 238] on button "increase-product-quantity" at bounding box center [267, 236] width 13 height 13
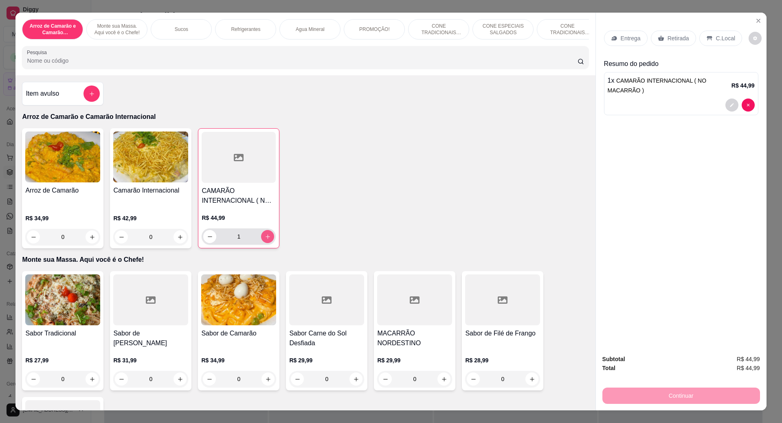
type input "1"
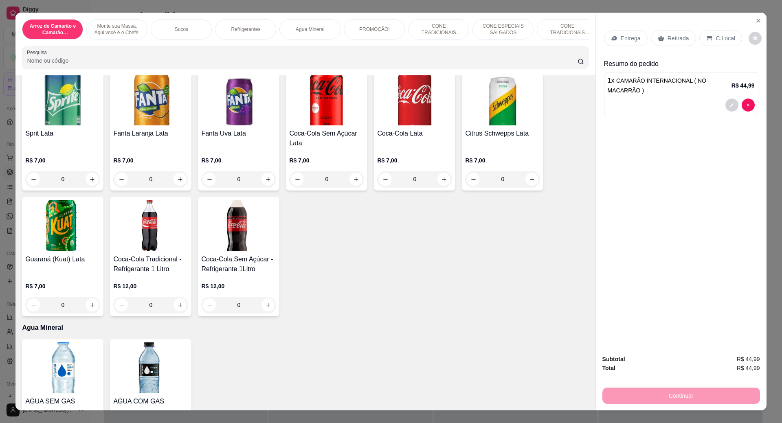
scroll to position [611, 0]
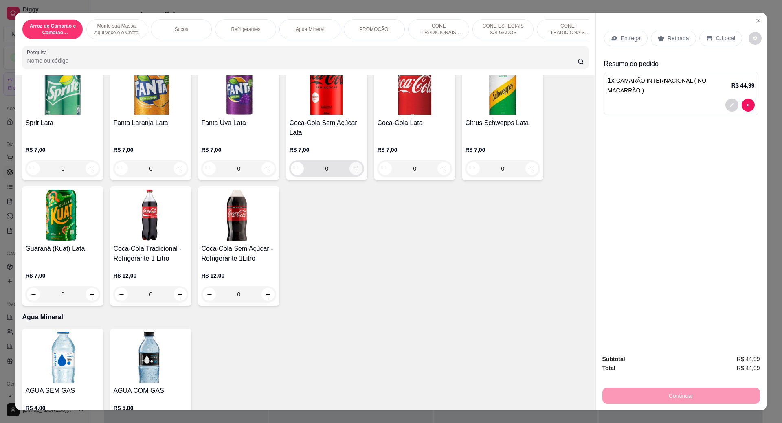
click at [355, 172] on icon "increase-product-quantity" at bounding box center [356, 169] width 6 height 6
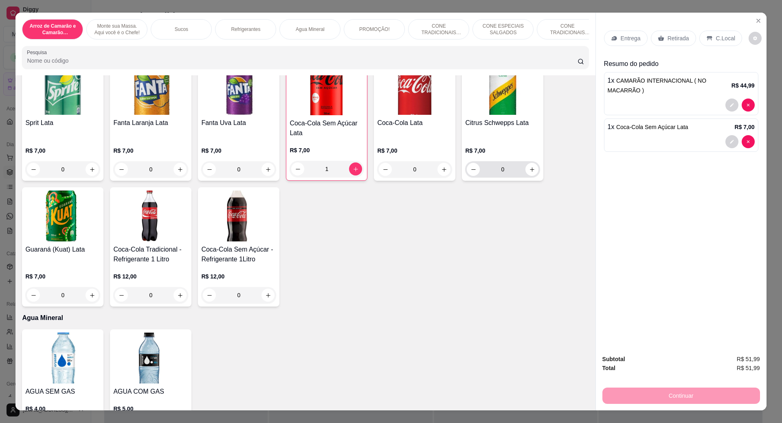
type input "1"
click at [525, 176] on button "increase-product-quantity" at bounding box center [531, 169] width 13 height 13
type input "1"
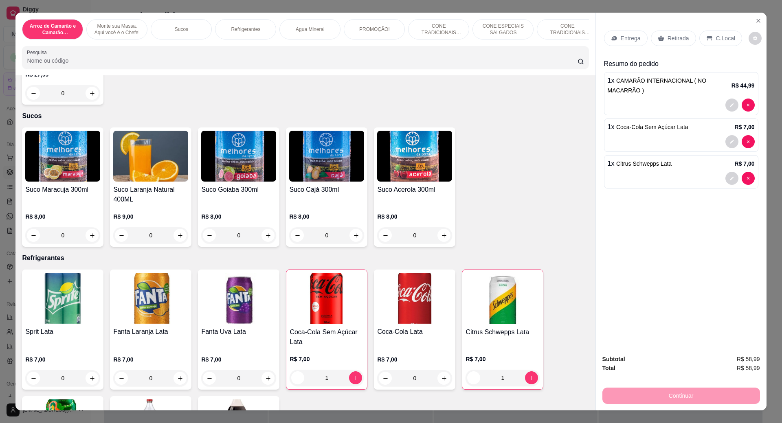
scroll to position [448, 0]
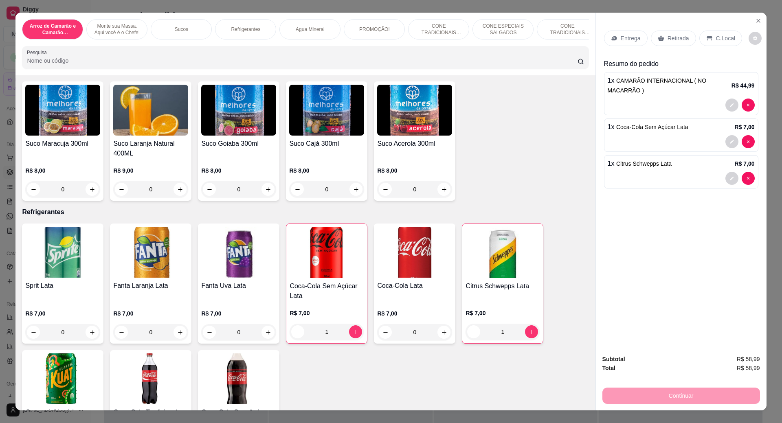
click at [716, 42] on p "C.Local" at bounding box center [725, 38] width 19 height 8
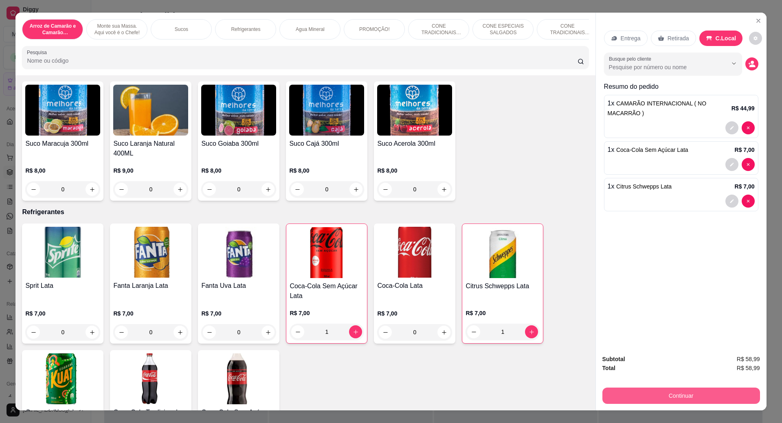
click at [677, 396] on button "Continuar" at bounding box center [681, 396] width 158 height 16
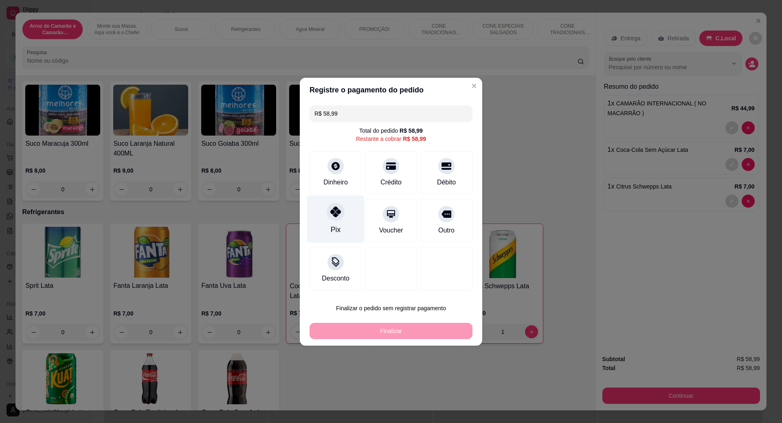
click at [335, 216] on icon at bounding box center [335, 211] width 11 height 11
type input "R$ 0,00"
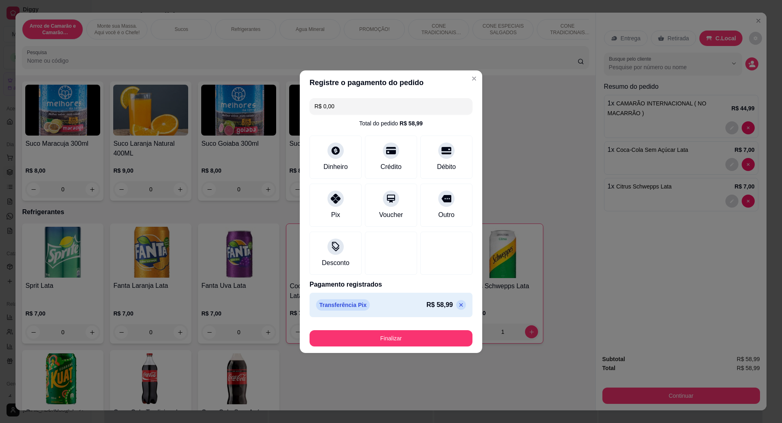
drag, startPoint x: 396, startPoint y: 347, endPoint x: 395, endPoint y: 339, distance: 7.7
click at [396, 346] on footer "Finalizar" at bounding box center [391, 336] width 182 height 33
click at [395, 339] on button "Finalizar" at bounding box center [390, 338] width 163 height 16
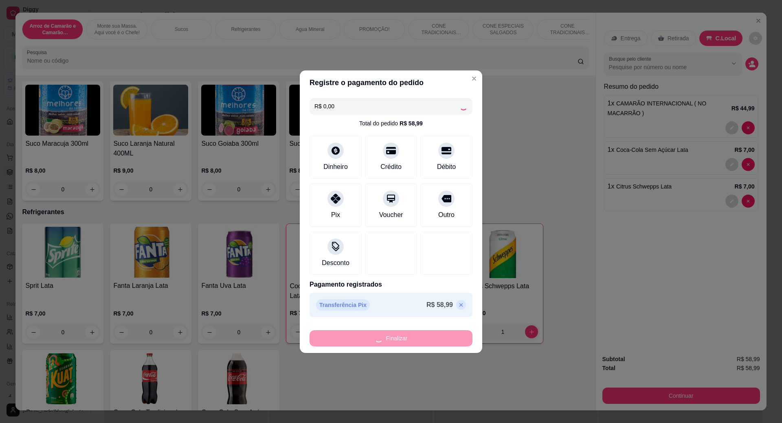
type input "0"
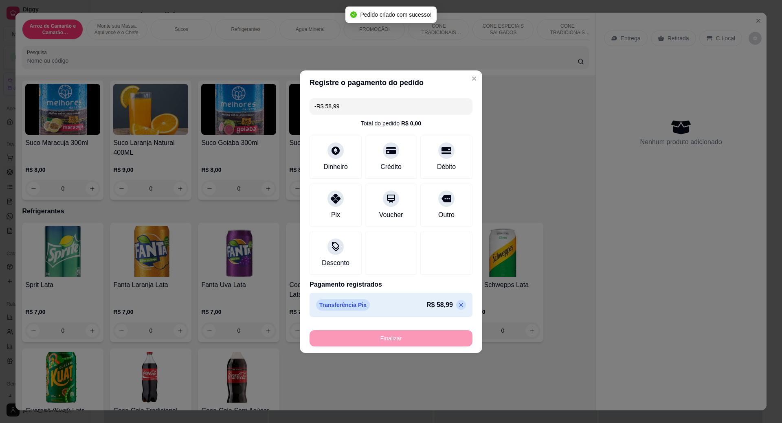
scroll to position [447, 0]
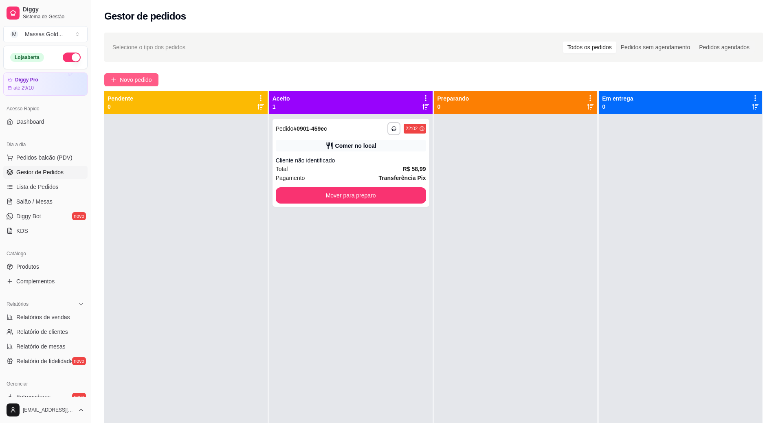
drag, startPoint x: 165, startPoint y: 76, endPoint x: 156, endPoint y: 77, distance: 9.8
click at [163, 76] on div "Novo pedido" at bounding box center [433, 79] width 658 height 13
click at [153, 78] on button "Novo pedido" at bounding box center [131, 79] width 54 height 13
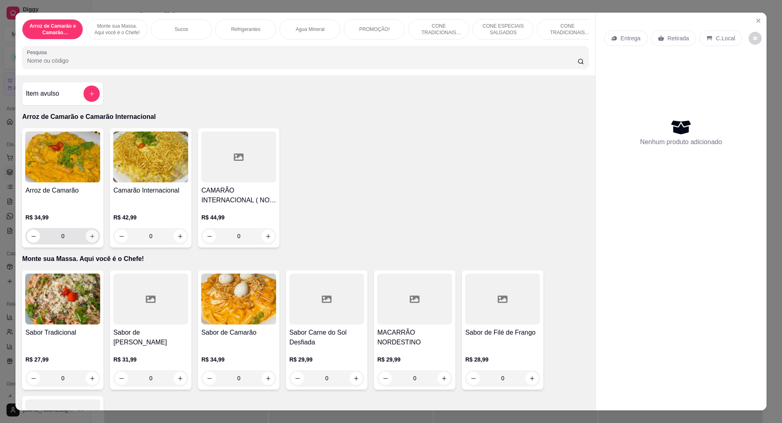
click at [90, 237] on button "increase-product-quantity" at bounding box center [92, 236] width 13 height 13
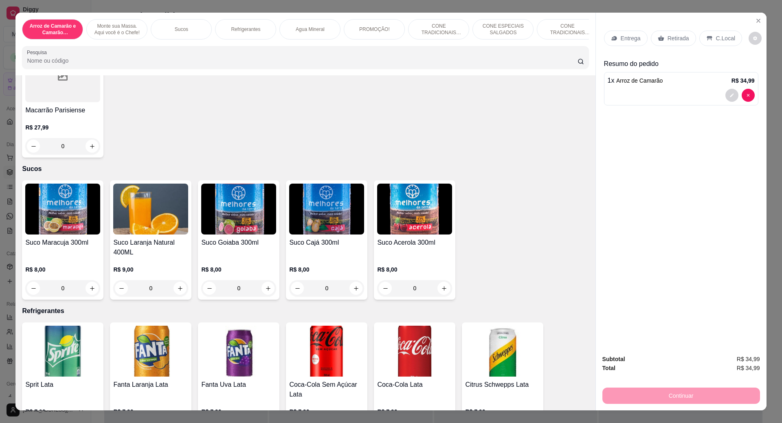
scroll to position [448, 0]
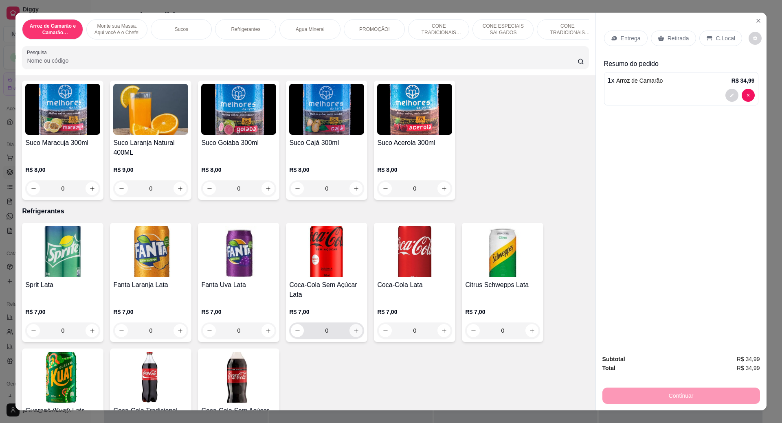
click at [353, 334] on icon "increase-product-quantity" at bounding box center [356, 331] width 6 height 6
click at [709, 35] on div "C.Local" at bounding box center [720, 38] width 43 height 15
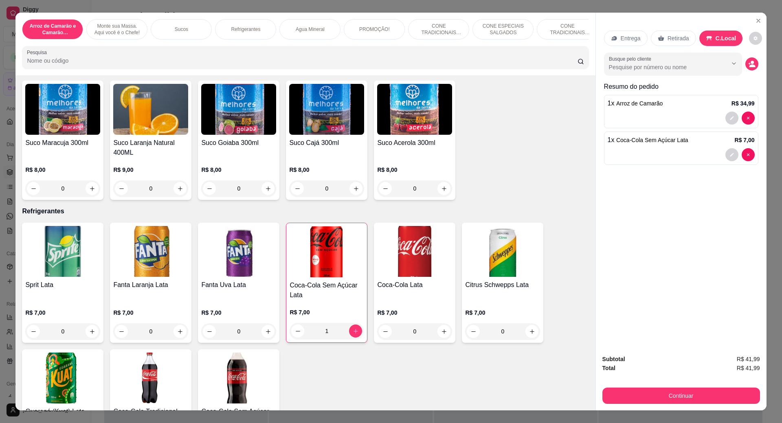
click at [681, 390] on button "Continuar" at bounding box center [681, 396] width 158 height 16
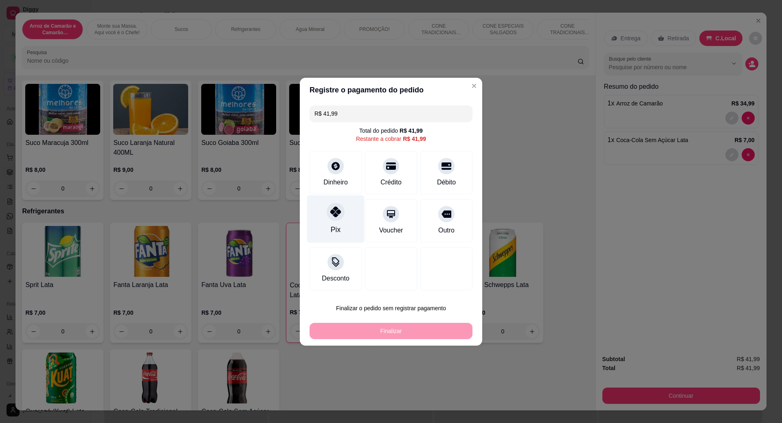
click at [345, 222] on div "Pix" at bounding box center [335, 219] width 57 height 48
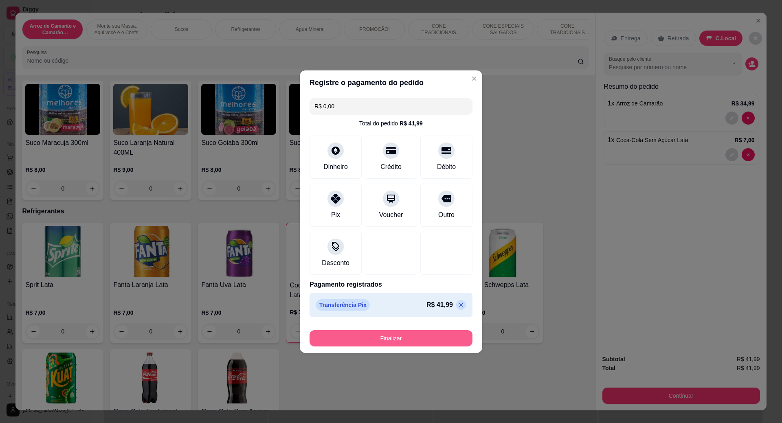
click at [413, 337] on button "Finalizar" at bounding box center [390, 338] width 163 height 16
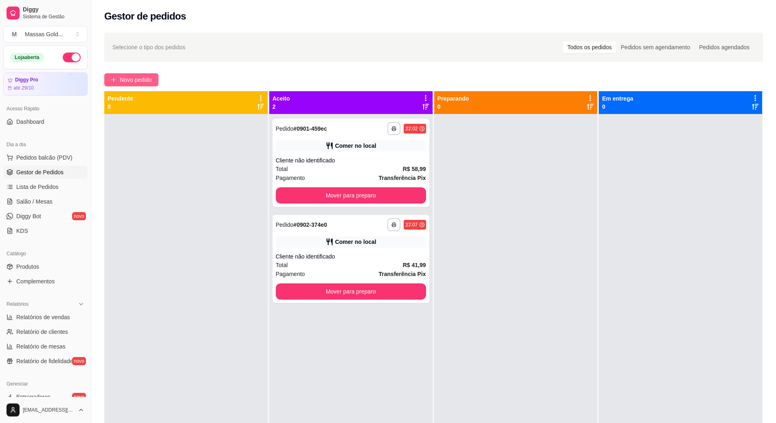
click at [132, 79] on span "Novo pedido" at bounding box center [136, 79] width 32 height 9
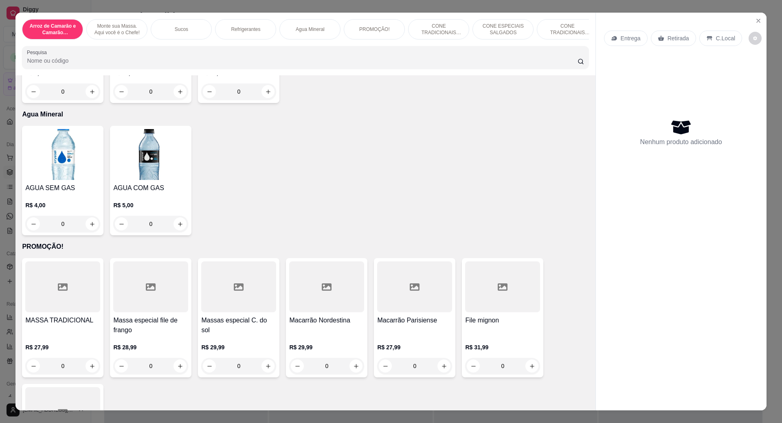
scroll to position [865, 0]
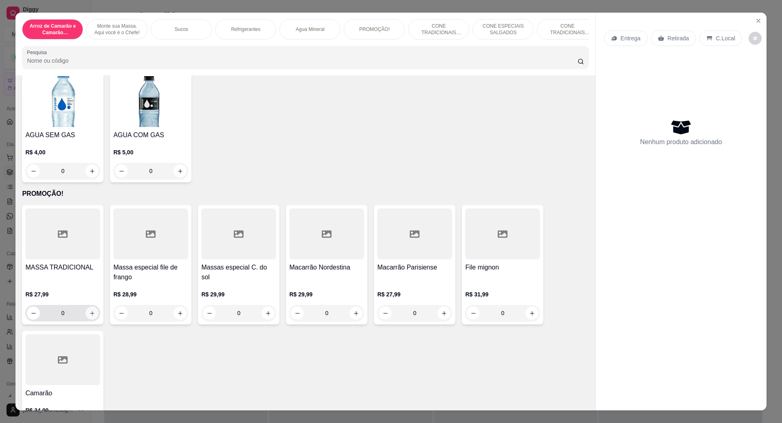
click at [92, 316] on icon "increase-product-quantity" at bounding box center [92, 313] width 6 height 6
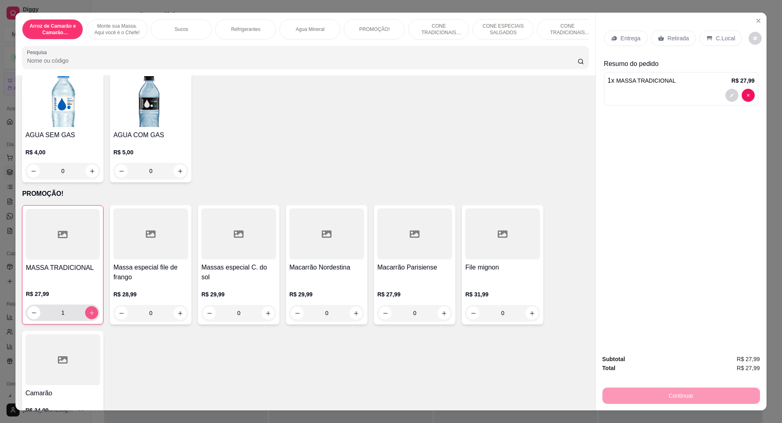
click at [91, 316] on icon "increase-product-quantity" at bounding box center [92, 313] width 6 height 6
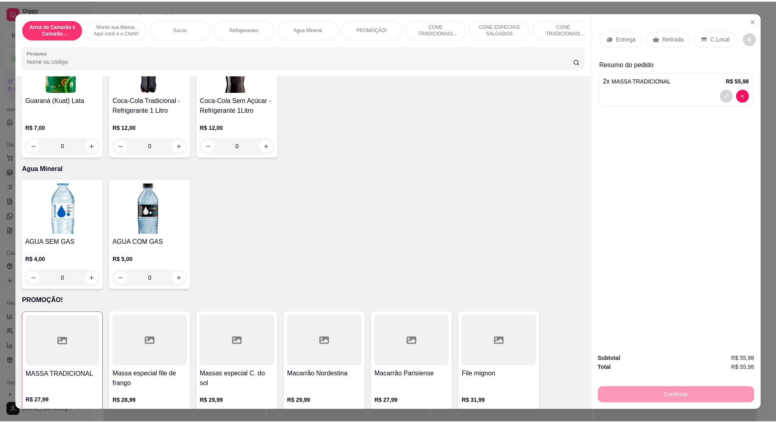
scroll to position [701, 0]
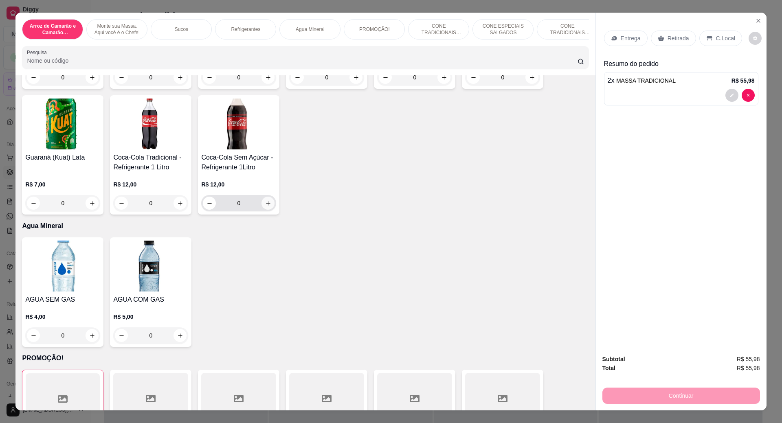
click at [265, 206] on icon "increase-product-quantity" at bounding box center [268, 203] width 6 height 6
click at [92, 343] on button "increase-product-quantity" at bounding box center [91, 336] width 13 height 13
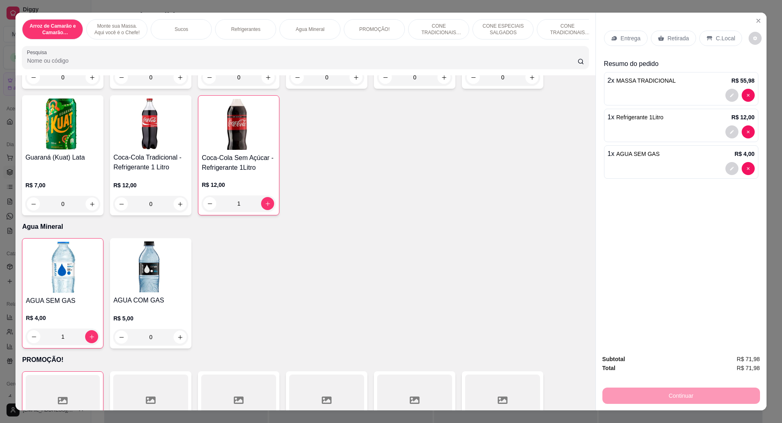
click at [706, 32] on div "C.Local" at bounding box center [720, 38] width 43 height 15
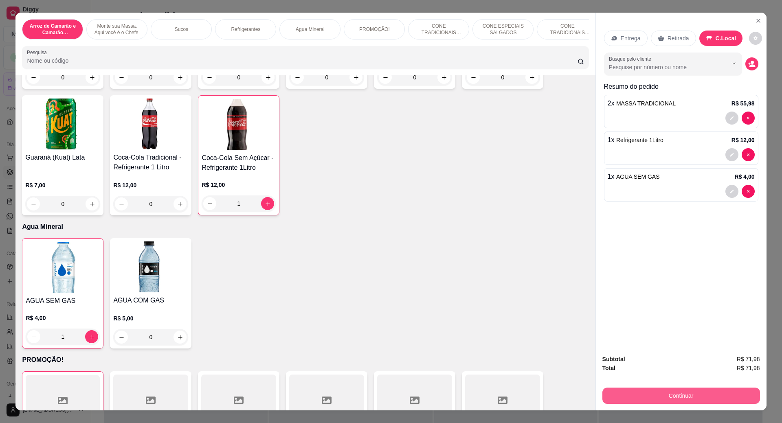
click at [685, 398] on button "Continuar" at bounding box center [681, 396] width 158 height 16
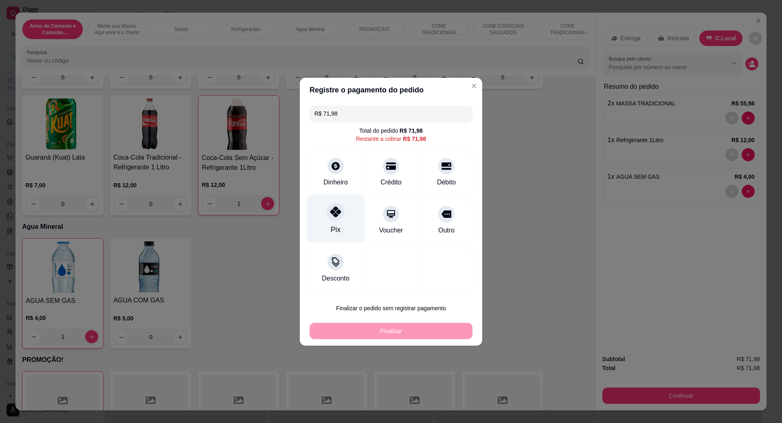
click at [331, 228] on div "Pix" at bounding box center [336, 229] width 10 height 11
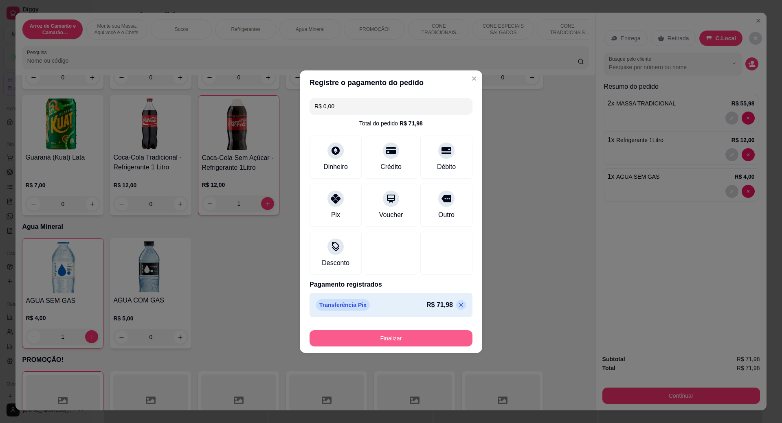
click at [410, 339] on button "Finalizar" at bounding box center [390, 338] width 163 height 16
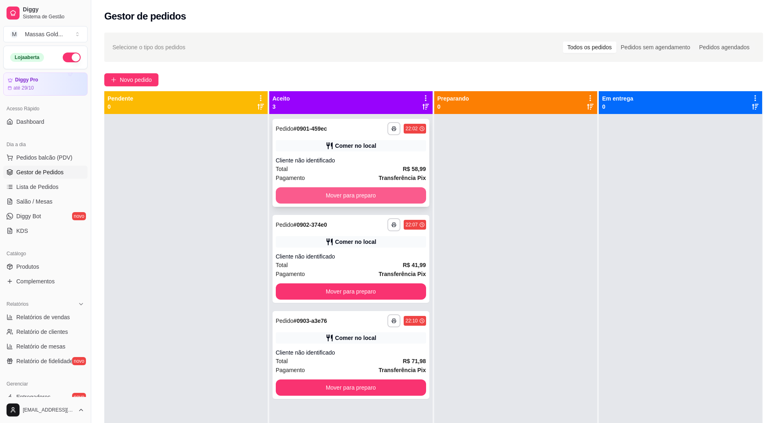
click at [360, 195] on button "Mover para preparo" at bounding box center [351, 195] width 150 height 16
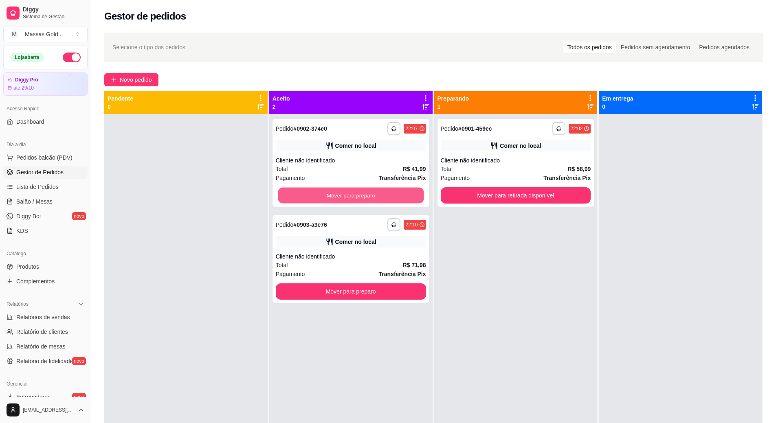
click at [360, 195] on button "Mover para preparo" at bounding box center [351, 196] width 146 height 16
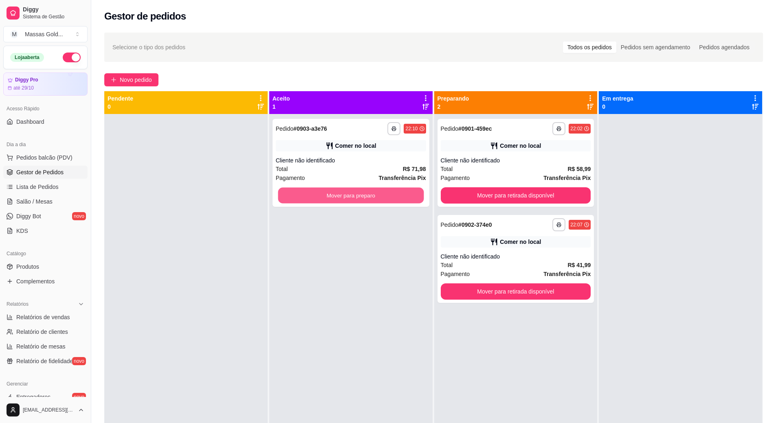
click at [360, 195] on button "Mover para preparo" at bounding box center [351, 196] width 146 height 16
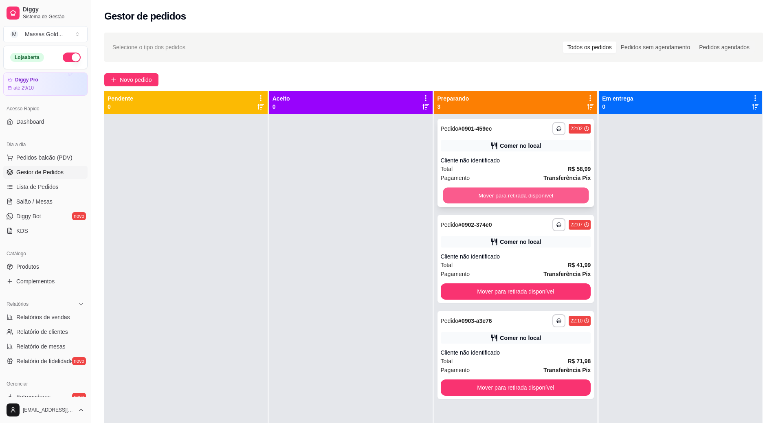
click at [508, 202] on button "Mover para retirada disponível" at bounding box center [516, 196] width 146 height 16
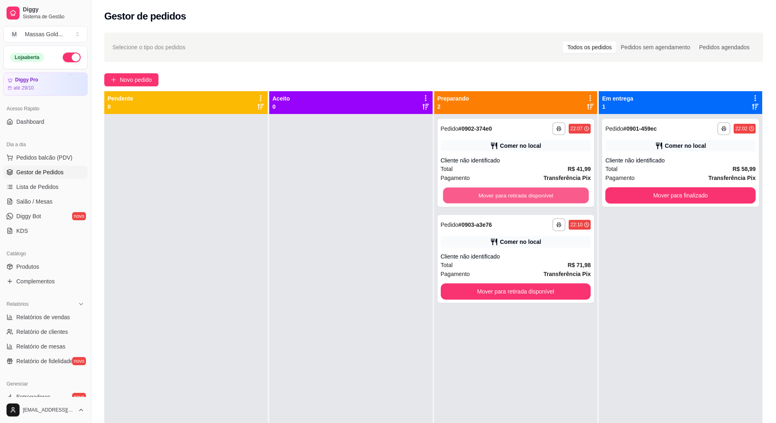
click at [508, 202] on button "Mover para retirada disponível" at bounding box center [516, 196] width 146 height 16
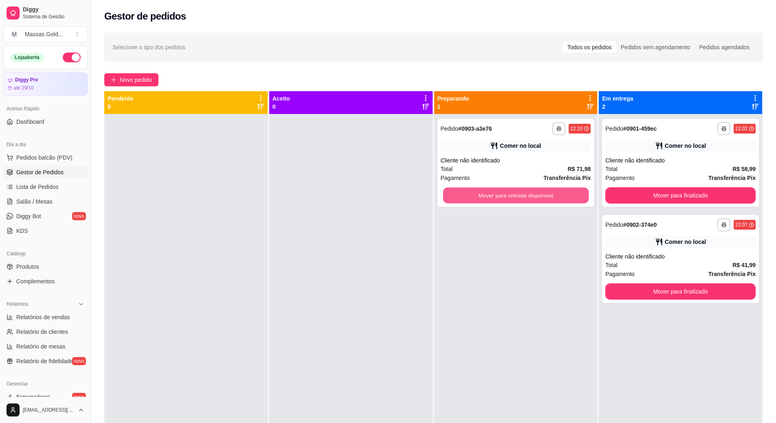
click at [508, 202] on button "Mover para retirada disponível" at bounding box center [516, 196] width 146 height 16
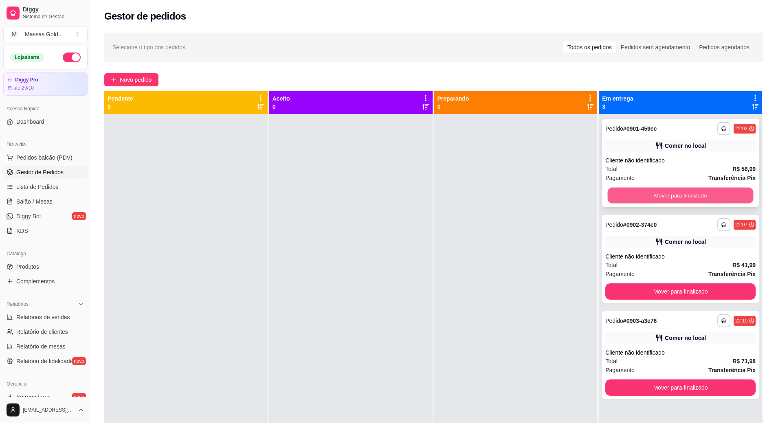
click at [607, 192] on button "Mover para finalizado" at bounding box center [680, 196] width 146 height 16
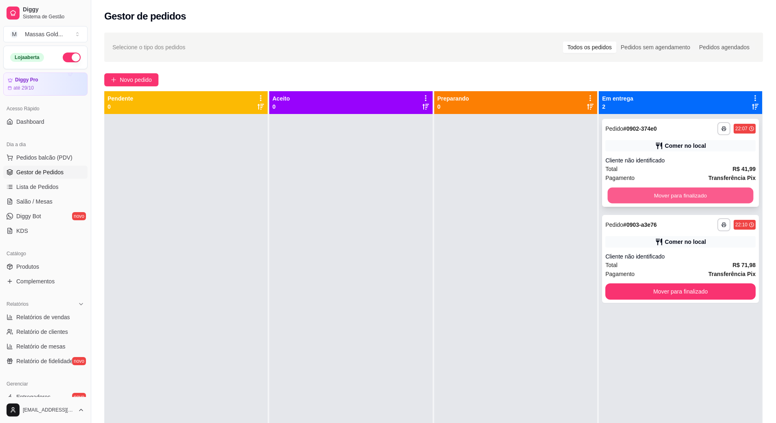
click at [632, 198] on button "Mover para finalizado" at bounding box center [680, 196] width 146 height 16
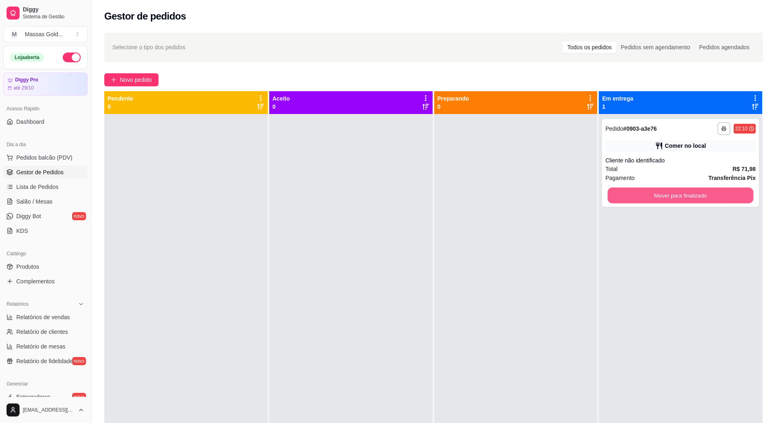
click at [632, 198] on button "Mover para finalizado" at bounding box center [680, 196] width 146 height 16
